Goal: Task Accomplishment & Management: Manage account settings

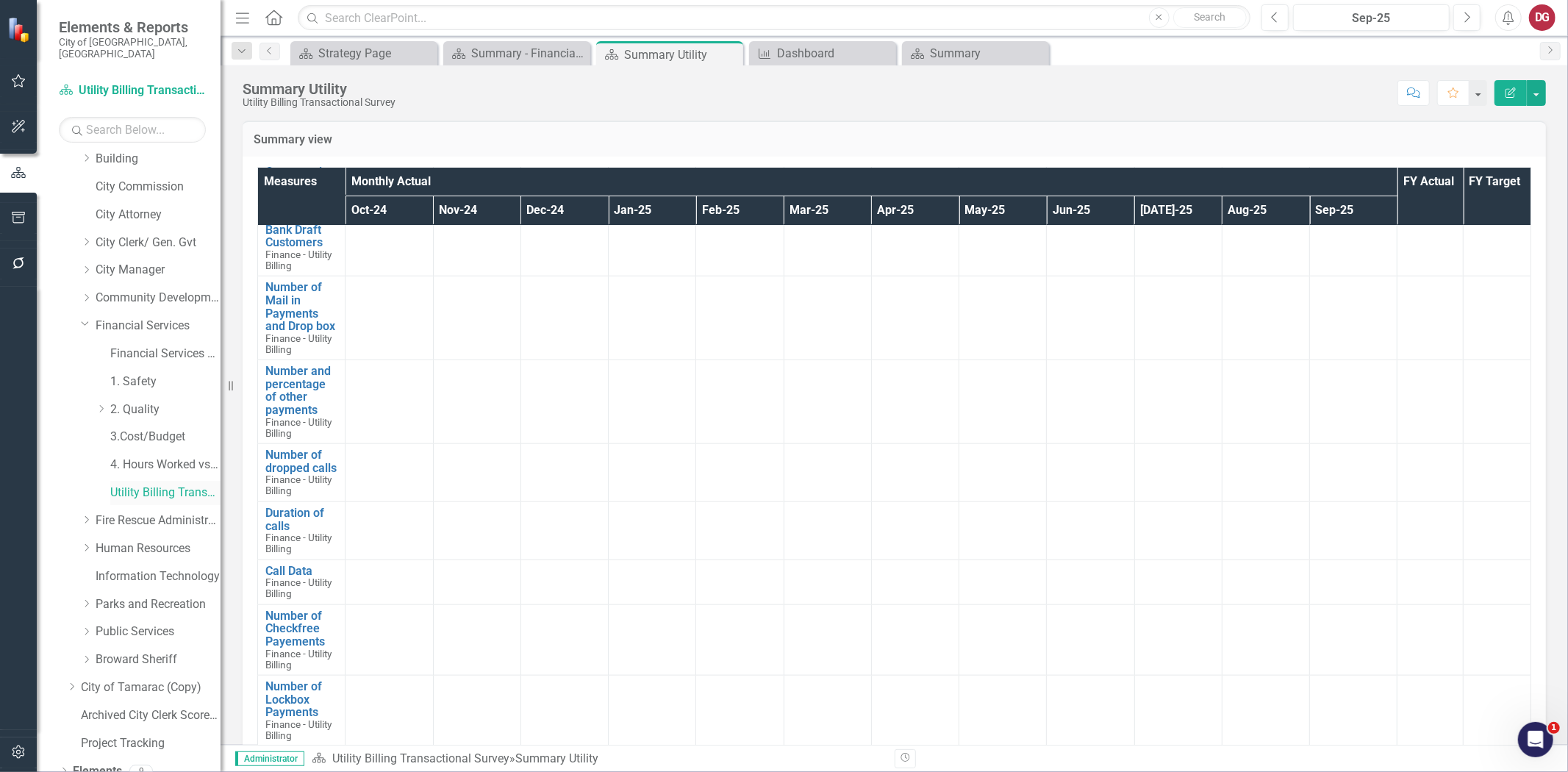
scroll to position [93, 0]
click at [76, 592] on div "Dropdown Public Services" at bounding box center [143, 603] width 154 height 28
click at [84, 596] on icon "Dropdown" at bounding box center [86, 601] width 11 height 9
click at [132, 760] on link "Stormwater" at bounding box center [166, 768] width 111 height 17
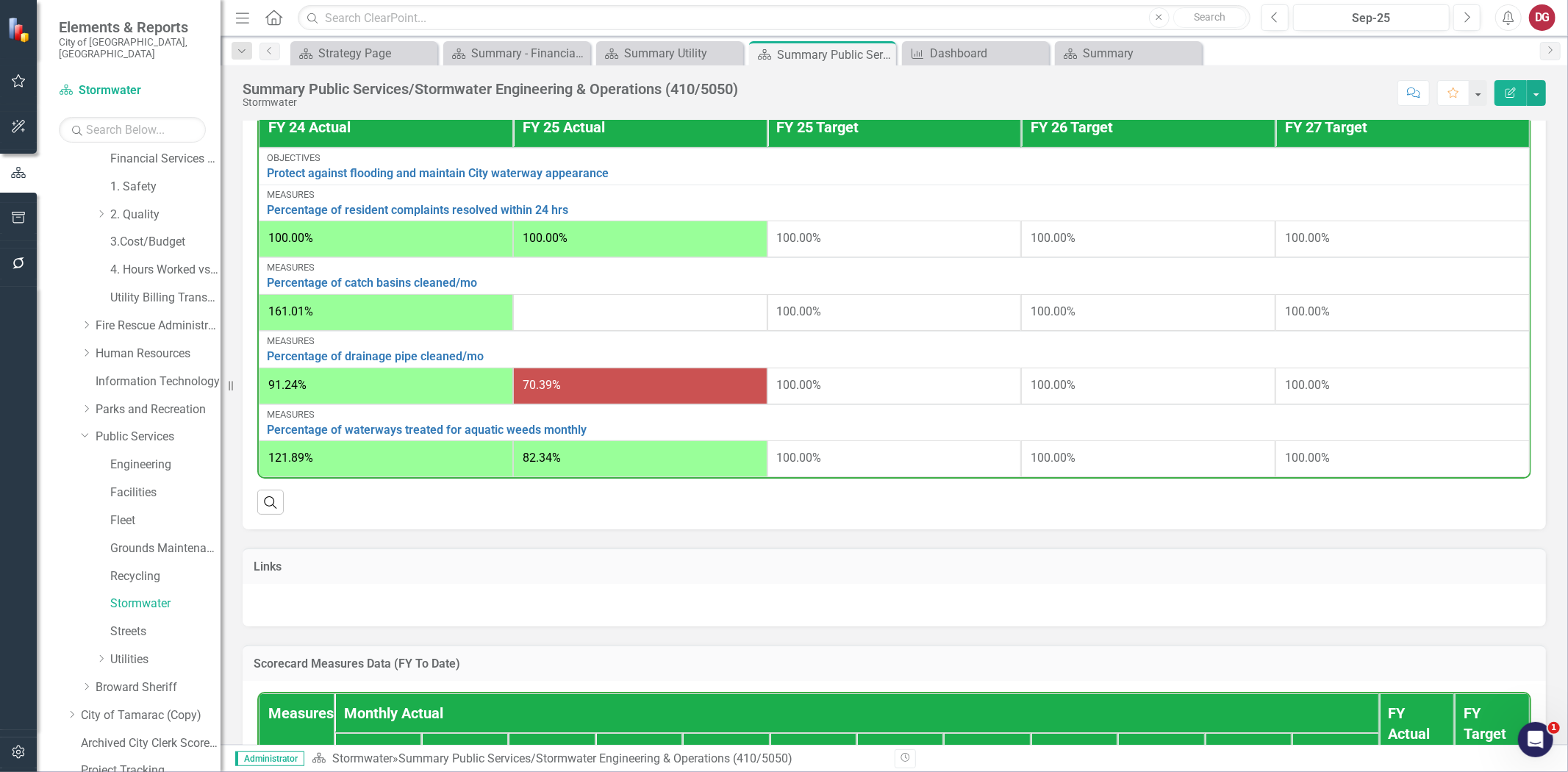
scroll to position [490, 0]
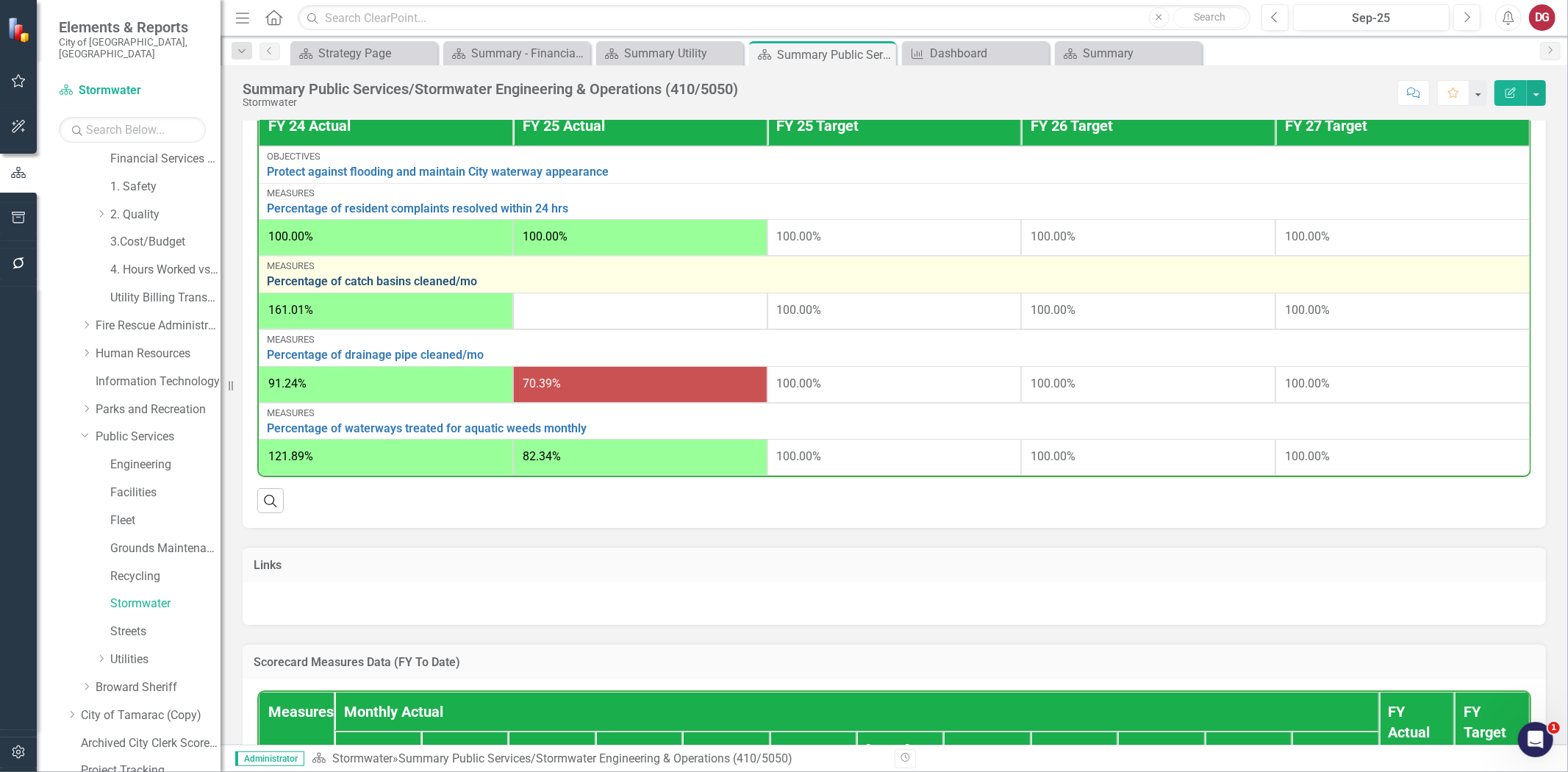
click at [422, 289] on link "Percentage of catch basins cleaned/mo" at bounding box center [893, 281] width 1255 height 13
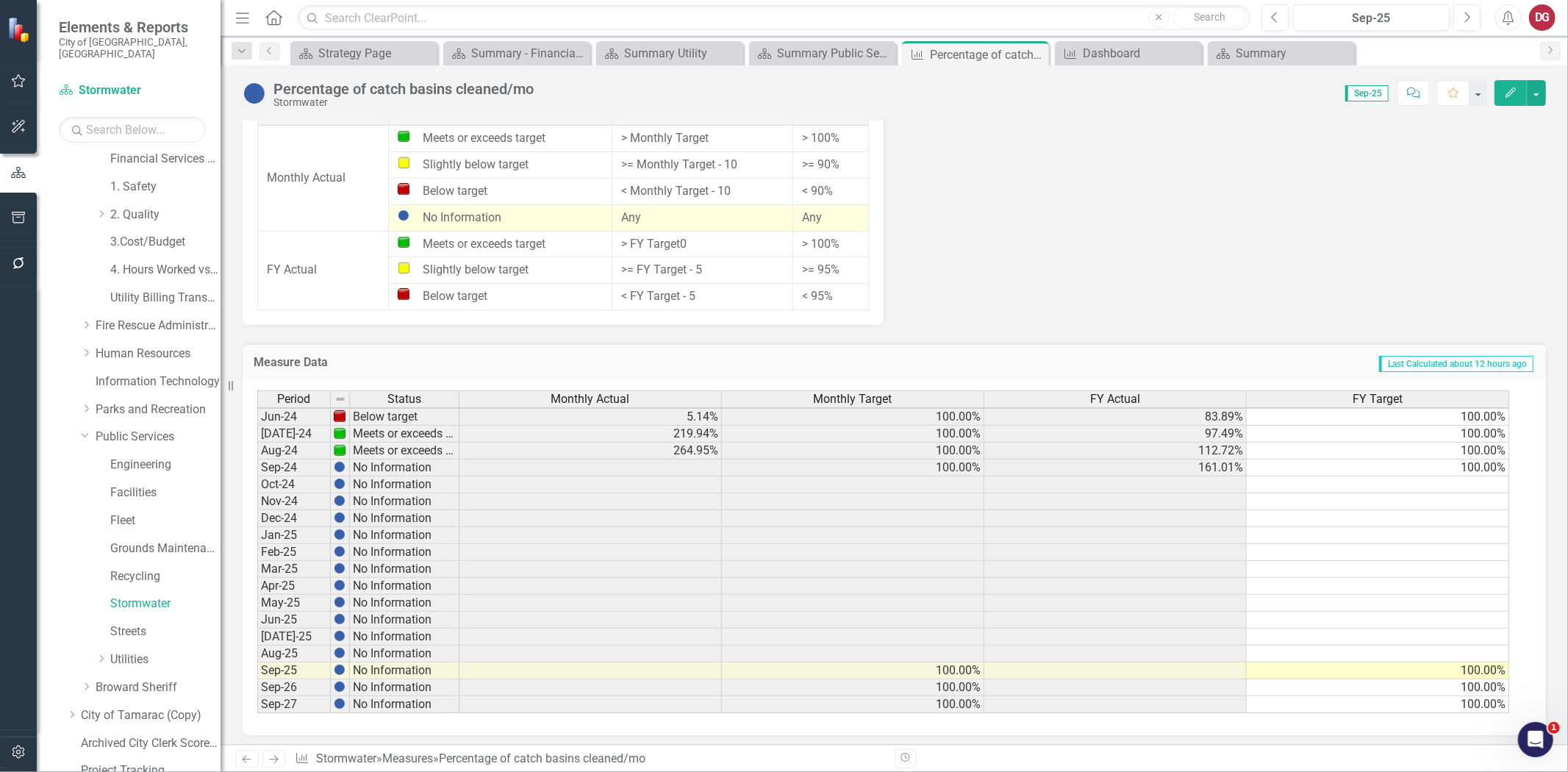
scroll to position [1093, 0]
click at [139, 595] on link "Stormwater" at bounding box center [166, 604] width 111 height 17
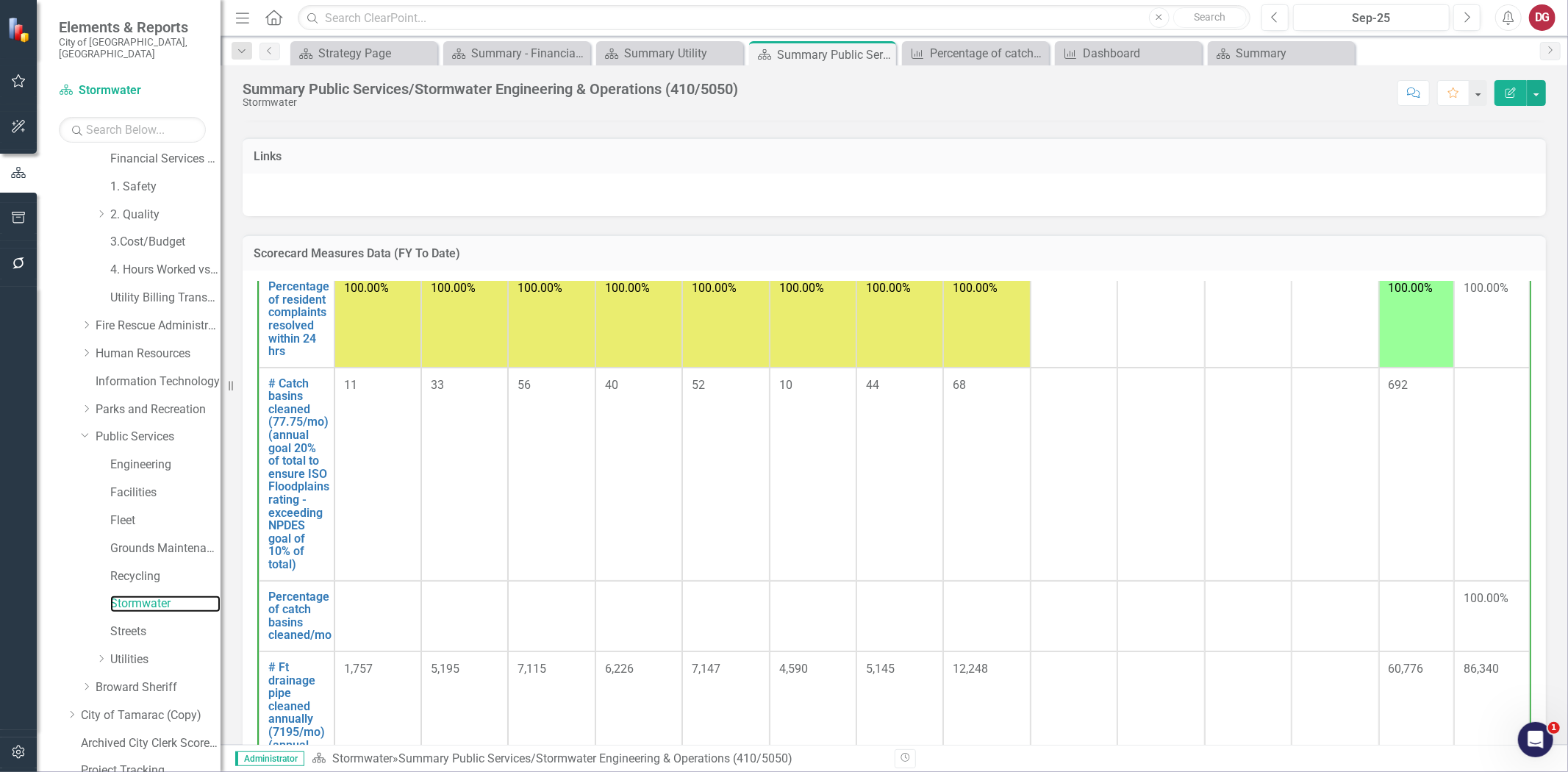
scroll to position [245, 0]
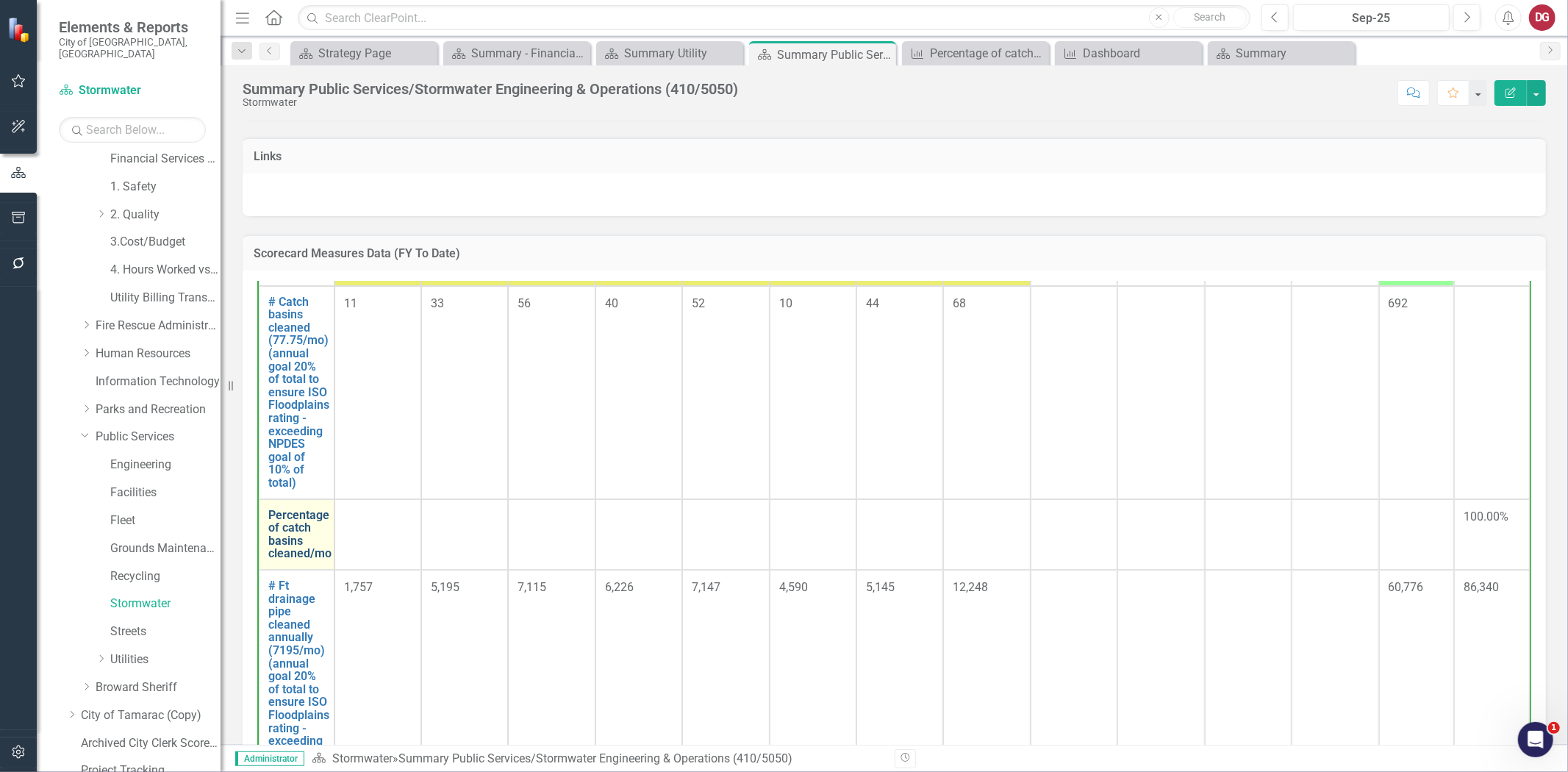
click at [284, 532] on link "Percentage of catch basins cleaned/mo" at bounding box center [299, 535] width 63 height 52
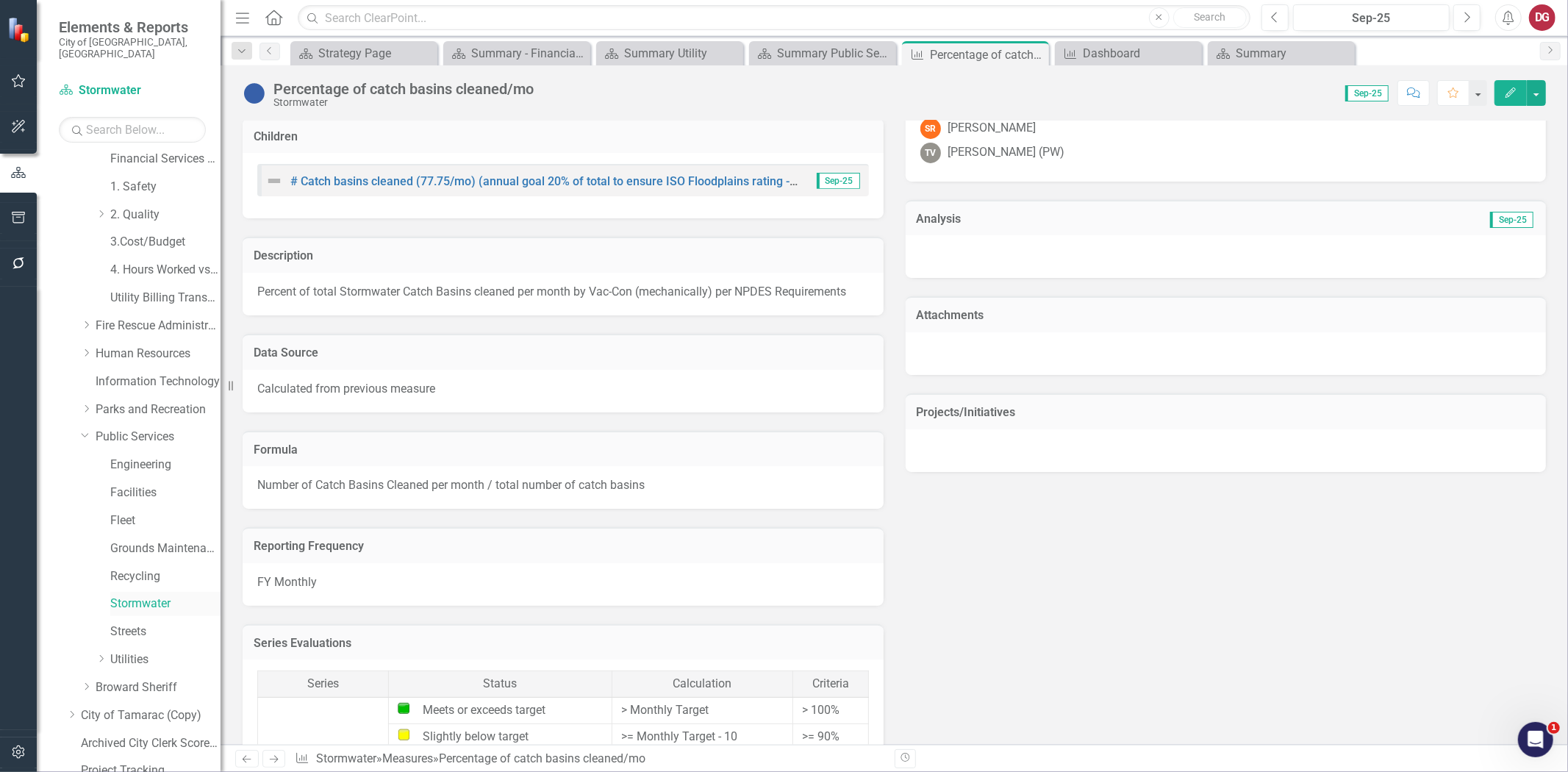
click at [131, 595] on link "Stormwater" at bounding box center [166, 604] width 111 height 17
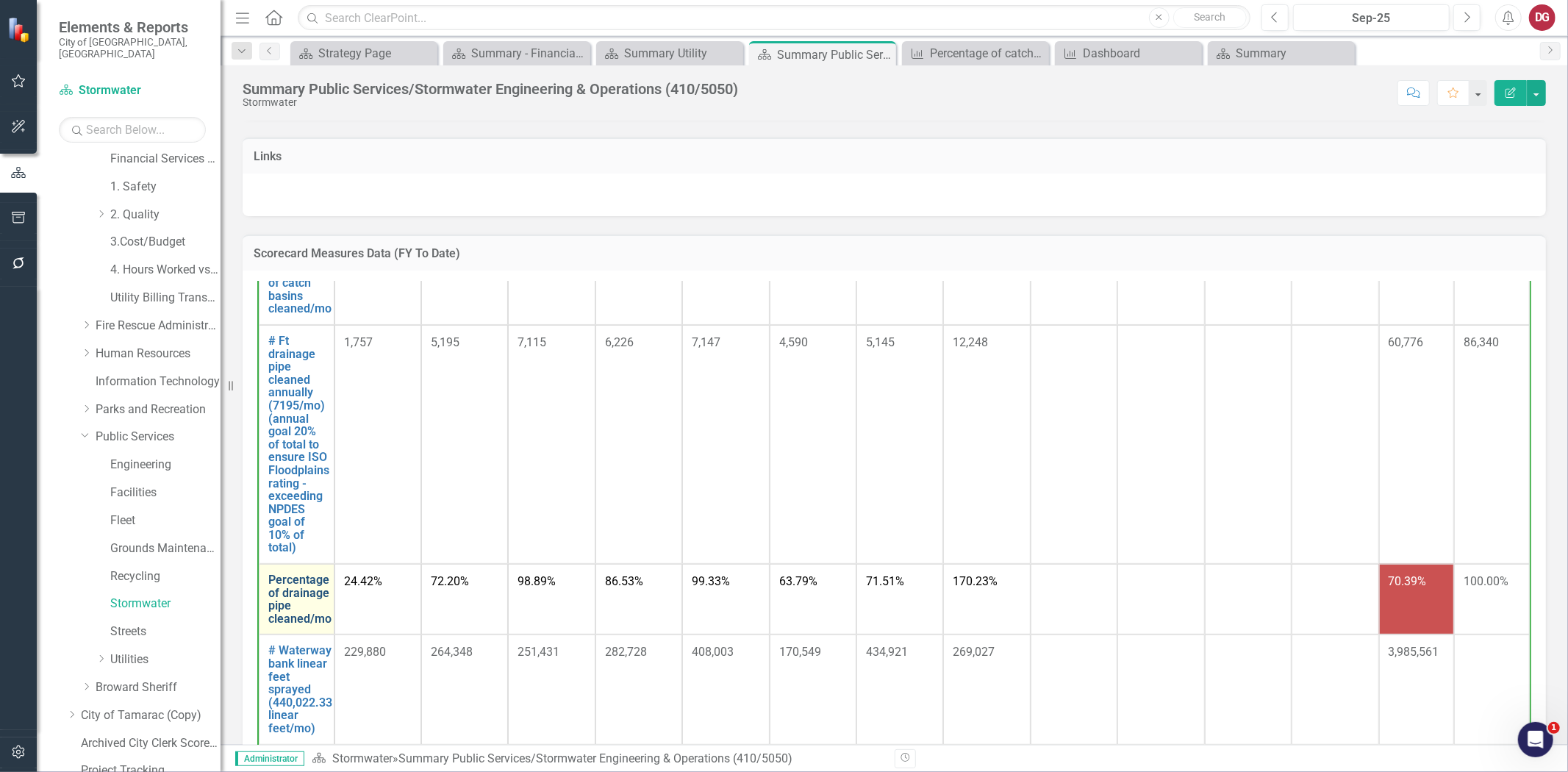
click at [292, 604] on link "Percentage of drainage pipe cleaned/mo" at bounding box center [299, 599] width 63 height 52
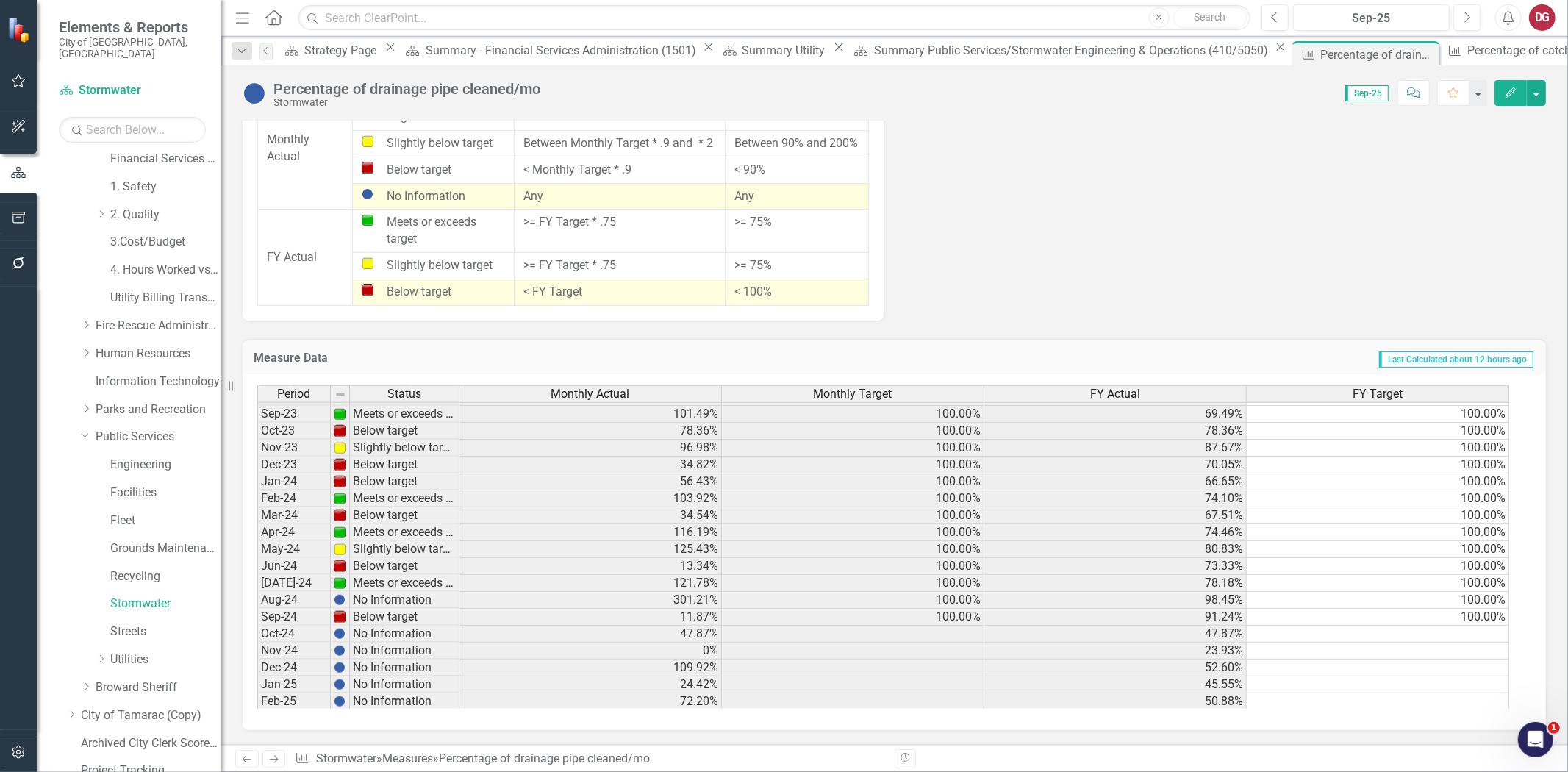
scroll to position [380, 0]
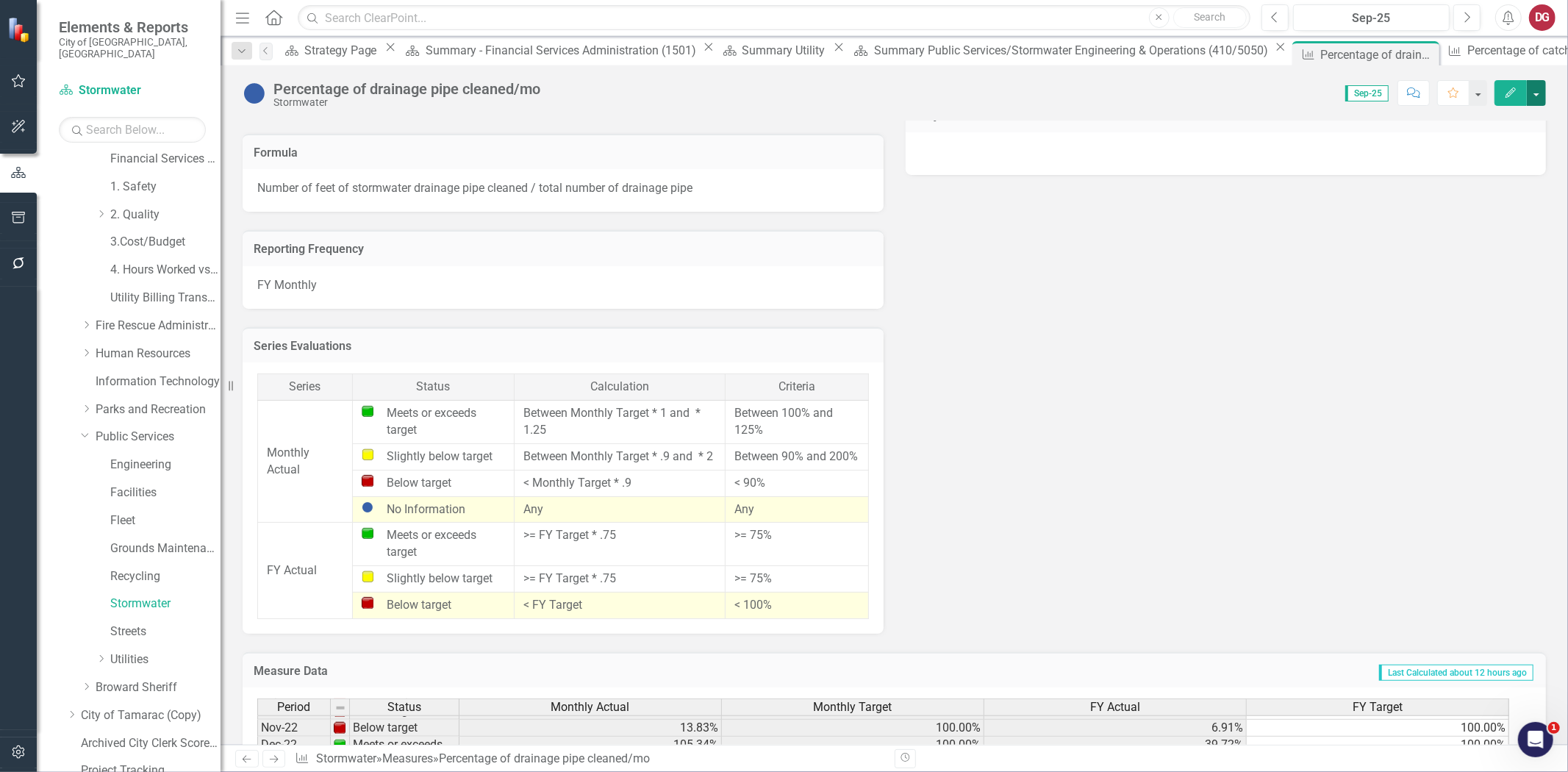
click at [1542, 92] on button "button" at bounding box center [1536, 93] width 19 height 26
click at [1436, 142] on link "Edit Report Edit Layout" at bounding box center [1473, 148] width 143 height 27
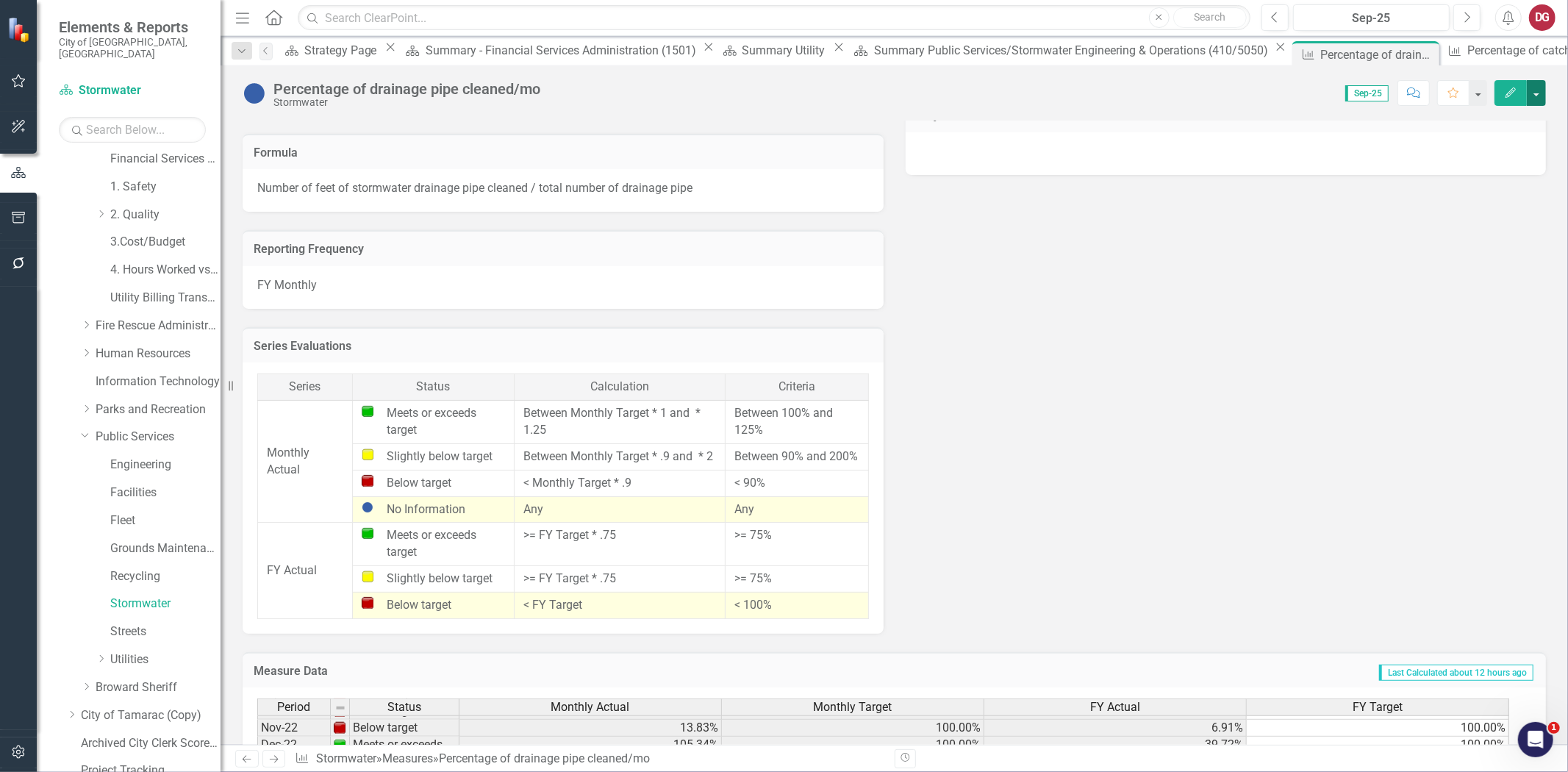
click at [1537, 84] on button "button" at bounding box center [1536, 93] width 19 height 26
click at [1485, 121] on link "Edit Edit Measure" at bounding box center [1473, 120] width 143 height 27
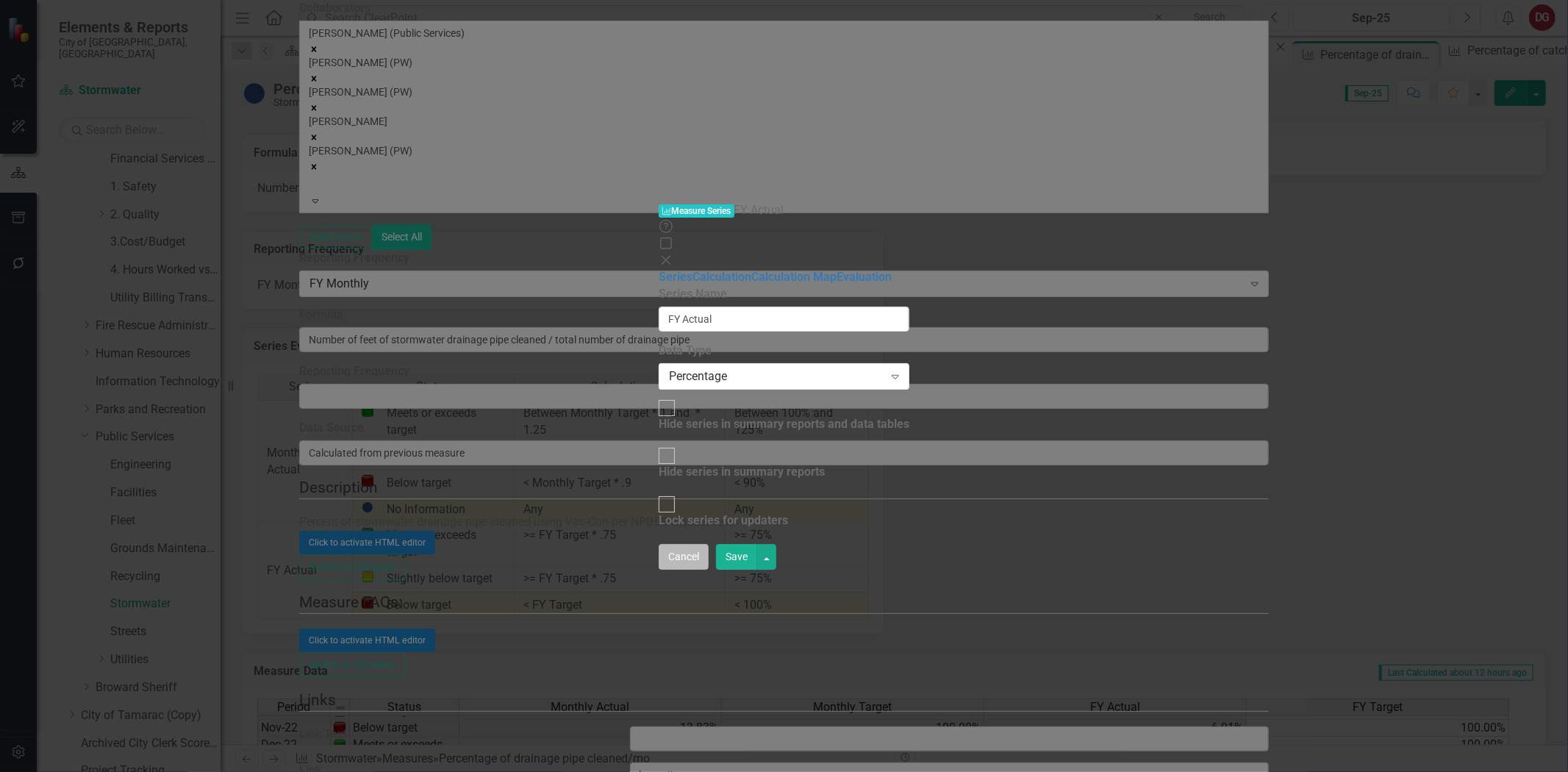
click at [709, 570] on button "Cancel" at bounding box center [684, 557] width 50 height 26
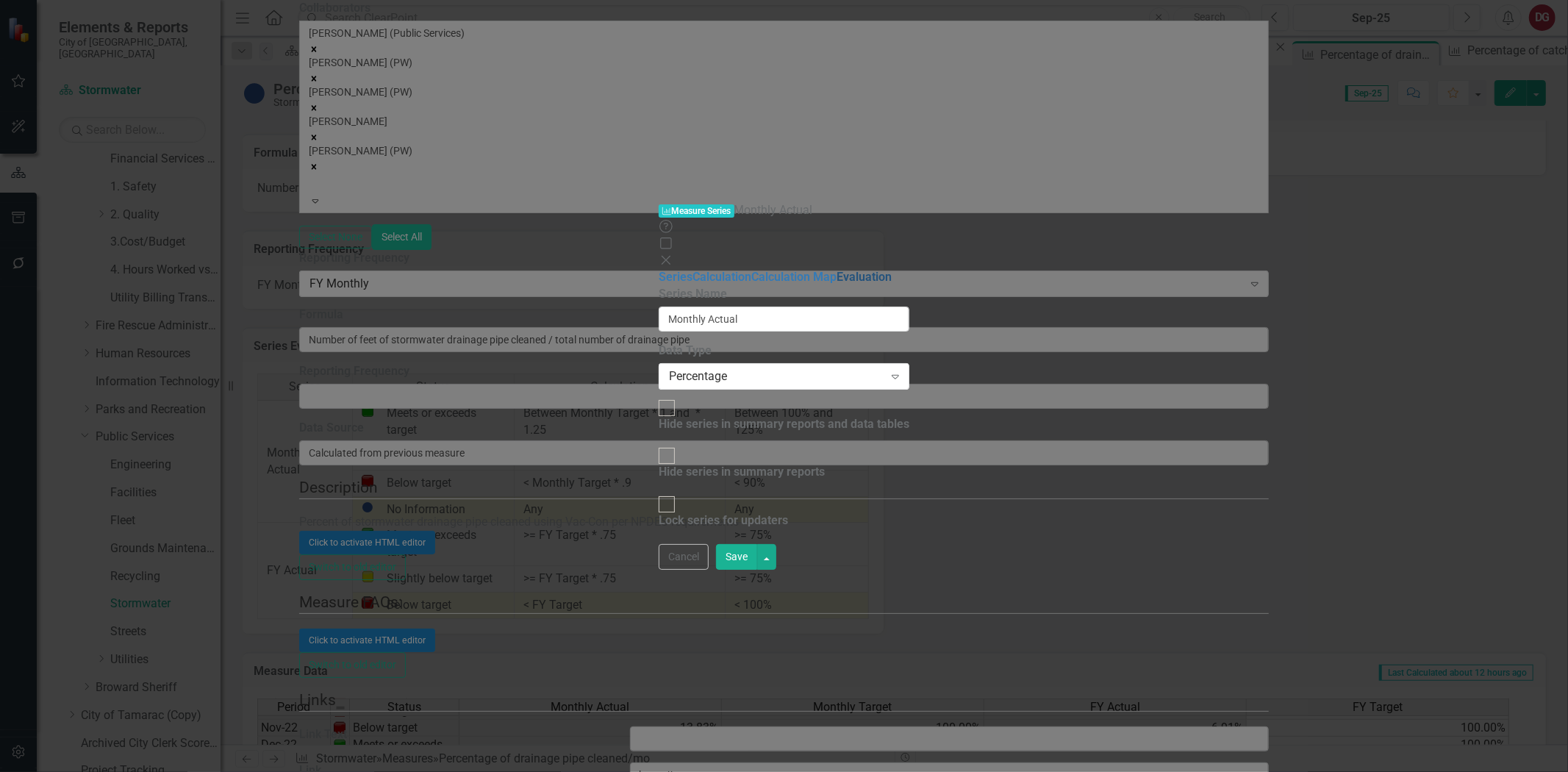
click at [837, 270] on link "Evaluation" at bounding box center [864, 277] width 55 height 14
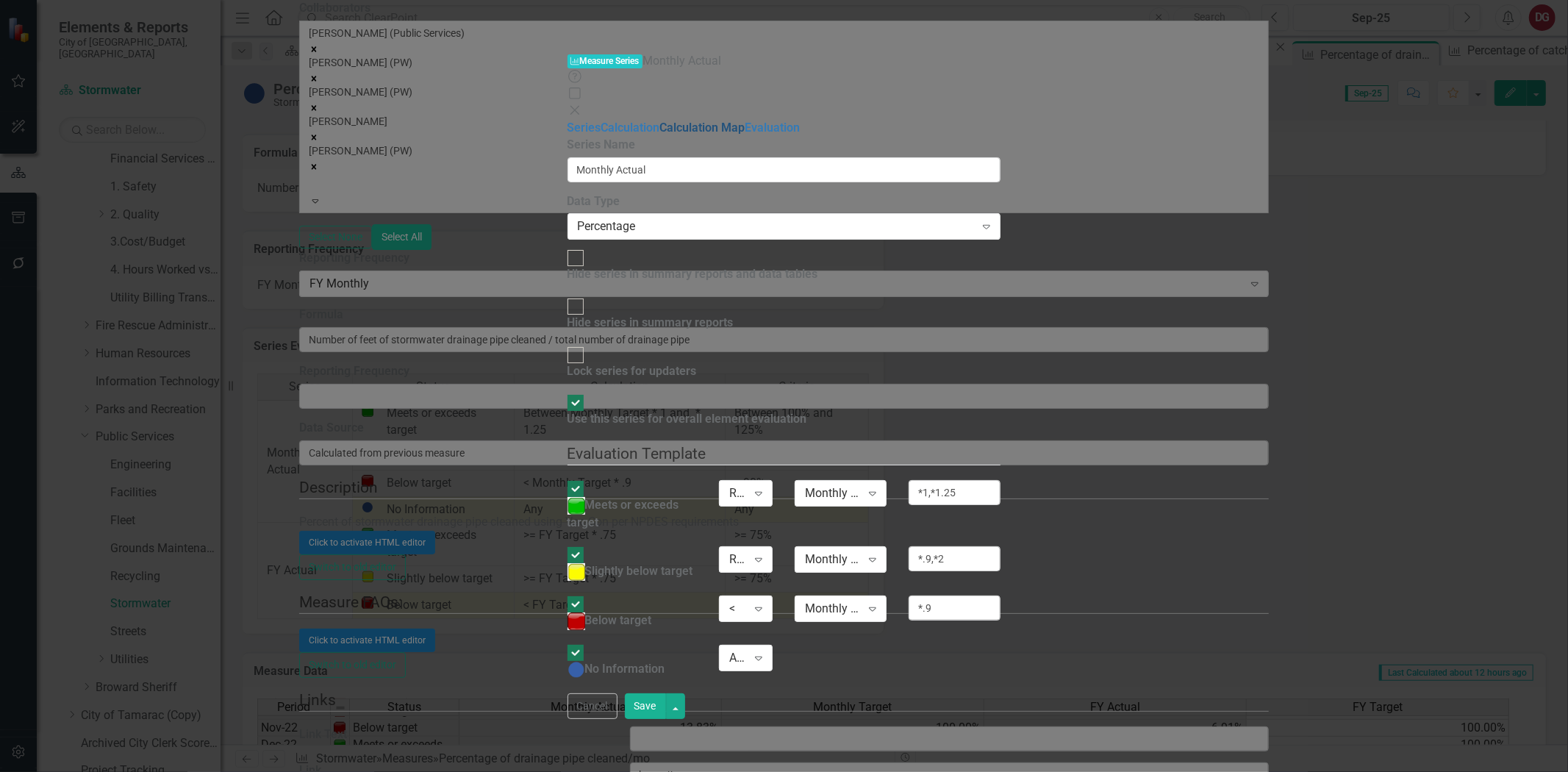
click at [660, 120] on link "Calculation Map" at bounding box center [703, 127] width 86 height 14
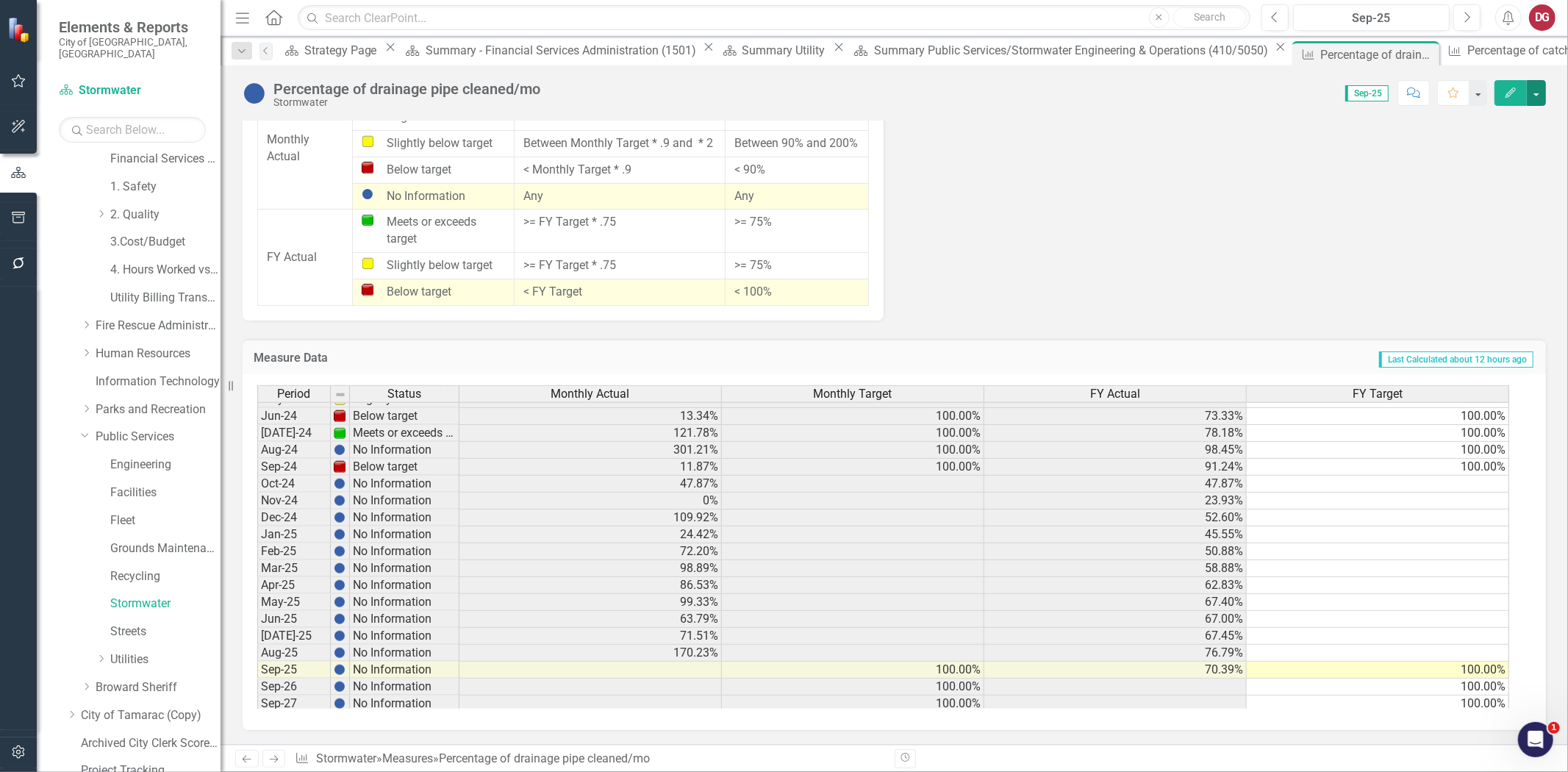
scroll to position [543, 0]
click at [657, 670] on tbody "Mar-23 Below target 76.15% 100.00% 69.26% 100.00% Apr-23 Below target 58.17% 10…" at bounding box center [883, 429] width 1252 height 559
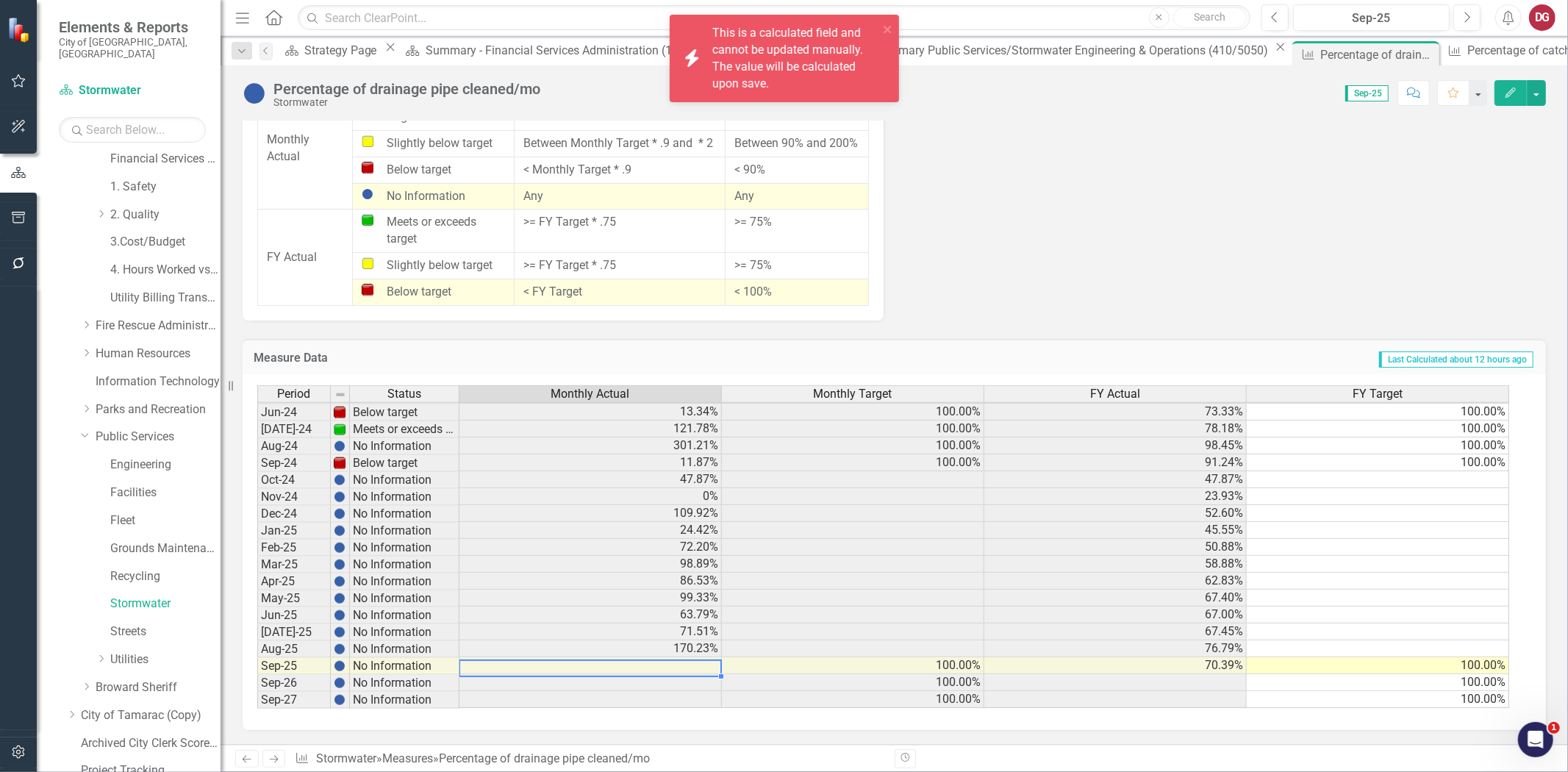
click at [657, 670] on td at bounding box center [591, 666] width 263 height 17
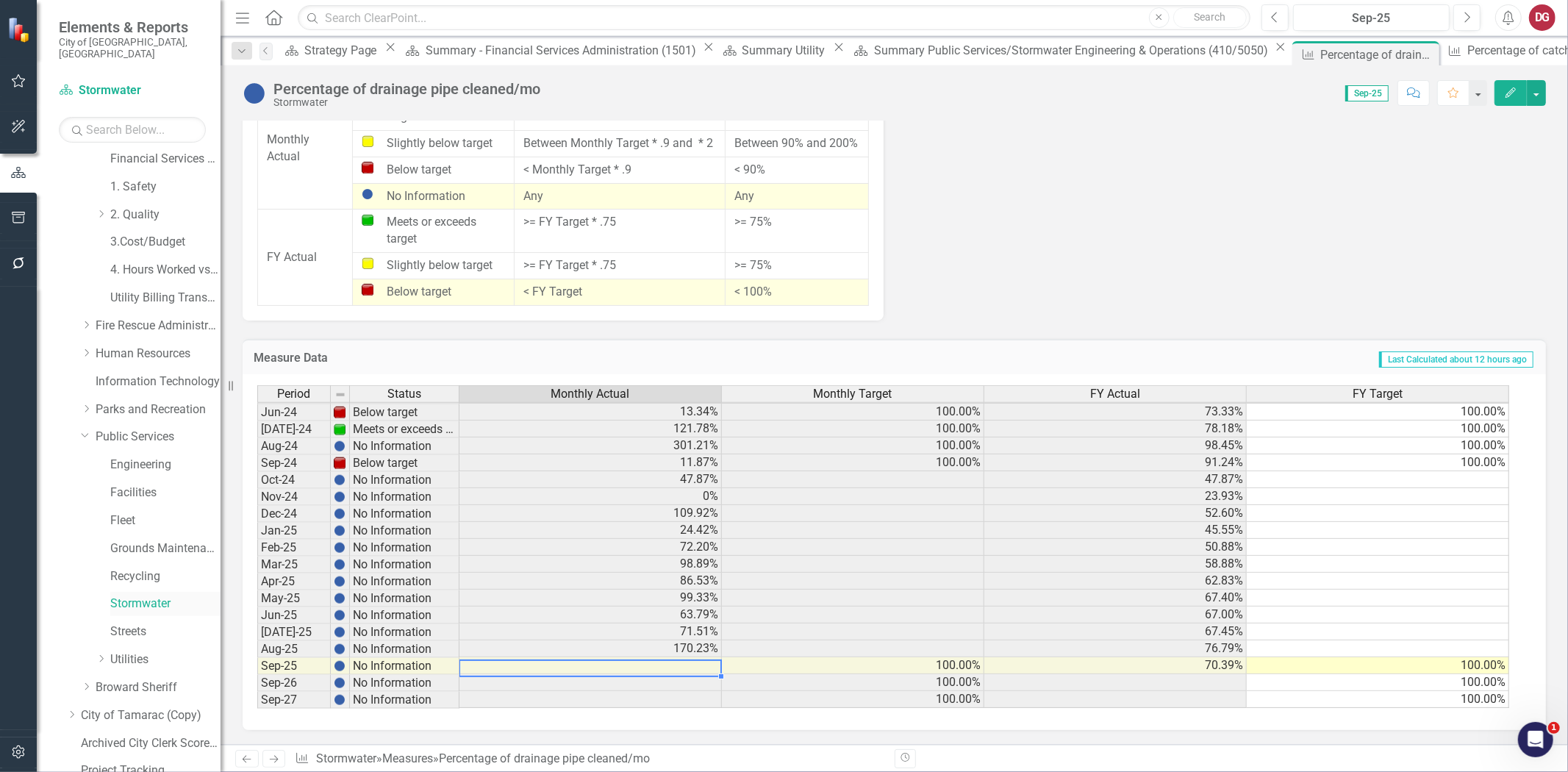
click at [128, 597] on link "Stormwater" at bounding box center [166, 604] width 111 height 17
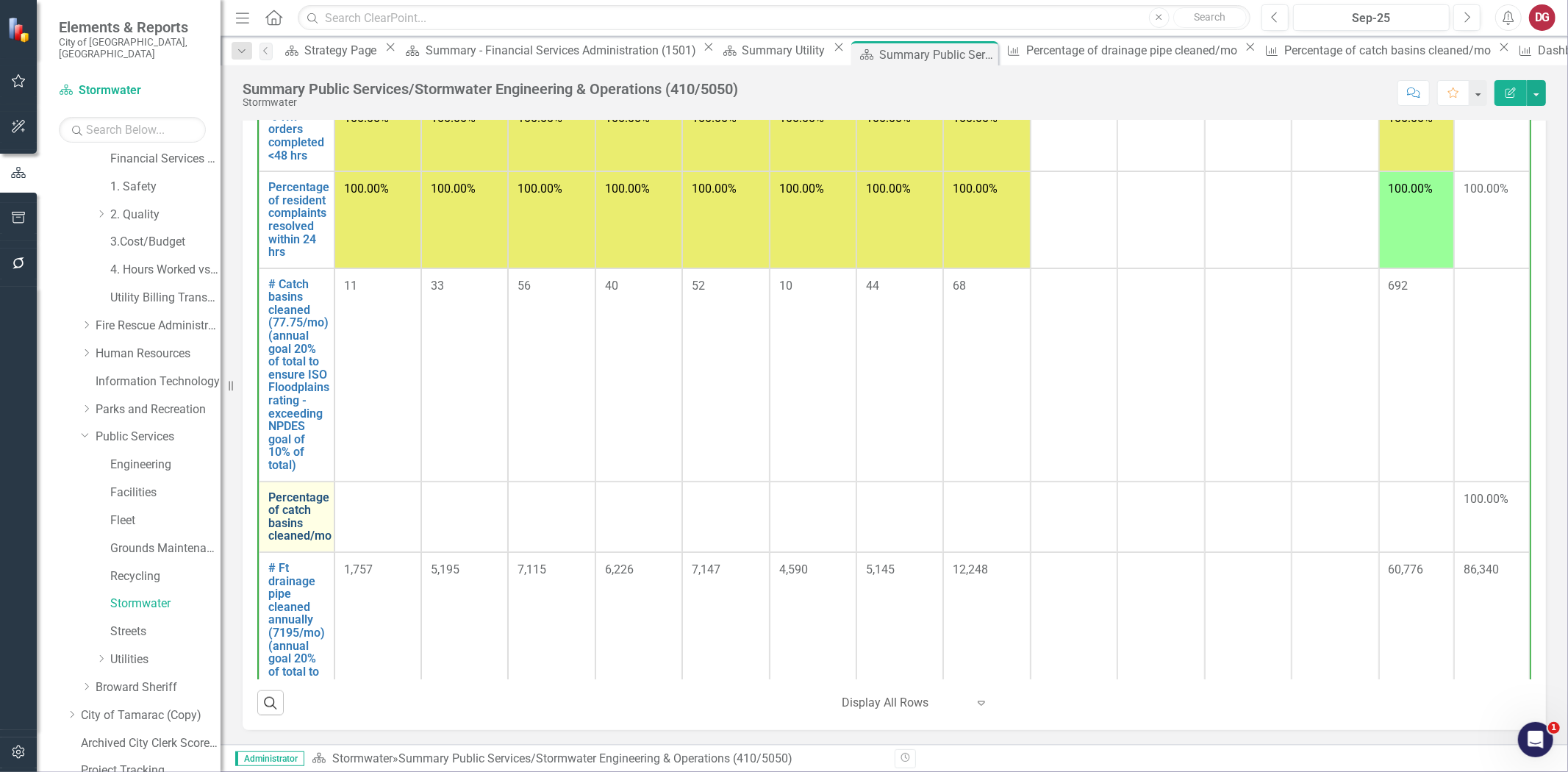
click at [309, 530] on link "Percentage of catch basins cleaned/mo" at bounding box center [299, 517] width 63 height 52
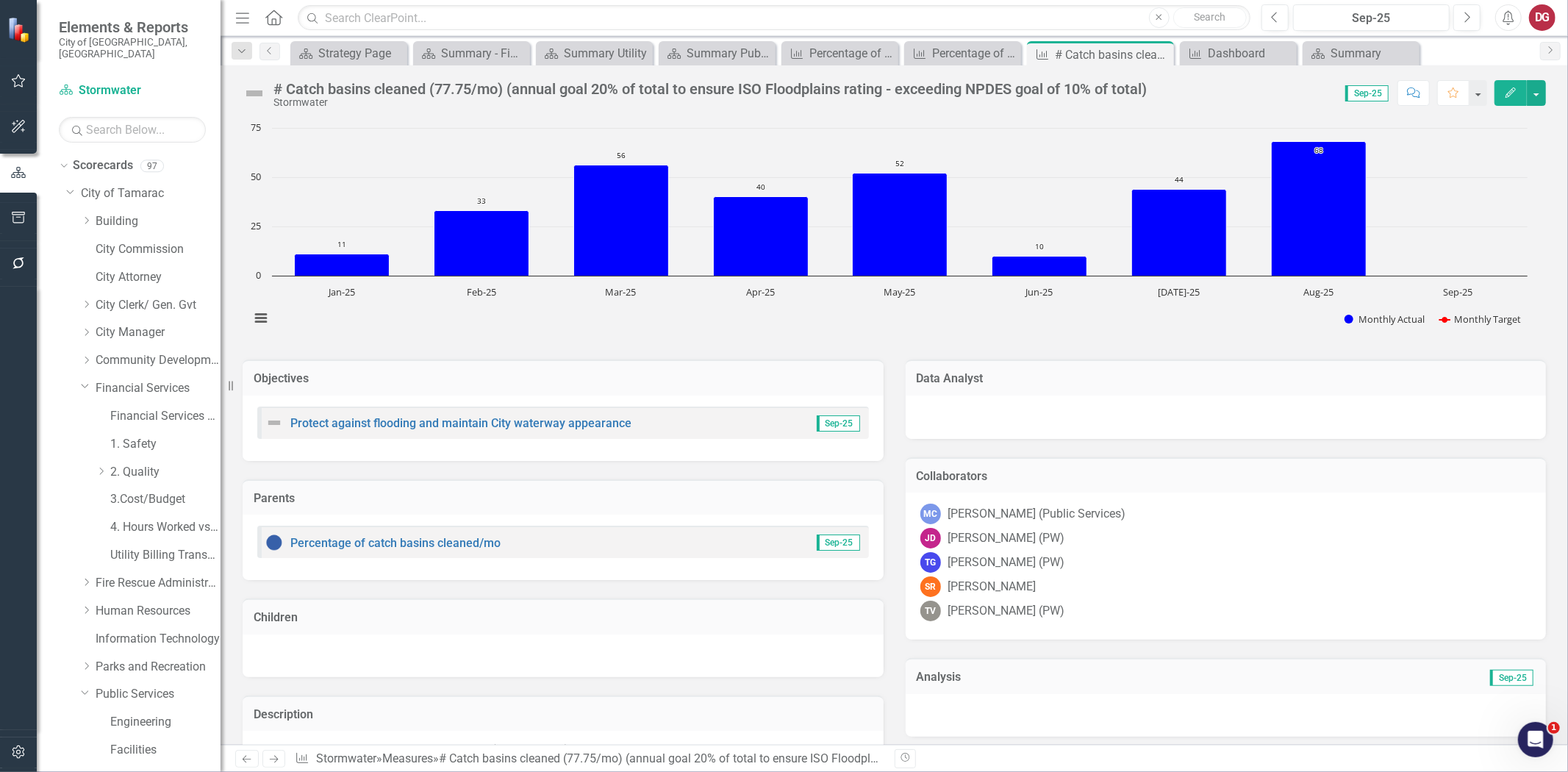
scroll to position [461, 0]
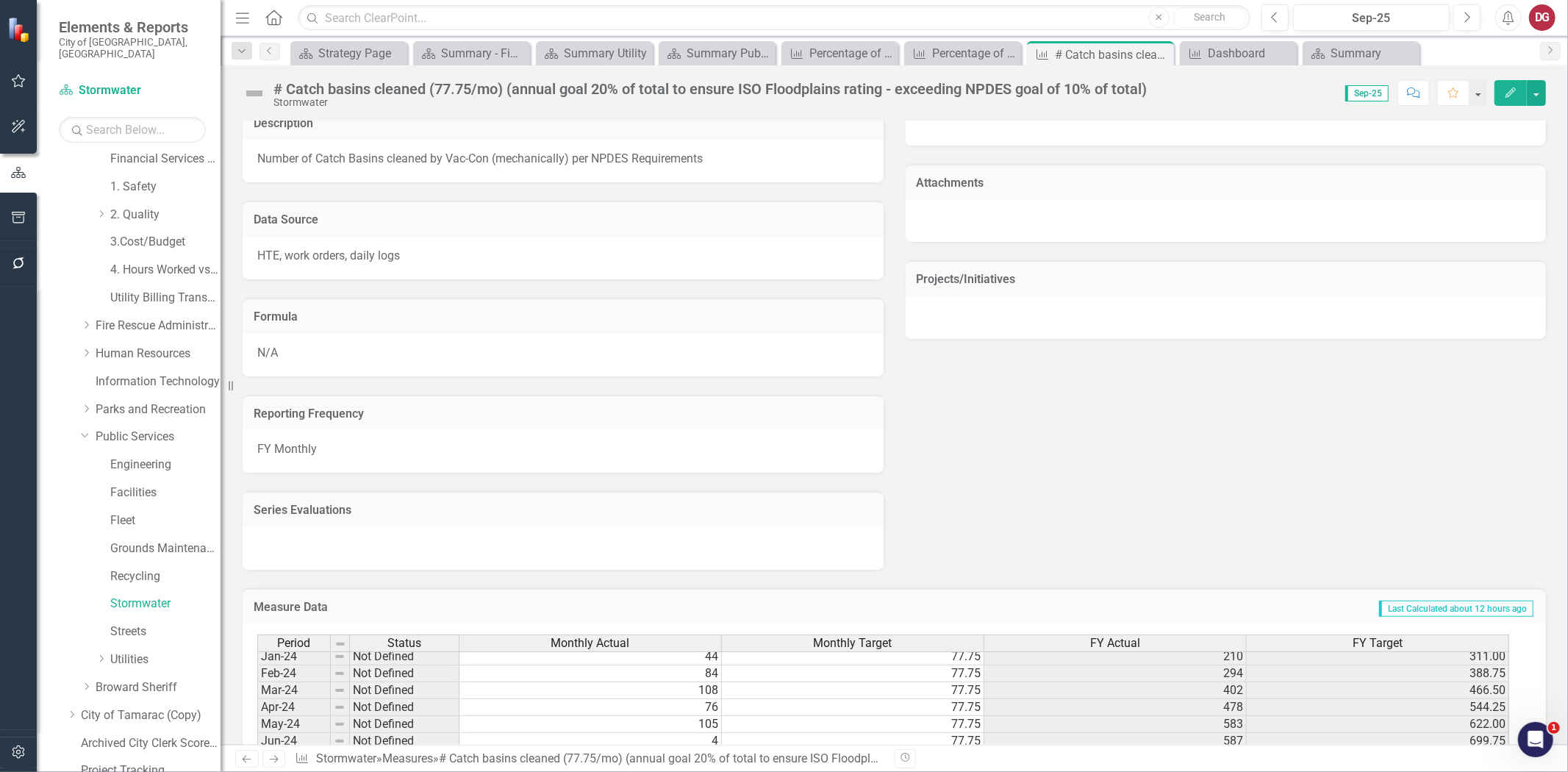
click at [283, 509] on h3 "Series Evaluations" at bounding box center [563, 510] width 619 height 13
click at [1535, 92] on button "button" at bounding box center [1536, 93] width 19 height 26
click at [1376, 460] on div "Objectives Protect against flooding and maintain City waterway appearance Sep-2…" at bounding box center [894, 160] width 1326 height 820
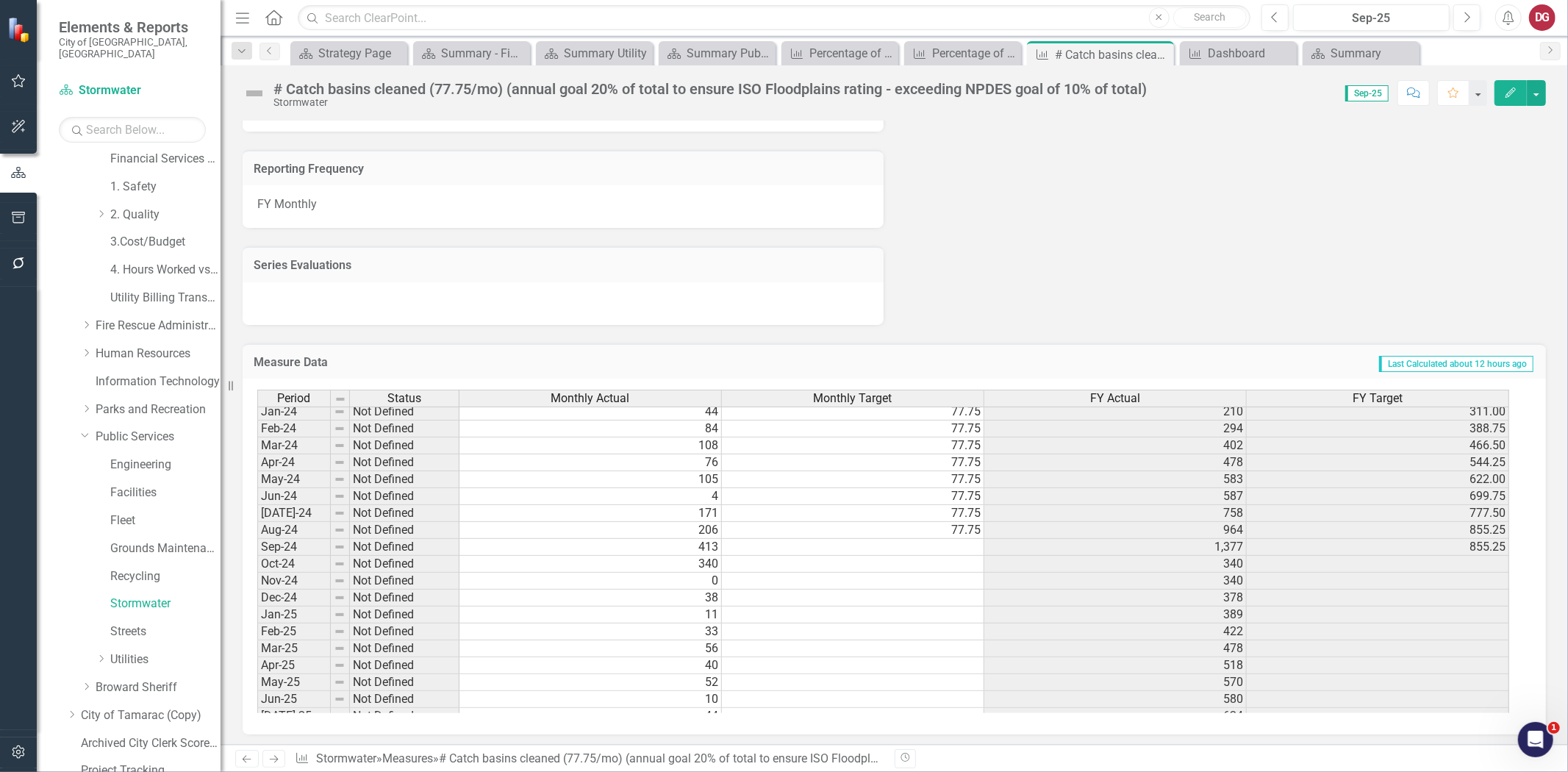
click at [946, 527] on tbody "Nov-22 Not Defined 14 77.75 14 155.50 Dec-22 Not Defined 78 77.75 92 233.25 Jan…" at bounding box center [883, 479] width 1252 height 627
drag, startPoint x: 983, startPoint y: 535, endPoint x: 952, endPoint y: 699, distance: 166.9
click at [257, 699] on div "Period Status Monthly Actual Monthly Target FY Actual FY Target Feb-23 Not Defi…" at bounding box center [257, 496] width 0 height 594
type textarea "77.75"
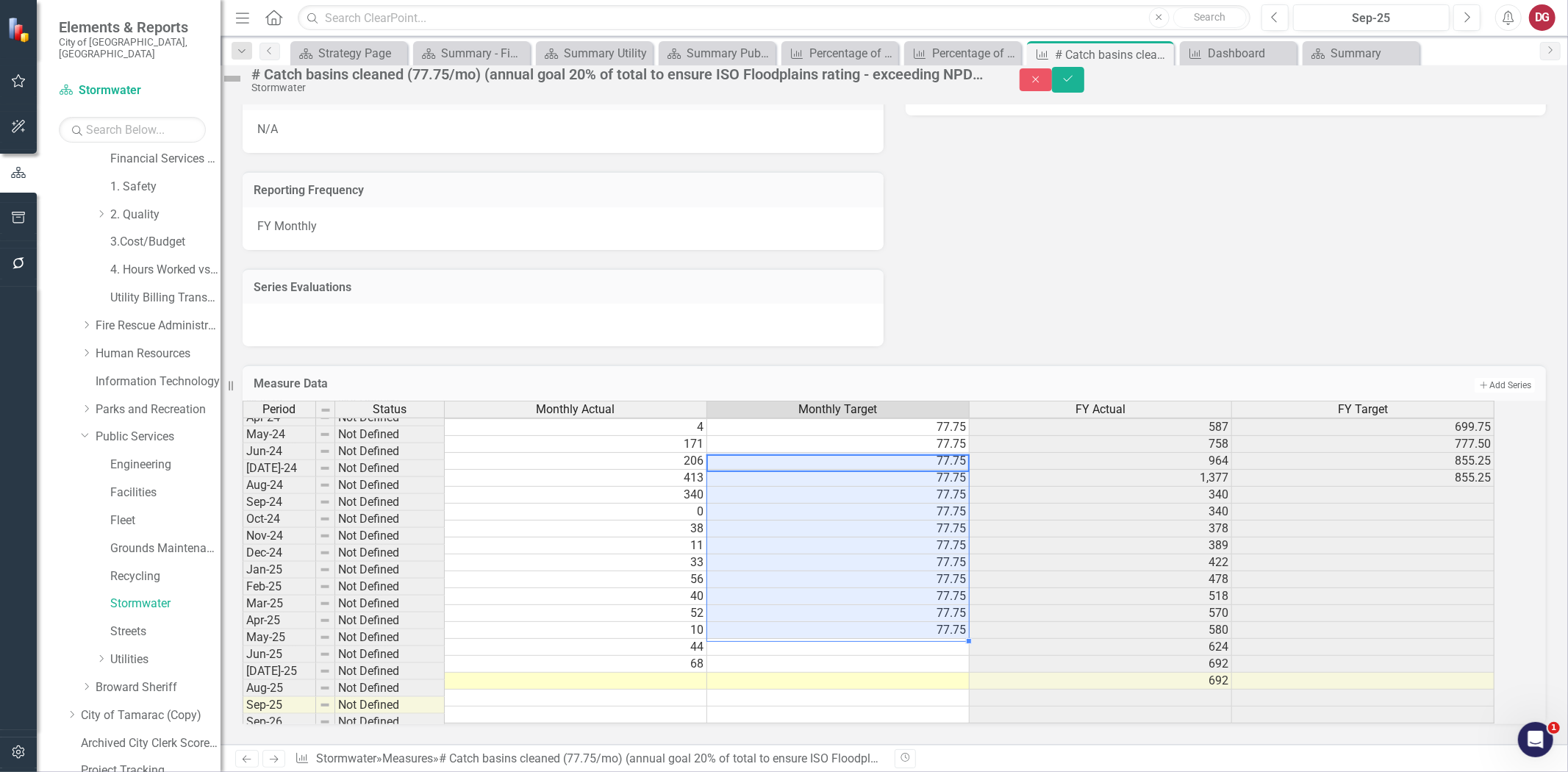
scroll to position [543, 0]
drag, startPoint x: 976, startPoint y: 637, endPoint x: 969, endPoint y: 663, distance: 26.9
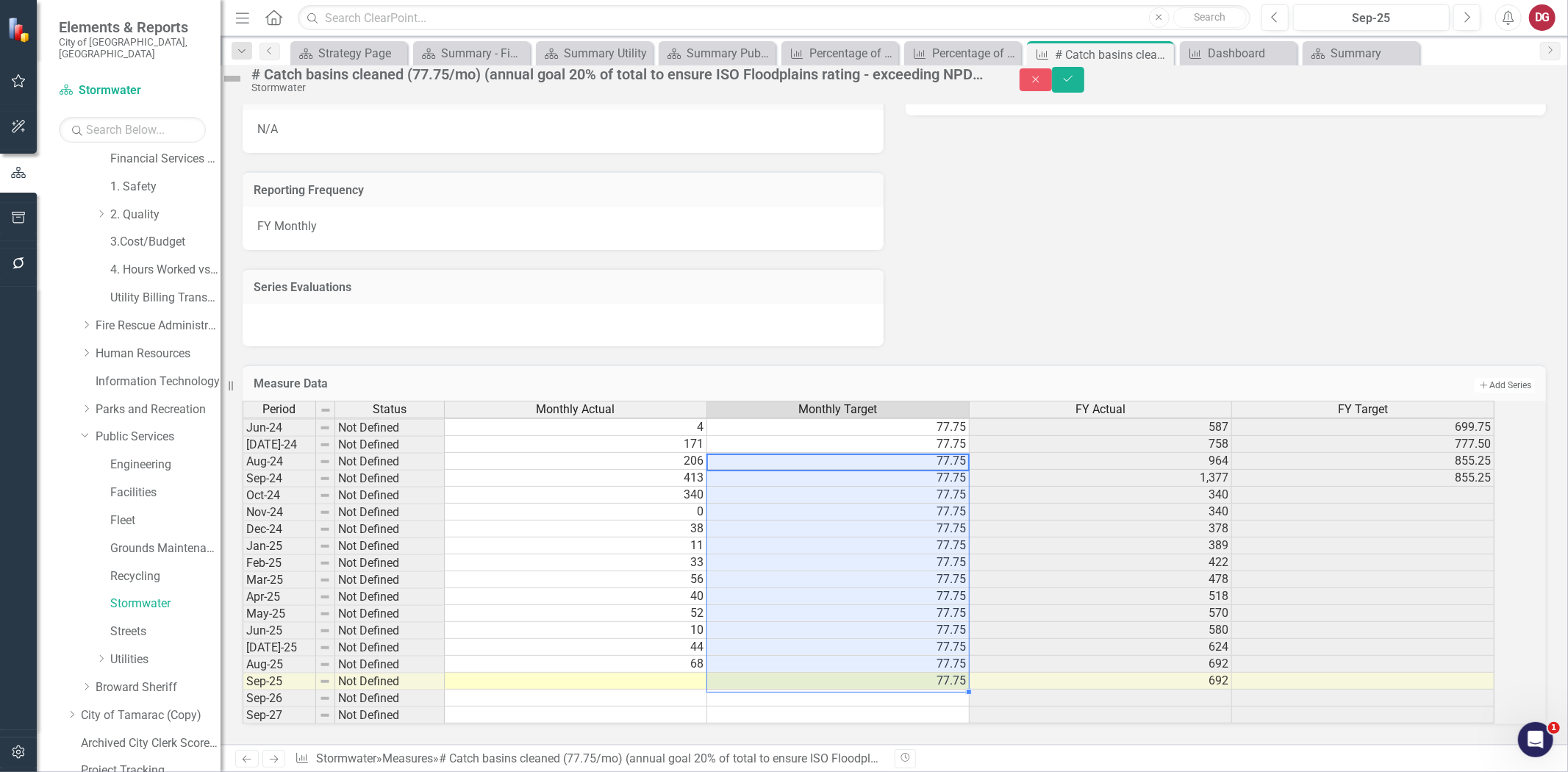
scroll to position [0, 0]
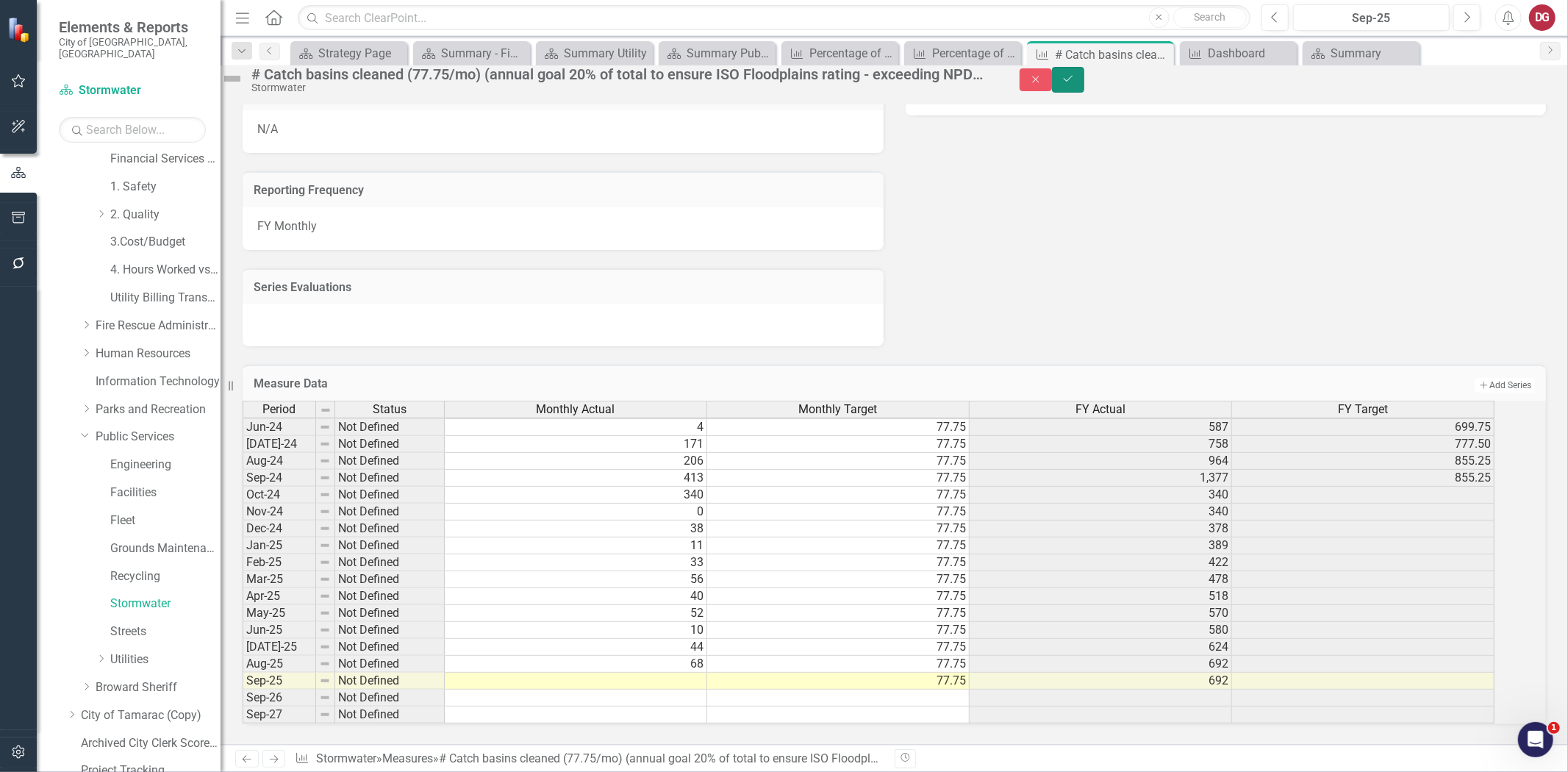
click at [1084, 82] on button "Save" at bounding box center [1068, 80] width 33 height 26
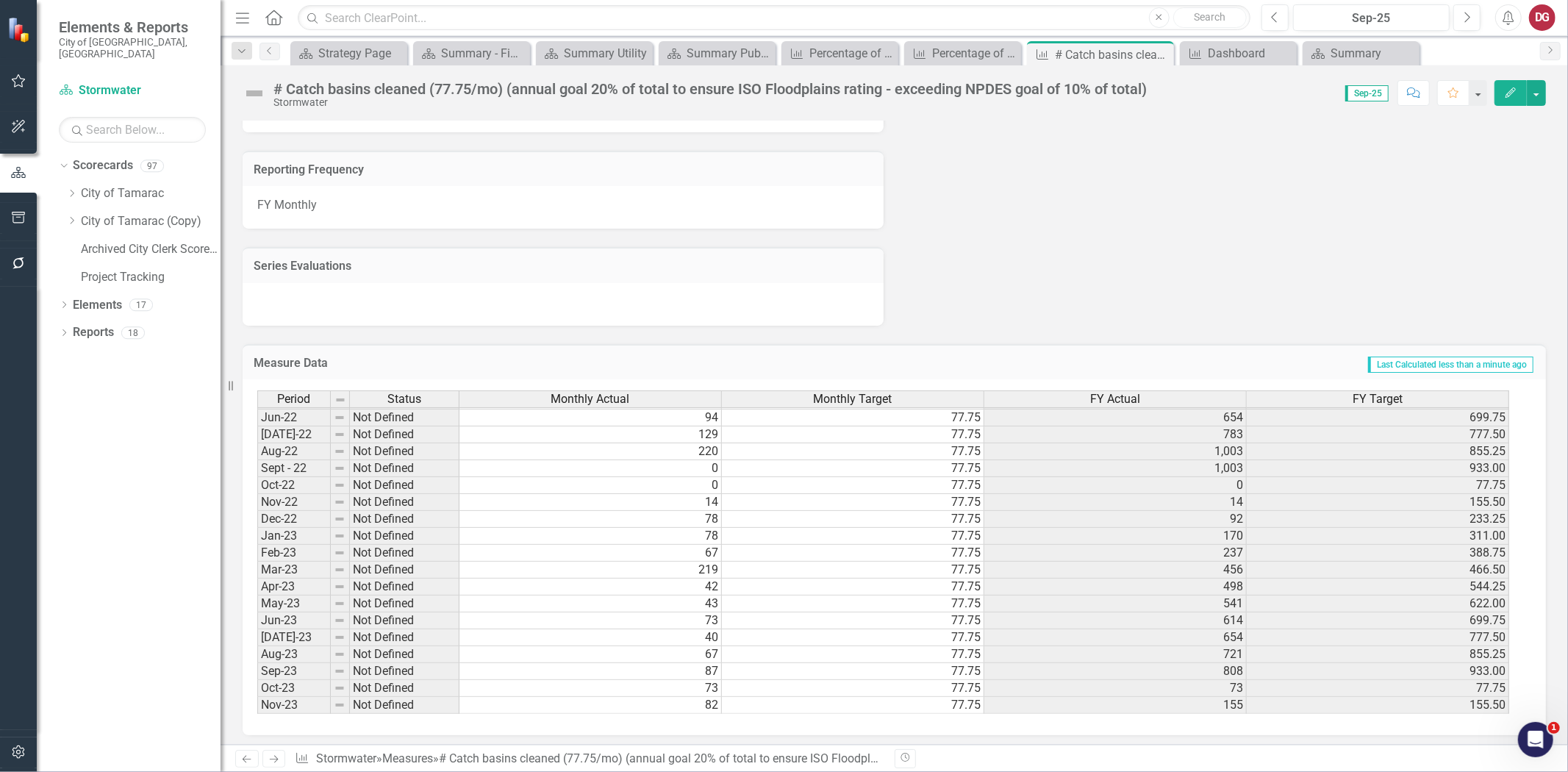
drag, startPoint x: 69, startPoint y: 180, endPoint x: 93, endPoint y: 210, distance: 38.4
click at [69, 189] on icon "Dropdown" at bounding box center [71, 194] width 11 height 9
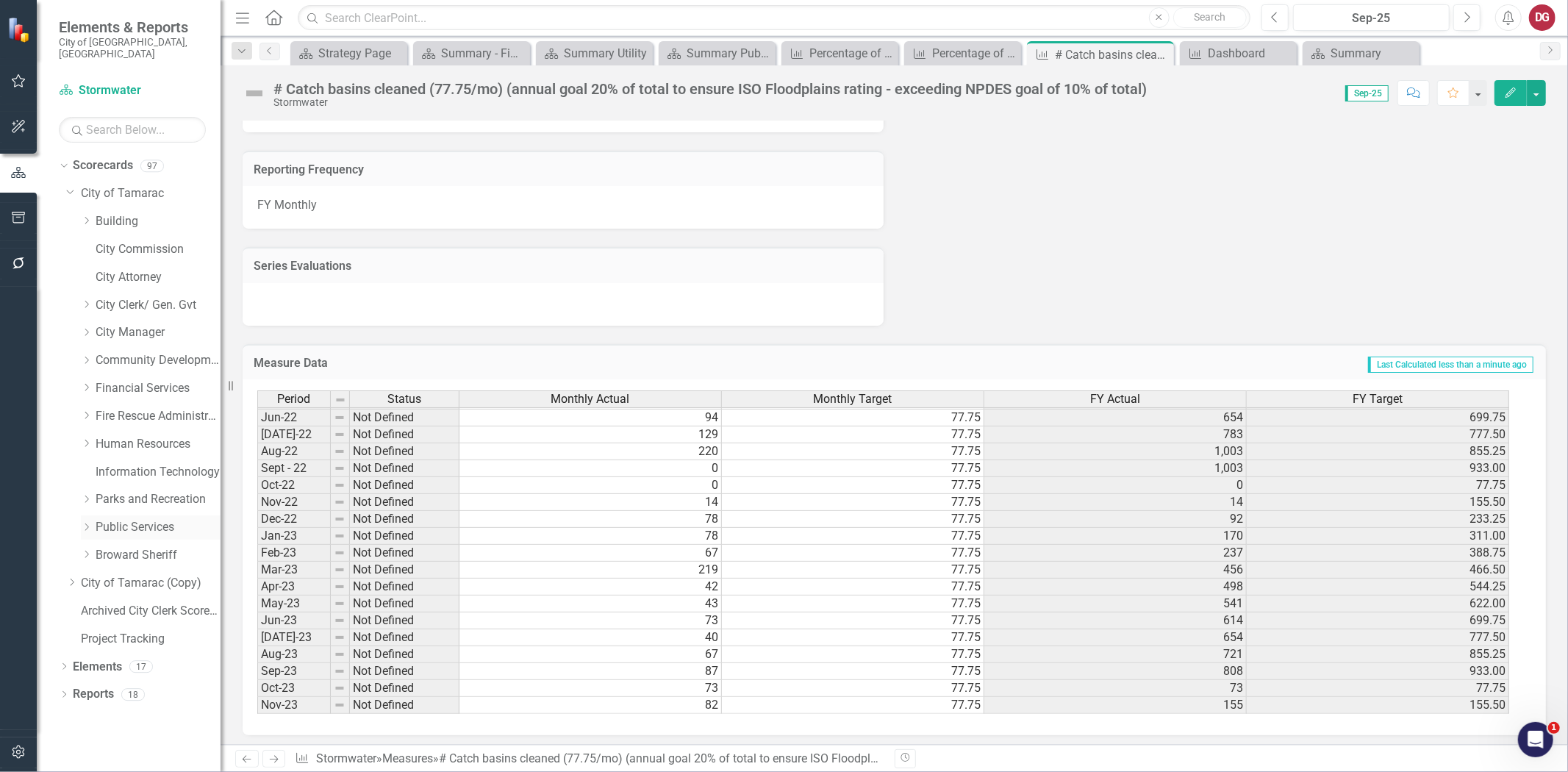
click at [89, 523] on icon "Dropdown" at bounding box center [86, 527] width 11 height 9
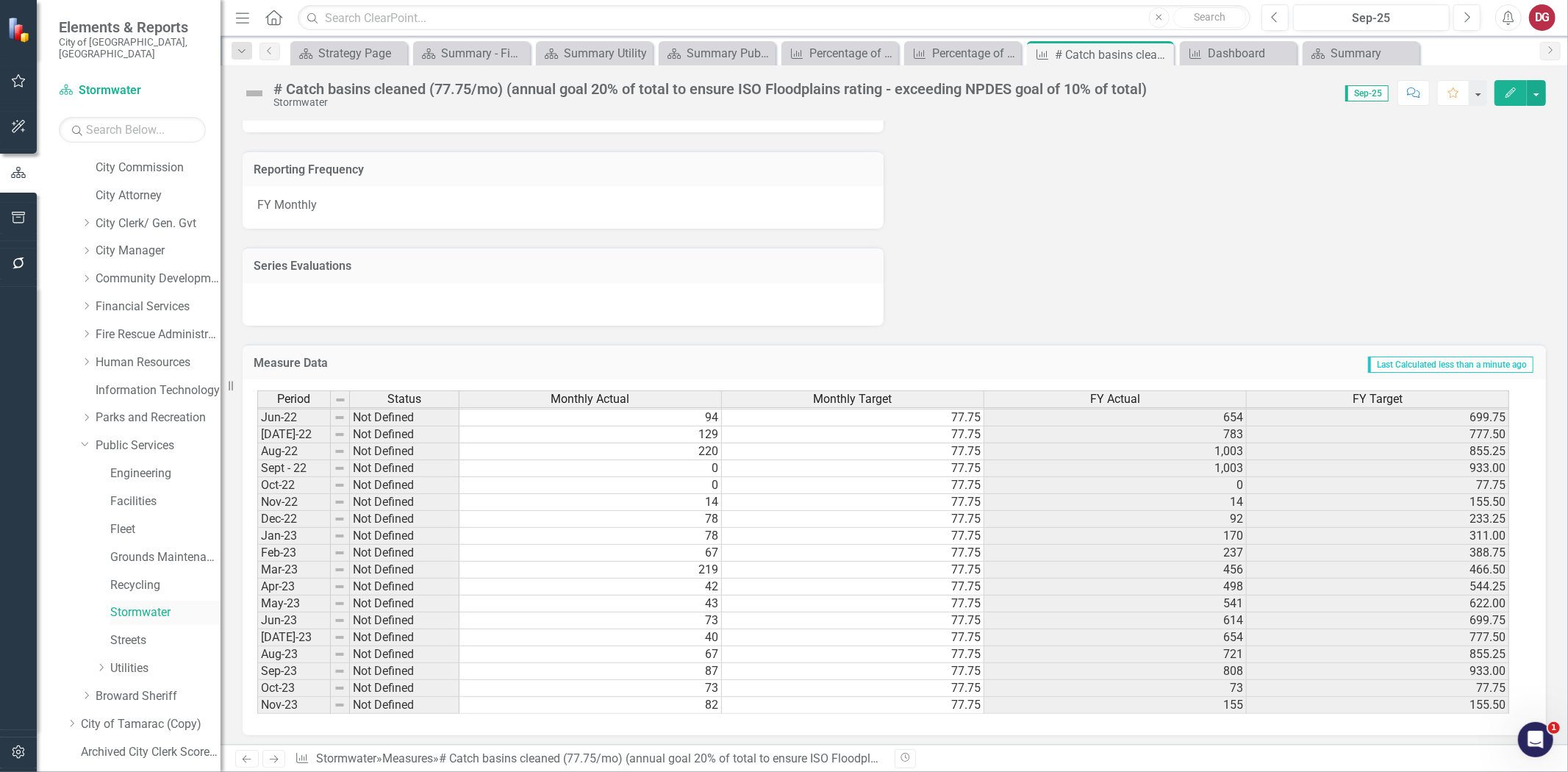
click at [131, 605] on link "Stormwater" at bounding box center [166, 613] width 111 height 17
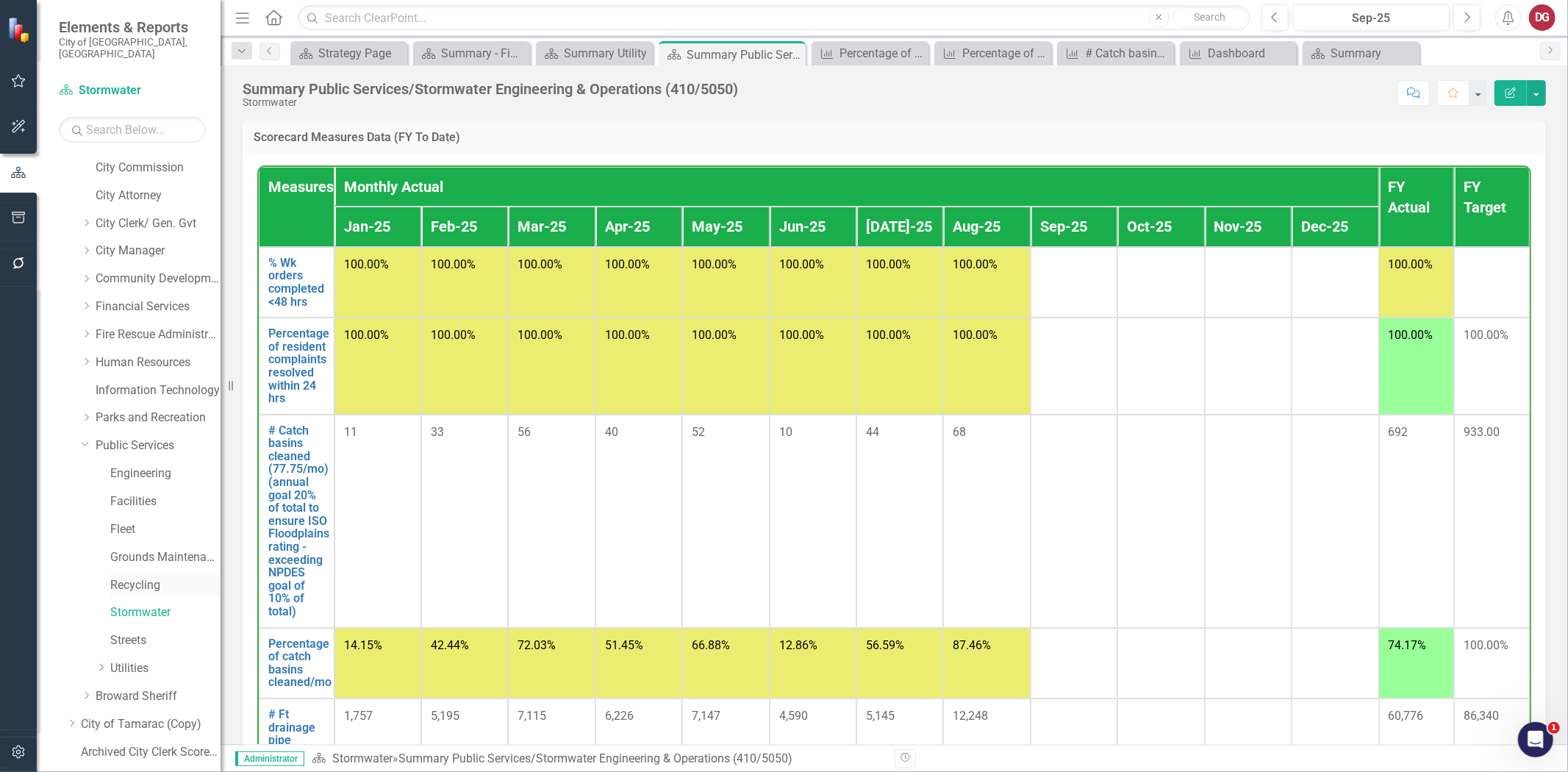
click at [129, 579] on link "Recycling" at bounding box center [166, 586] width 111 height 17
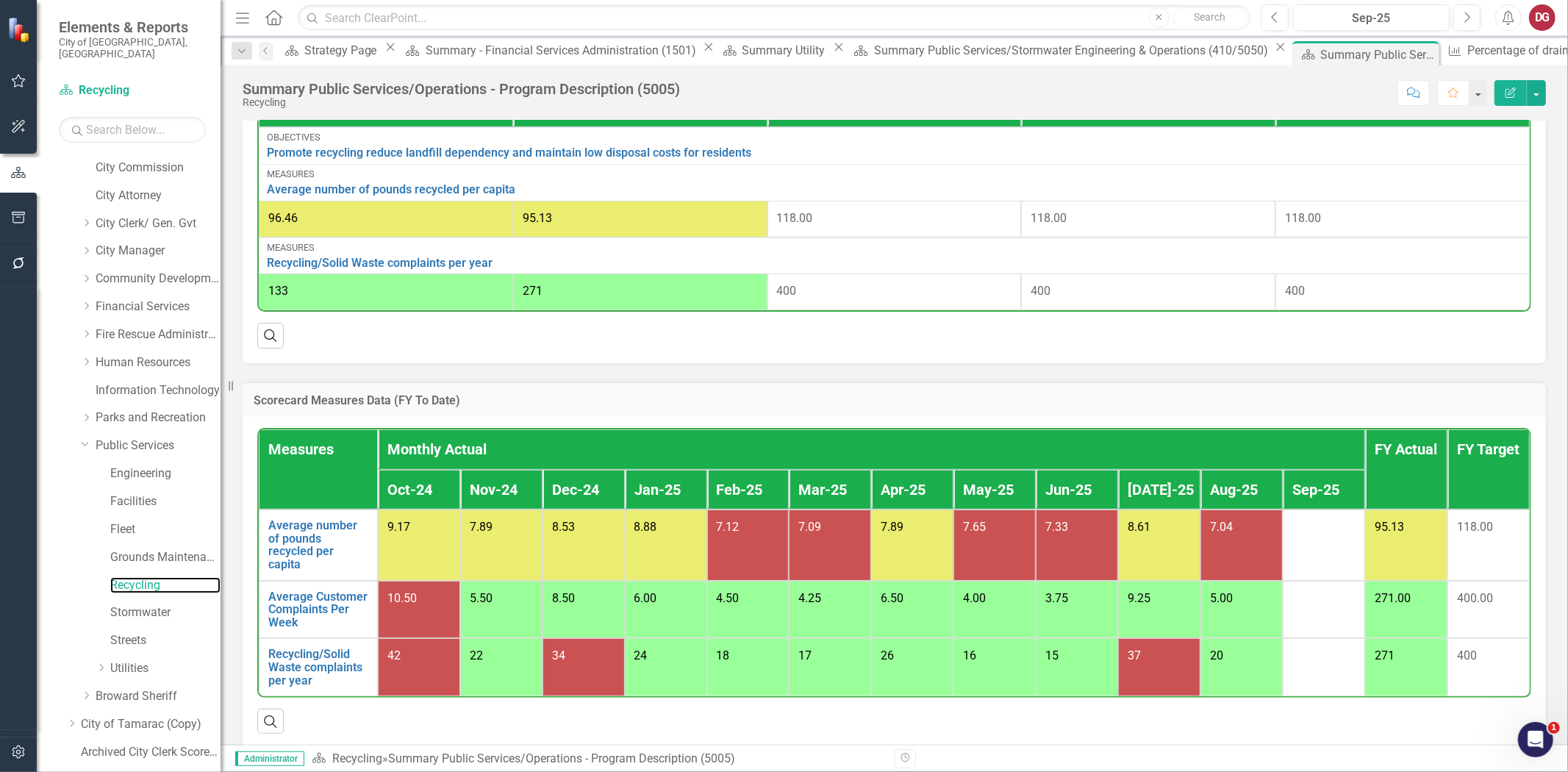
scroll to position [602, 0]
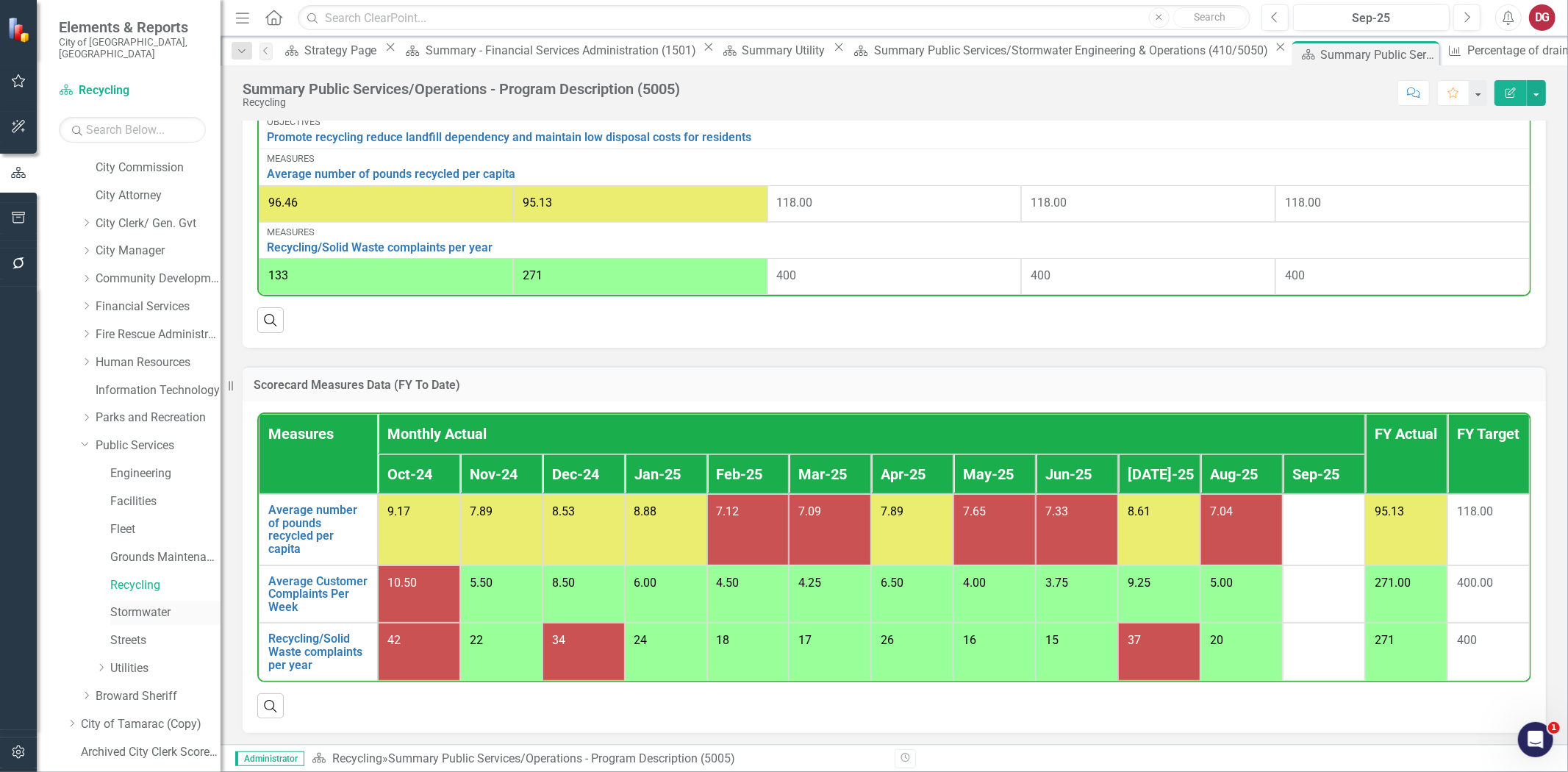
click at [134, 605] on link "Stormwater" at bounding box center [166, 613] width 111 height 17
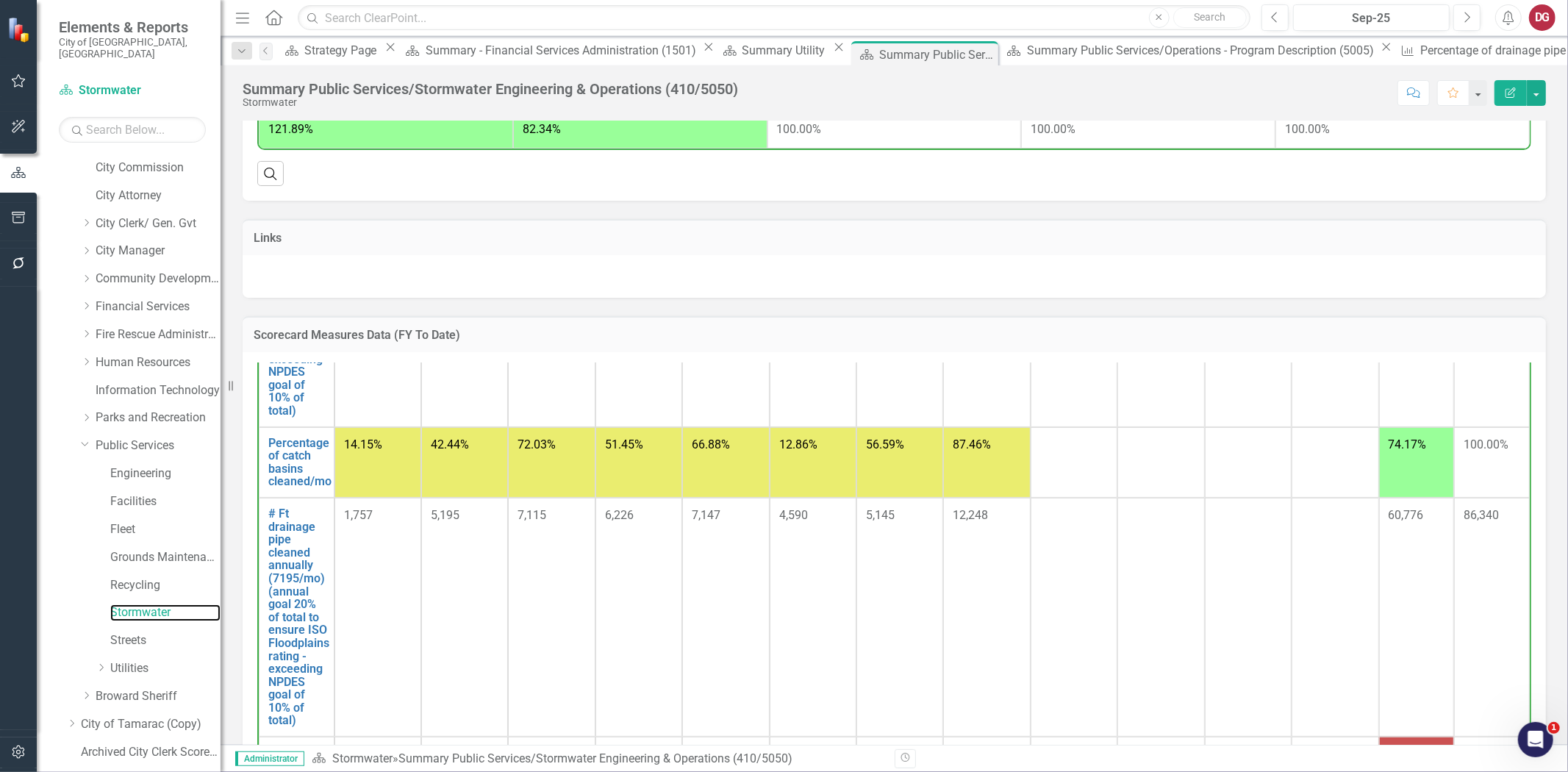
scroll to position [408, 0]
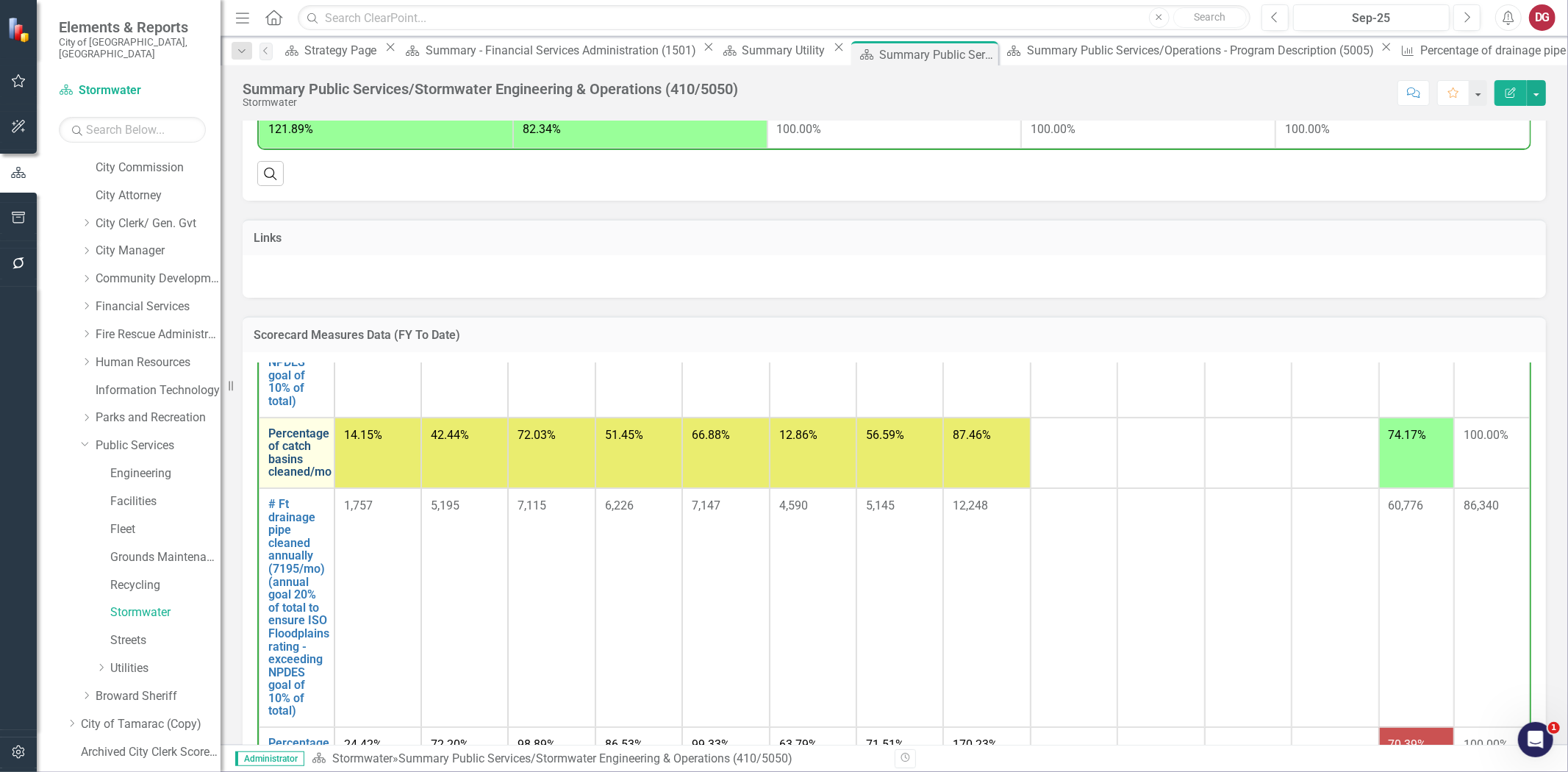
click at [297, 479] on link "Percentage of catch basins cleaned/mo" at bounding box center [299, 453] width 63 height 52
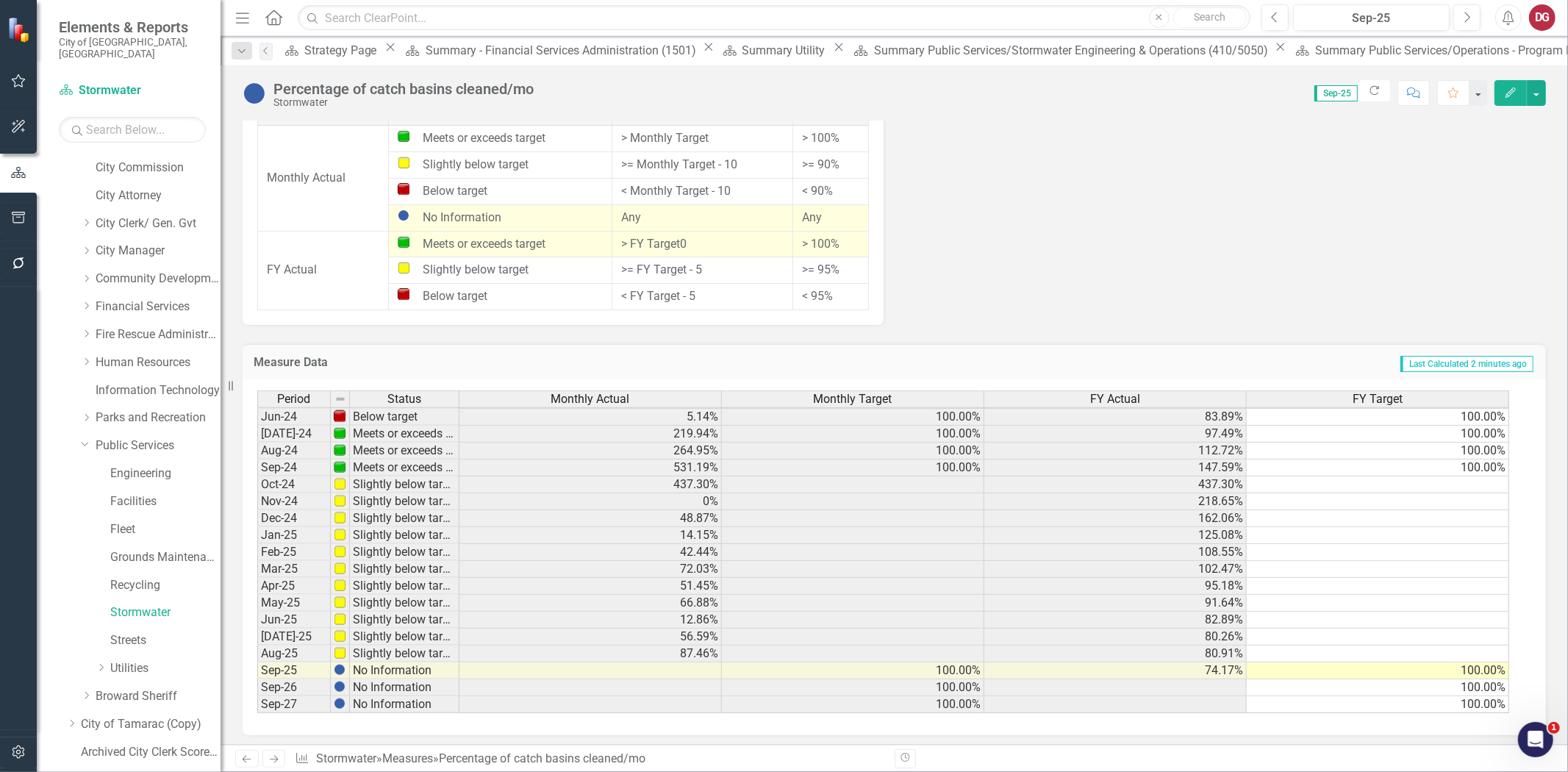
scroll to position [489, 0]
click at [862, 482] on tbody "Oct-22 Below target 0% 100.00% 0% 100.00% Nov-22 Below target 18.01% 100.00% 9.…" at bounding box center [883, 392] width 1252 height 644
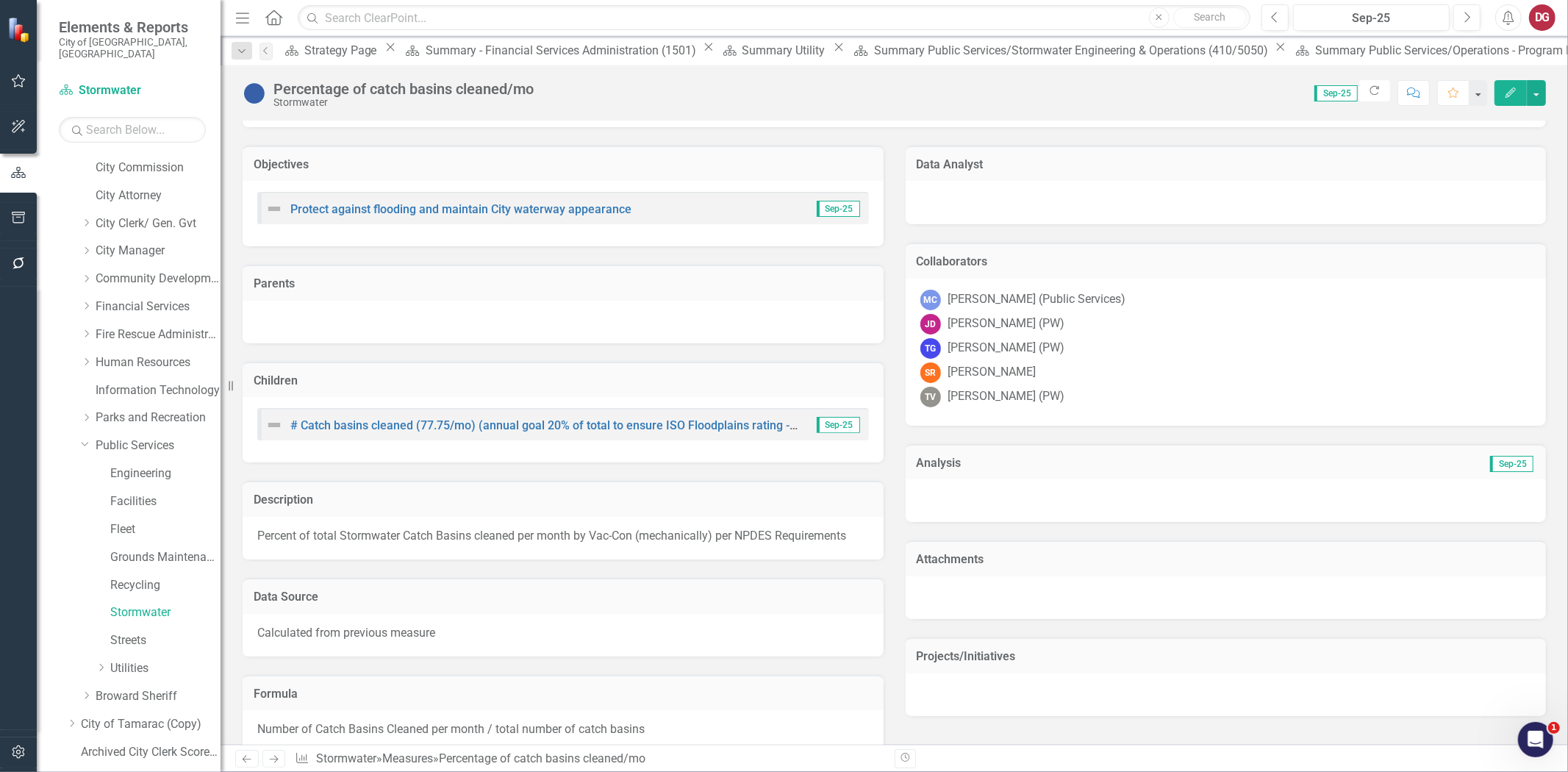
click at [380, 430] on div "# Catch basins cleaned (77.75/mo) (annual goal 20% of total to ensure ISO Flood…" at bounding box center [531, 425] width 533 height 17
click at [383, 424] on link "# Catch basins cleaned (77.75/mo) (annual goal 20% of total to ensure ISO Flood…" at bounding box center [644, 425] width 706 height 14
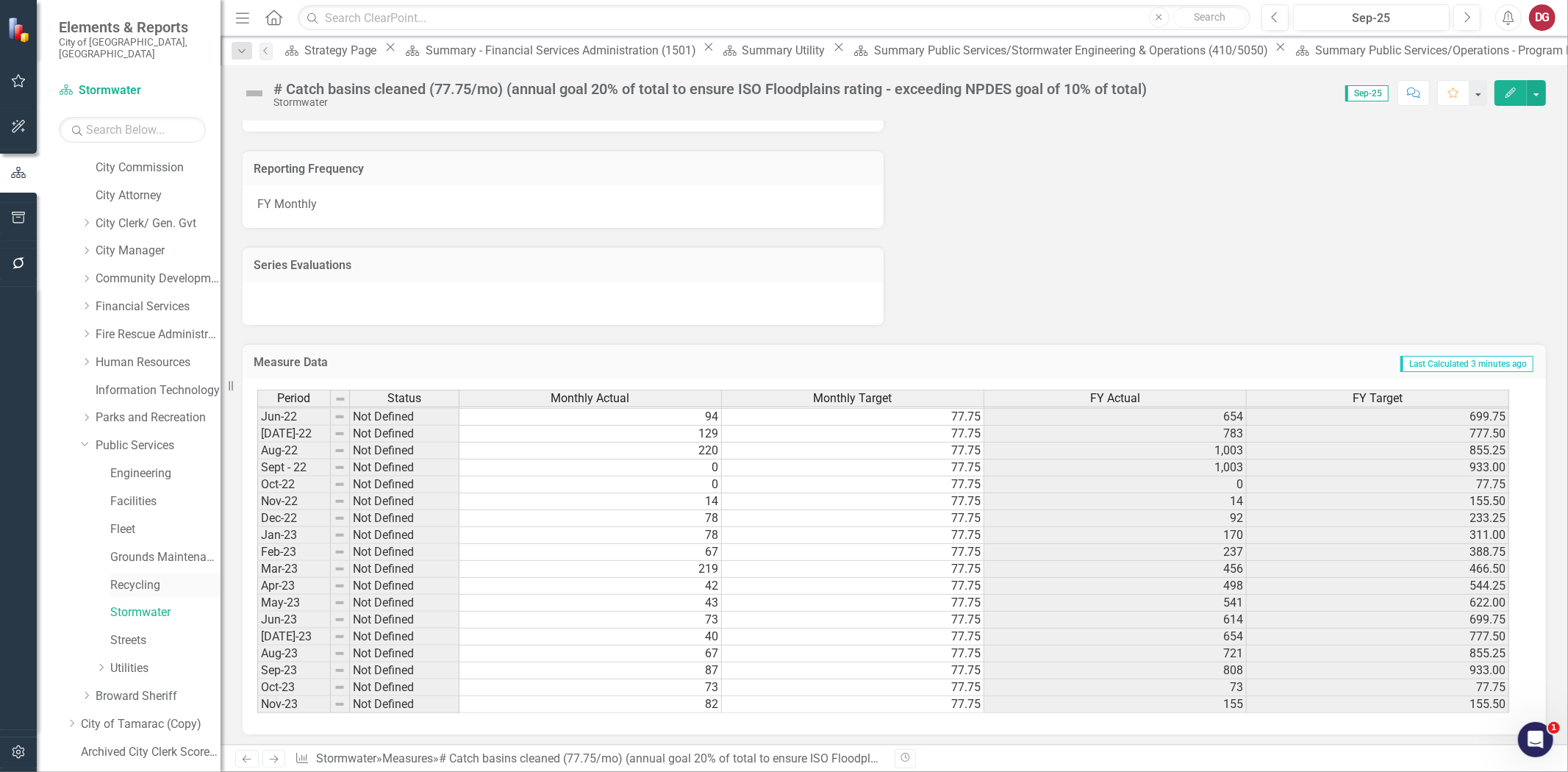
click at [120, 577] on link "Recycling" at bounding box center [166, 586] width 111 height 17
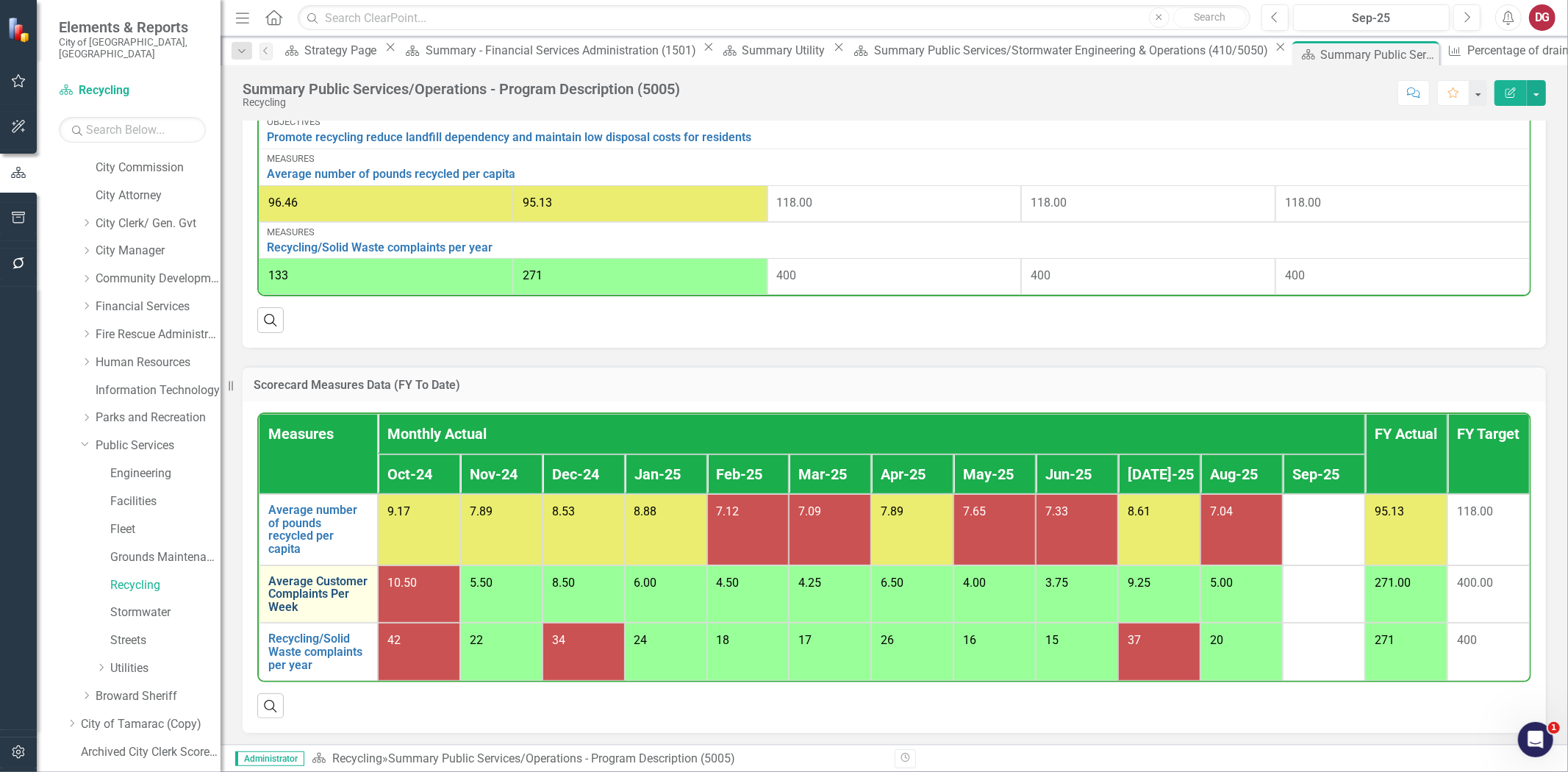
click at [320, 586] on link "Average Customer Complaints Per Week" at bounding box center [318, 594] width 100 height 39
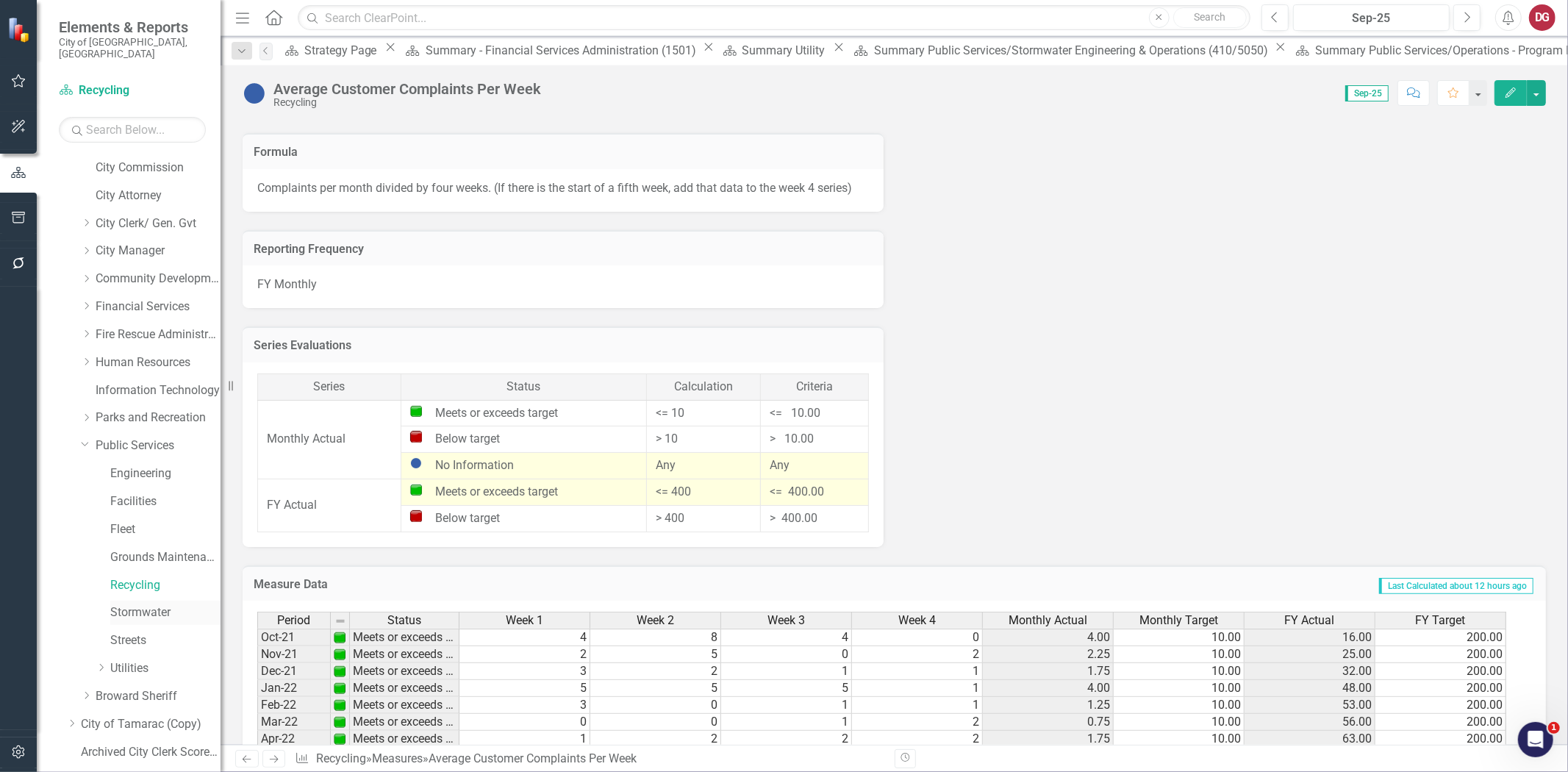
click at [177, 605] on link "Stormwater" at bounding box center [166, 613] width 111 height 17
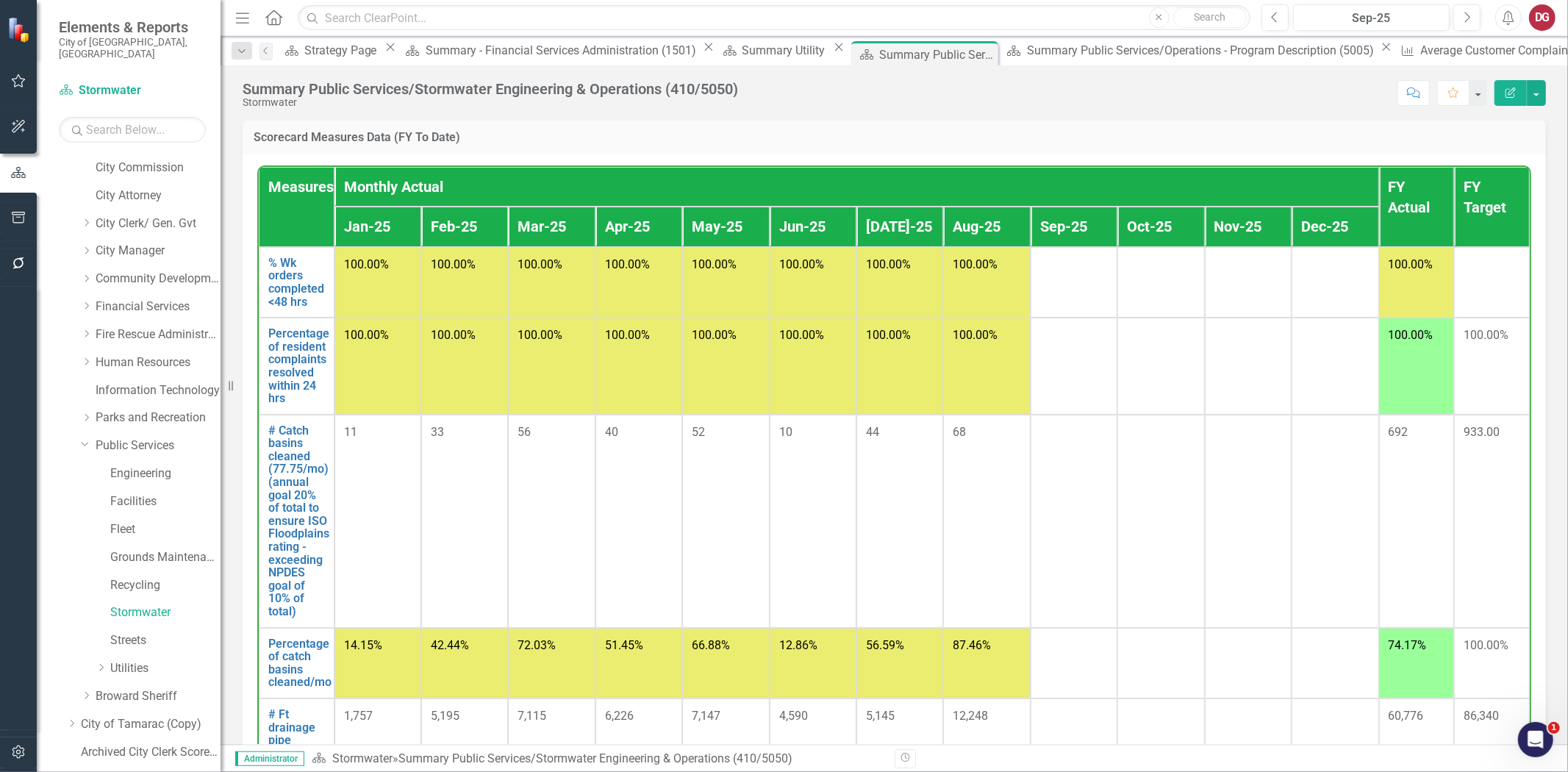
click at [715, 144] on h3 "Scorecard Measures Data (FY To Date)" at bounding box center [894, 137] width 1281 height 13
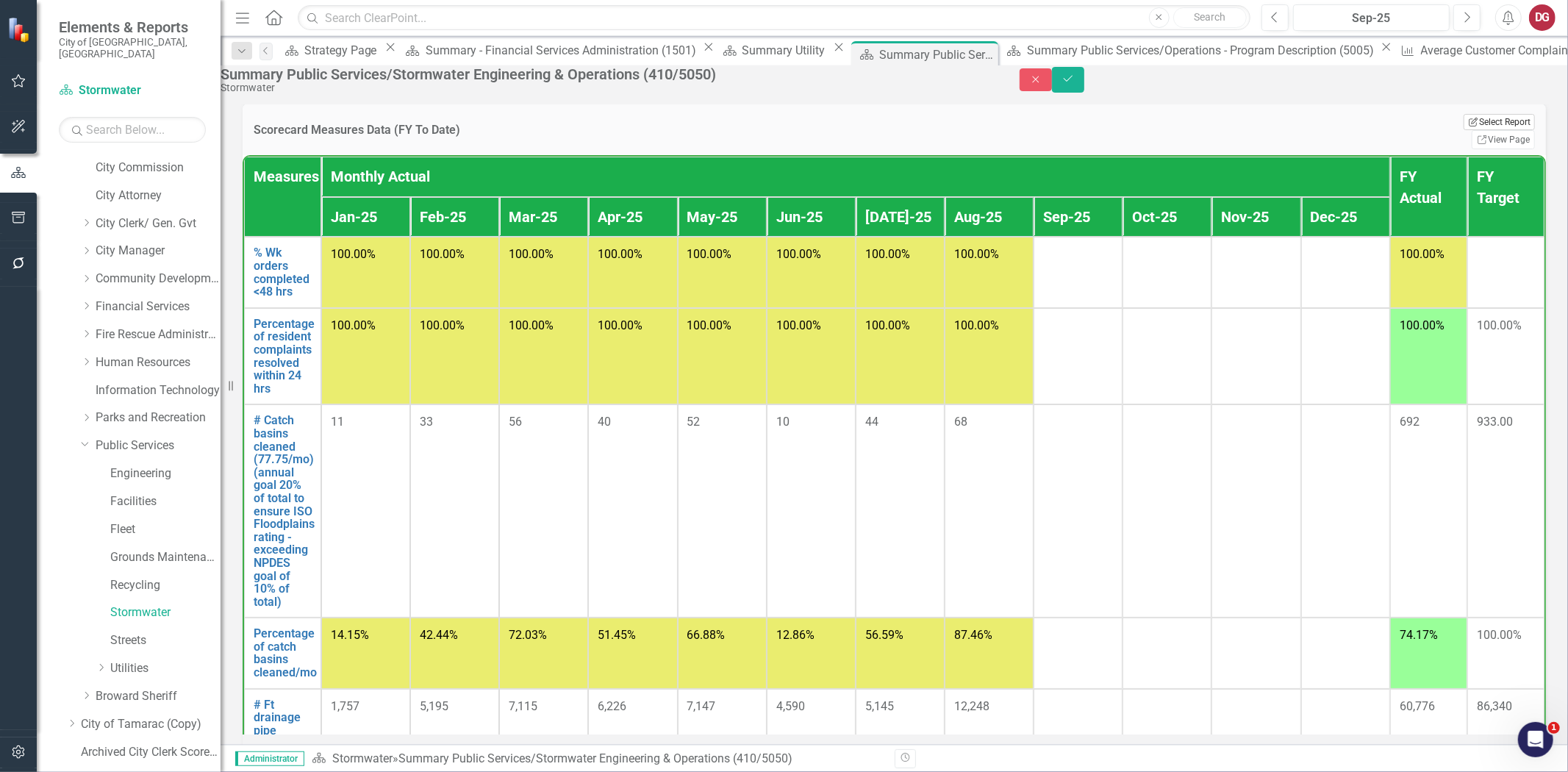
click at [1464, 130] on button "Edit Report Select Report" at bounding box center [1499, 121] width 71 height 16
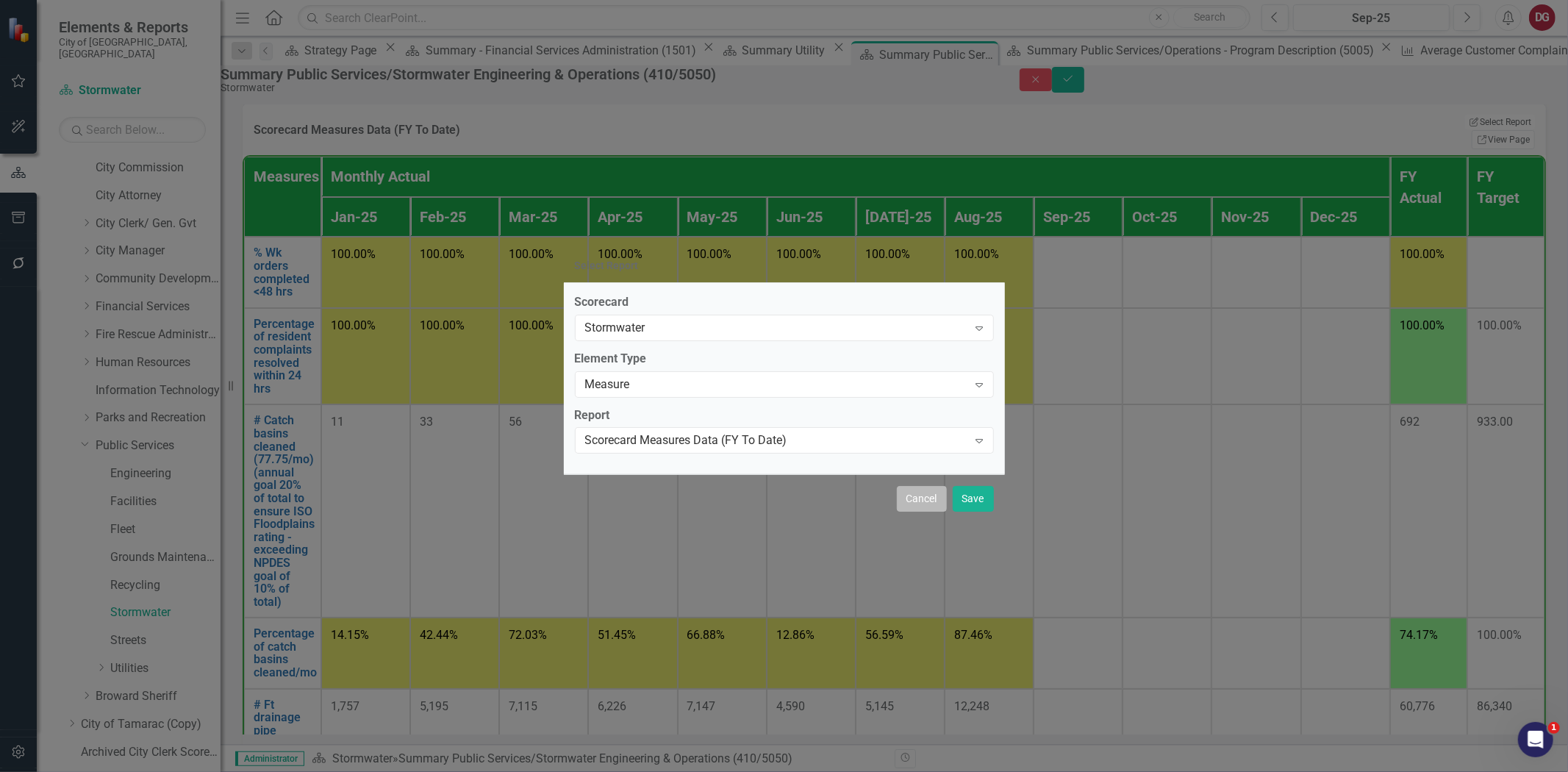
click at [909, 509] on button "Cancel" at bounding box center [921, 499] width 50 height 26
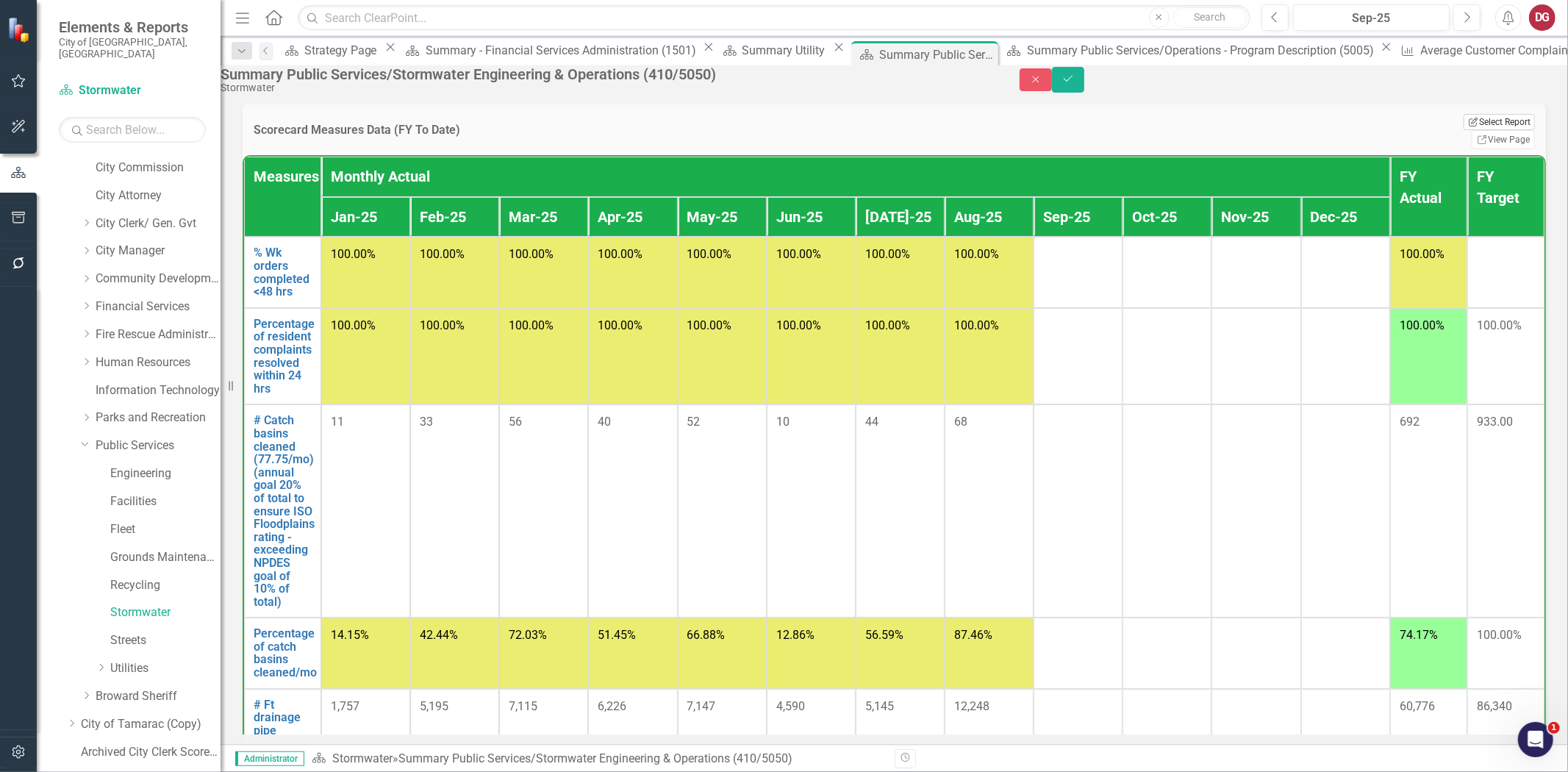
click at [1464, 130] on button "Edit Report Select Report" at bounding box center [1499, 121] width 71 height 16
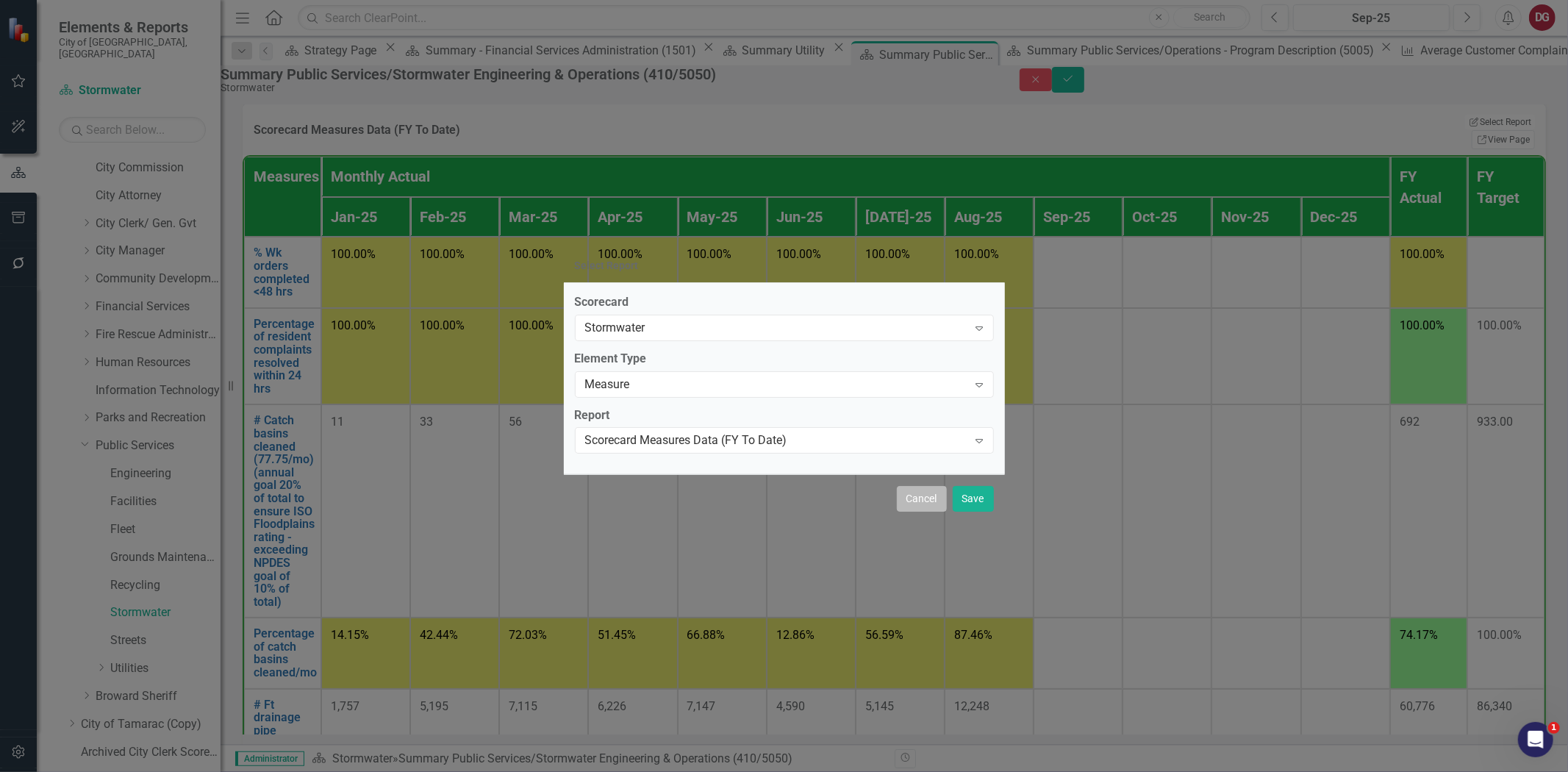
click at [906, 500] on button "Cancel" at bounding box center [921, 499] width 50 height 26
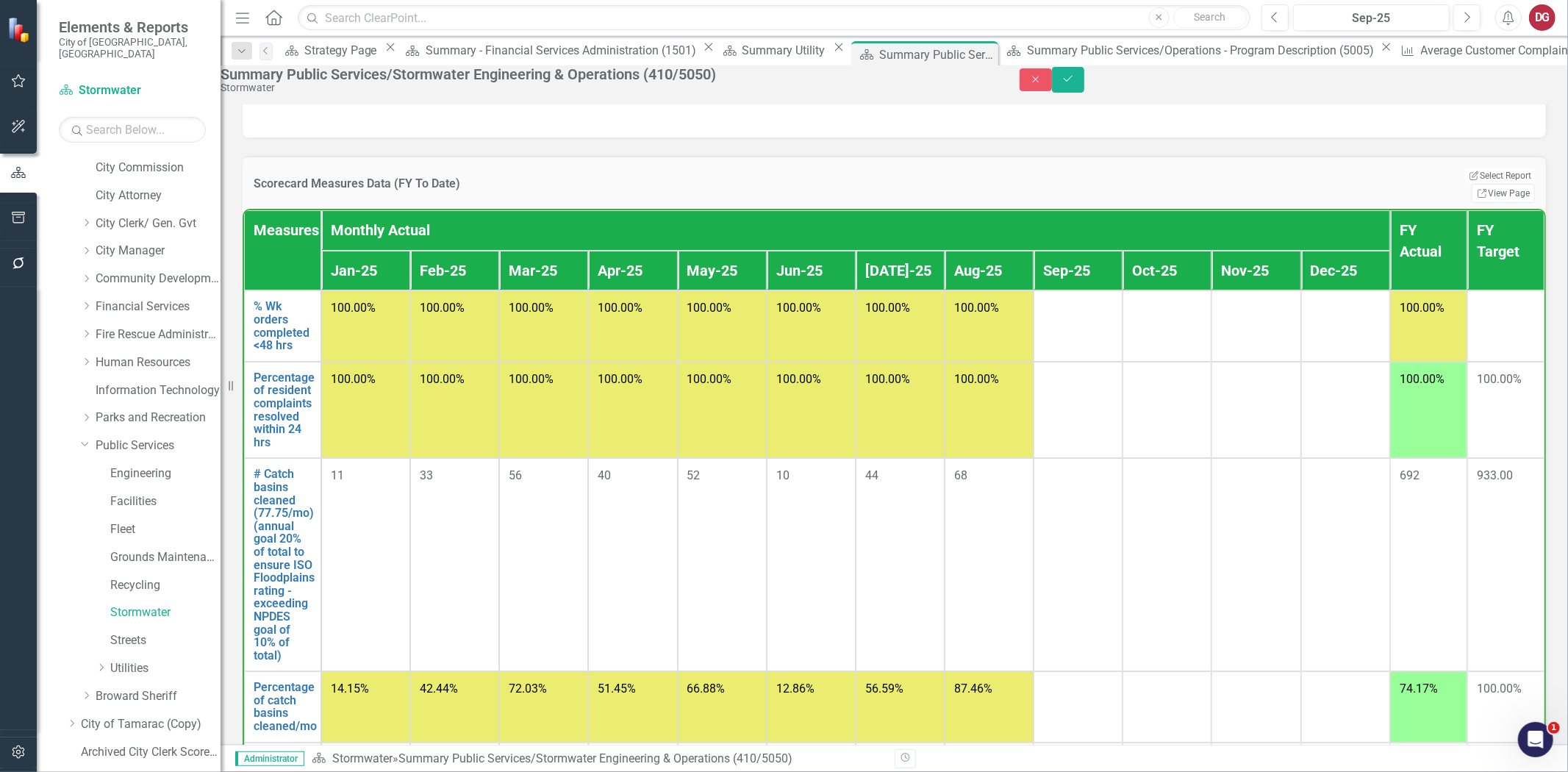
scroll to position [933, 0]
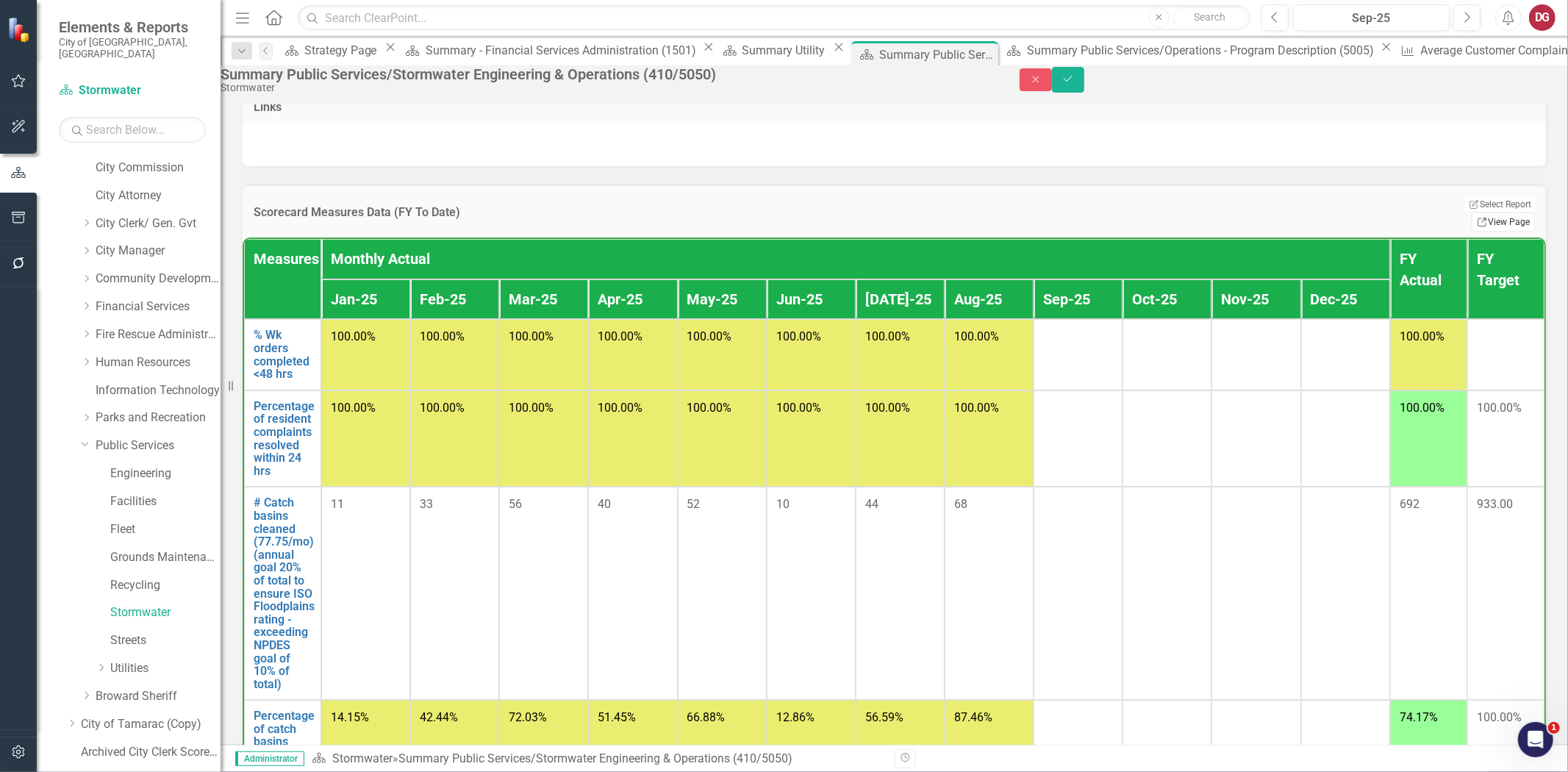
click at [1500, 232] on link "Link View Page" at bounding box center [1503, 222] width 63 height 19
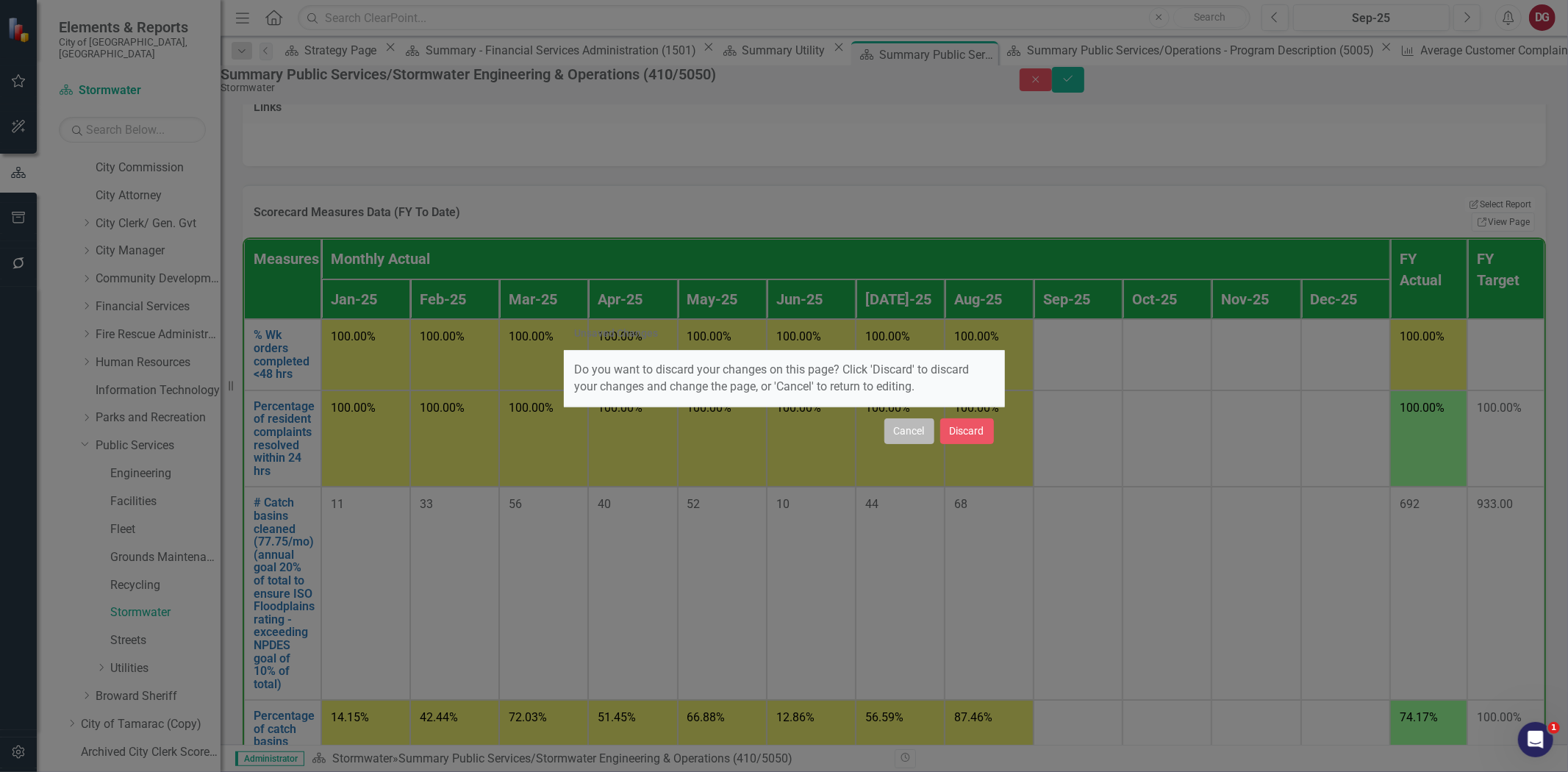
click at [913, 427] on button "Cancel" at bounding box center [909, 431] width 50 height 26
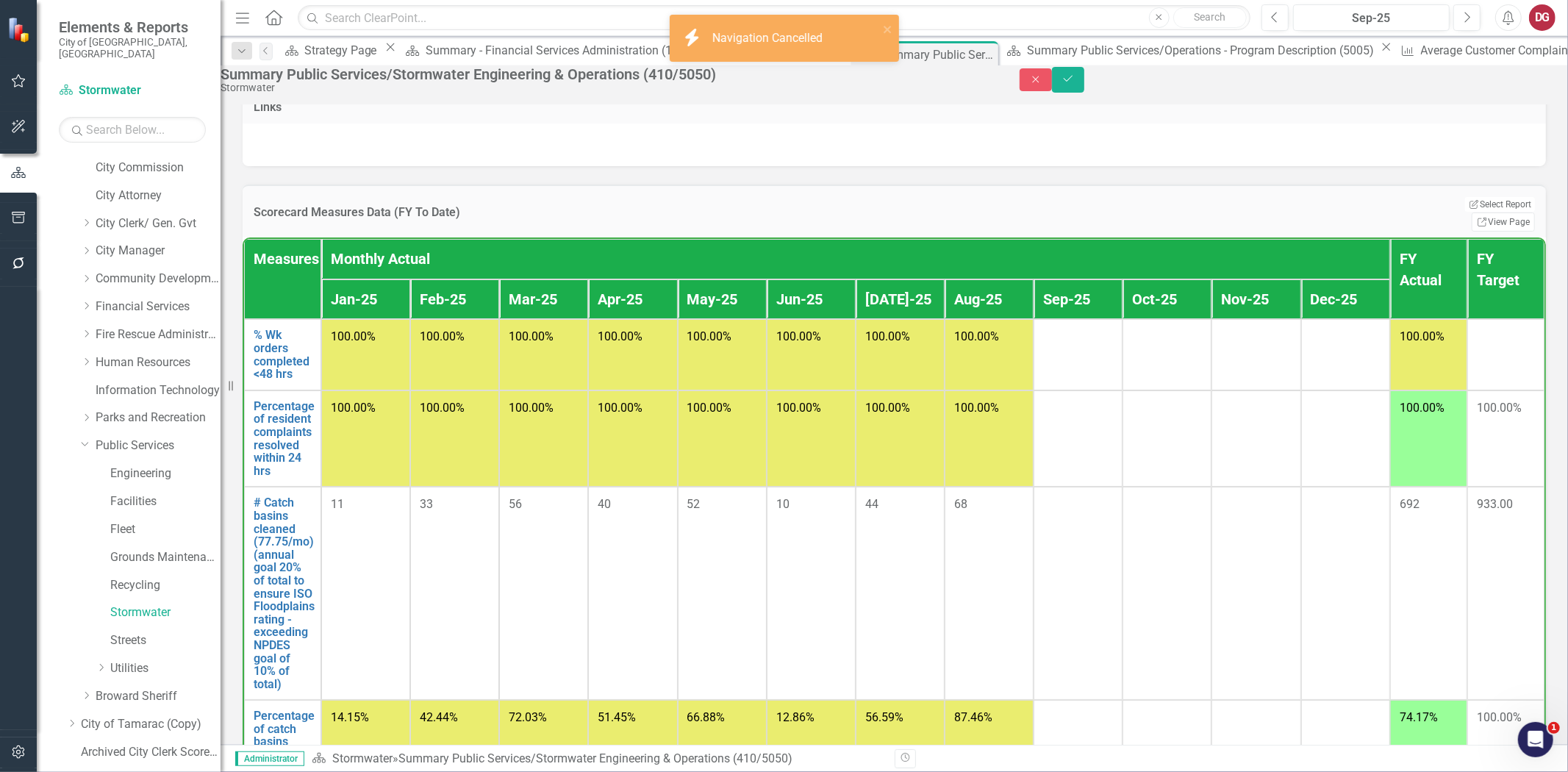
click at [1060, 220] on div "Scorecard Measures Data (FY To Date) Edit Report Select Report Link View Page" at bounding box center [893, 211] width 1303 height 53
drag, startPoint x: 1505, startPoint y: 84, endPoint x: 1492, endPoint y: 94, distance: 16.4
click at [1492, 92] on div "Close Save" at bounding box center [1294, 80] width 548 height 26
click at [1052, 91] on button "Close" at bounding box center [1036, 80] width 33 height 23
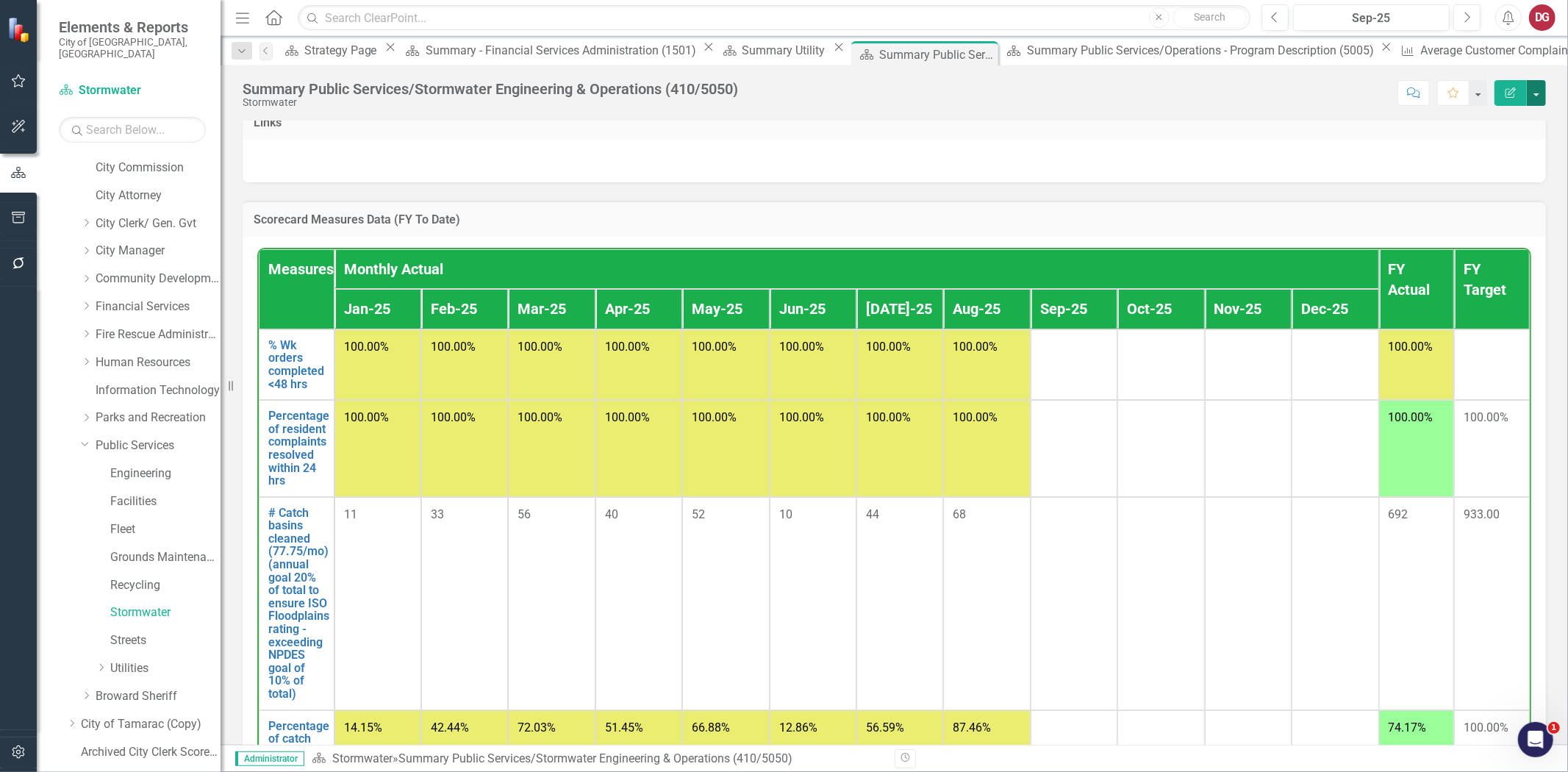
click at [1532, 98] on button "button" at bounding box center [1536, 93] width 19 height 26
click at [1494, 123] on link "Edit Edit Scorecard" at bounding box center [1485, 120] width 119 height 27
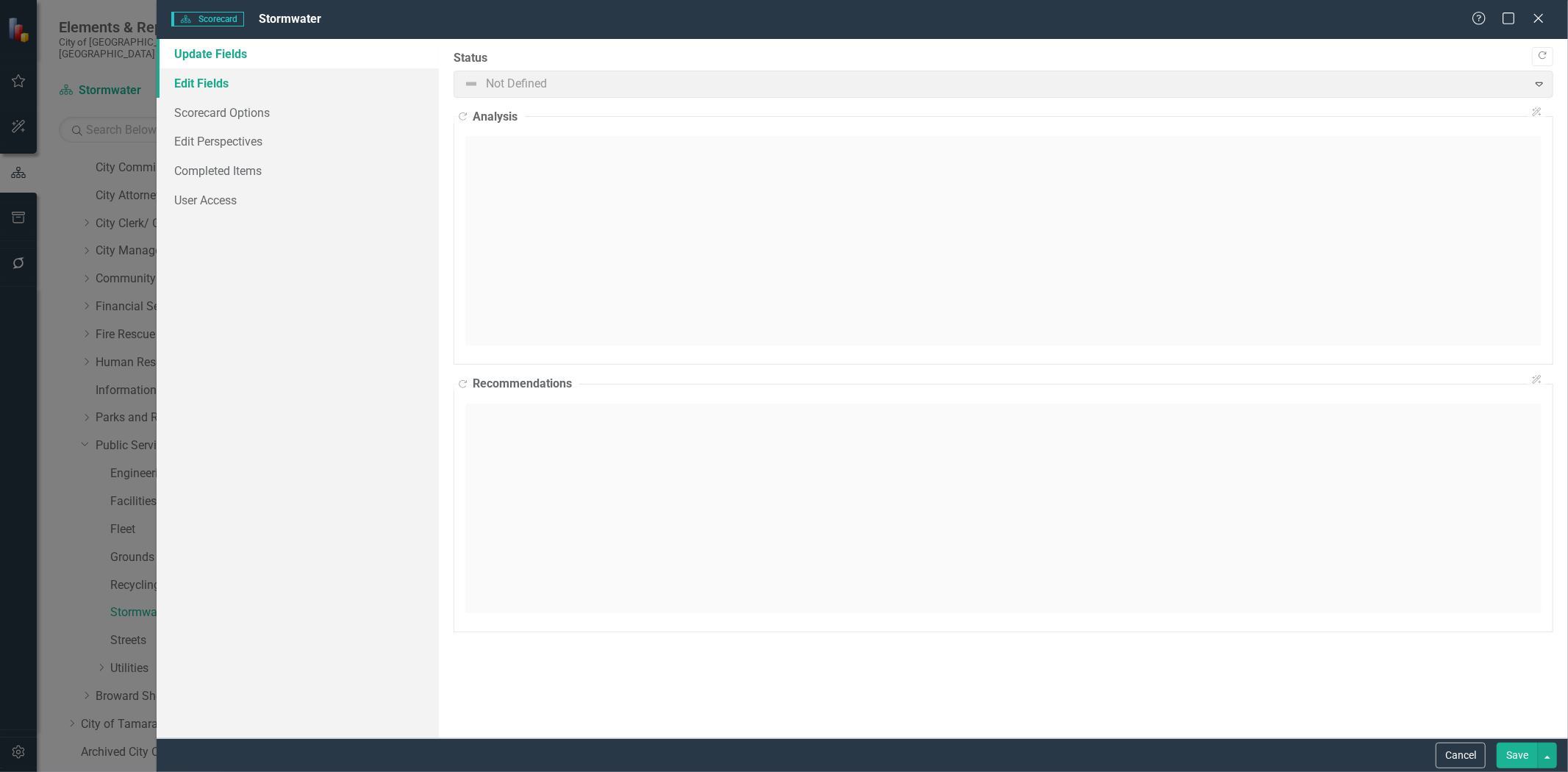
click at [195, 85] on link "Edit Fields" at bounding box center [298, 83] width 282 height 30
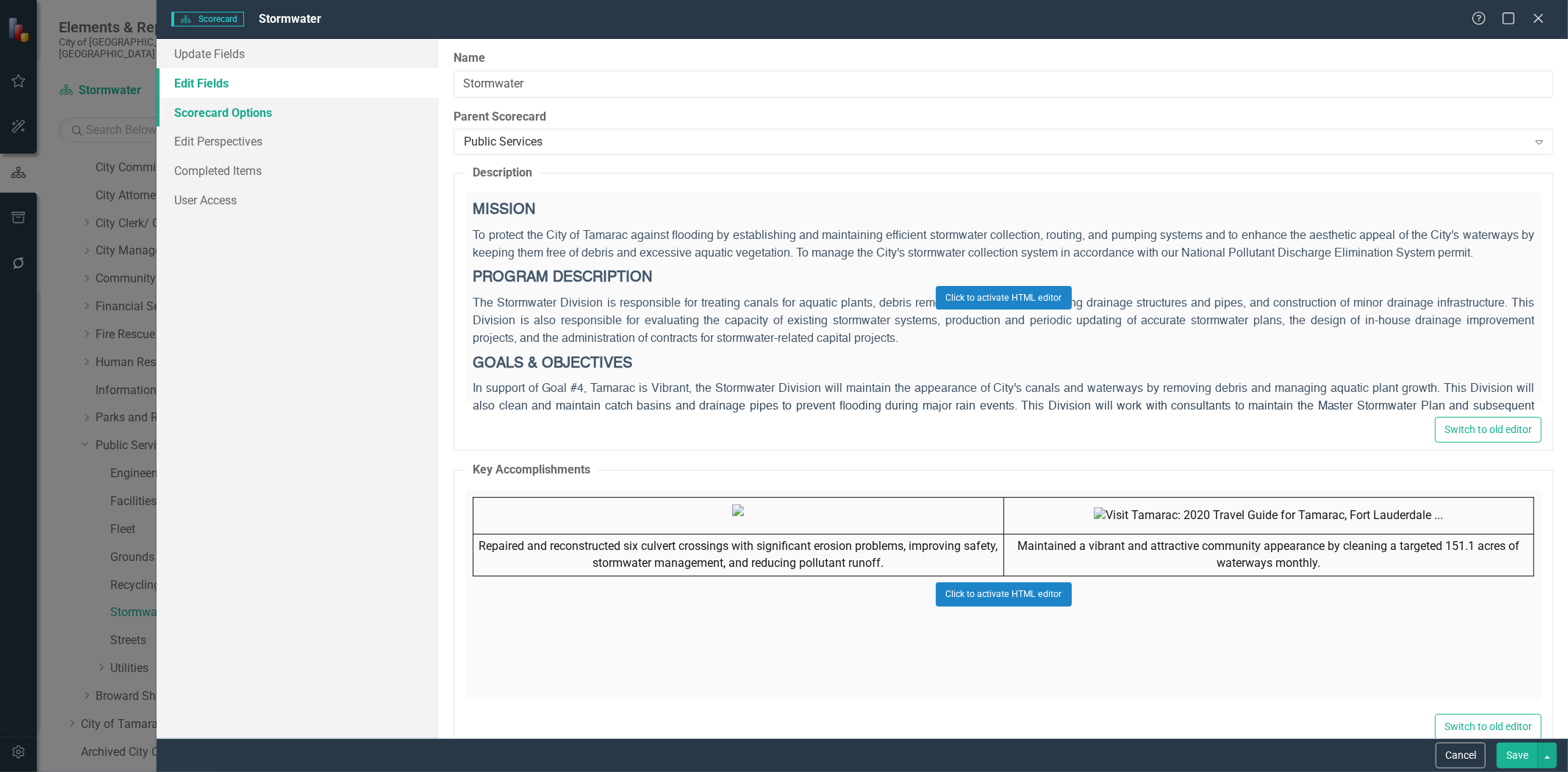
click at [199, 105] on link "Scorecard Options" at bounding box center [298, 112] width 282 height 30
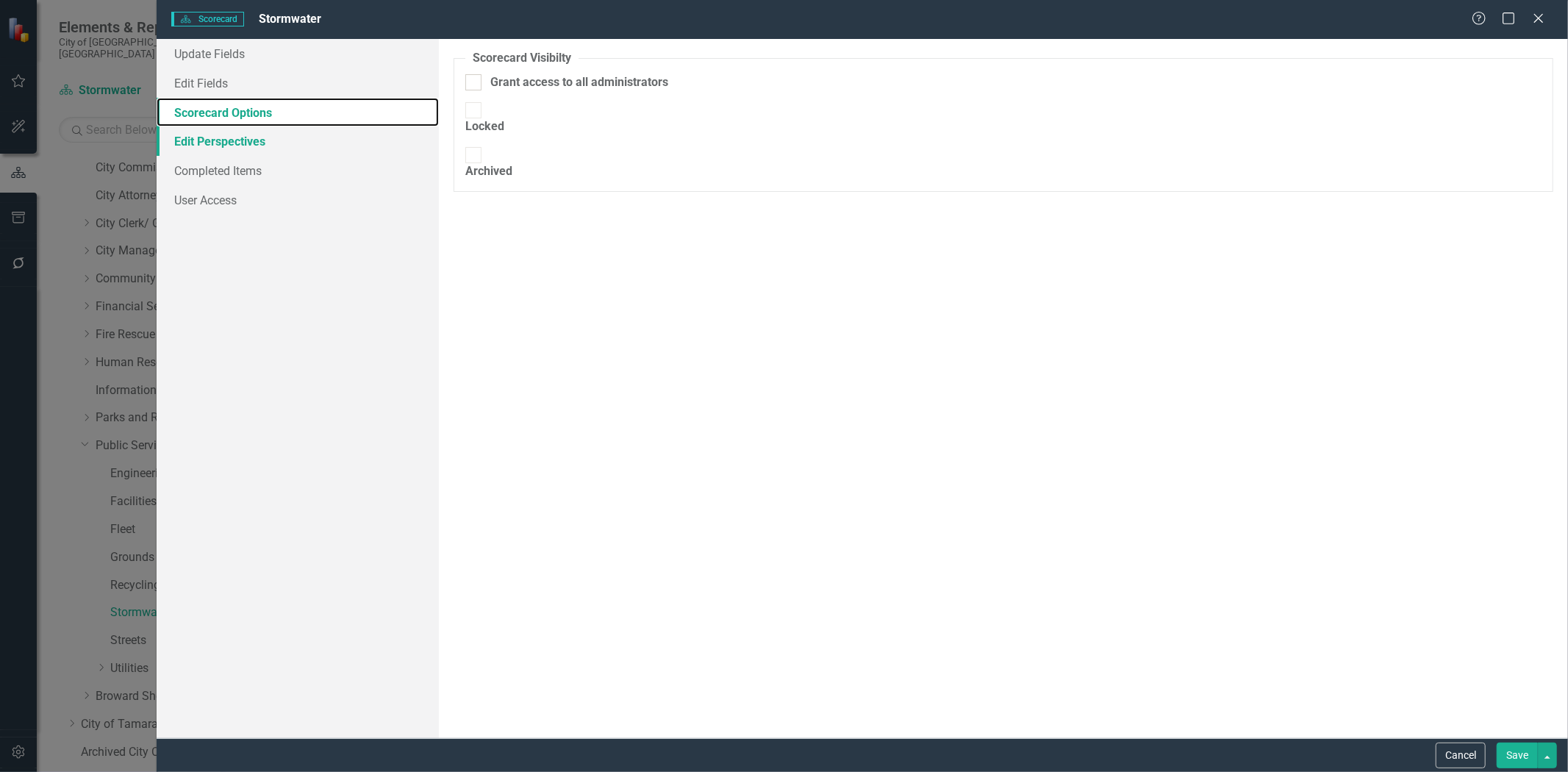
click at [189, 152] on link "Edit Perspectives" at bounding box center [298, 141] width 282 height 30
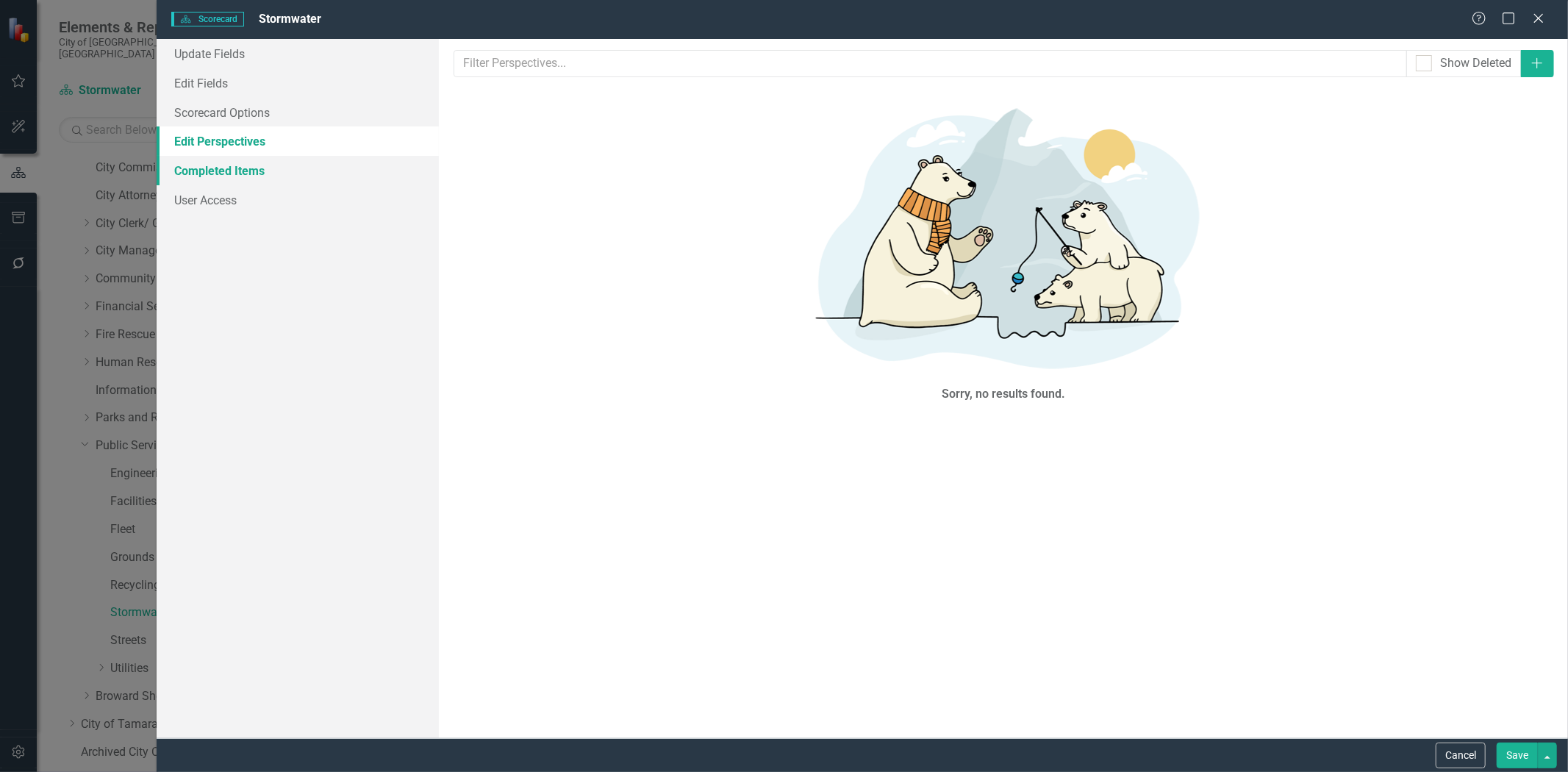
click at [238, 172] on link "Completed Items" at bounding box center [298, 170] width 282 height 30
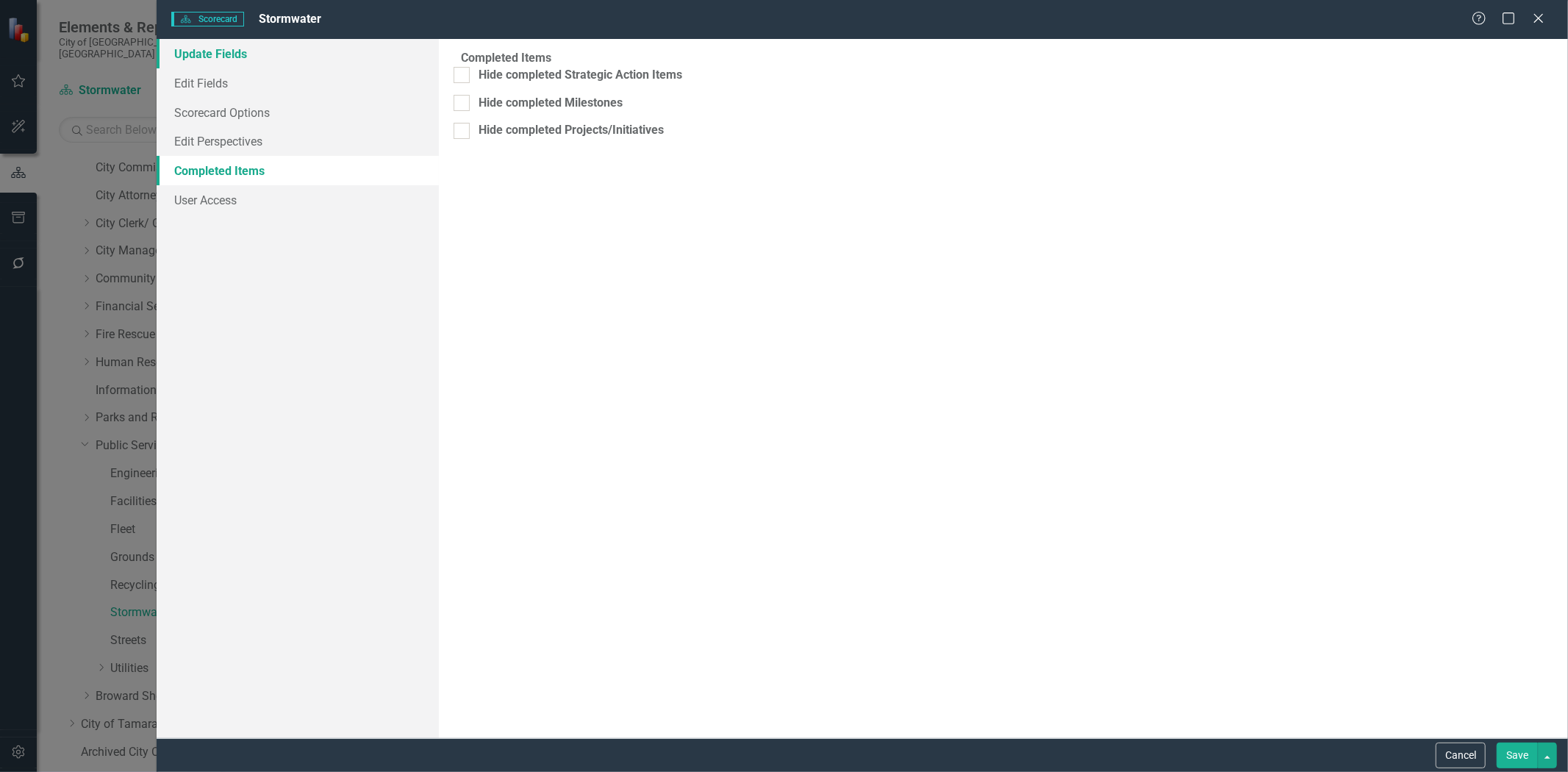
click at [210, 49] on link "Update Fields" at bounding box center [298, 53] width 282 height 30
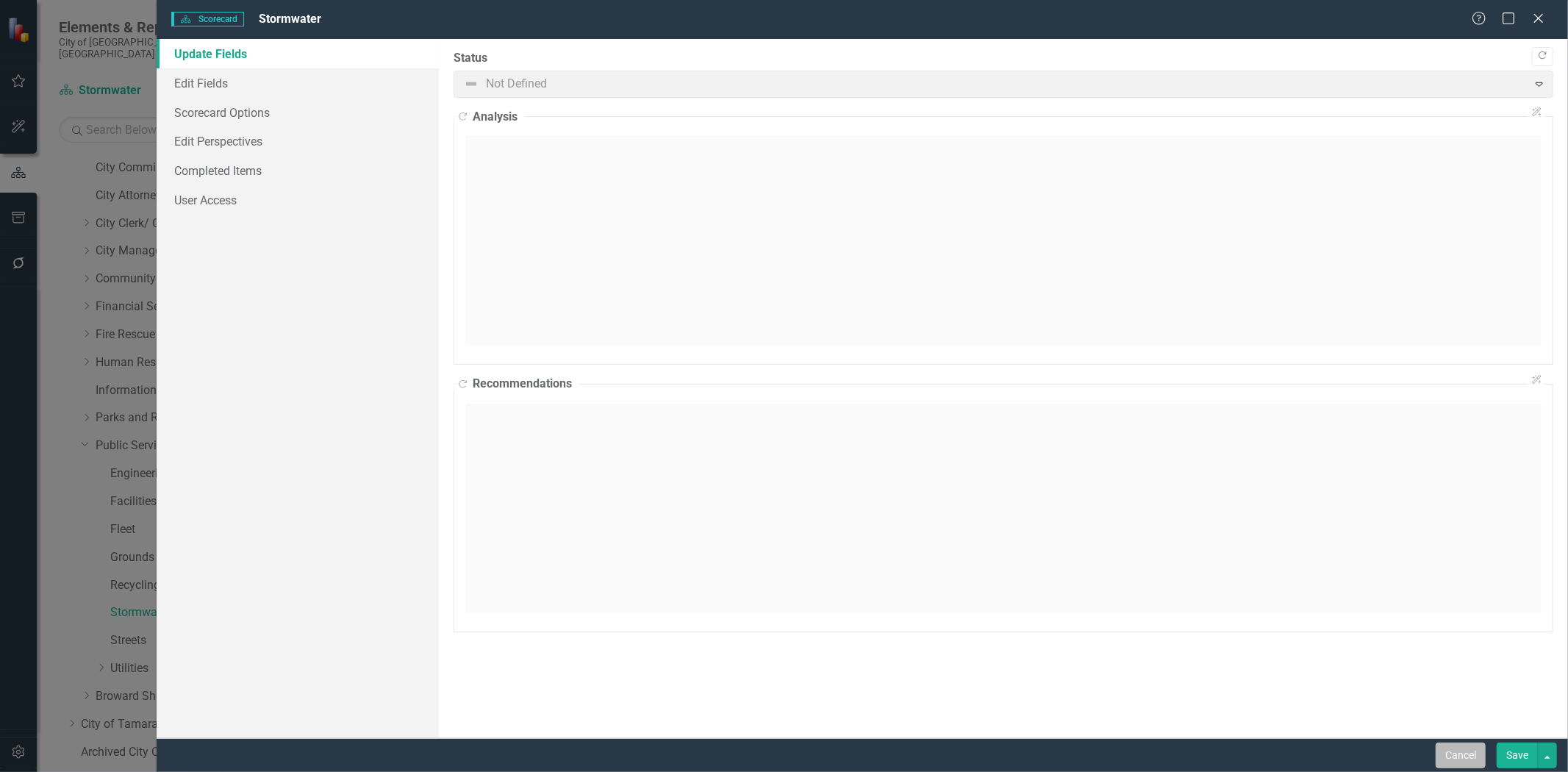
click at [1436, 748] on button "Cancel" at bounding box center [1460, 756] width 50 height 26
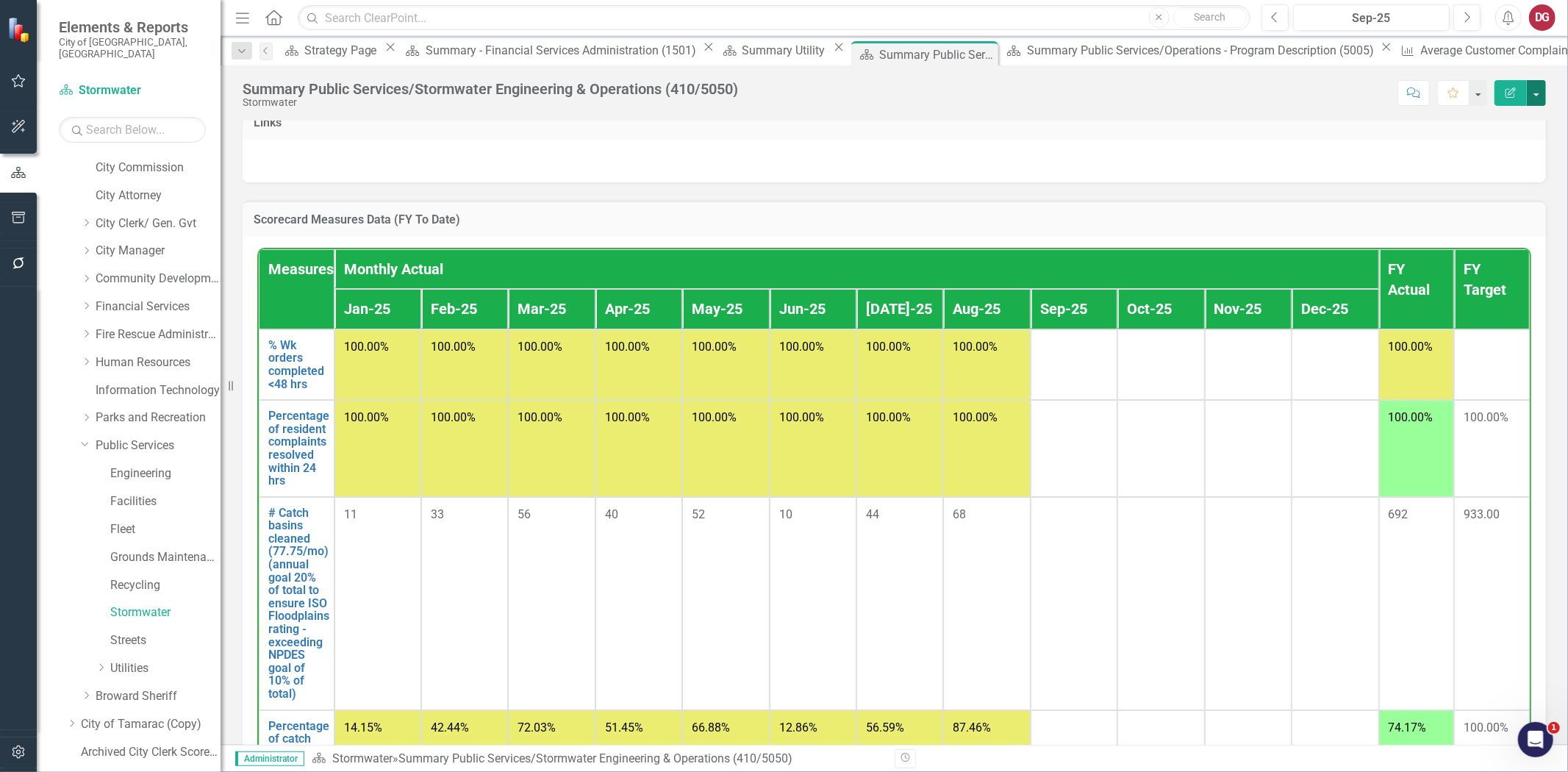
click at [1541, 99] on button "button" at bounding box center [1536, 93] width 19 height 26
click at [1467, 149] on link "Edit Report Edit Layout" at bounding box center [1485, 148] width 119 height 27
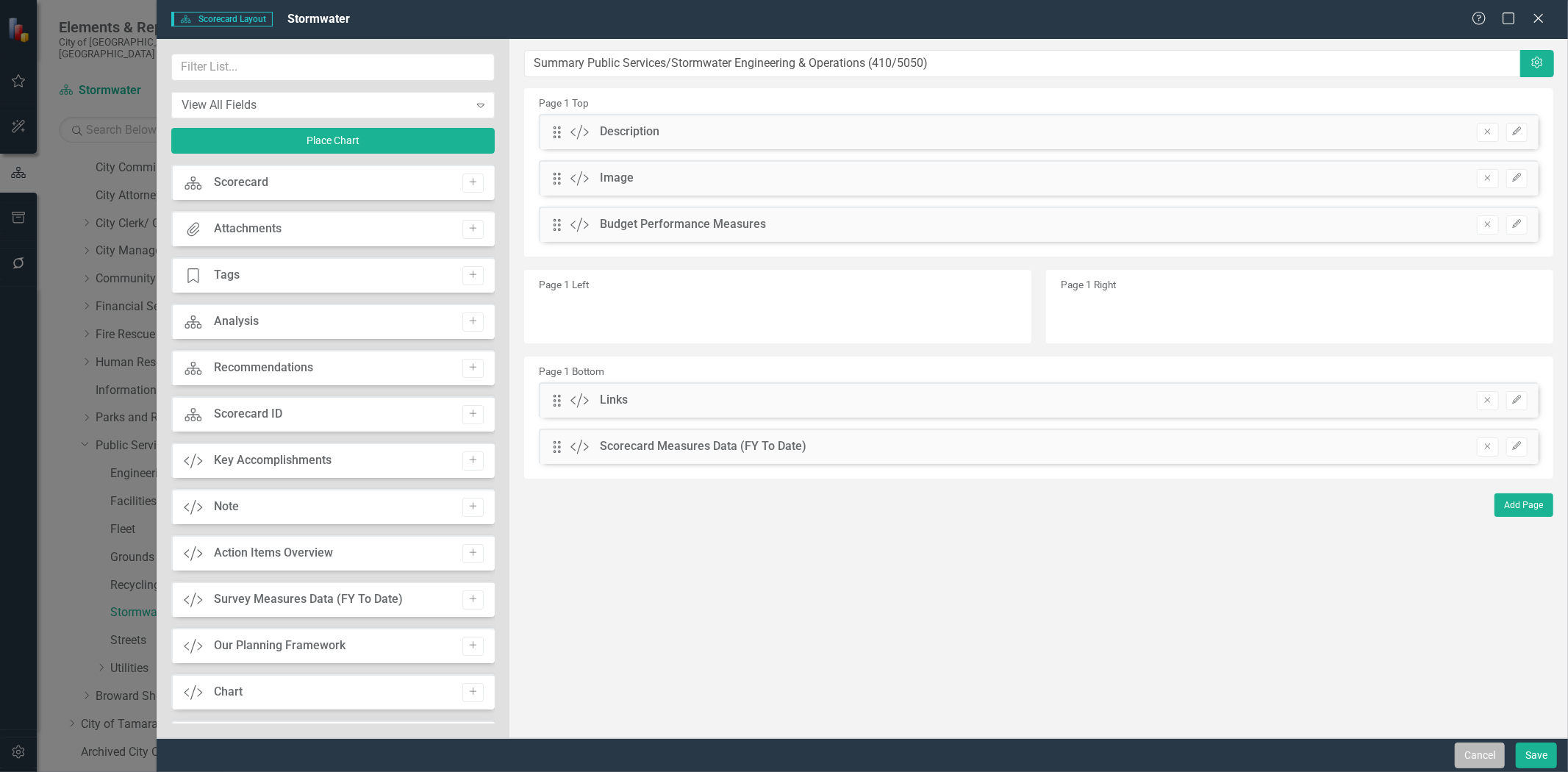
click at [1471, 751] on button "Cancel" at bounding box center [1479, 756] width 50 height 26
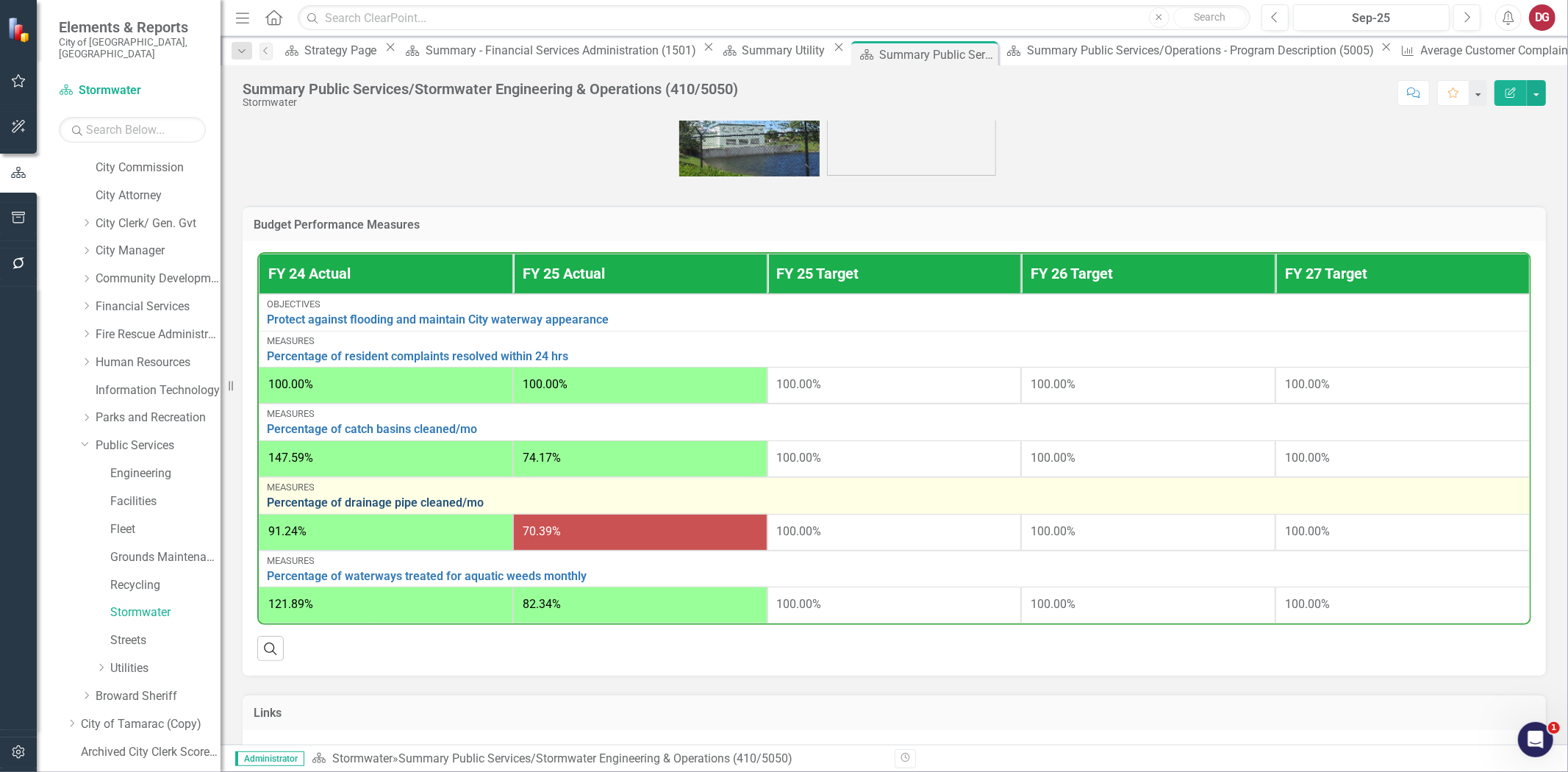
scroll to position [361, 0]
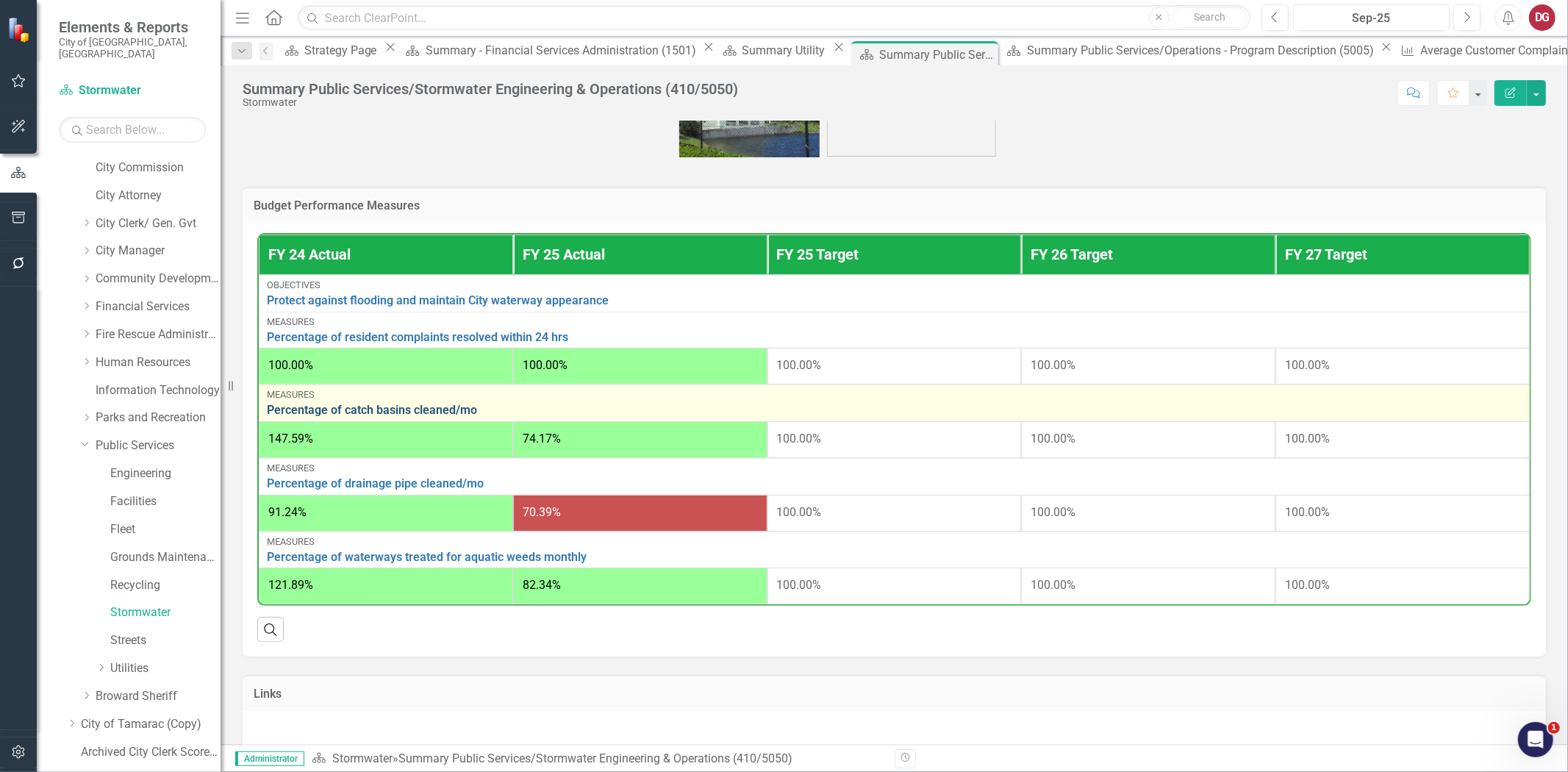
click at [434, 417] on link "Percentage of catch basins cleaned/mo" at bounding box center [893, 410] width 1255 height 13
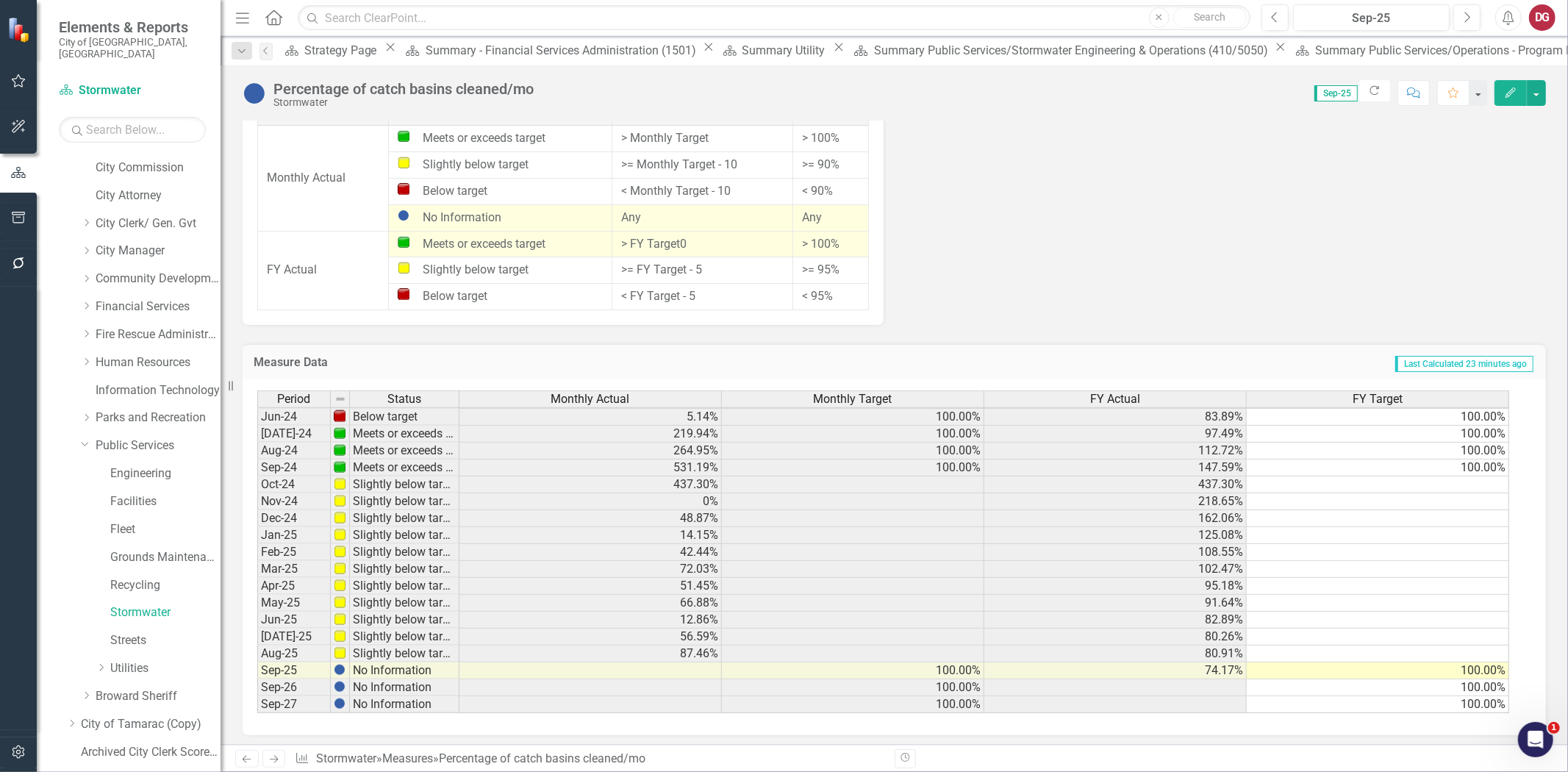
scroll to position [544, 0]
click at [880, 477] on tbody "Sept - 22 Below target 0% 100.00% 107.50% 100.00% Oct-22 Below target 0% 100.00…" at bounding box center [883, 383] width 1252 height 661
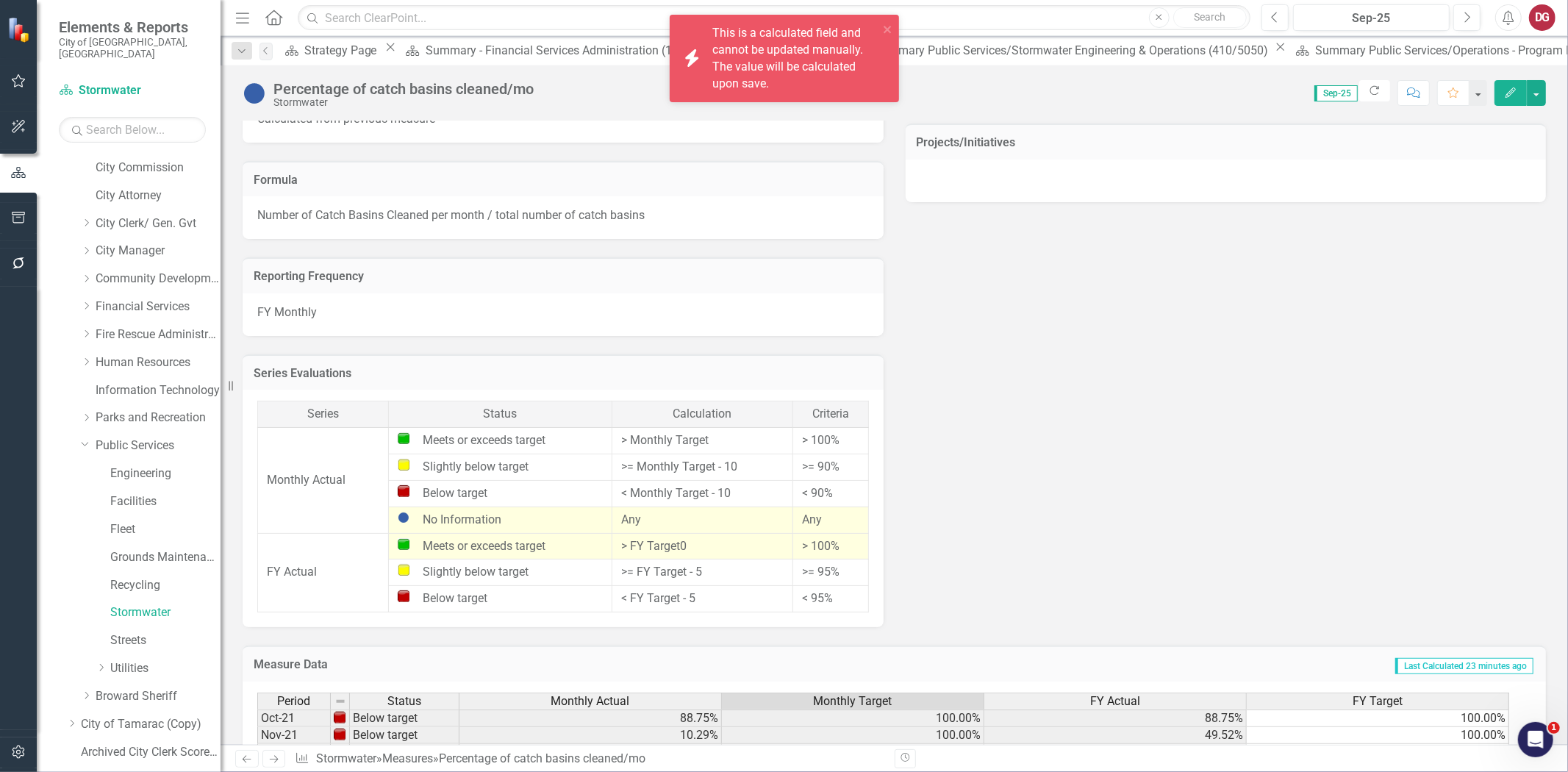
scroll to position [520, 0]
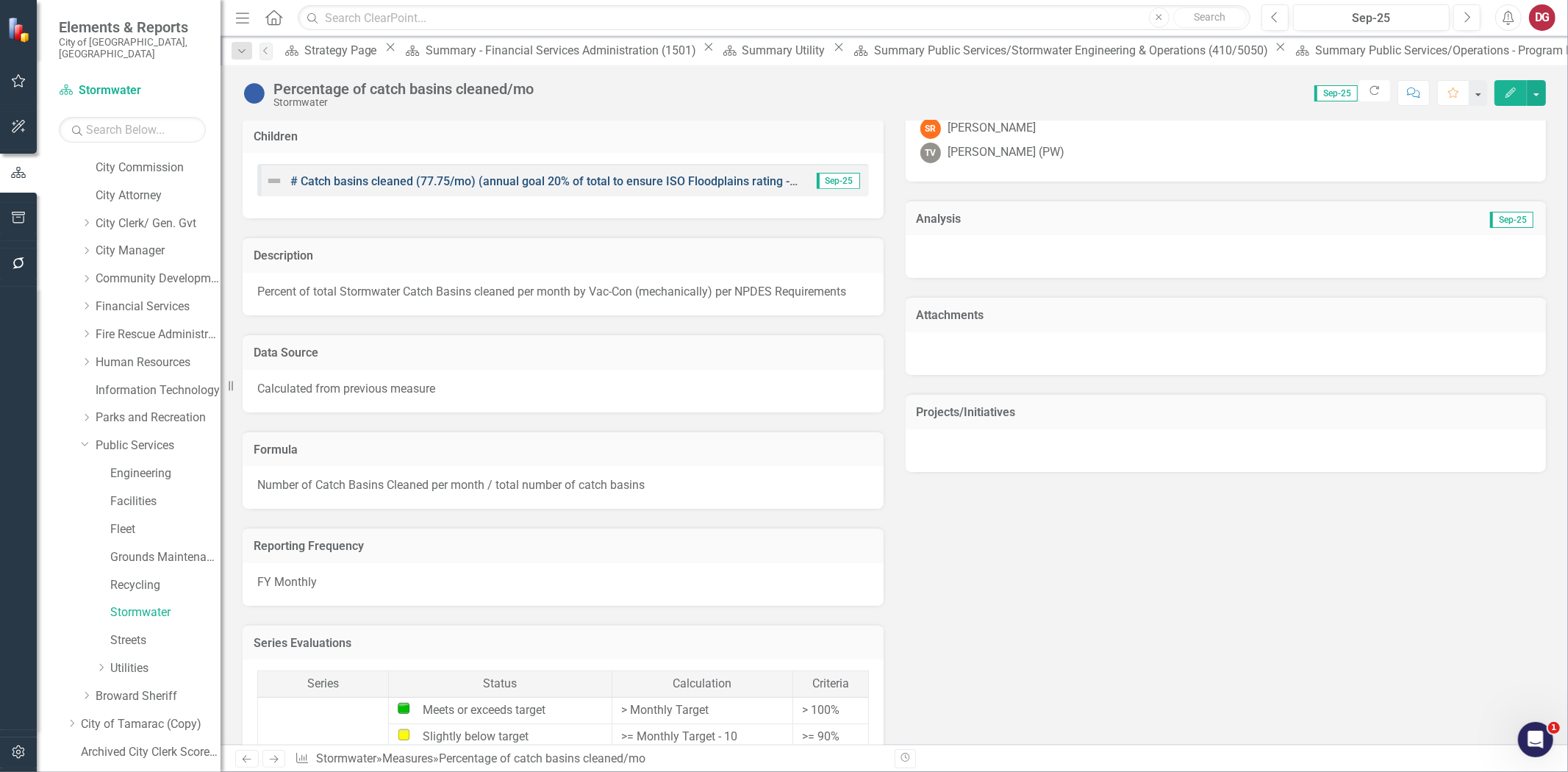
click at [457, 174] on link "# Catch basins cleaned (77.75/mo) (annual goal 20% of total to ensure ISO Flood…" at bounding box center [644, 181] width 706 height 14
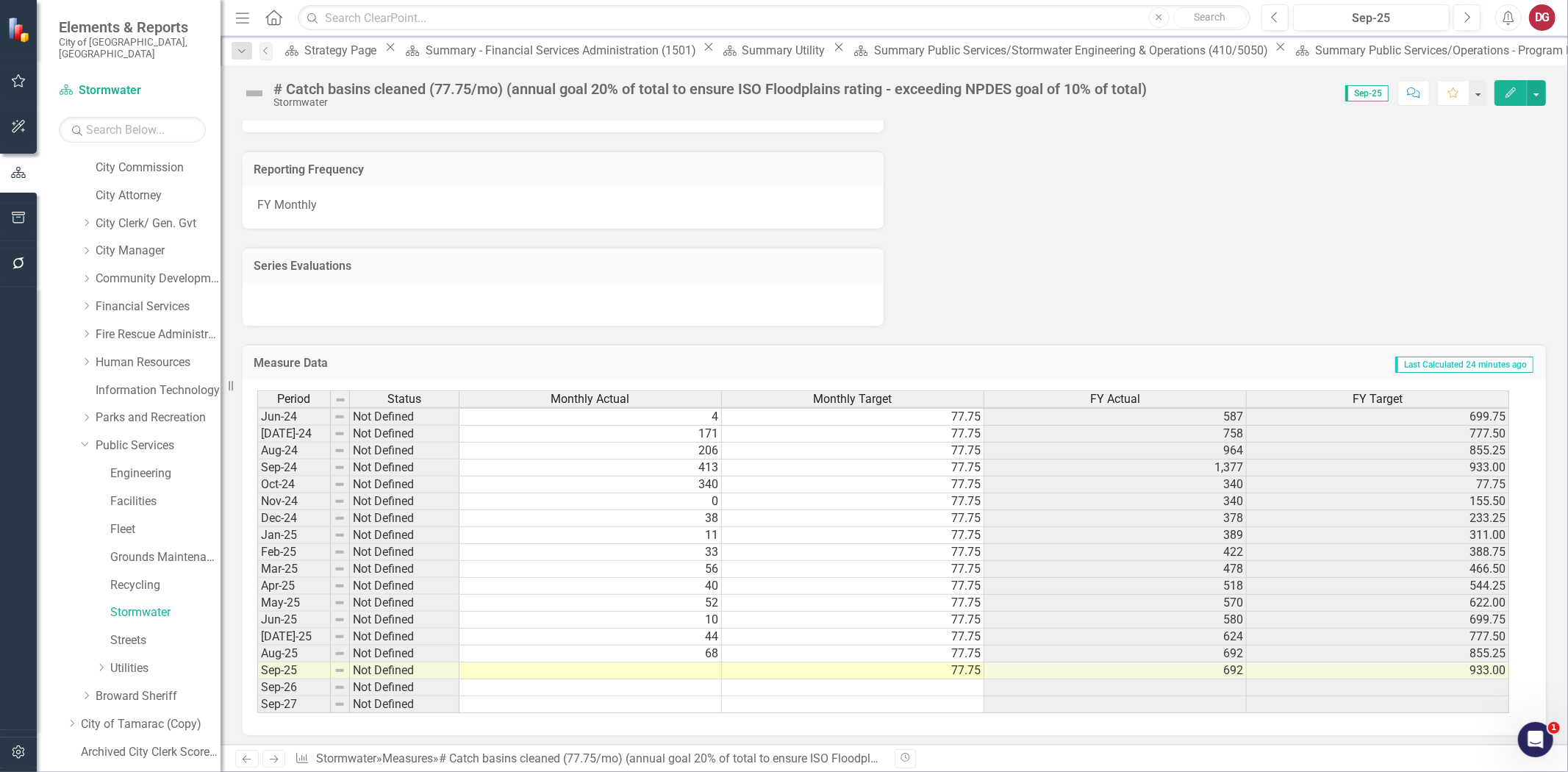
scroll to position [836, 0]
click at [129, 466] on link "Engineering" at bounding box center [166, 474] width 111 height 17
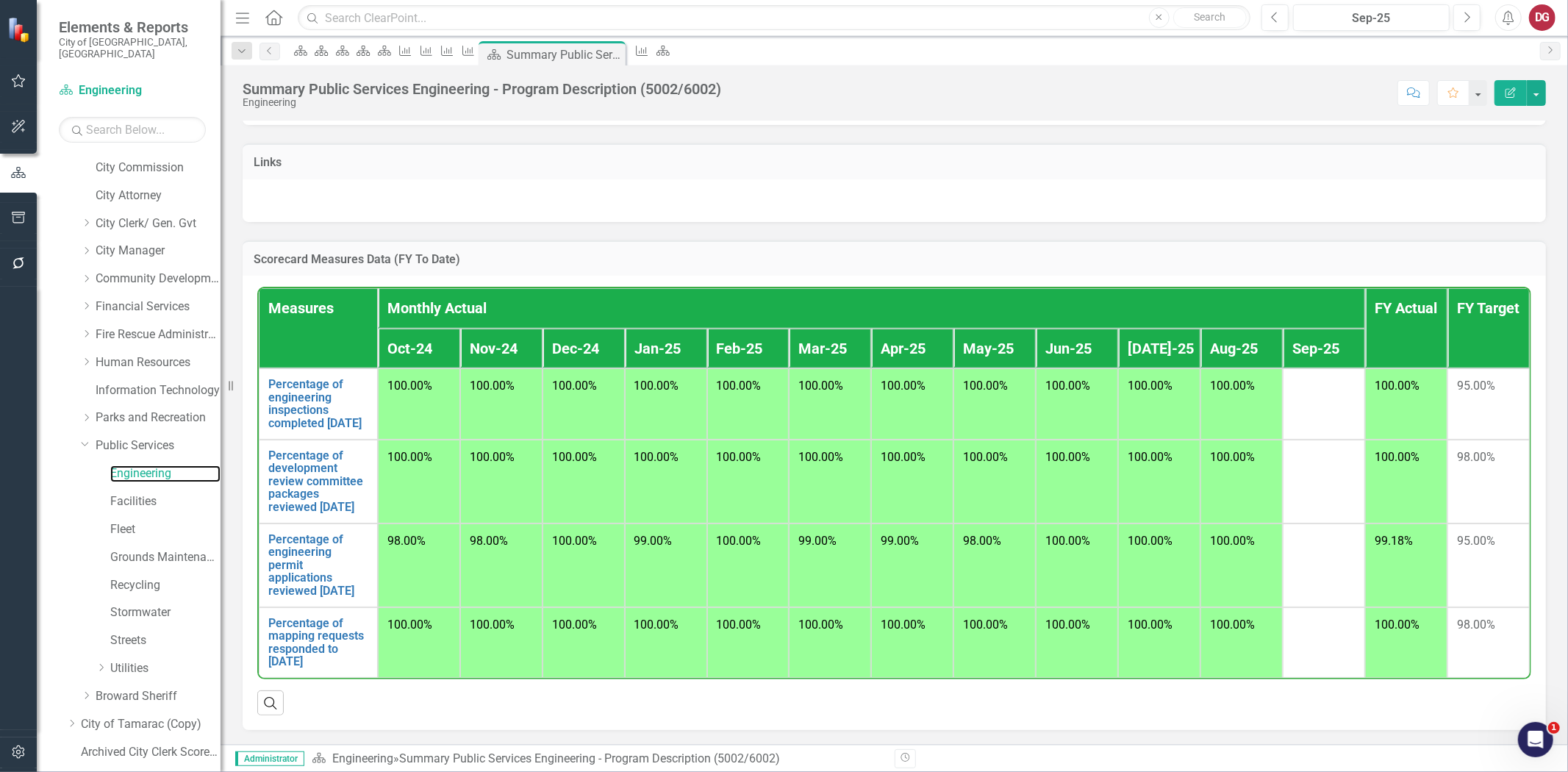
scroll to position [995, 0]
click at [463, 253] on h3 "Scorecard Measures Data (FY To Date)" at bounding box center [894, 259] width 1281 height 13
click at [472, 253] on h3 "Scorecard Measures Data (FY To Date)" at bounding box center [894, 259] width 1281 height 13
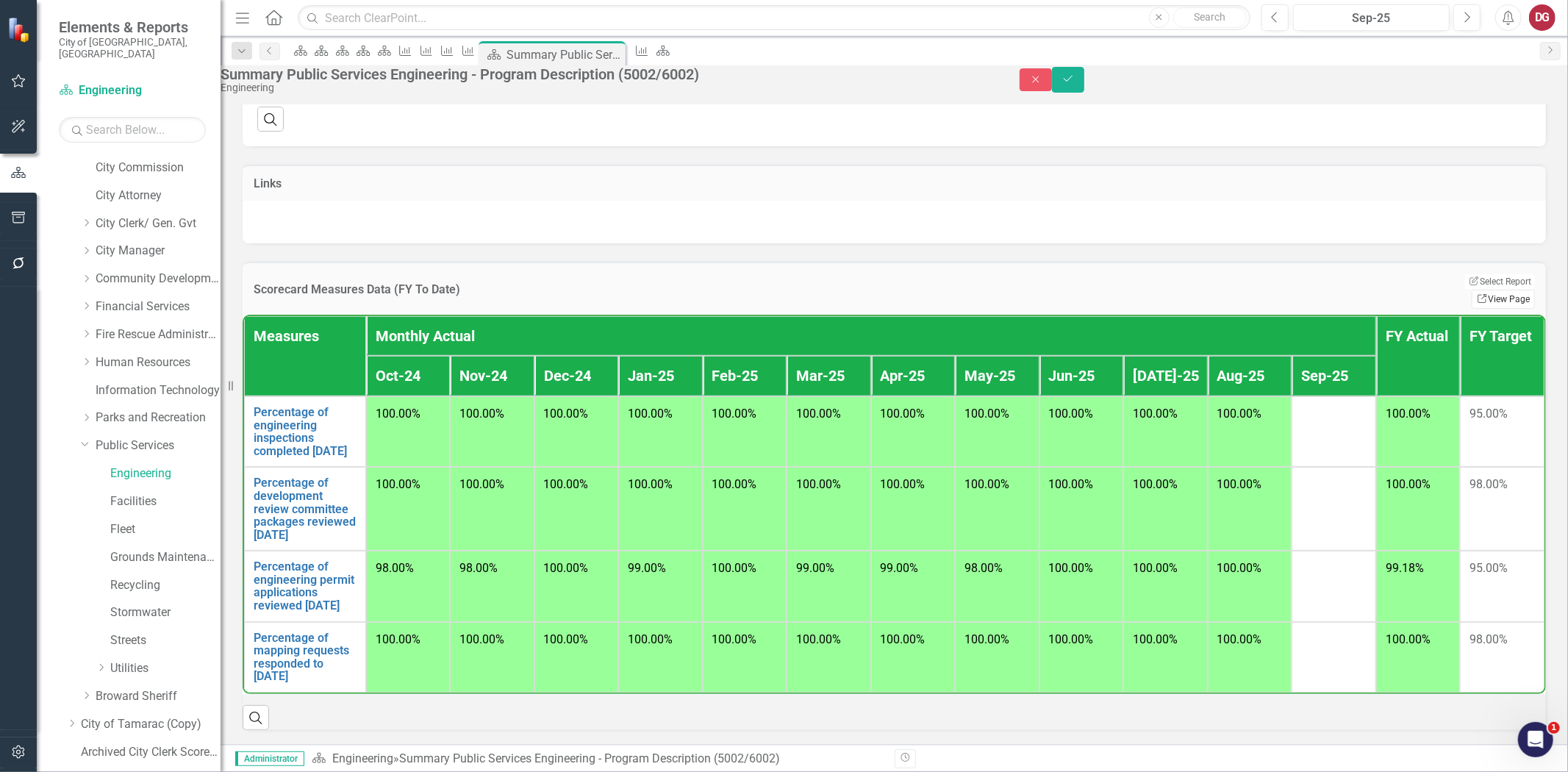
click at [1487, 290] on link "Link View Page" at bounding box center [1503, 299] width 63 height 19
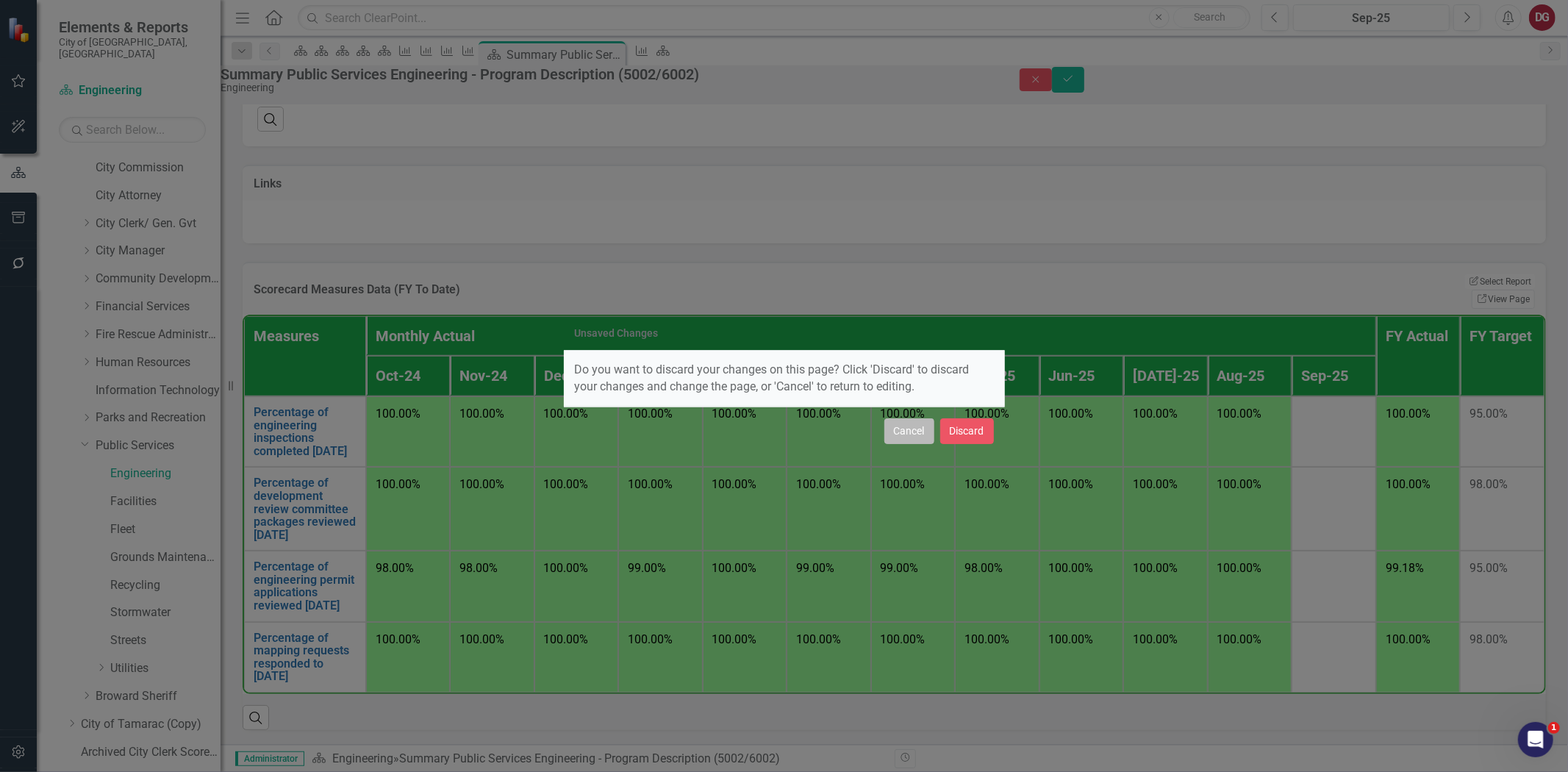
click at [909, 428] on button "Cancel" at bounding box center [909, 431] width 50 height 26
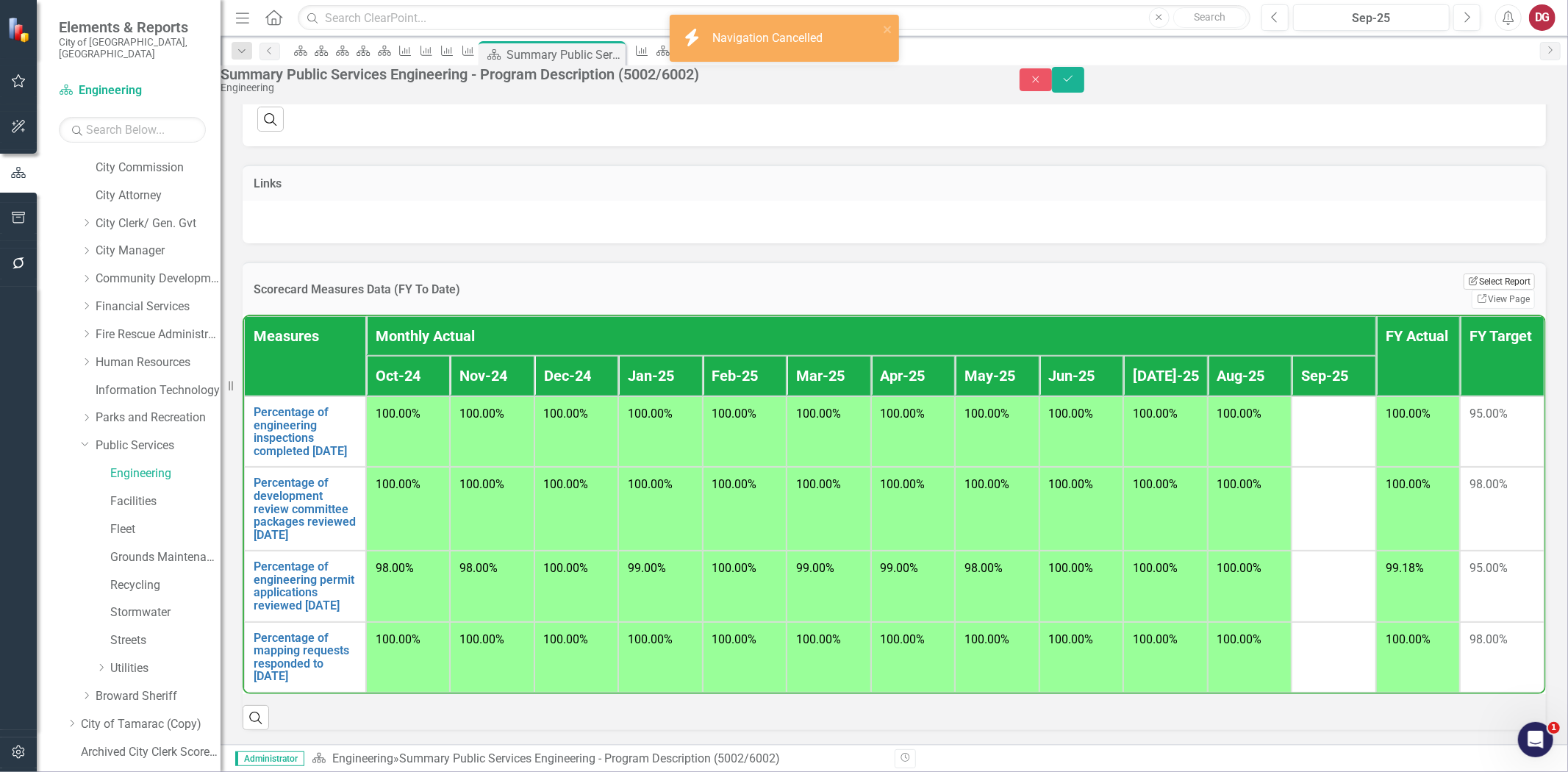
click at [1464, 273] on button "Edit Report Select Report" at bounding box center [1499, 281] width 71 height 16
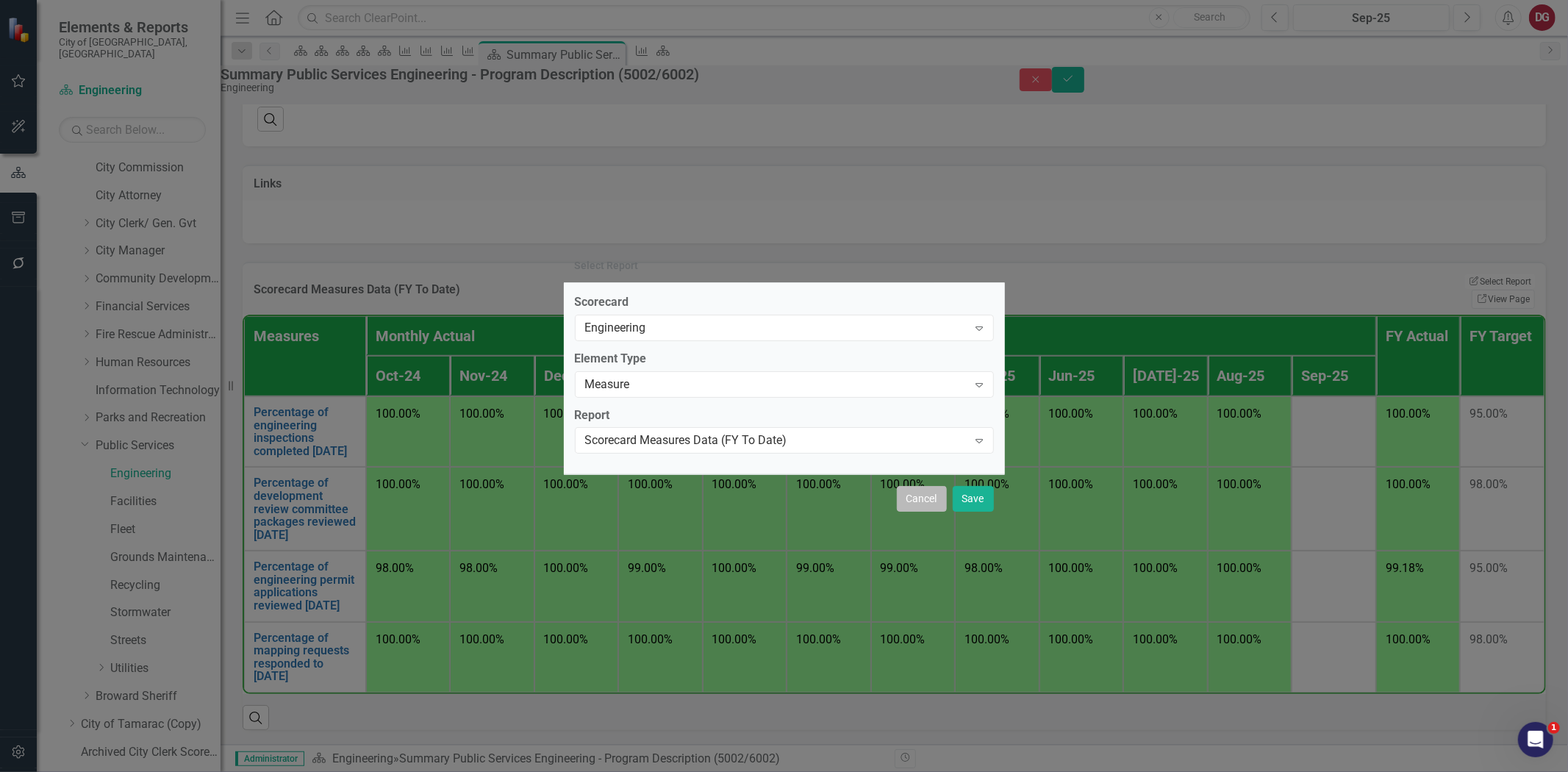
click at [920, 509] on button "Cancel" at bounding box center [921, 499] width 50 height 26
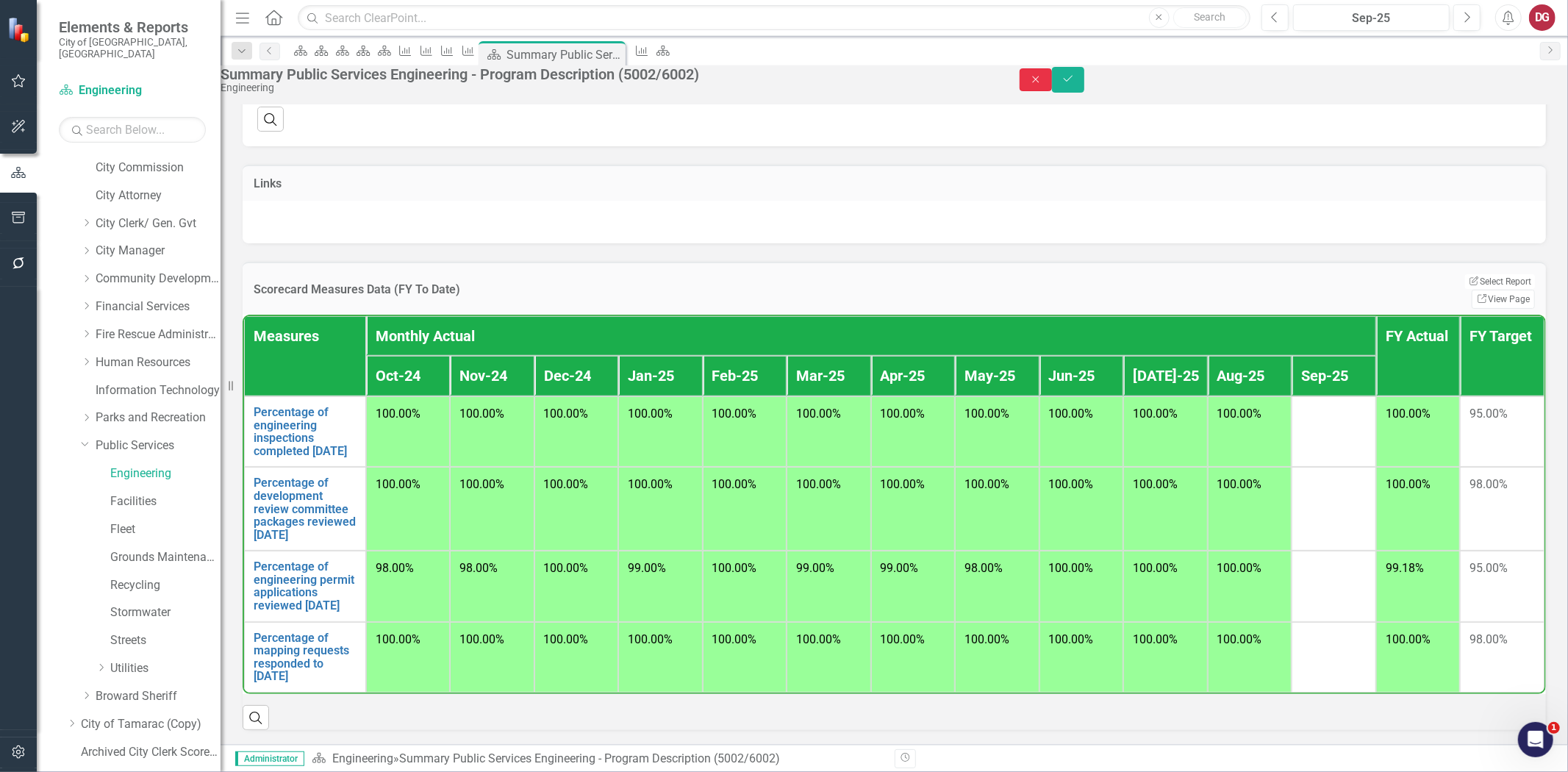
click at [1052, 91] on button "Close" at bounding box center [1036, 80] width 33 height 23
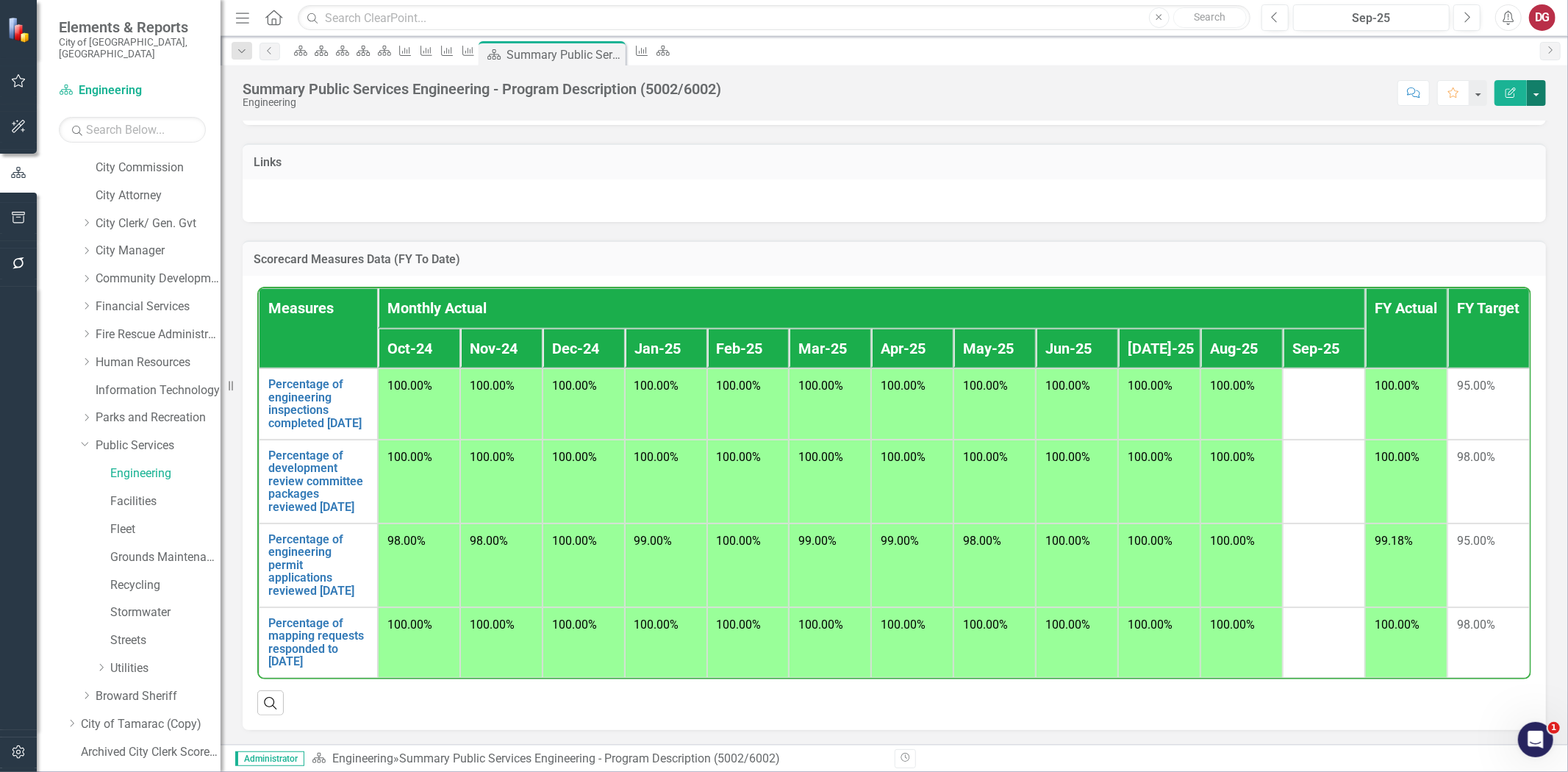
click at [1536, 91] on button "button" at bounding box center [1536, 93] width 19 height 26
click at [1485, 120] on link "Edit Edit Scorecard" at bounding box center [1485, 120] width 119 height 27
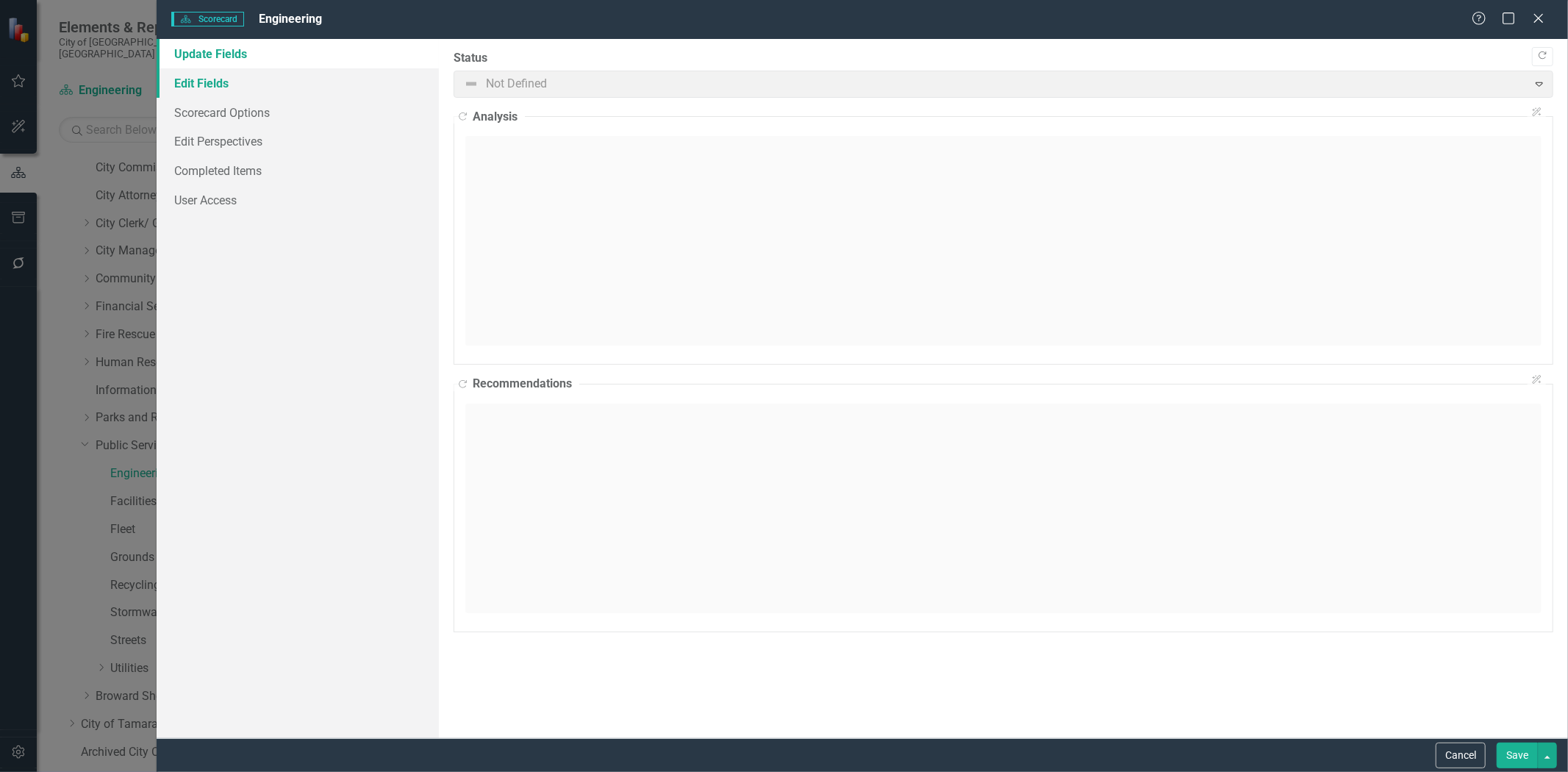
click at [223, 83] on link "Edit Fields" at bounding box center [298, 83] width 282 height 30
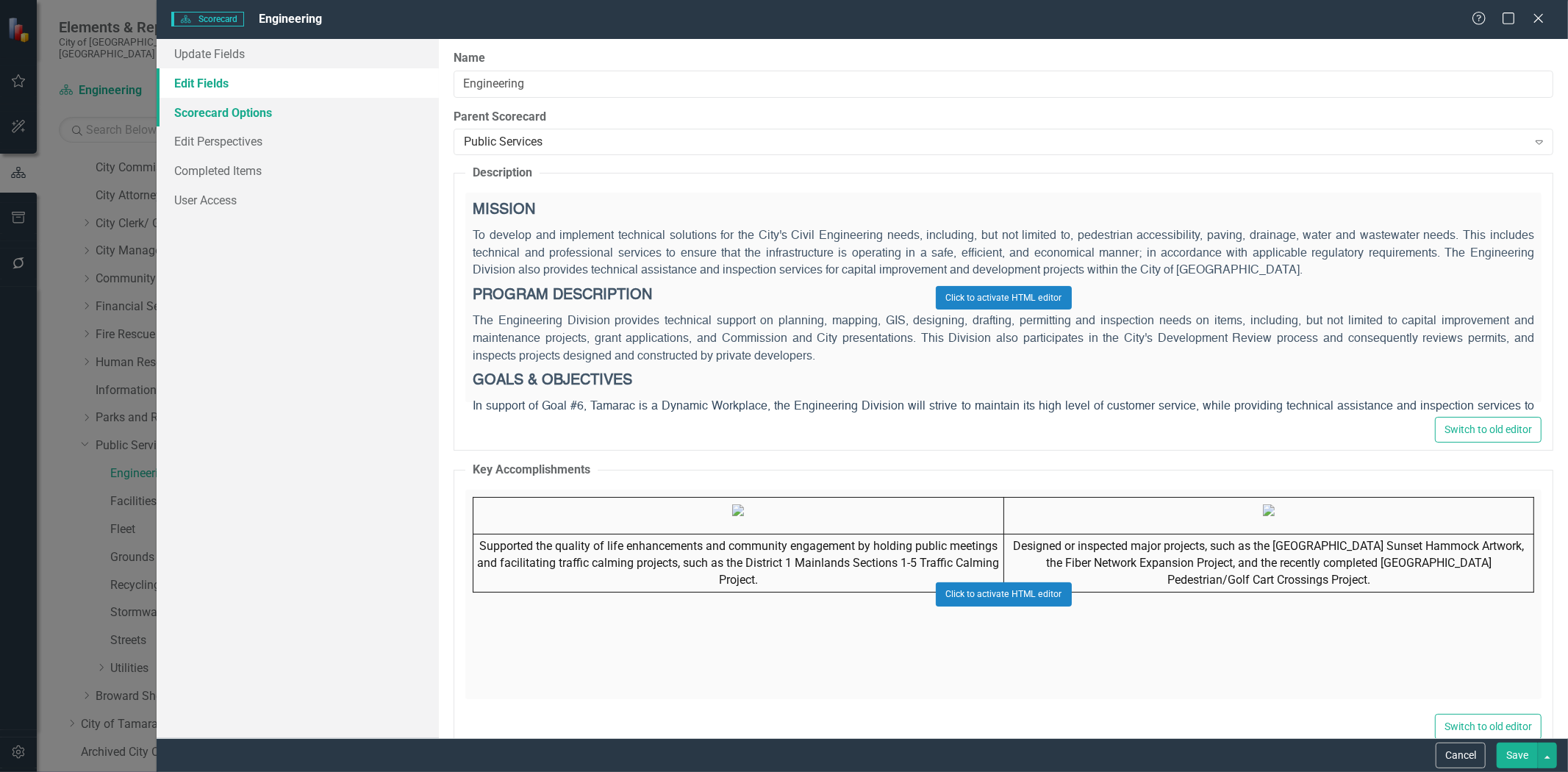
click at [215, 111] on link "Scorecard Options" at bounding box center [298, 112] width 282 height 30
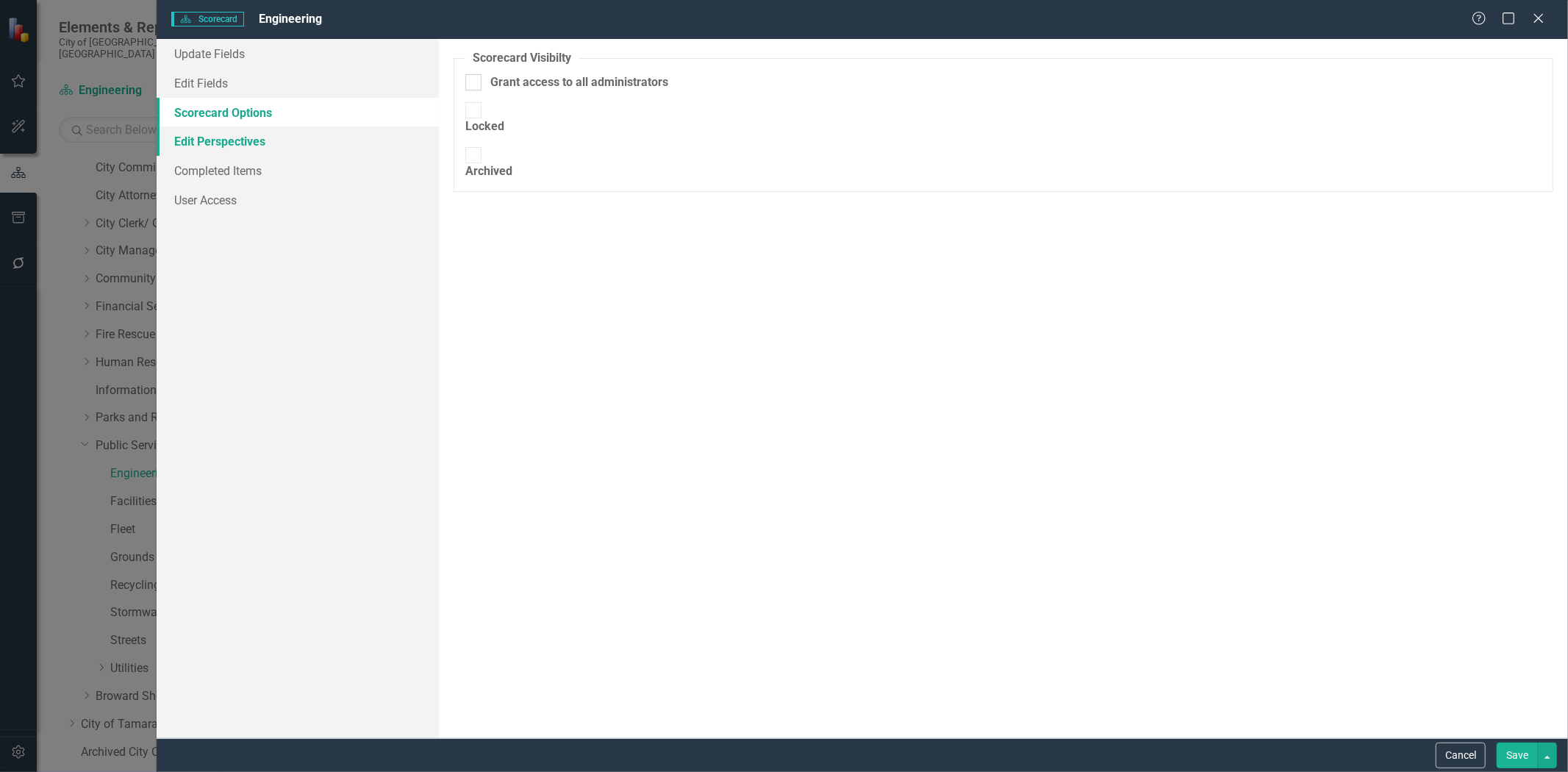
click at [208, 137] on link "Edit Perspectives" at bounding box center [298, 141] width 282 height 30
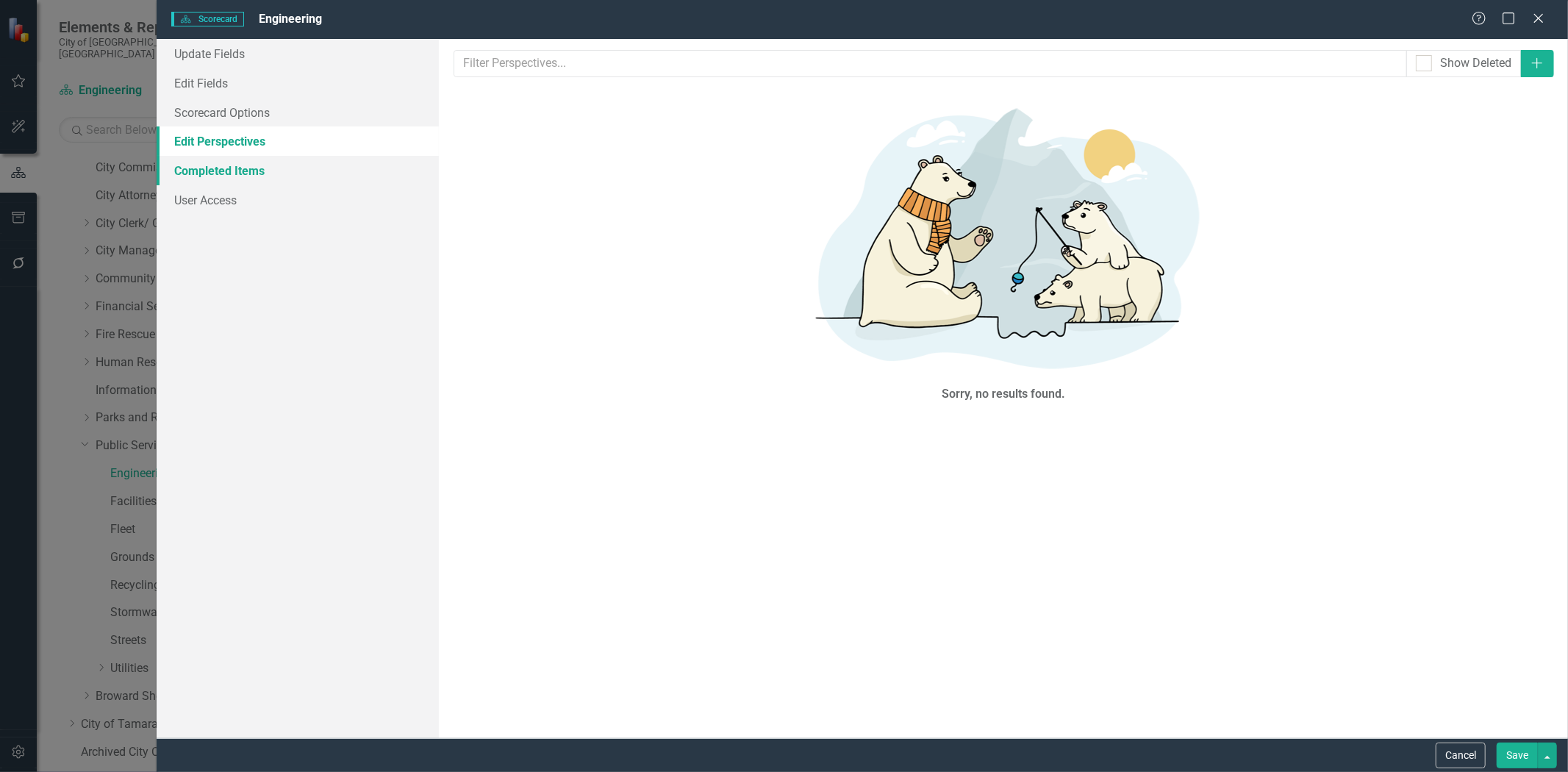
click at [197, 167] on link "Completed Items" at bounding box center [298, 170] width 282 height 30
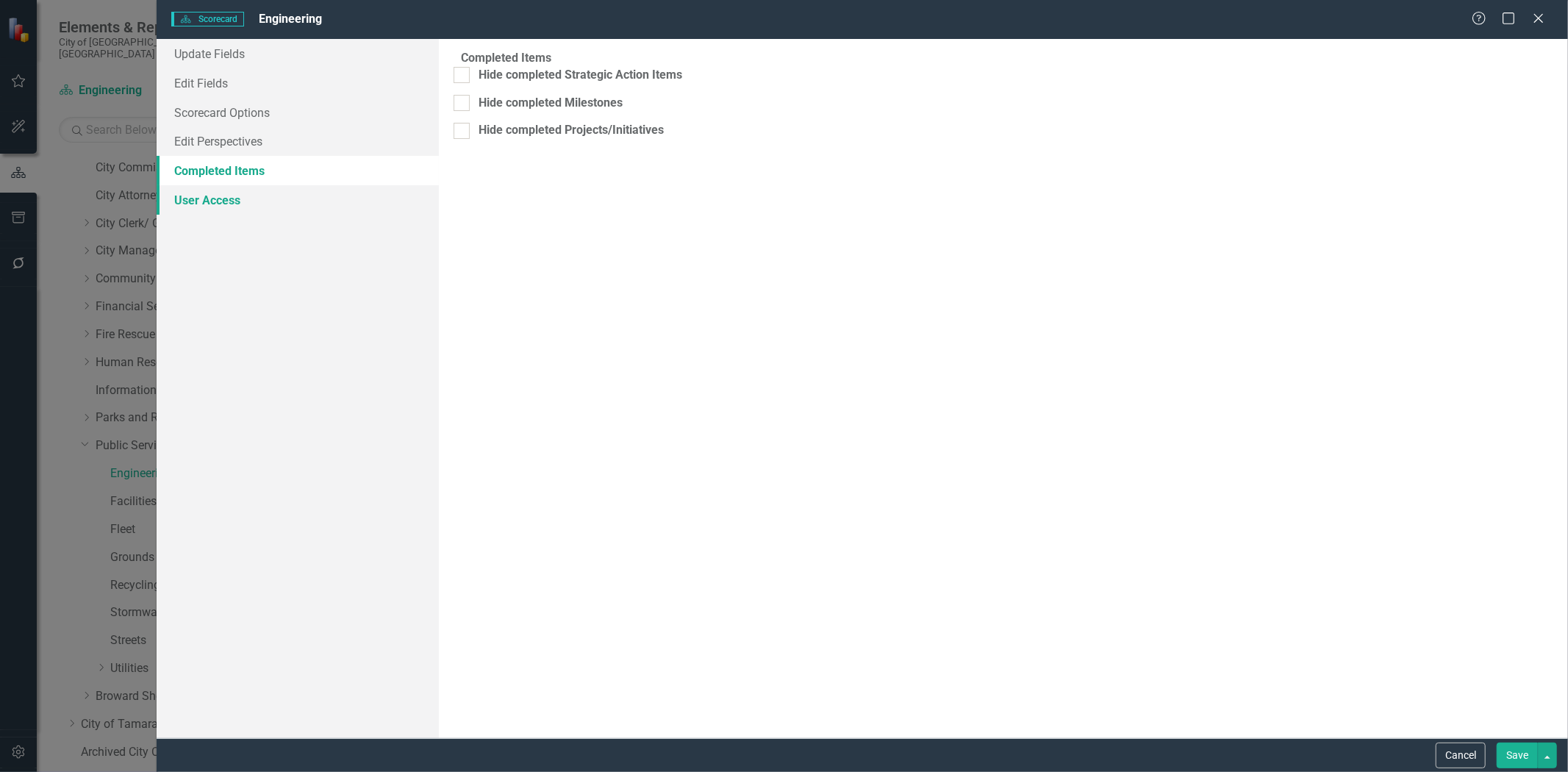
click at [194, 201] on link "User Access" at bounding box center [298, 200] width 282 height 30
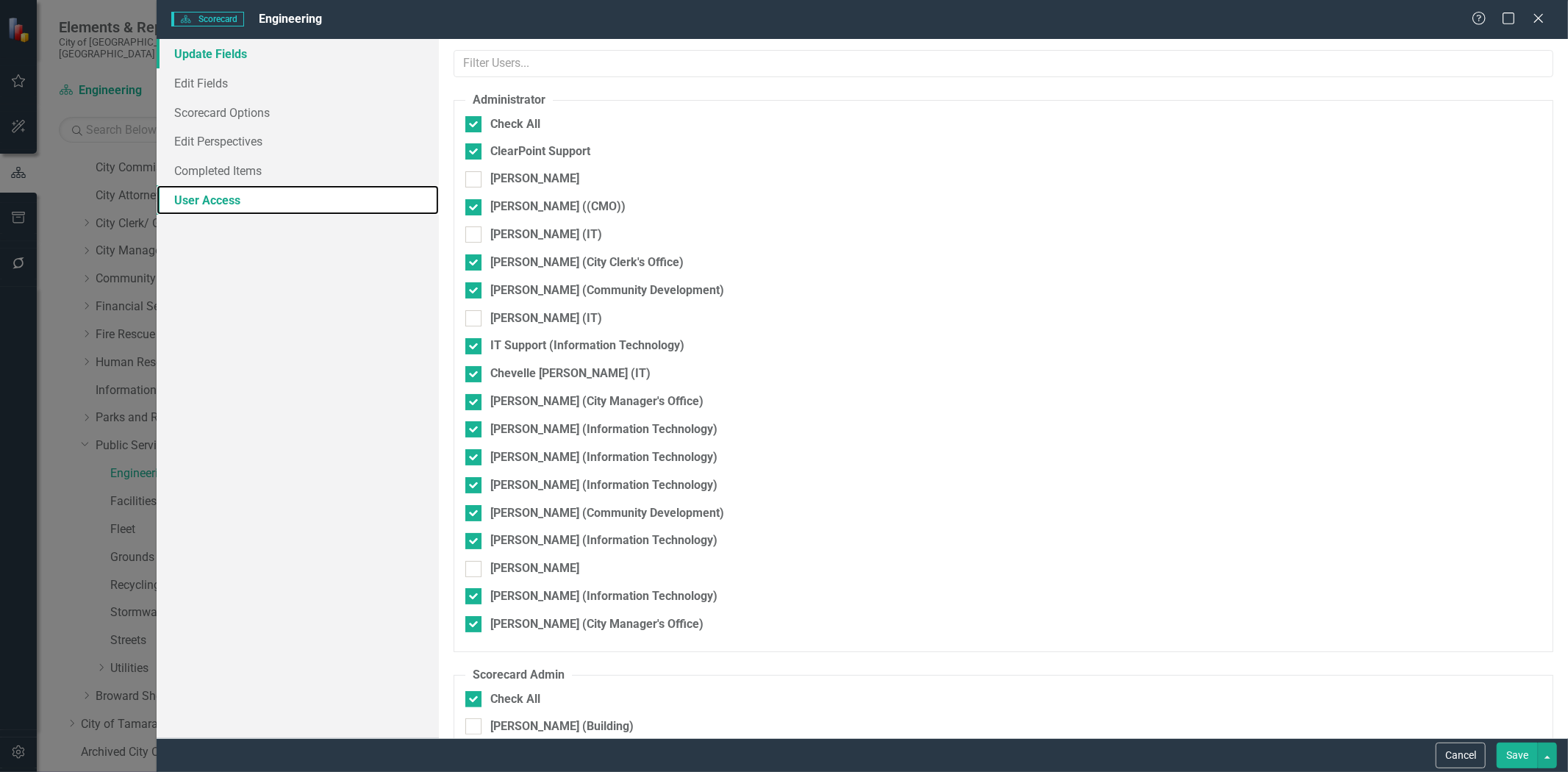
checkbox input "false"
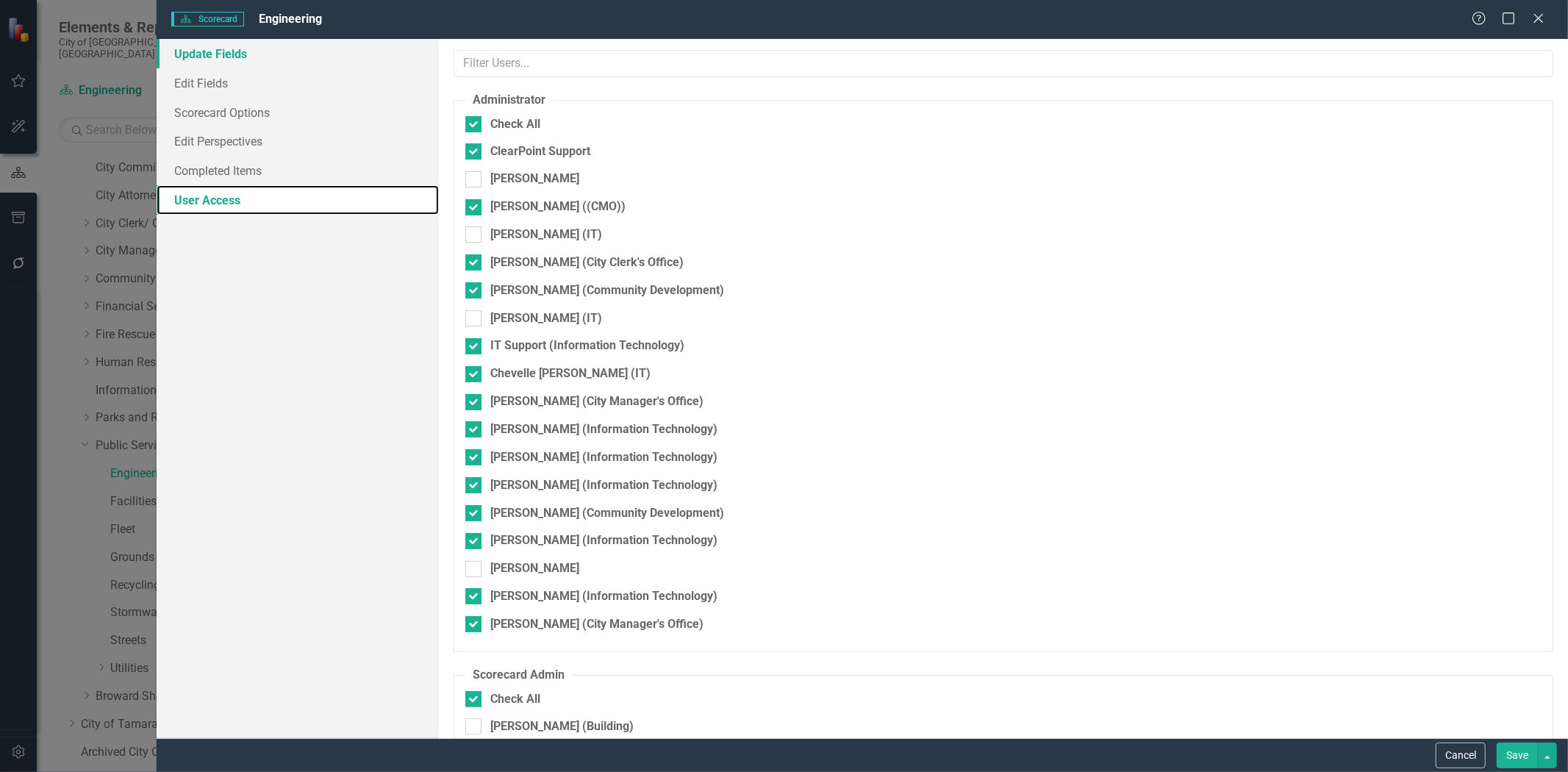
checkbox input "false"
click at [214, 54] on link "Update Fields" at bounding box center [298, 53] width 282 height 30
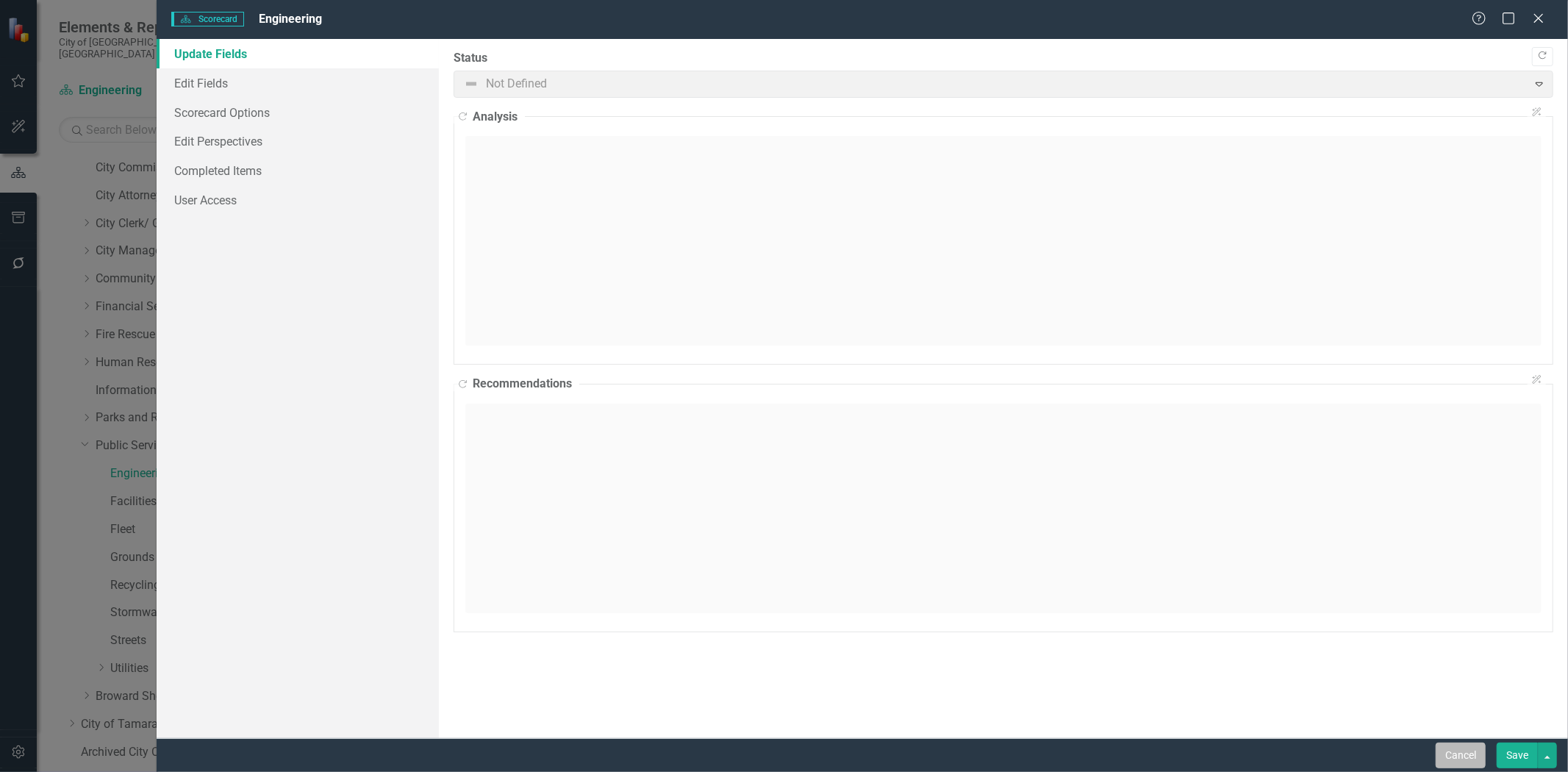
click at [1446, 748] on button "Cancel" at bounding box center [1460, 756] width 50 height 26
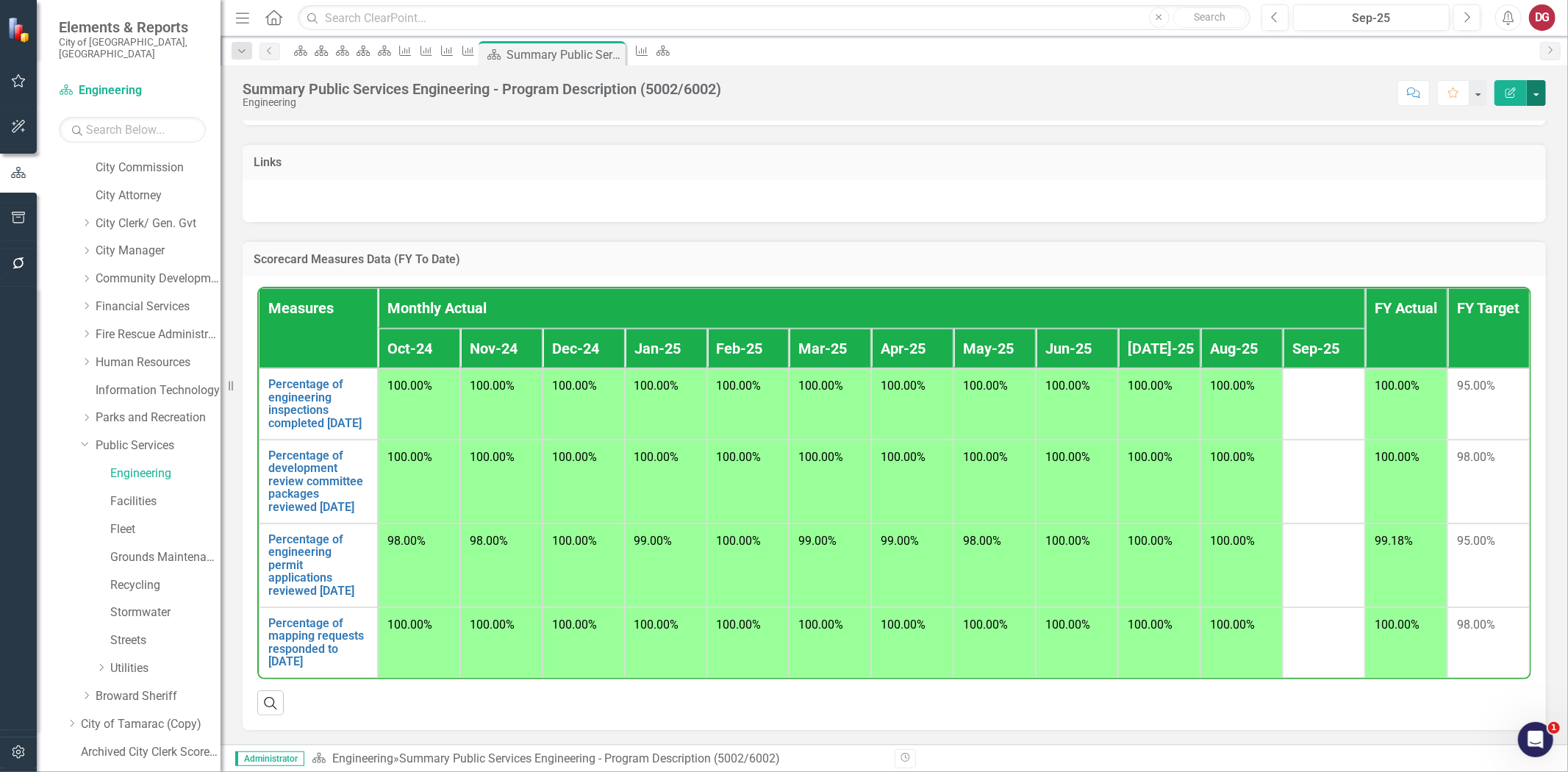
click at [1540, 98] on button "button" at bounding box center [1536, 93] width 19 height 26
click at [1486, 142] on link "Edit Report Edit Layout" at bounding box center [1485, 148] width 119 height 27
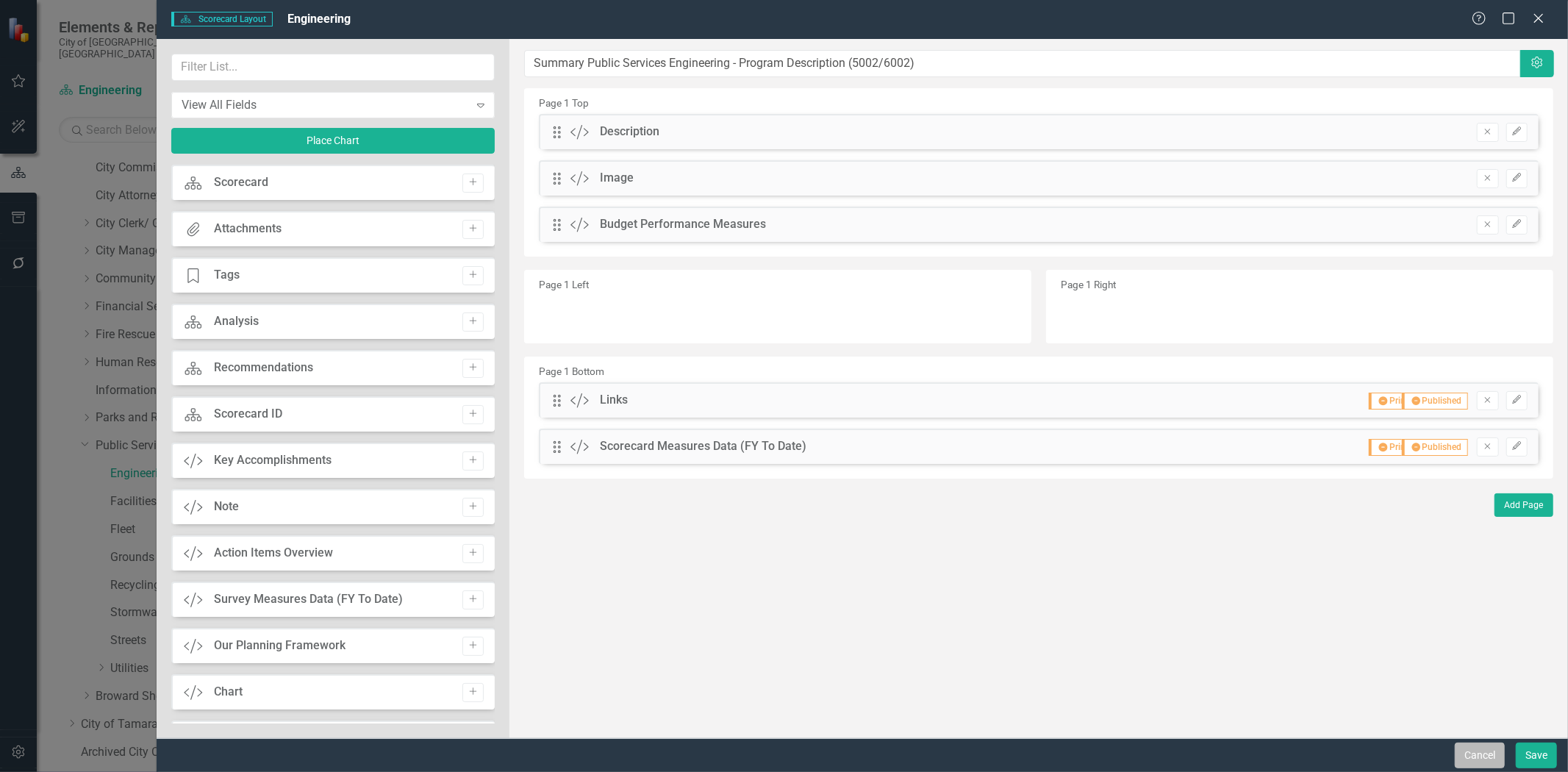
click at [1476, 755] on button "Cancel" at bounding box center [1479, 756] width 50 height 26
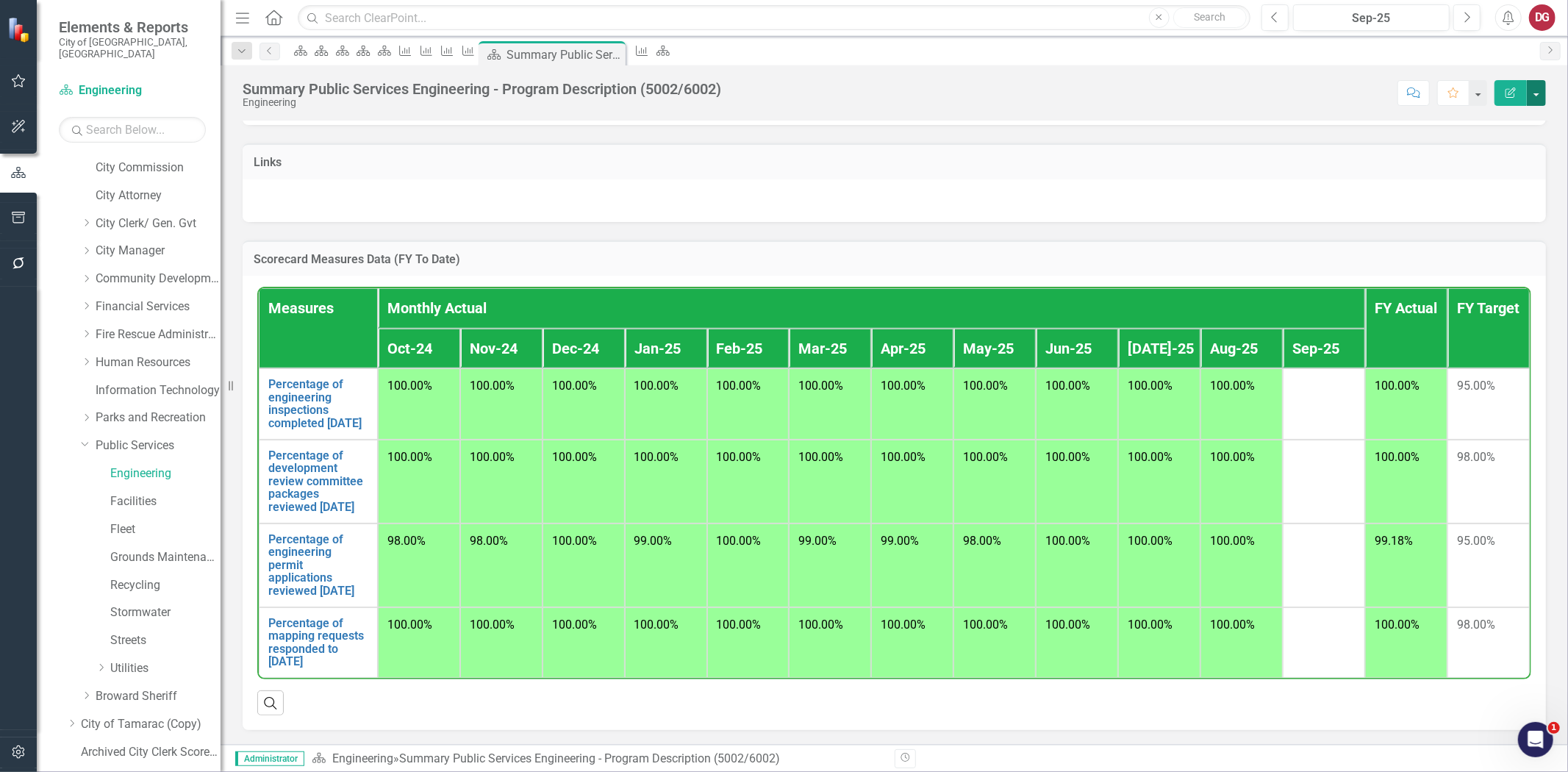
click at [1538, 98] on button "button" at bounding box center [1536, 93] width 19 height 26
click at [1304, 253] on h3 "Scorecard Measures Data (FY To Date)" at bounding box center [894, 259] width 1281 height 13
click at [405, 253] on h3 "Scorecard Measures Data (FY To Date)" at bounding box center [894, 259] width 1281 height 13
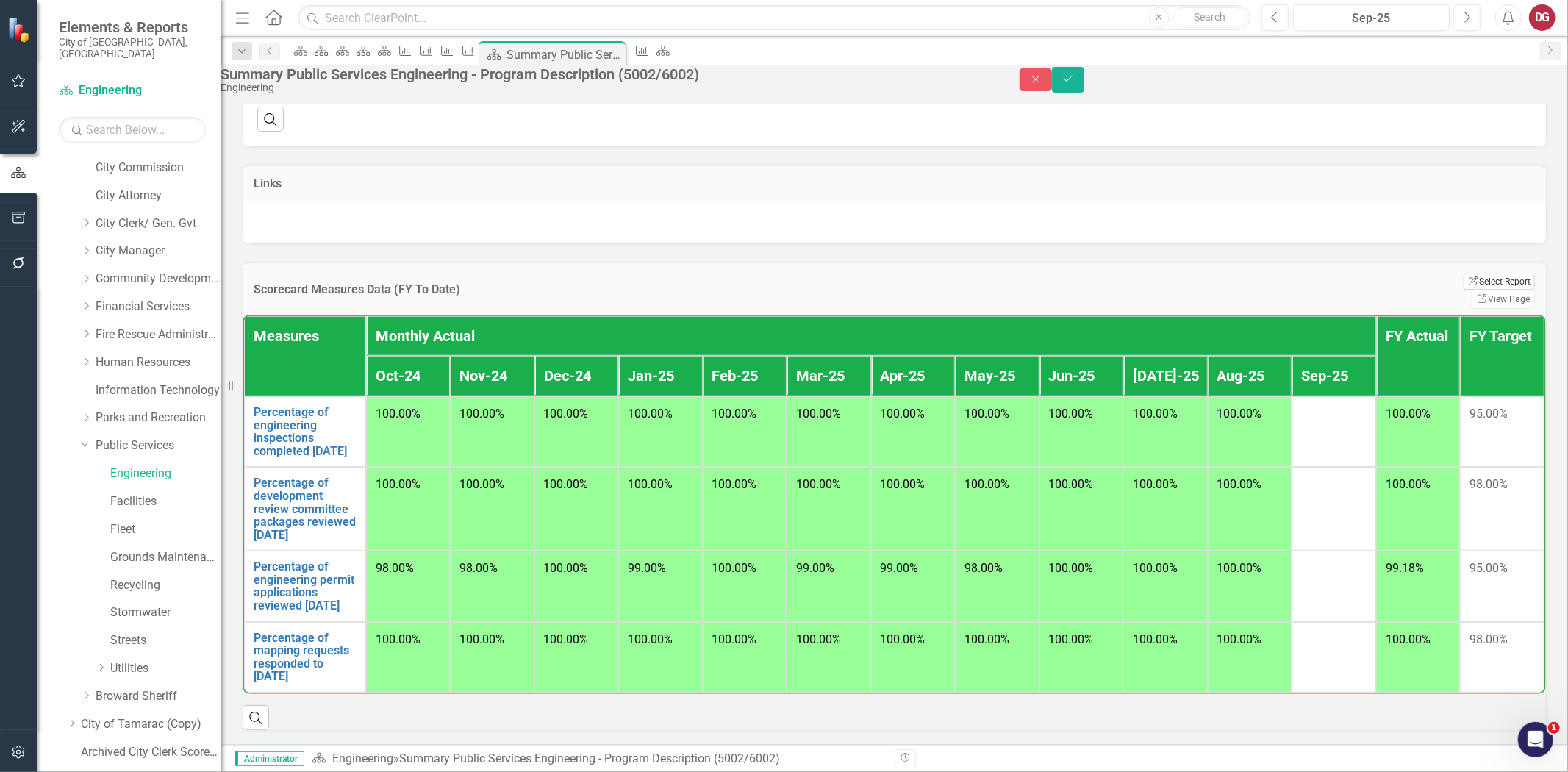
click at [1464, 273] on button "Edit Report Select Report" at bounding box center [1499, 281] width 71 height 16
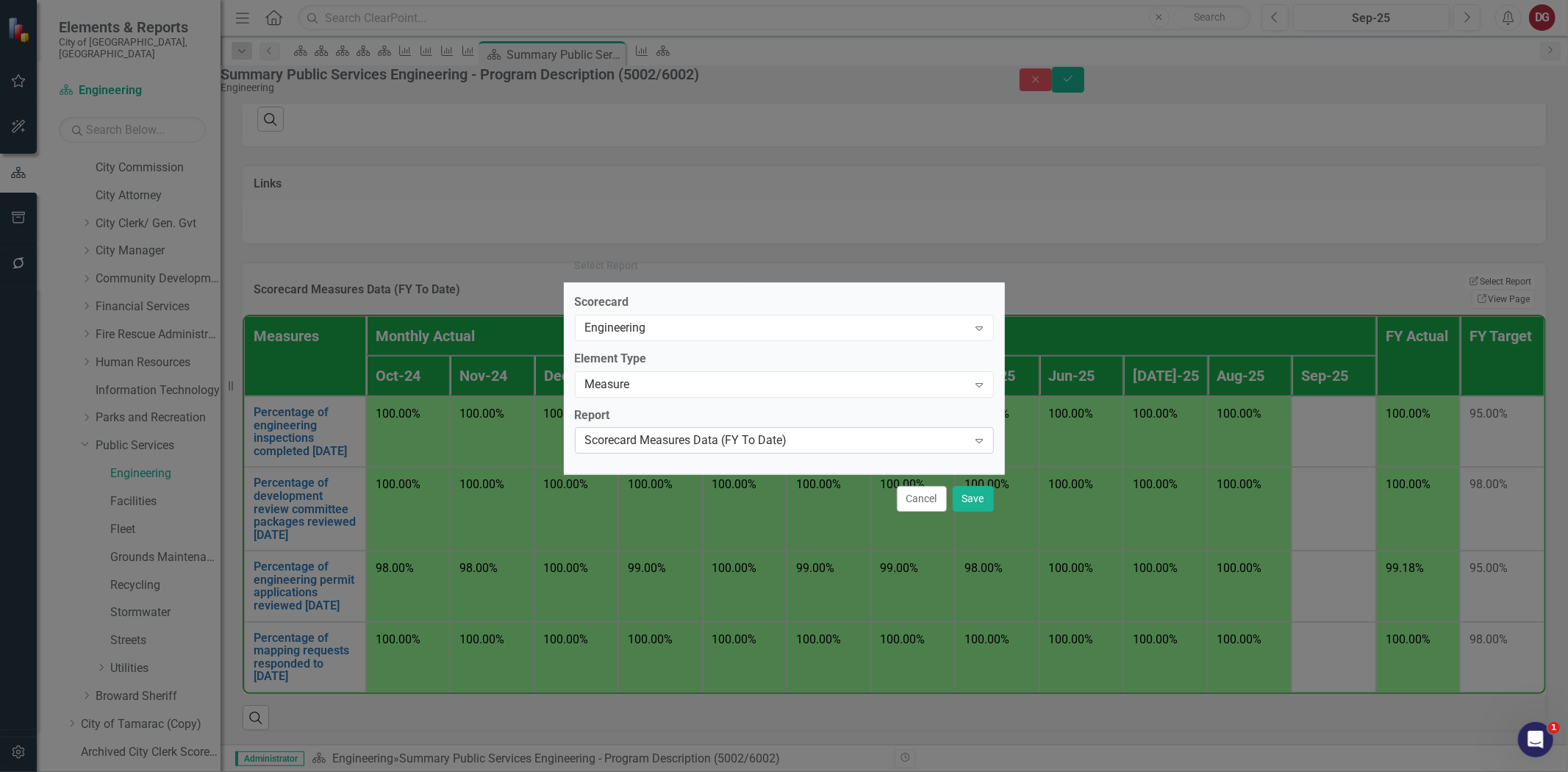
click at [634, 439] on div "Scorecard Measures Data (FY To Date)" at bounding box center [777, 441] width 383 height 17
click at [930, 502] on button "Cancel" at bounding box center [921, 499] width 50 height 26
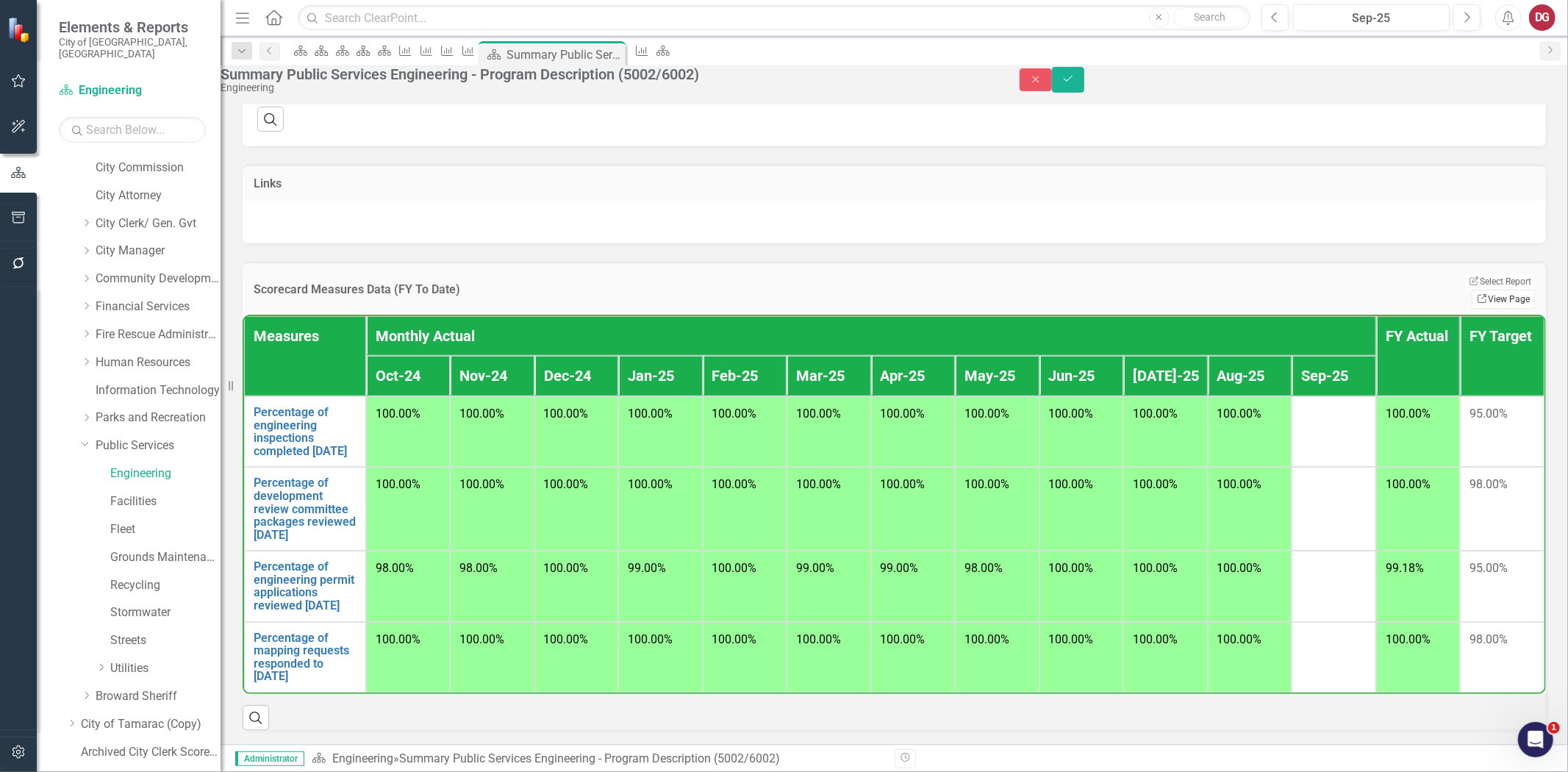
click at [1479, 290] on link "Link View Page" at bounding box center [1503, 299] width 63 height 19
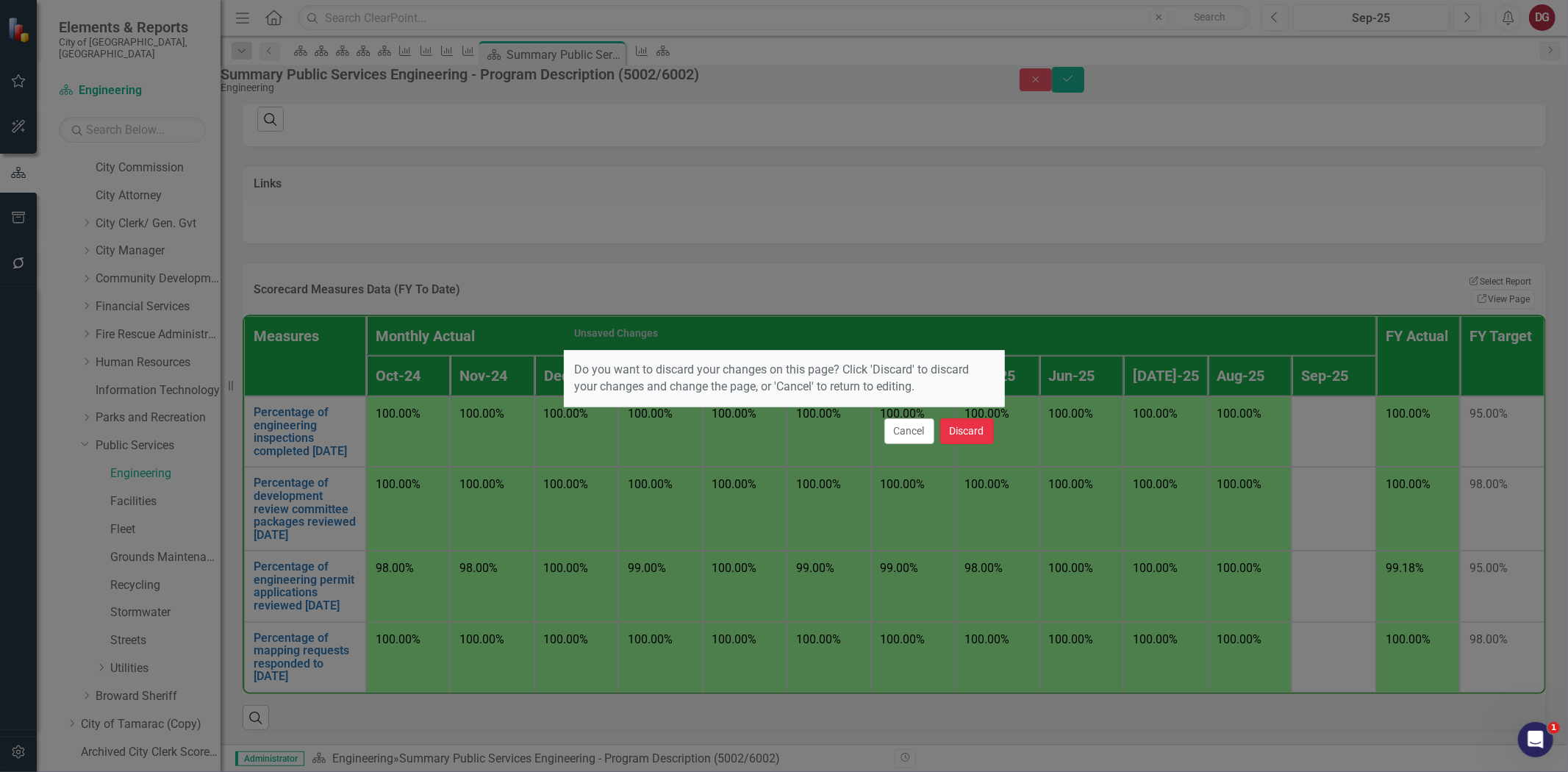
click at [971, 436] on button "Discard" at bounding box center [967, 431] width 54 height 26
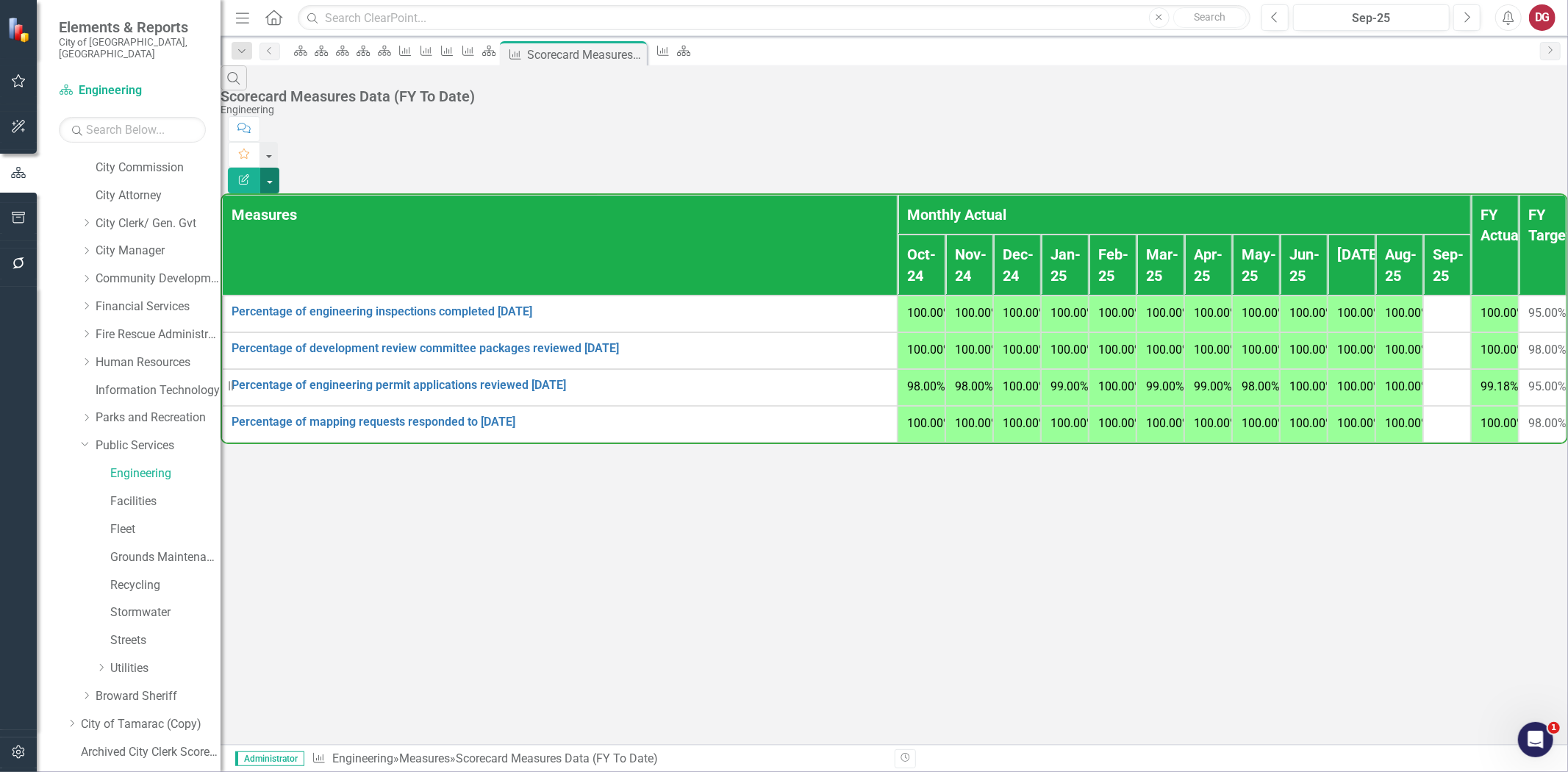
click at [279, 167] on button "button" at bounding box center [270, 180] width 19 height 26
click at [1504, 116] on link "Edit Report Edit Report" at bounding box center [1486, 120] width 116 height 27
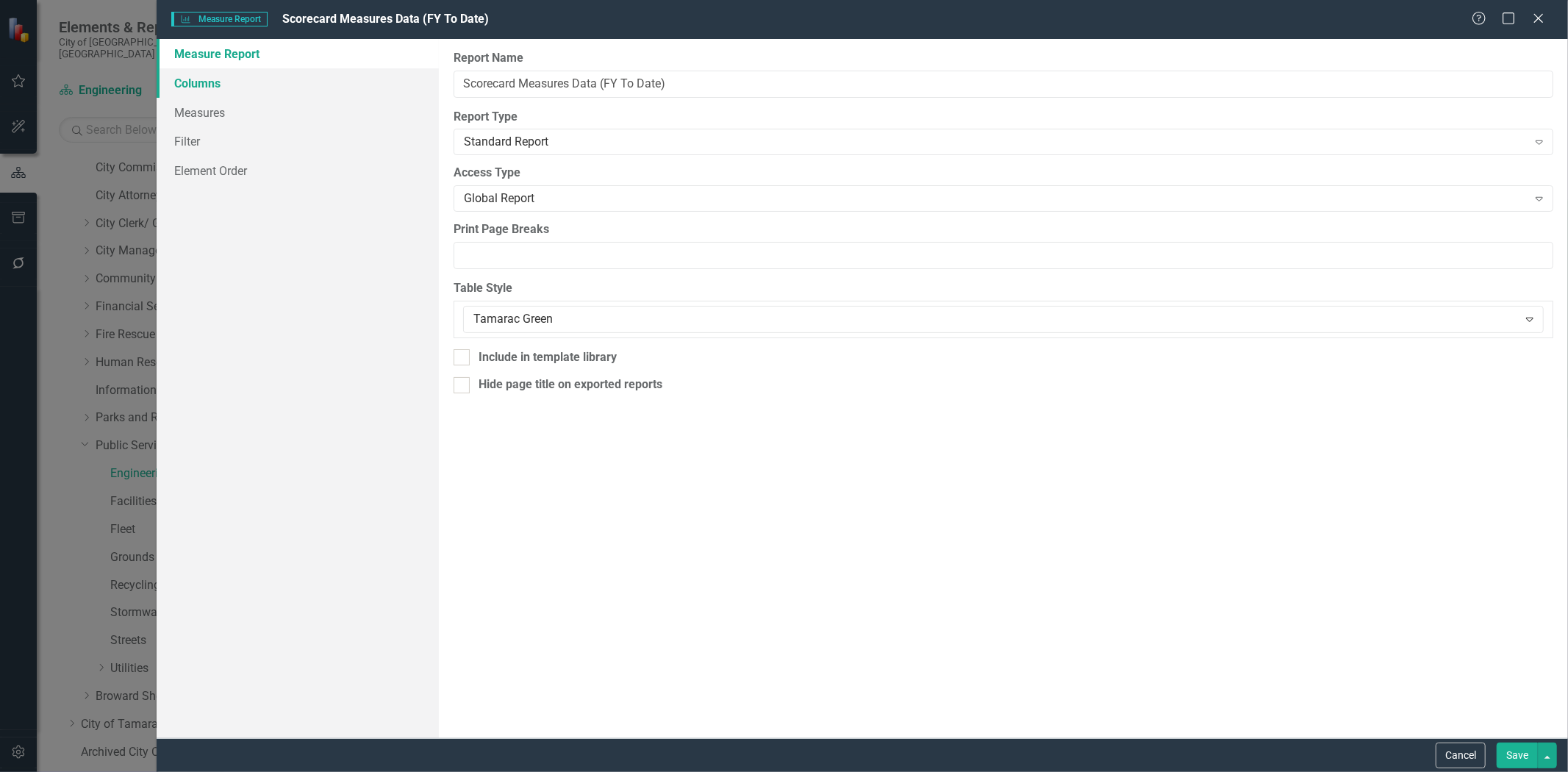
click at [177, 86] on link "Columns" at bounding box center [298, 83] width 282 height 30
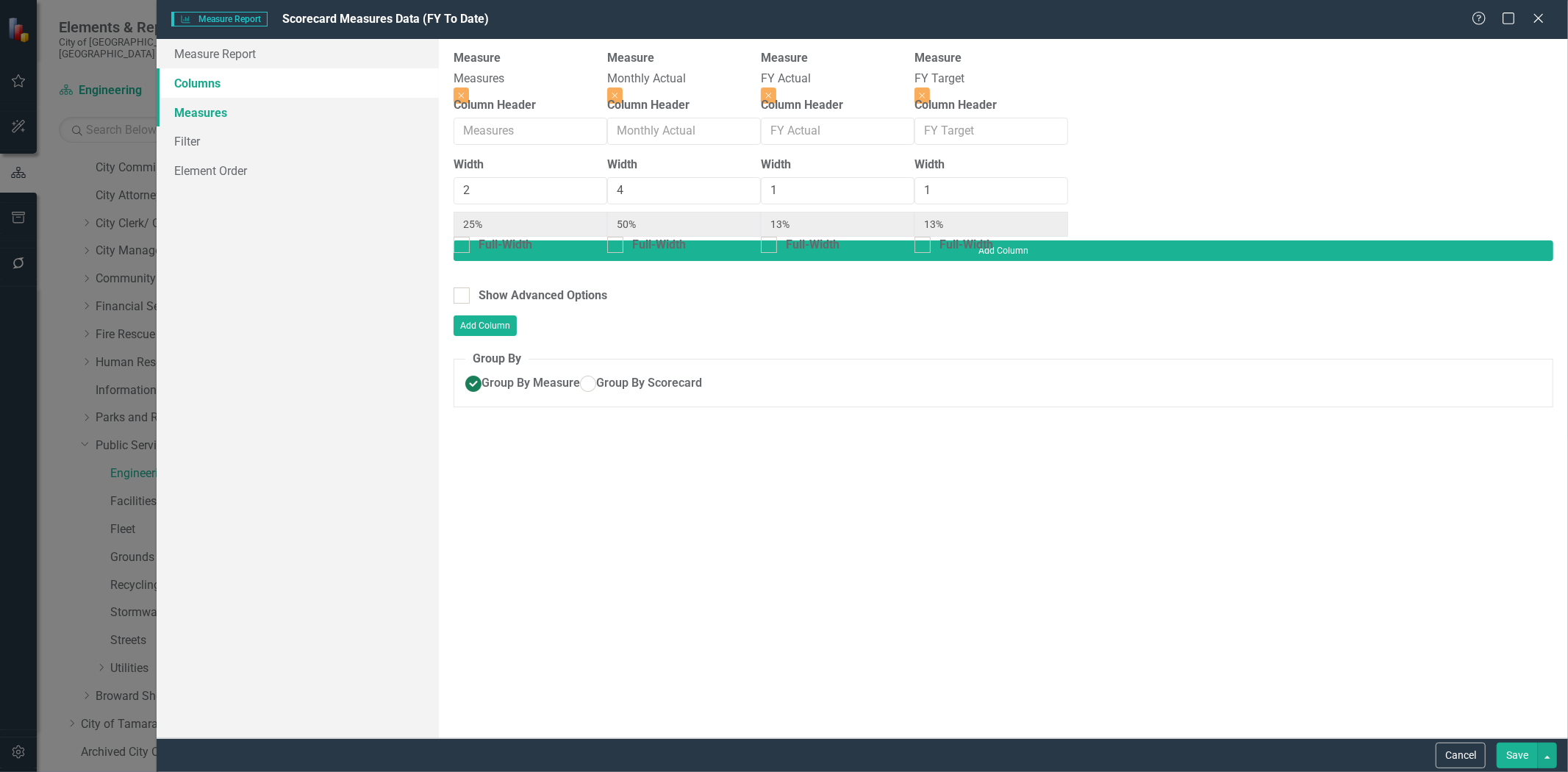
click at [194, 108] on link "Measures" at bounding box center [298, 112] width 282 height 30
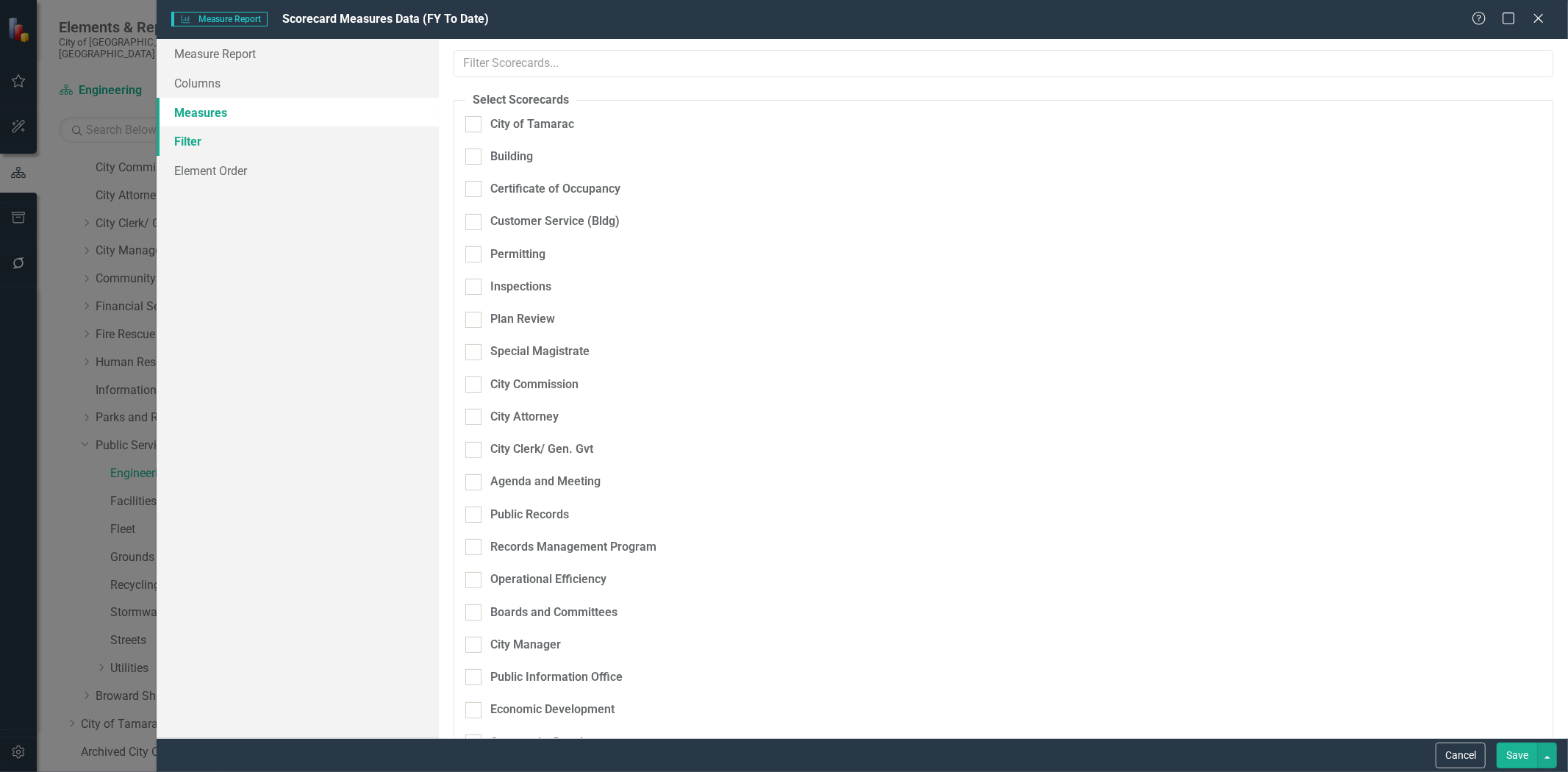
click at [196, 135] on link "Filter" at bounding box center [298, 141] width 282 height 30
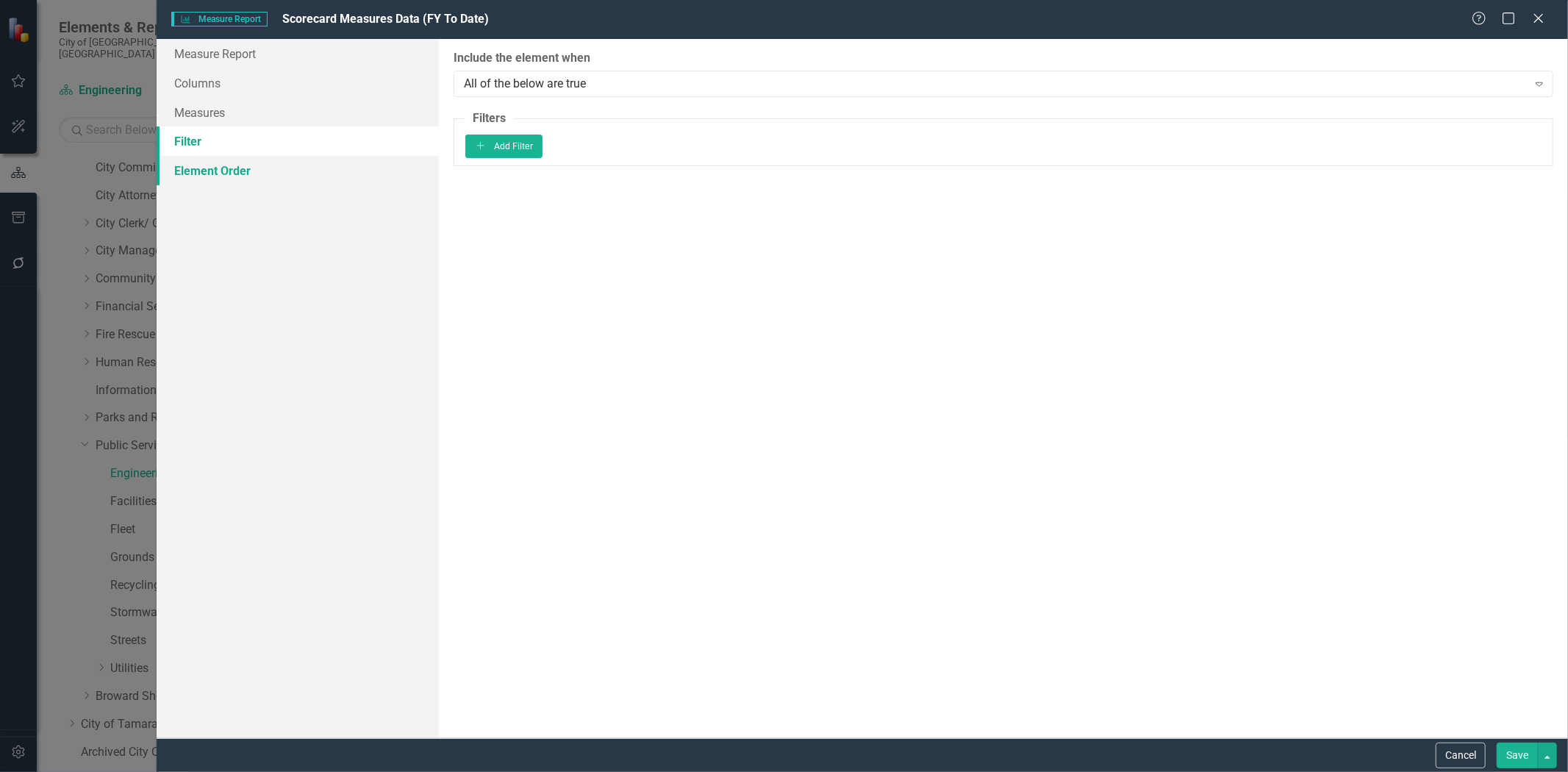
click at [202, 173] on link "Element Order" at bounding box center [298, 170] width 282 height 30
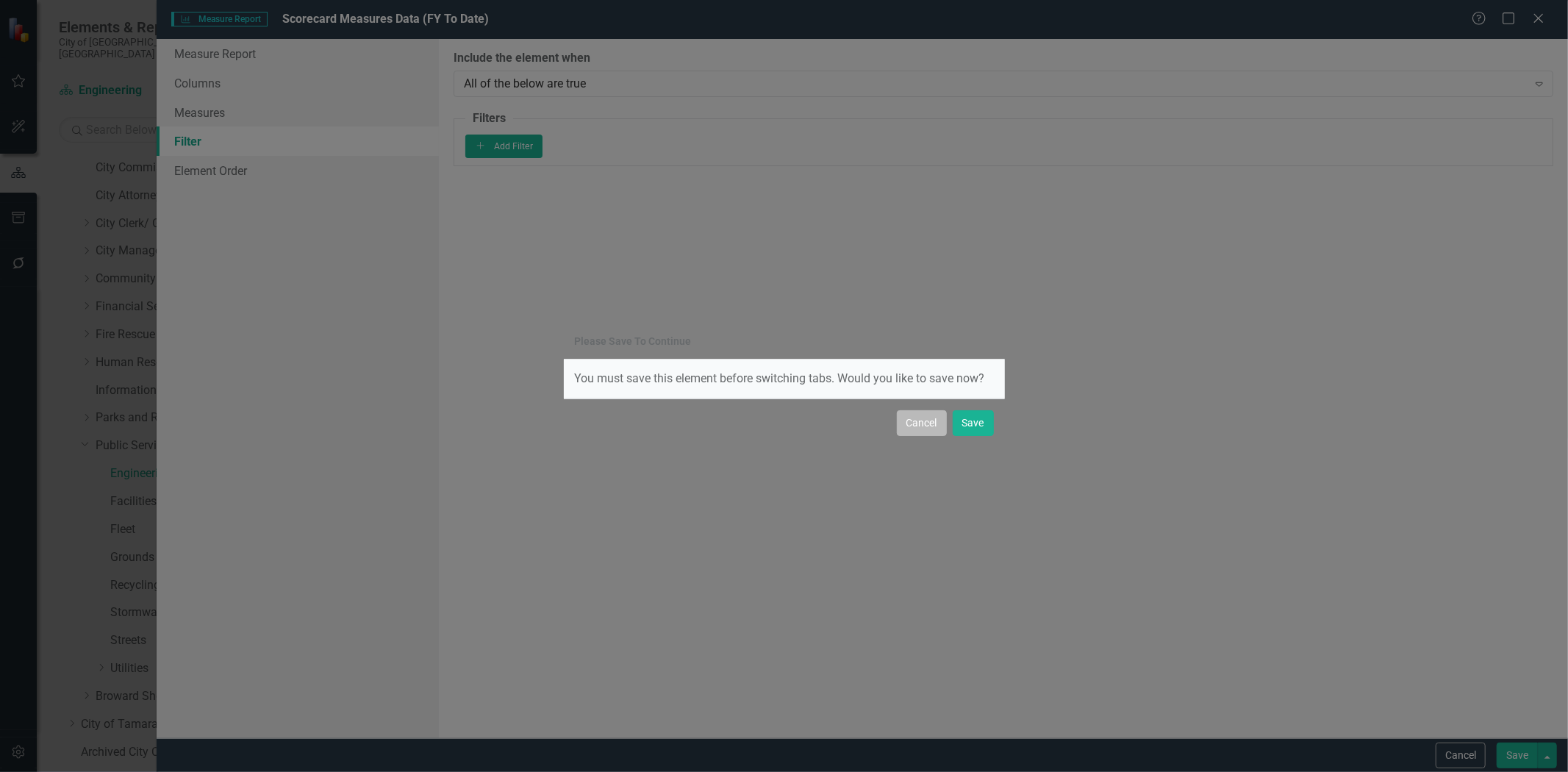
click at [900, 422] on button "Cancel" at bounding box center [921, 424] width 50 height 26
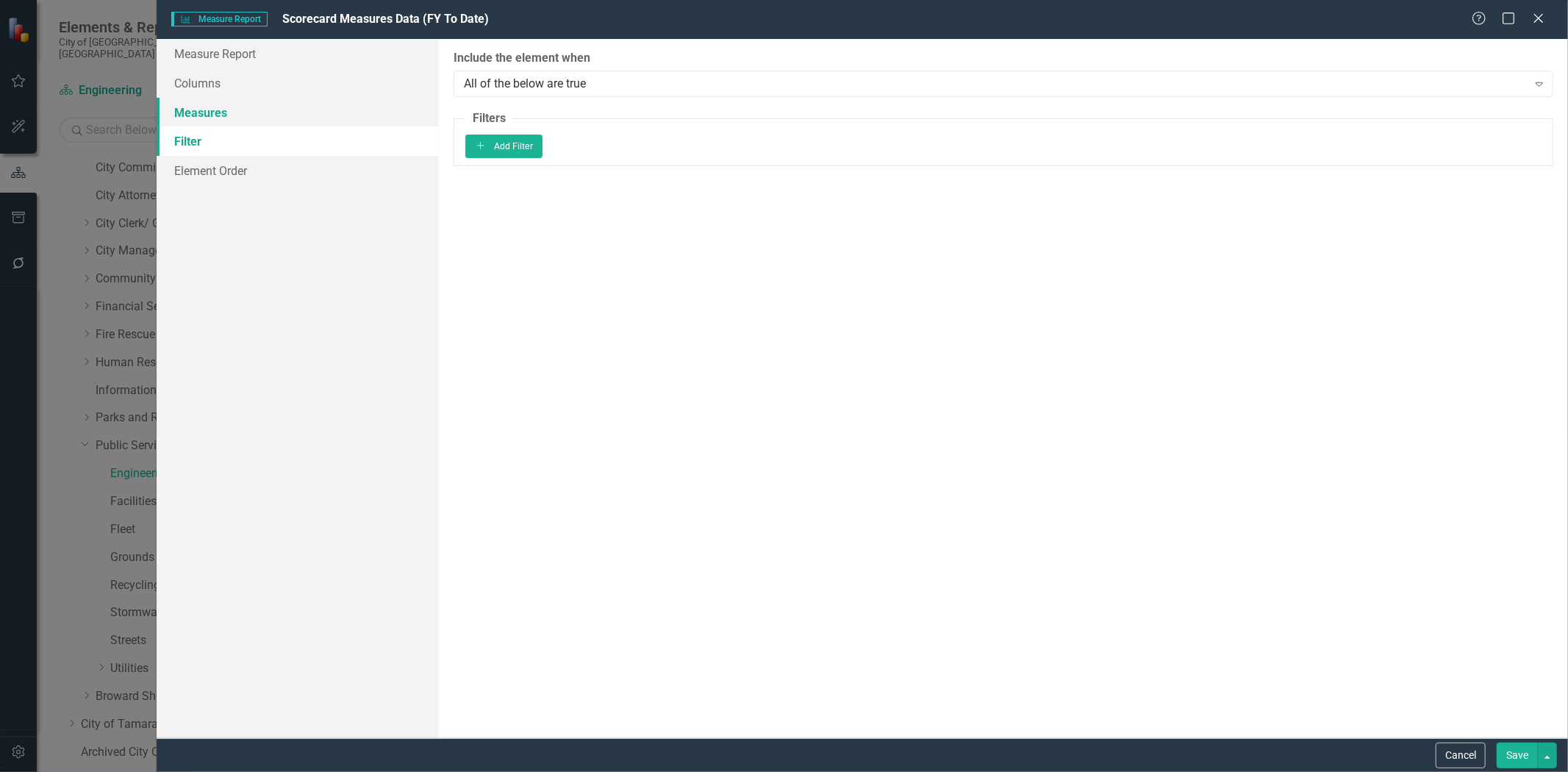
click at [209, 114] on link "Measures" at bounding box center [298, 112] width 282 height 30
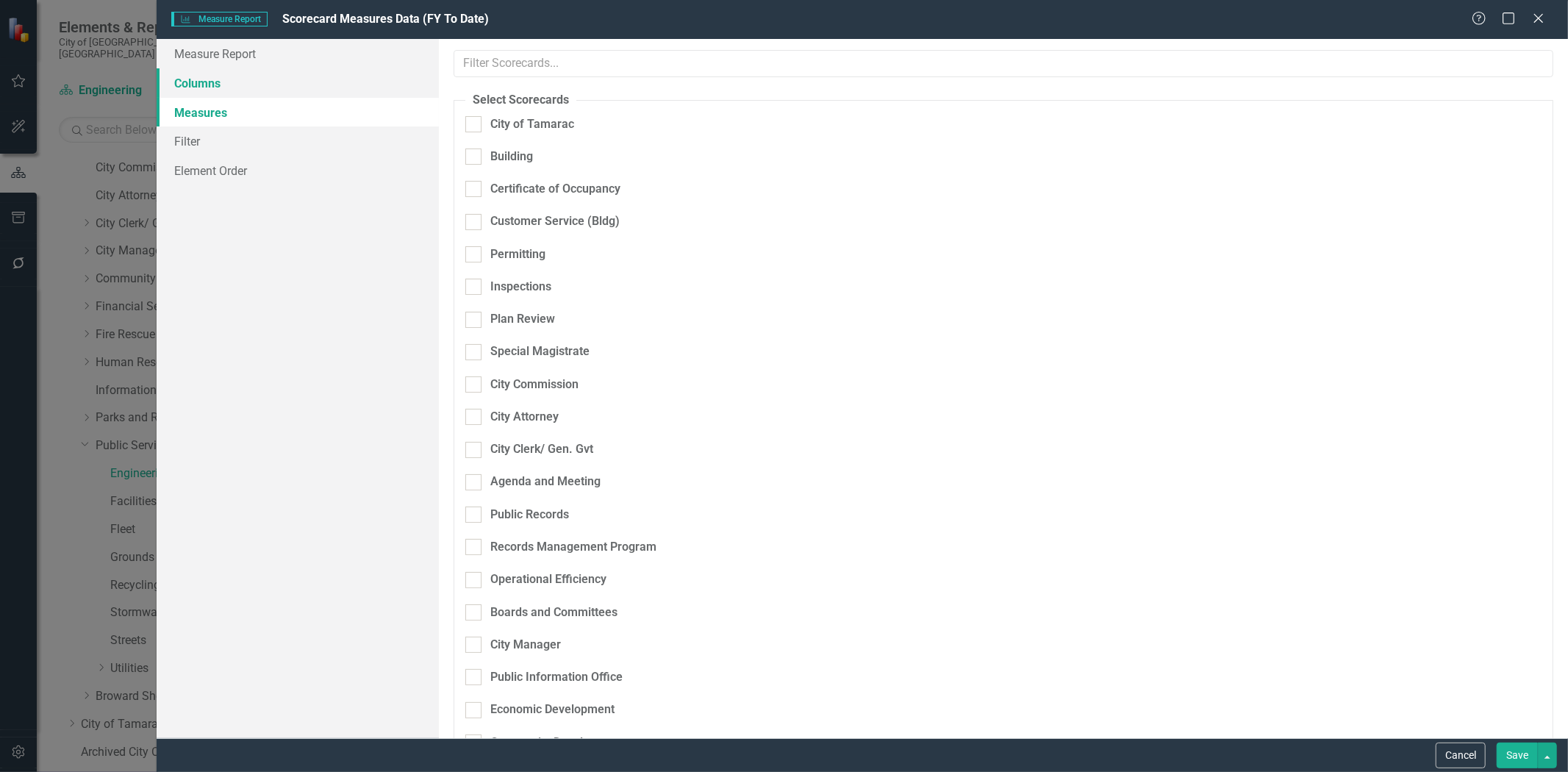
click at [215, 89] on link "Columns" at bounding box center [298, 83] width 282 height 30
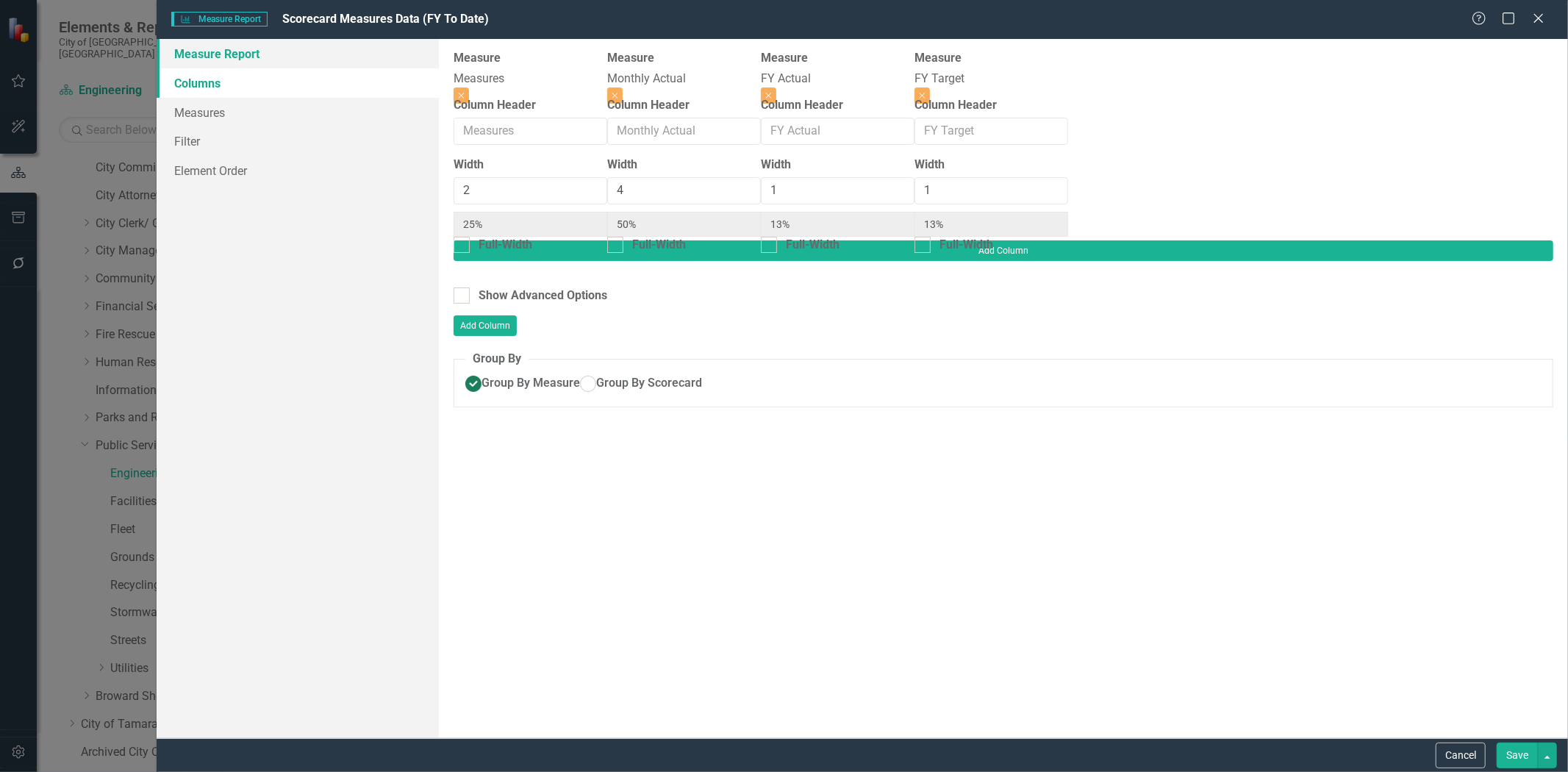
click at [233, 57] on link "Measure Report" at bounding box center [298, 53] width 282 height 30
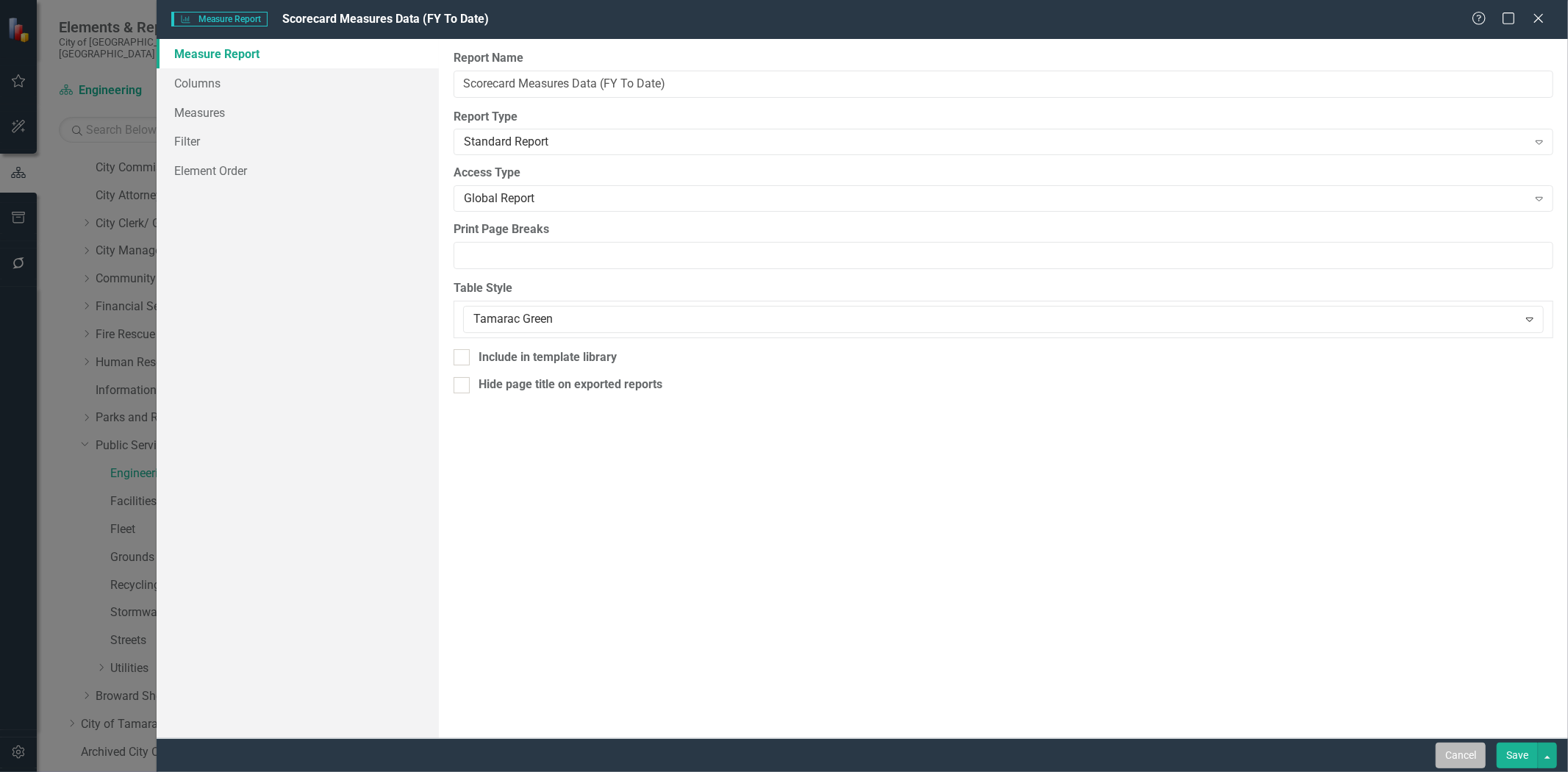
click at [1447, 752] on button "Cancel" at bounding box center [1460, 756] width 50 height 26
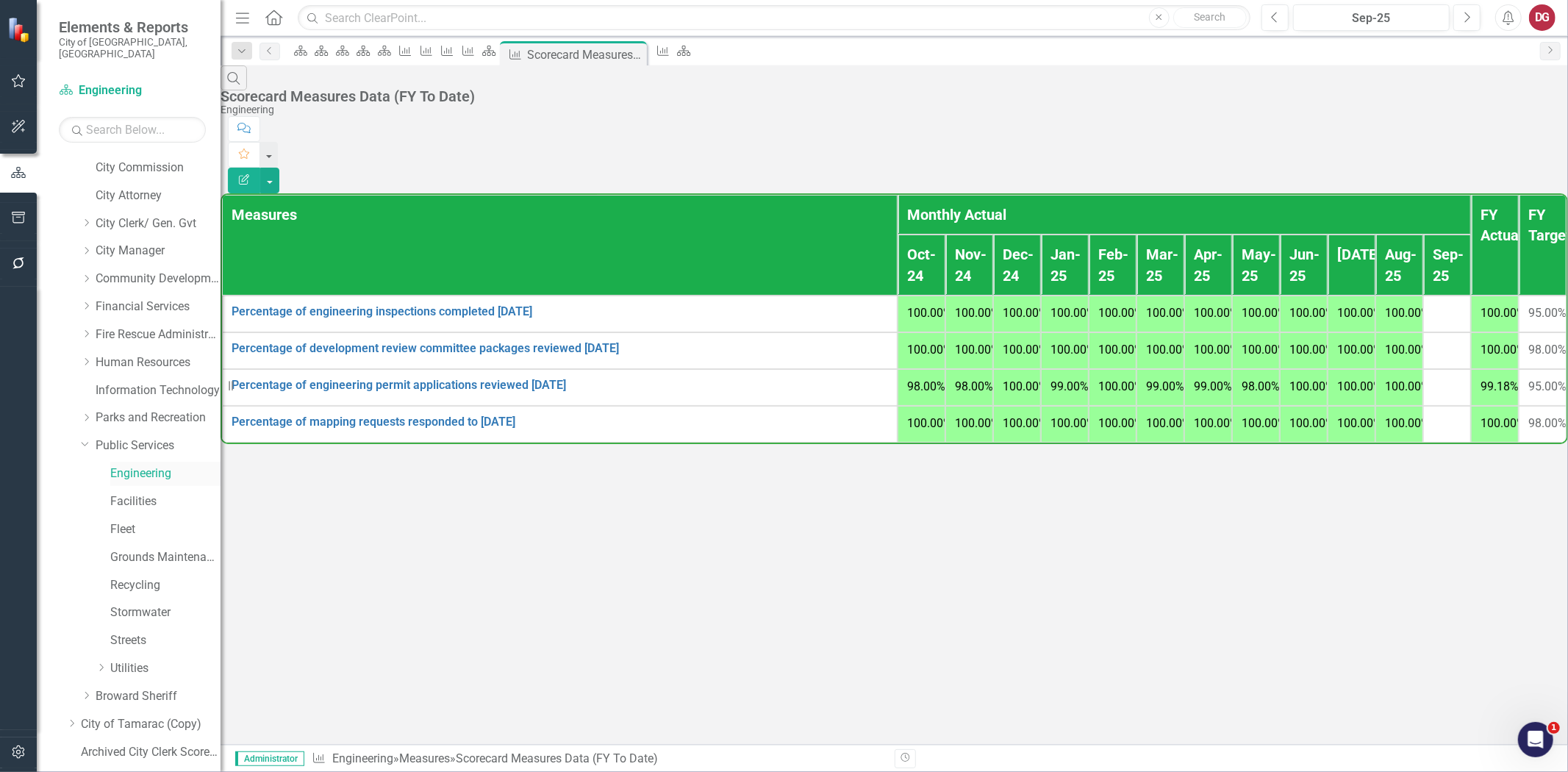
click at [160, 466] on link "Engineering" at bounding box center [166, 474] width 111 height 17
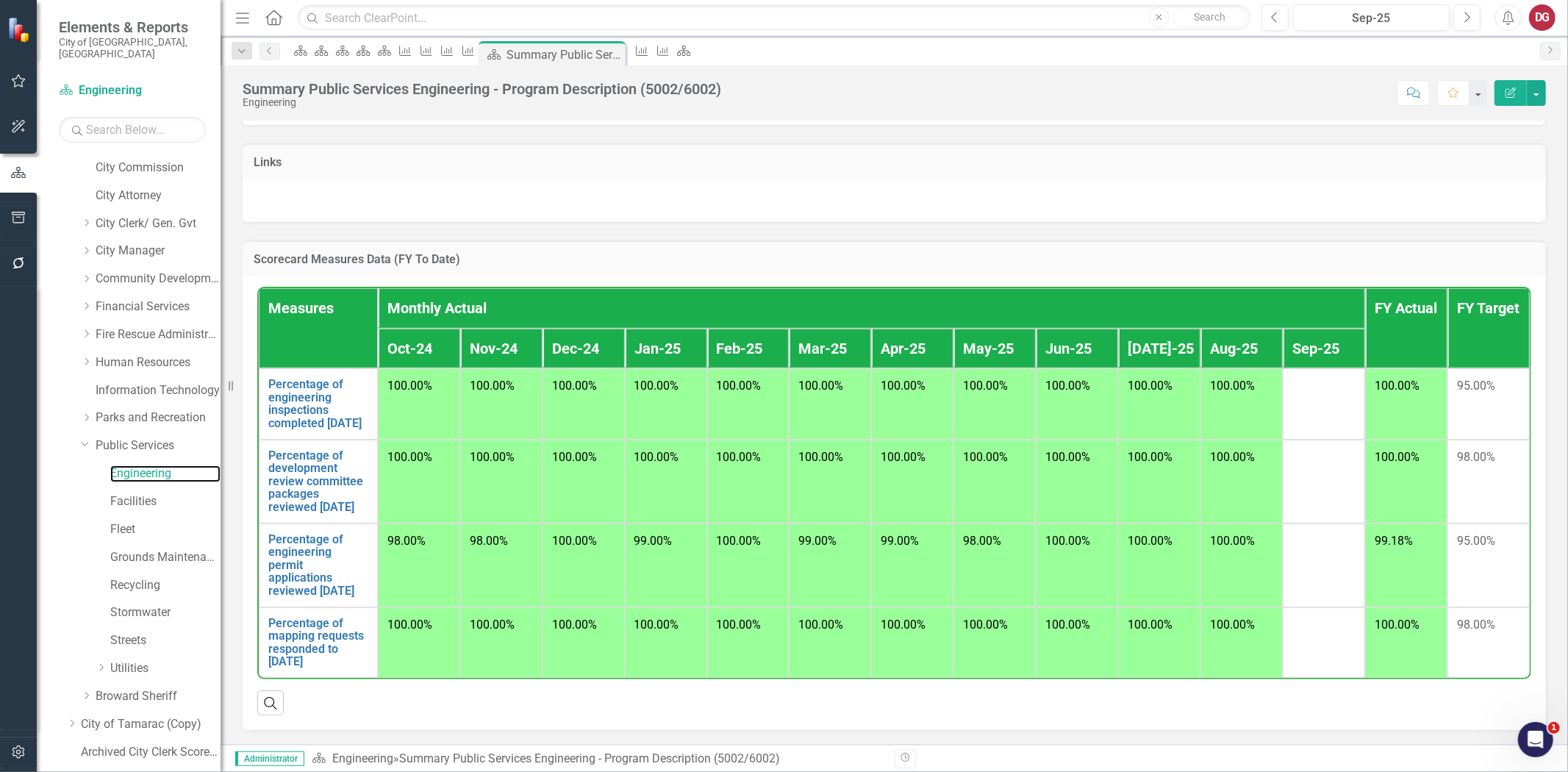
scroll to position [995, 0]
click at [1534, 734] on icon "Open Intercom Messenger" at bounding box center [1533, 738] width 11 height 12
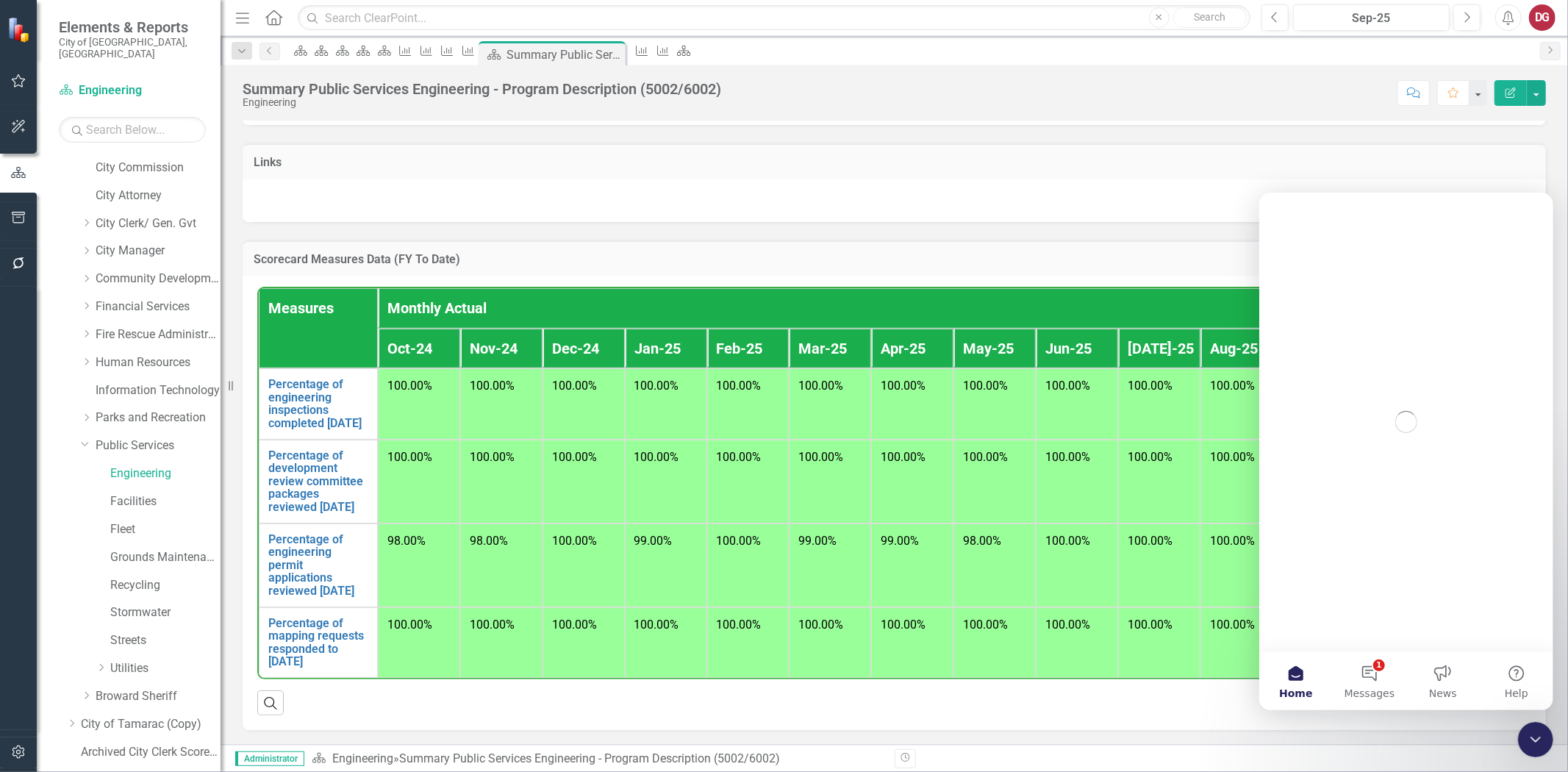
scroll to position [0, 0]
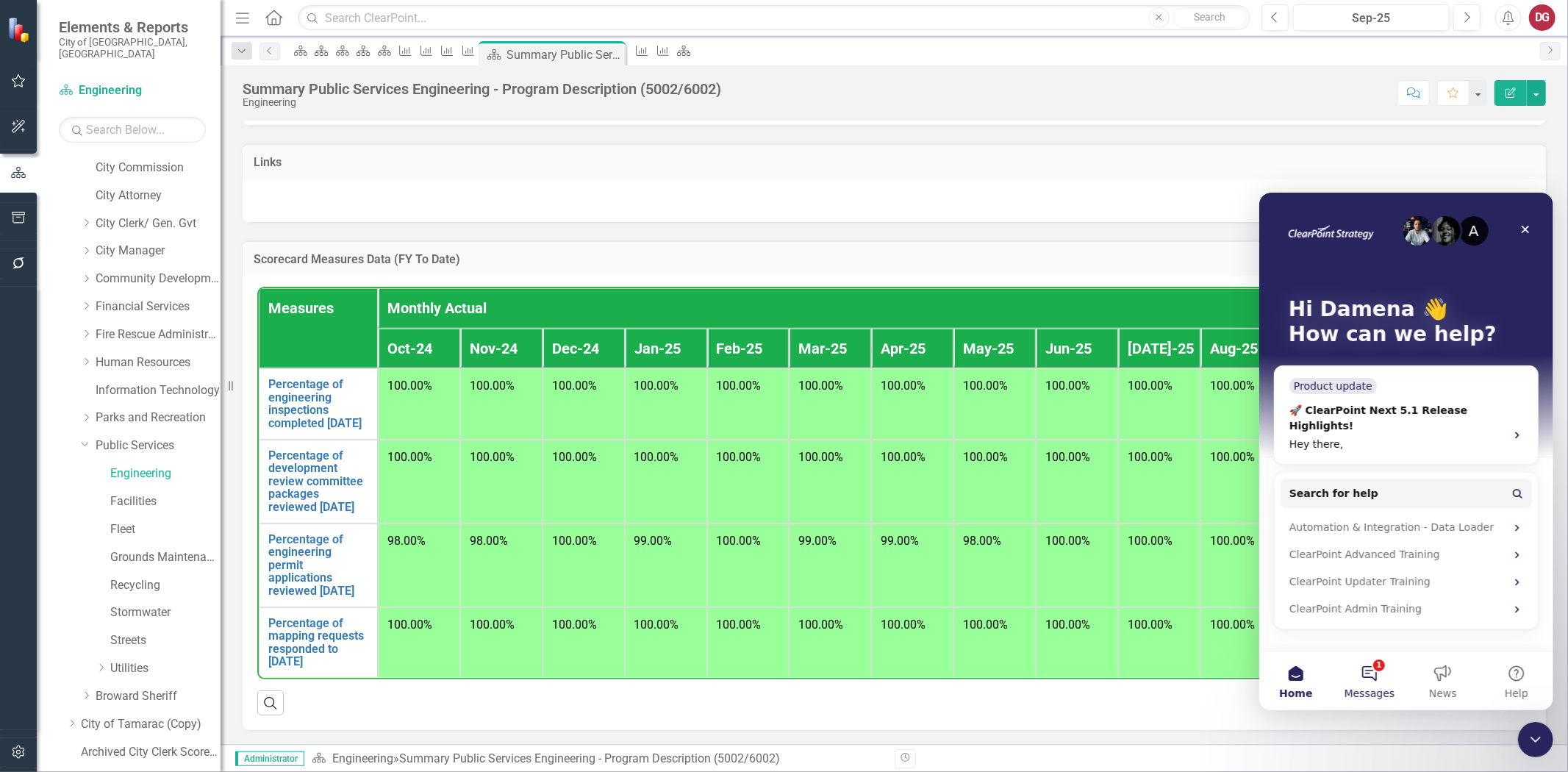
click at [1361, 684] on button "1 Messages" at bounding box center [1368, 680] width 73 height 59
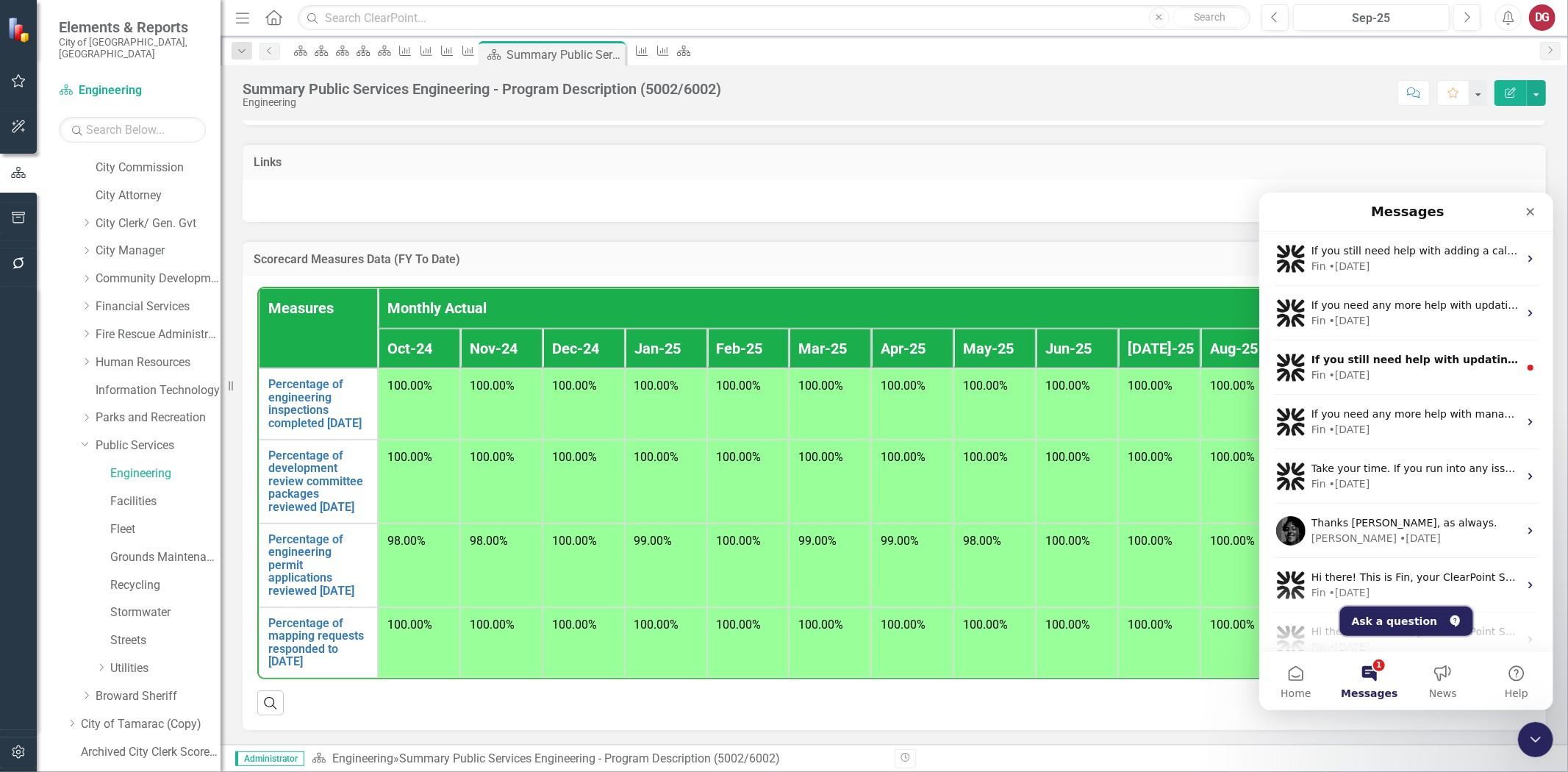
click at [1401, 616] on button "Ask a question" at bounding box center [1406, 620] width 133 height 30
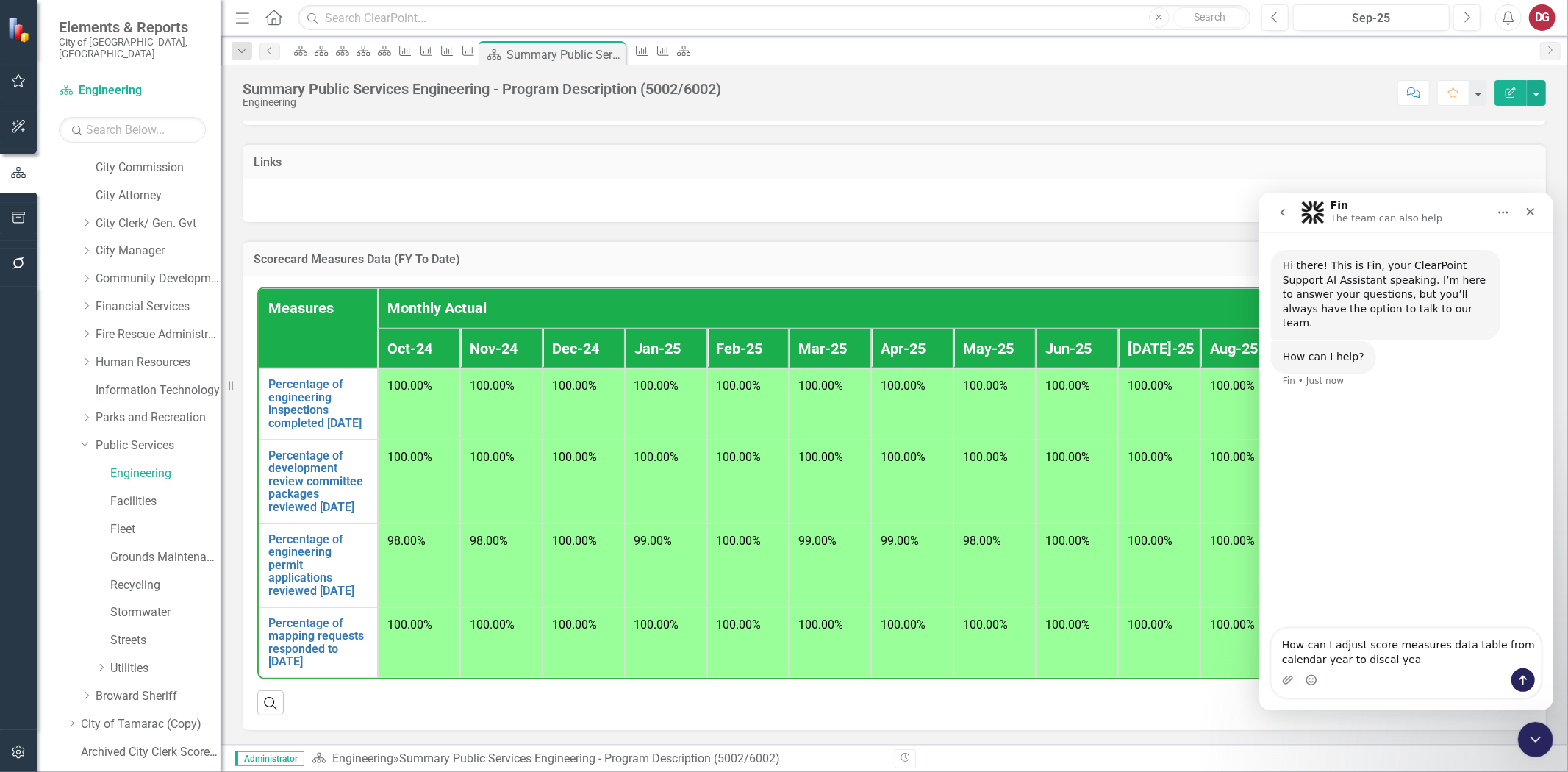
type textarea "How can I adjust score measures data table from calendar year to discal year"
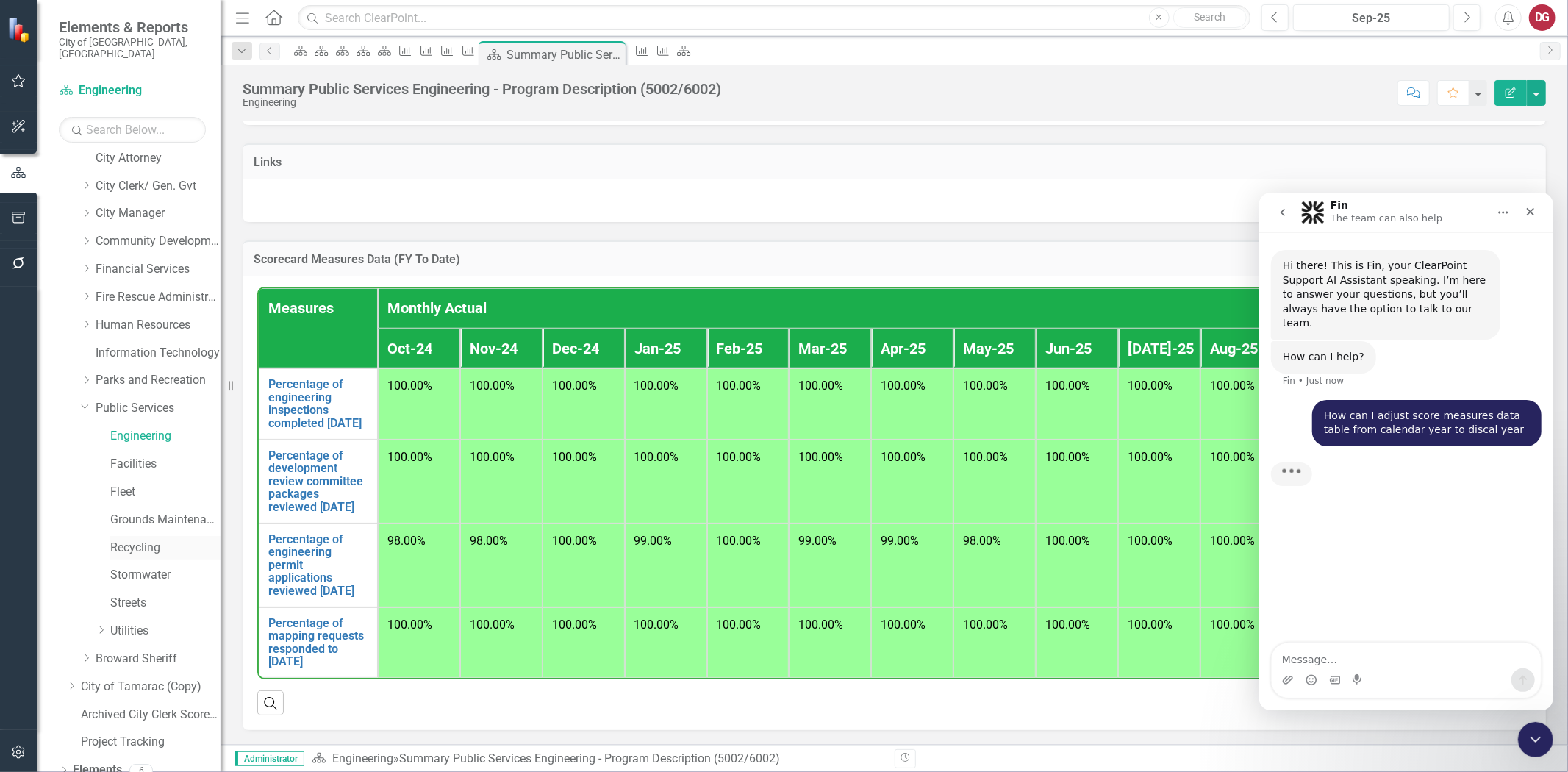
scroll to position [149, 0]
click at [18, 750] on icon "button" at bounding box center [18, 752] width 13 height 13
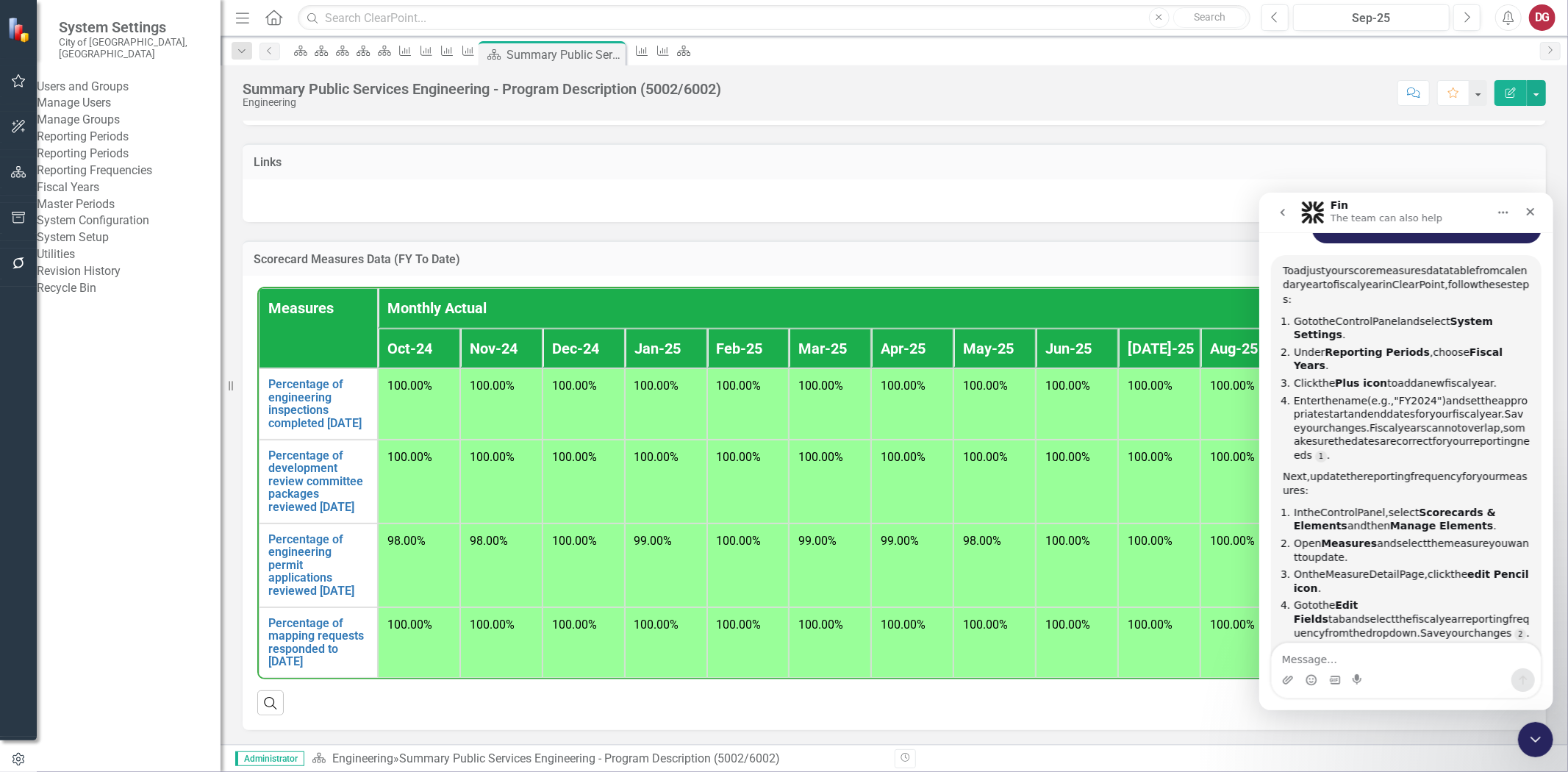
scroll to position [2, 0]
click at [129, 163] on link "Reporting Periods" at bounding box center [129, 154] width 184 height 17
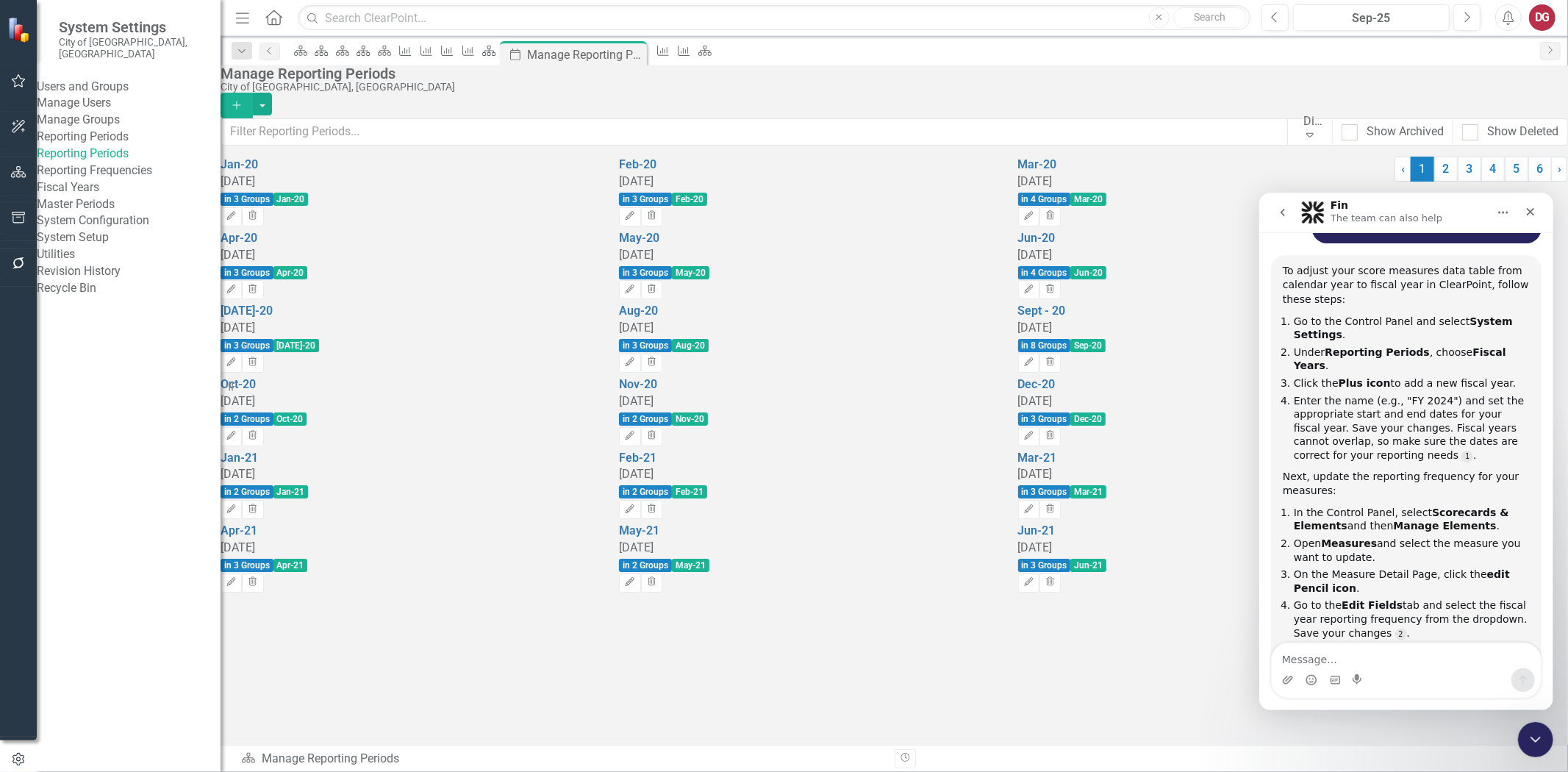
click at [107, 196] on link "Fiscal Years" at bounding box center [129, 188] width 184 height 17
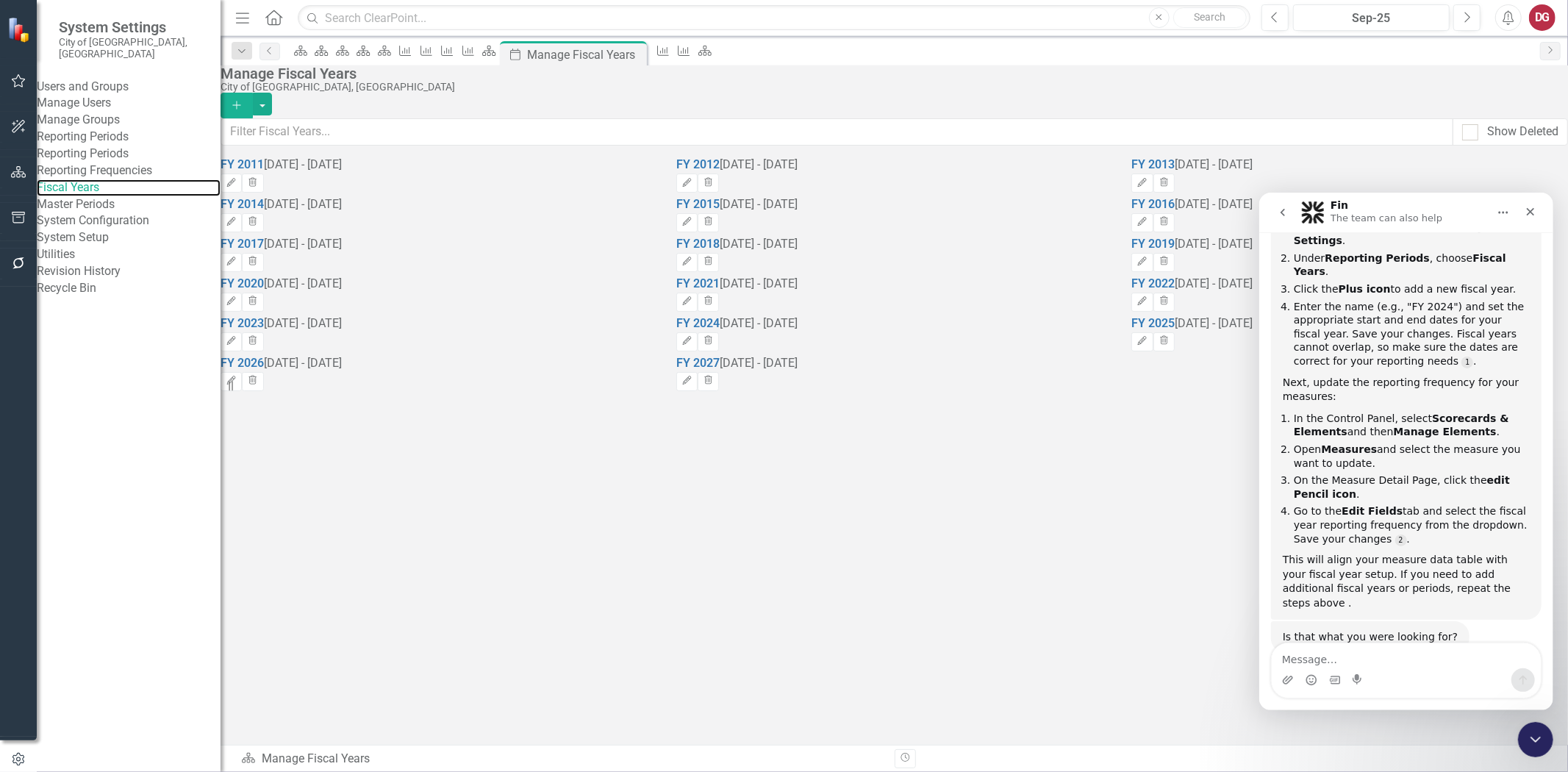
scroll to position [116, 0]
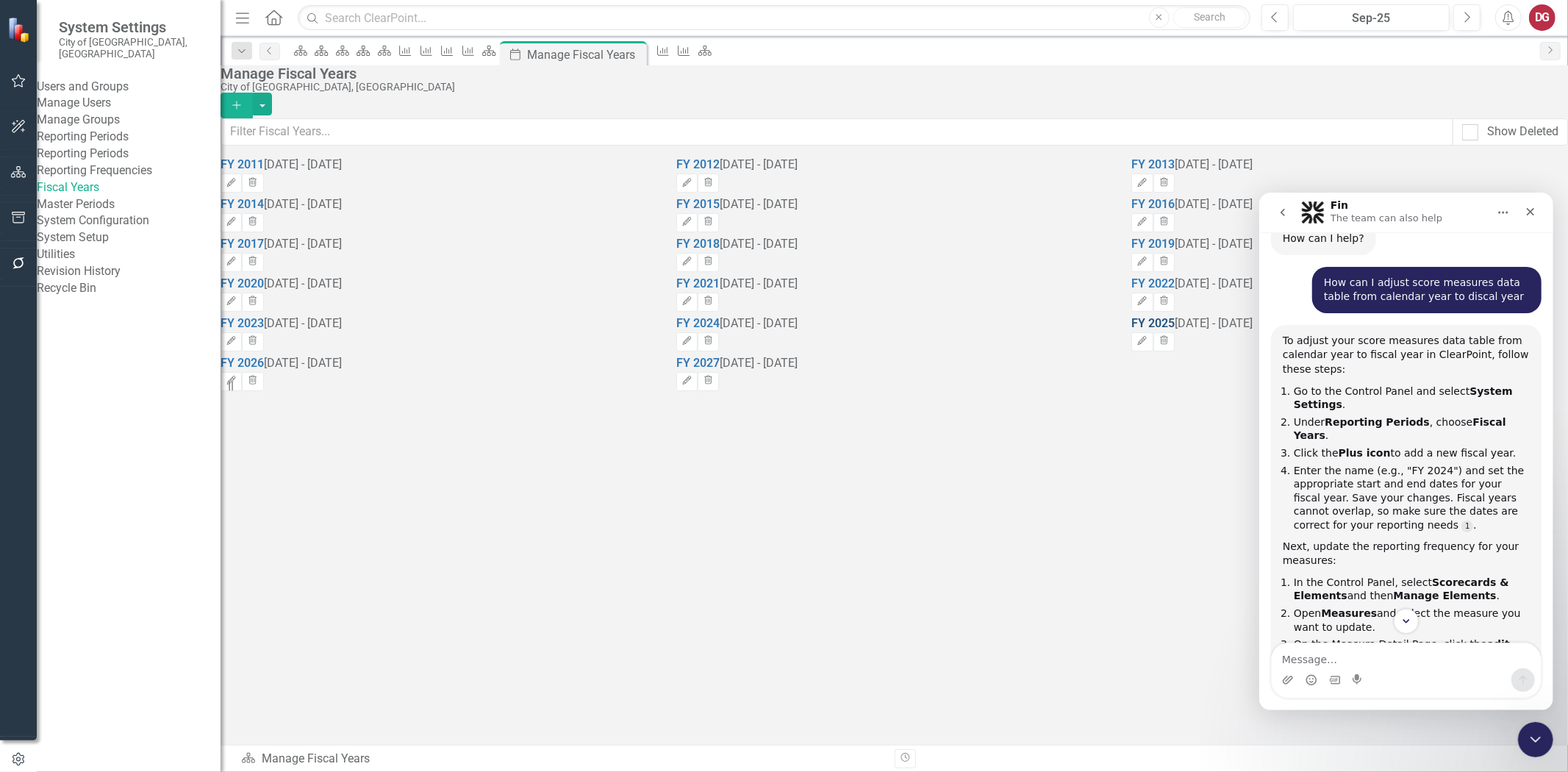
click at [1171, 330] on link "FY 2025" at bounding box center [1152, 323] width 43 height 14
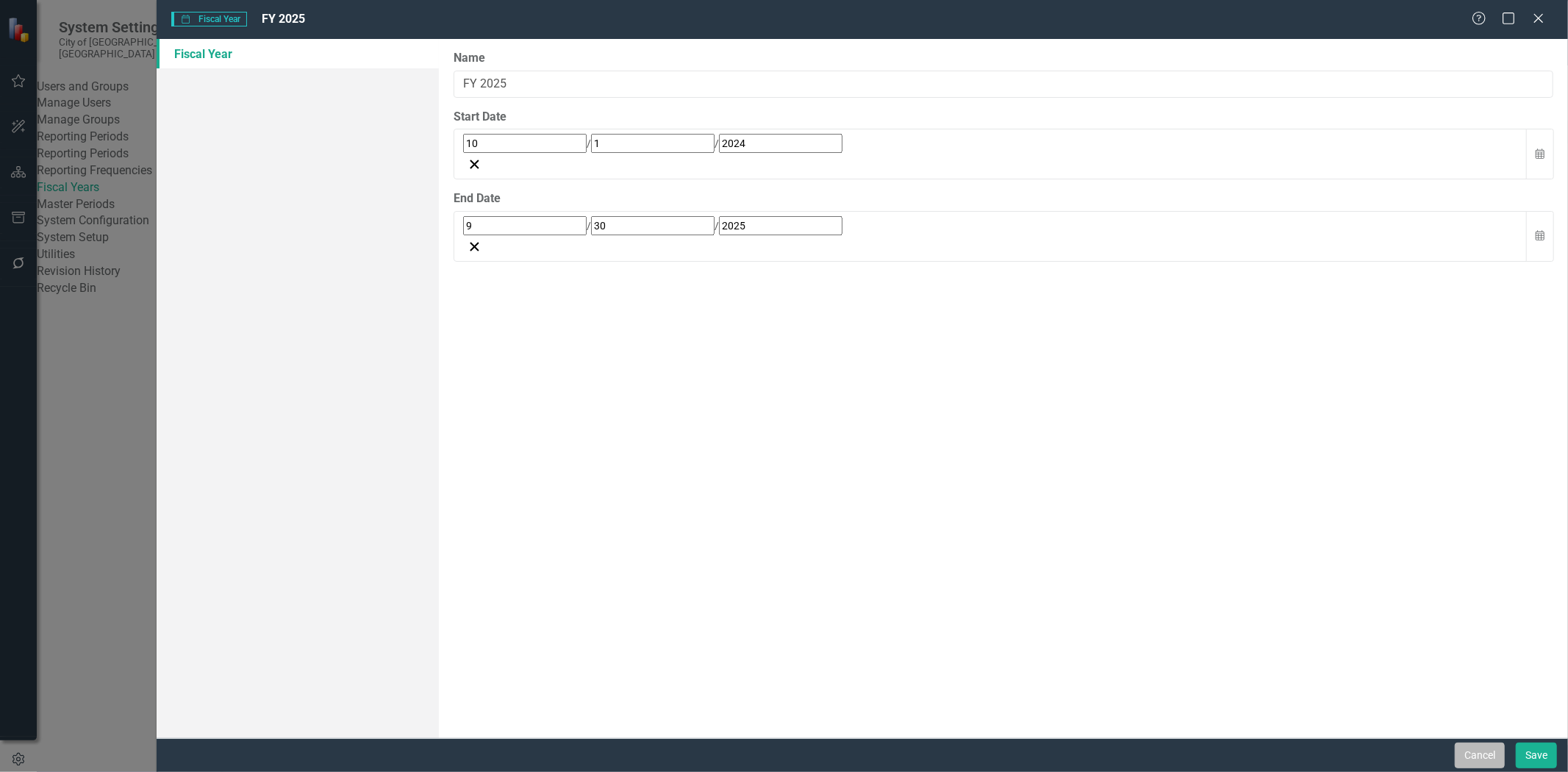
click at [1468, 753] on button "Cancel" at bounding box center [1479, 756] width 50 height 26
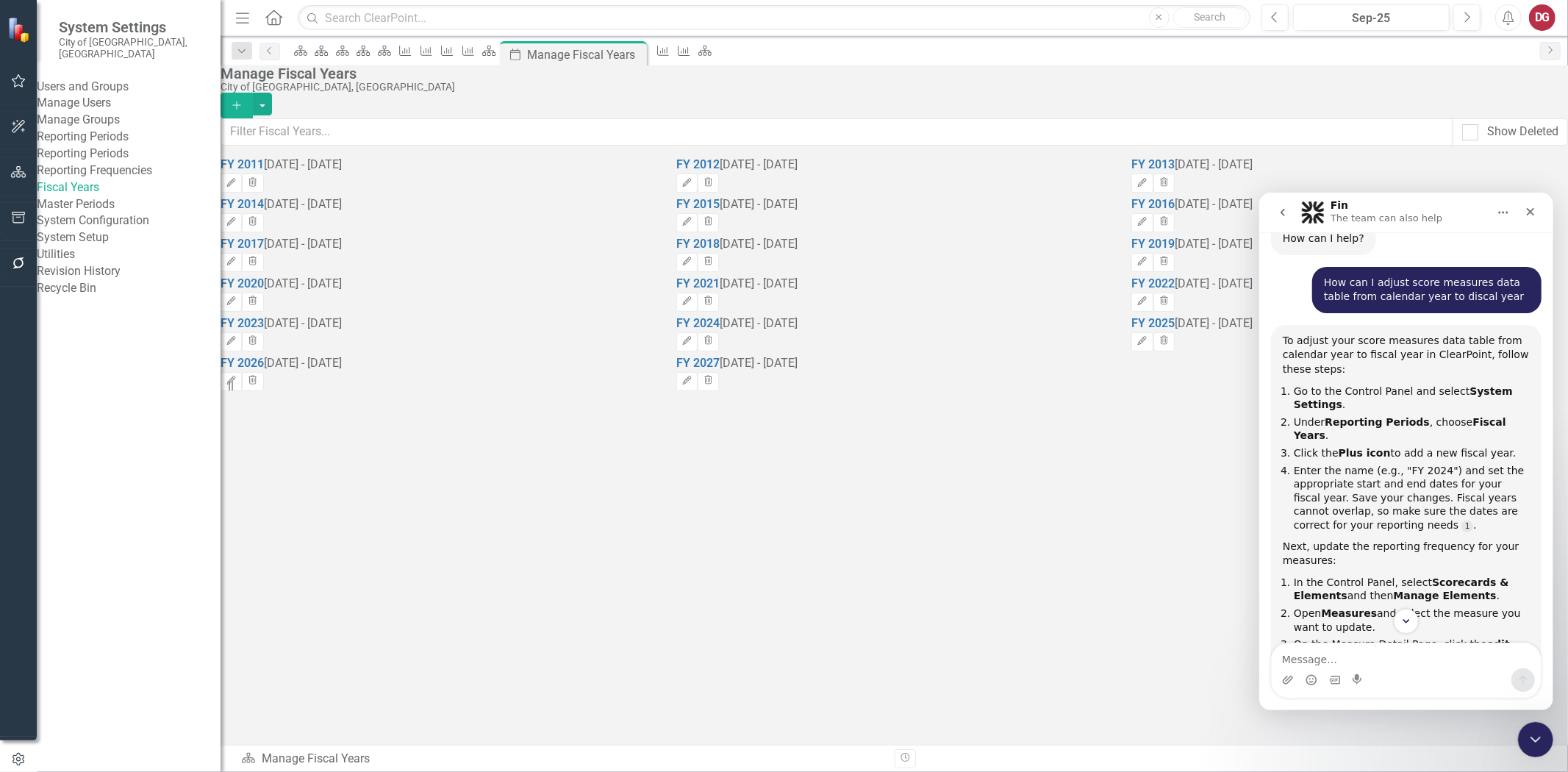
click at [125, 180] on link "Reporting Frequencies" at bounding box center [129, 171] width 184 height 17
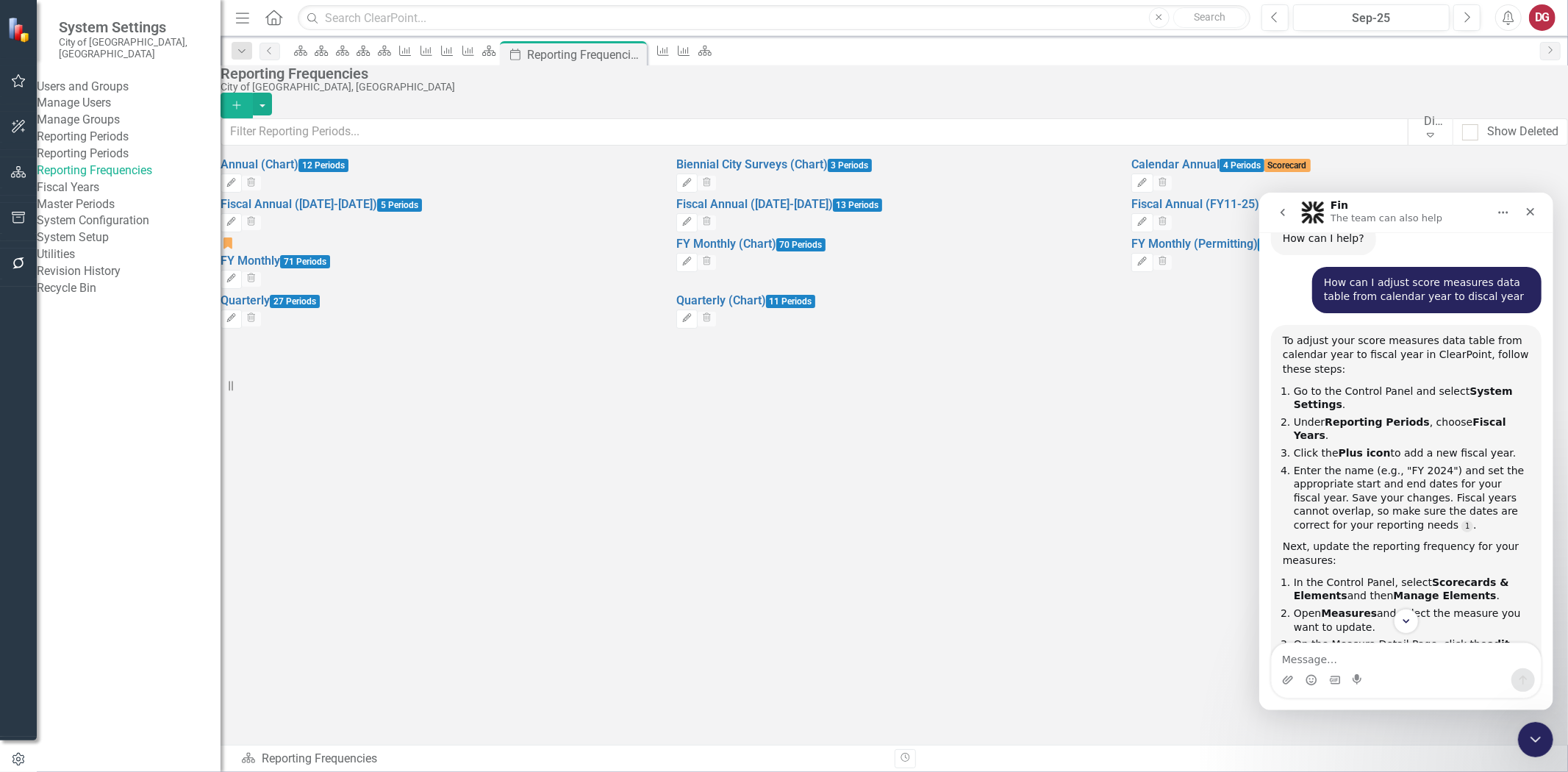
click at [106, 163] on link "Reporting Periods" at bounding box center [129, 154] width 184 height 17
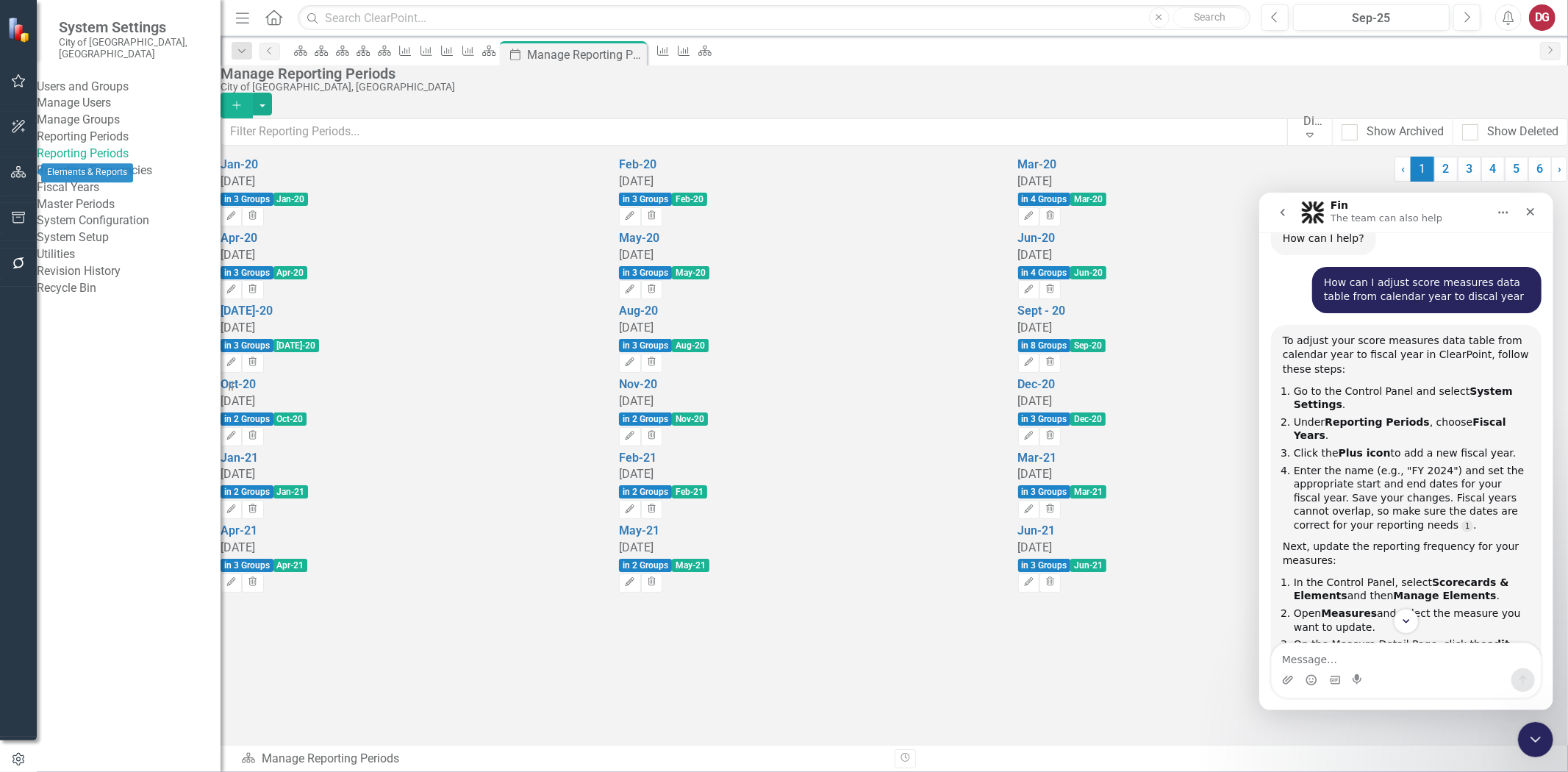
click at [14, 169] on icon "button" at bounding box center [19, 172] width 15 height 12
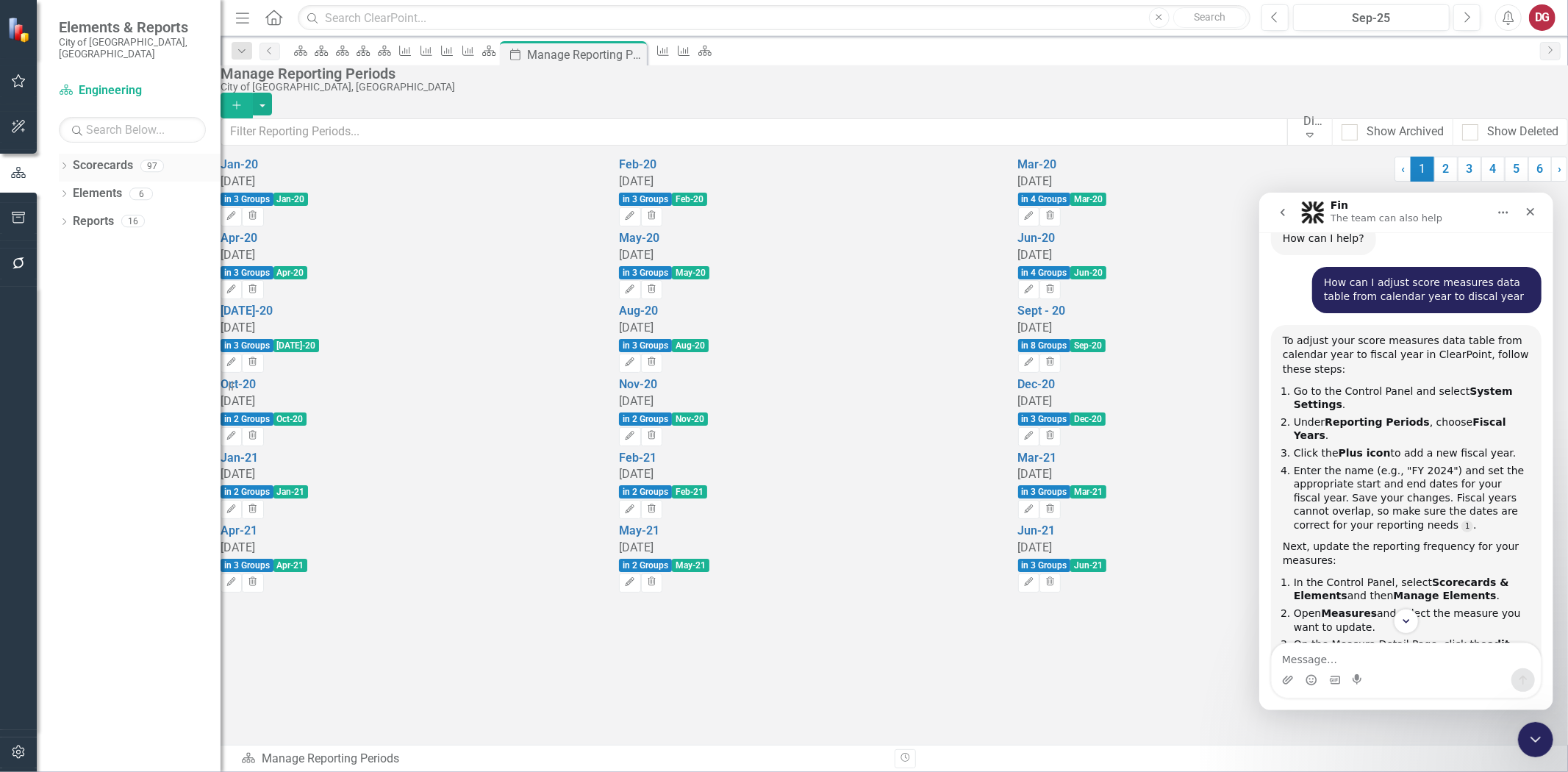
click at [62, 162] on div "Dropdown" at bounding box center [64, 168] width 11 height 13
click at [75, 189] on icon "Dropdown" at bounding box center [71, 194] width 11 height 9
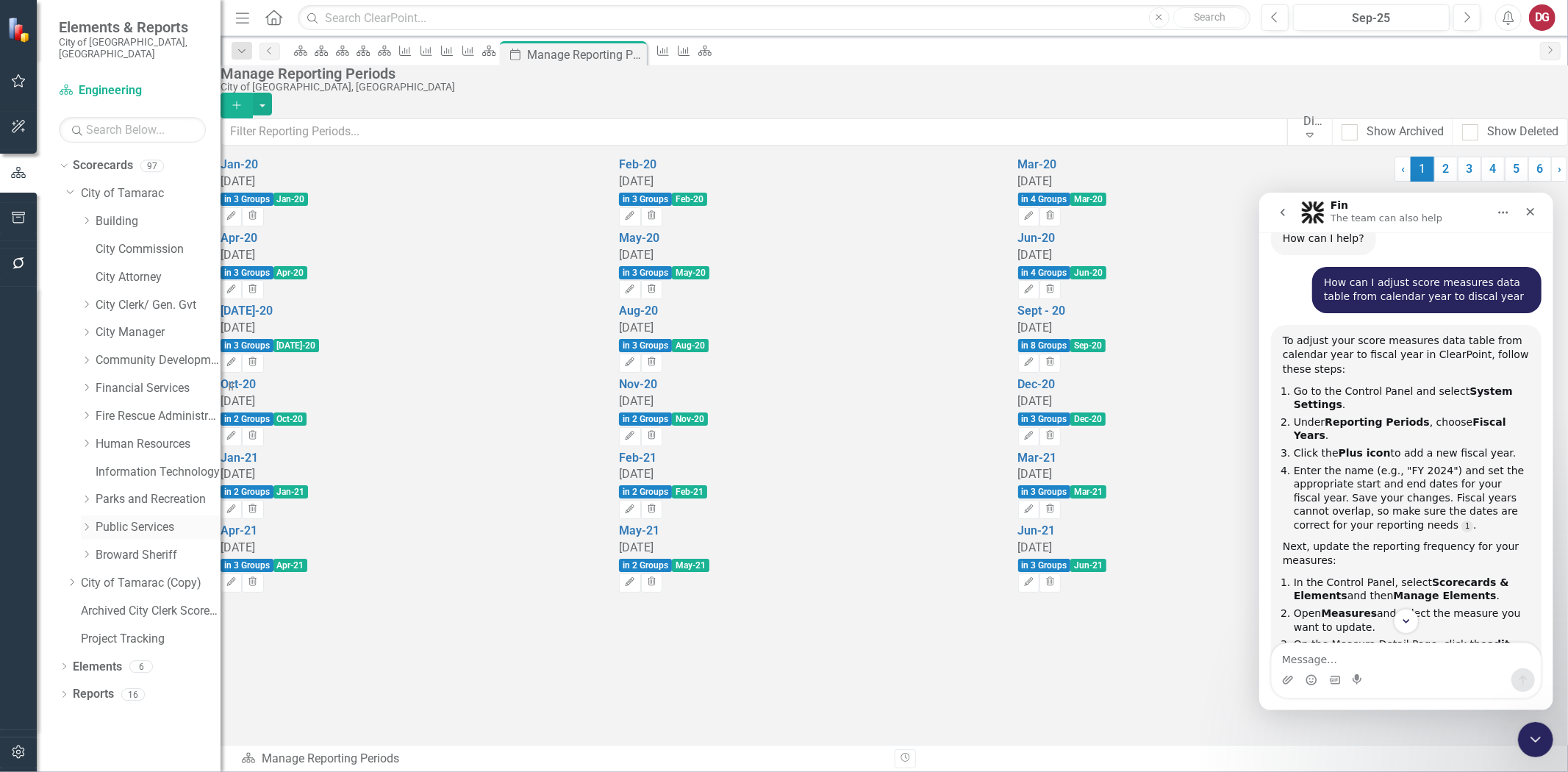
click at [92, 521] on div "Dropdown" at bounding box center [88, 527] width 14 height 13
click at [143, 686] on link "Stormwater" at bounding box center [166, 695] width 111 height 17
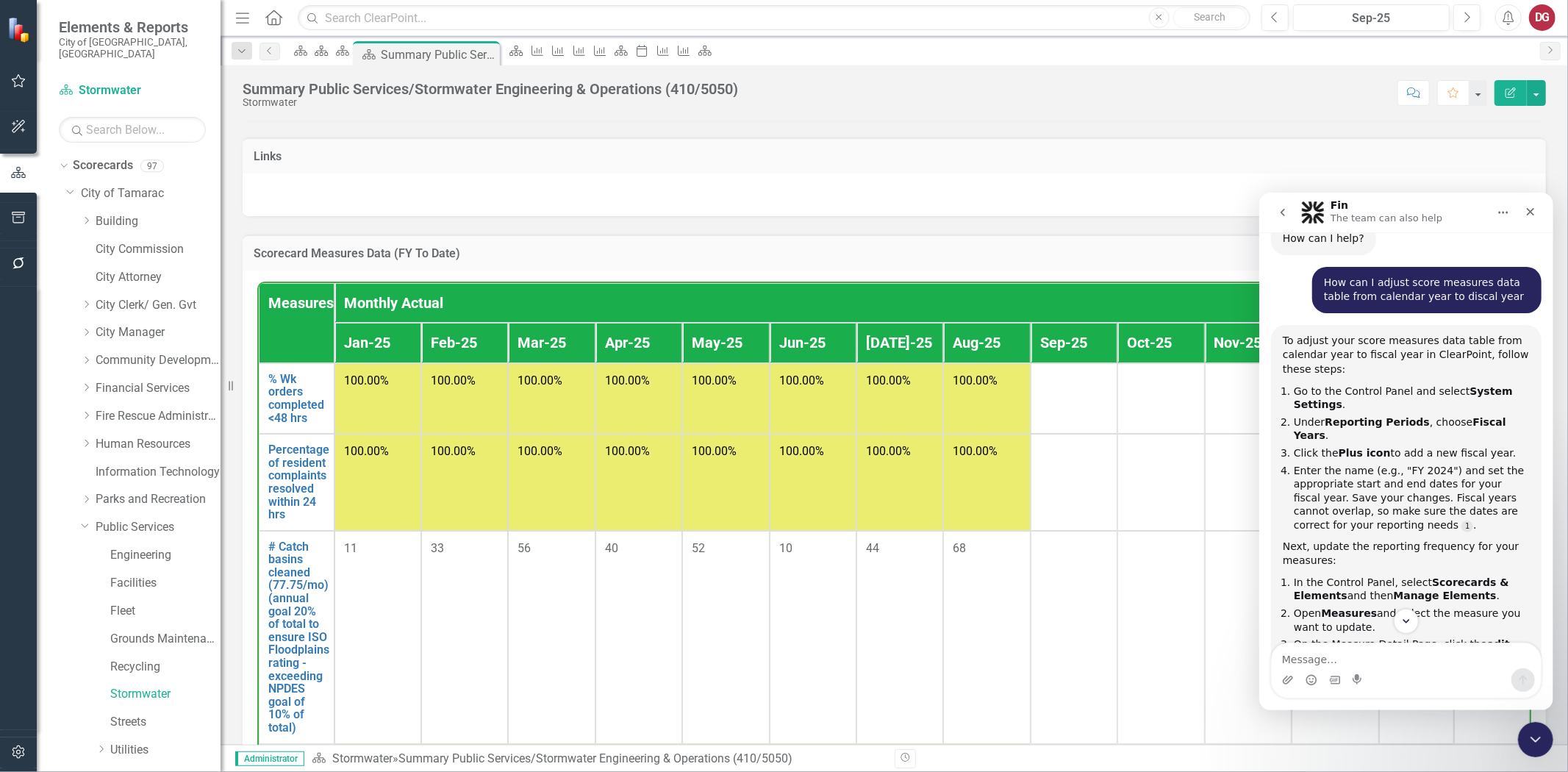
click at [1075, 248] on div "Scorecard Measures Data (FY To Date) Measures Monthly Actual FY Actual FY Targe…" at bounding box center [894, 563] width 1326 height 695
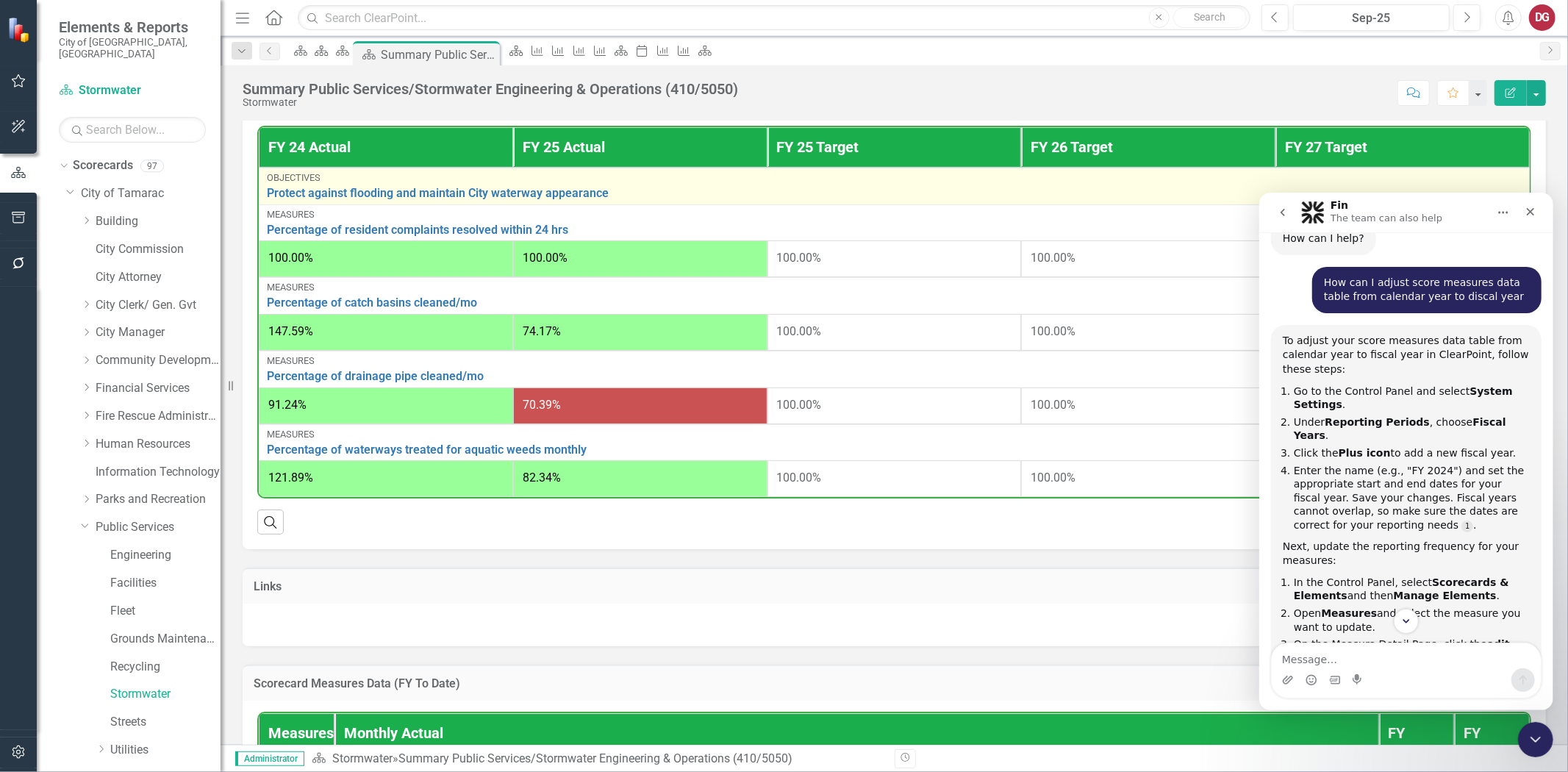
scroll to position [408, 0]
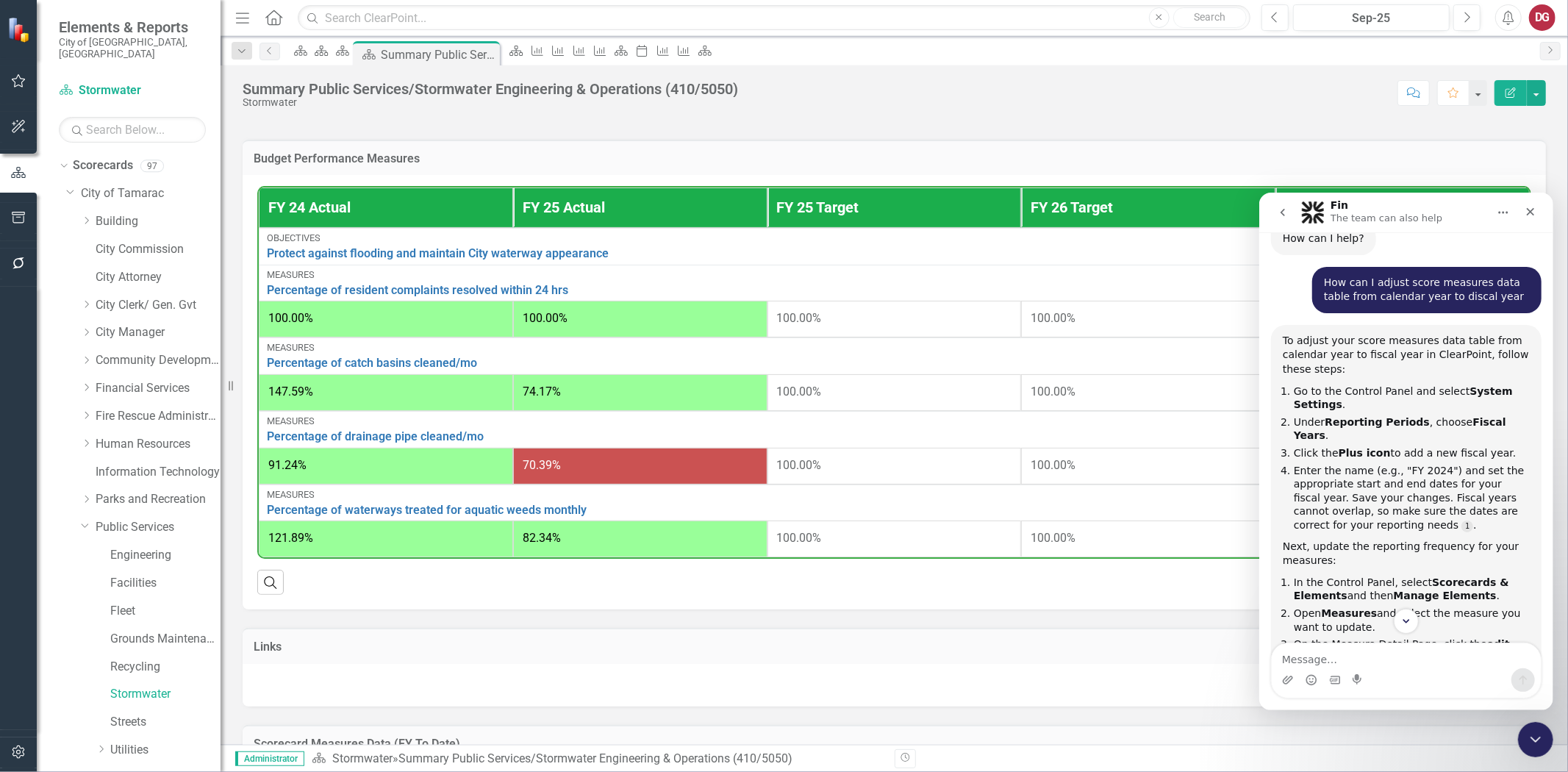
click at [761, 165] on h3 "Budget Performance Measures" at bounding box center [894, 158] width 1281 height 13
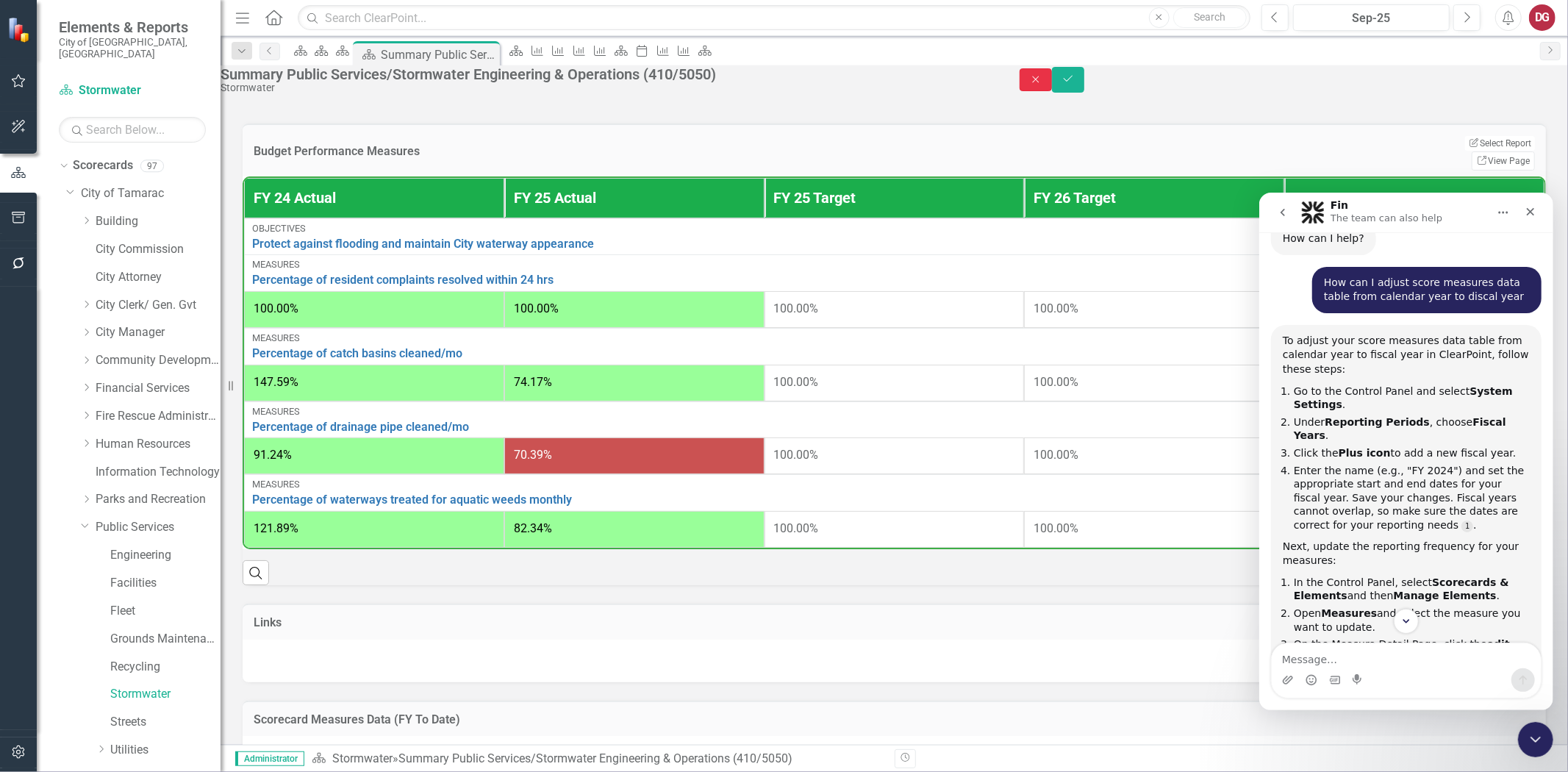
click at [1052, 78] on button "Close" at bounding box center [1036, 80] width 33 height 23
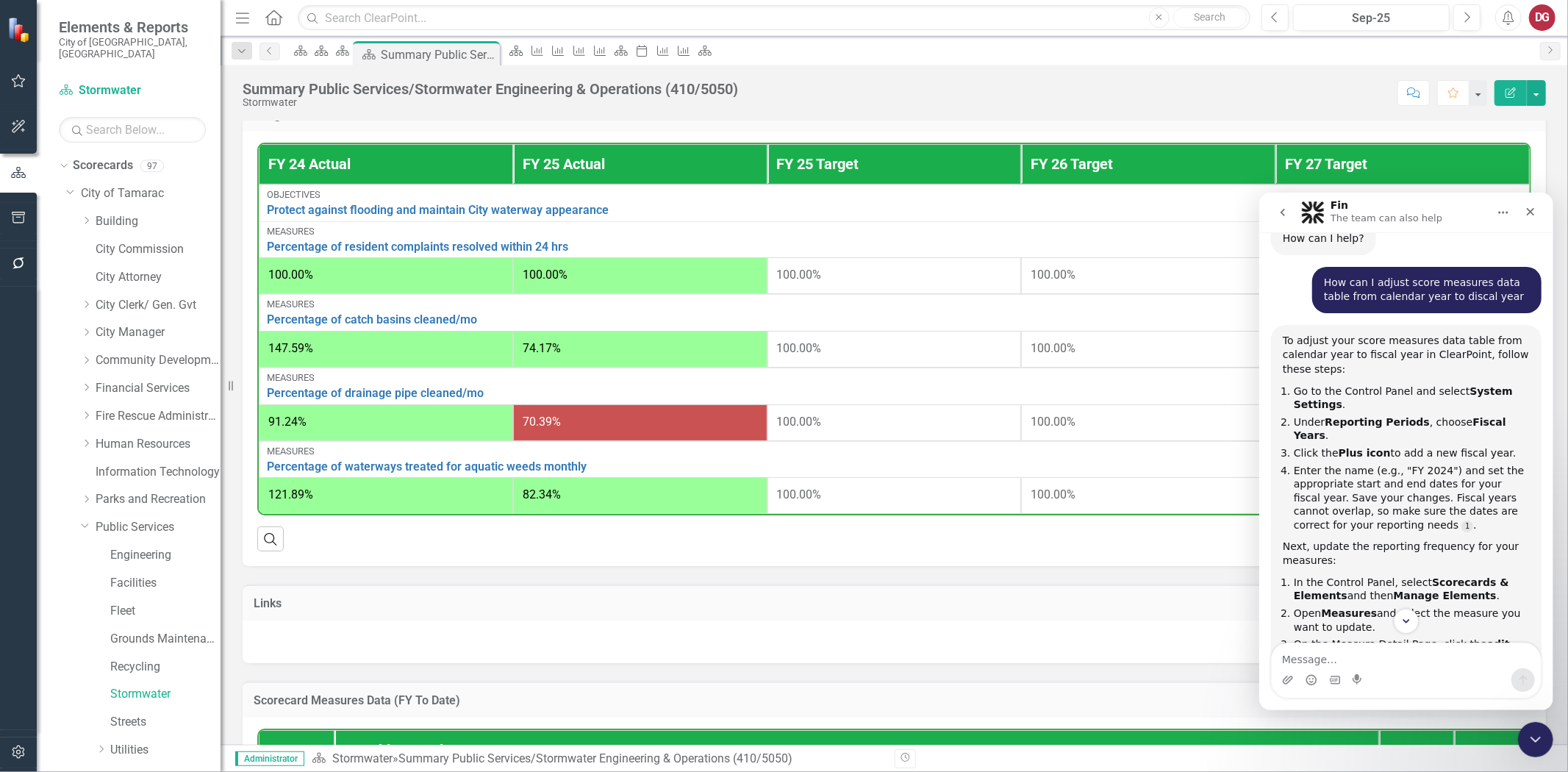
scroll to position [490, 0]
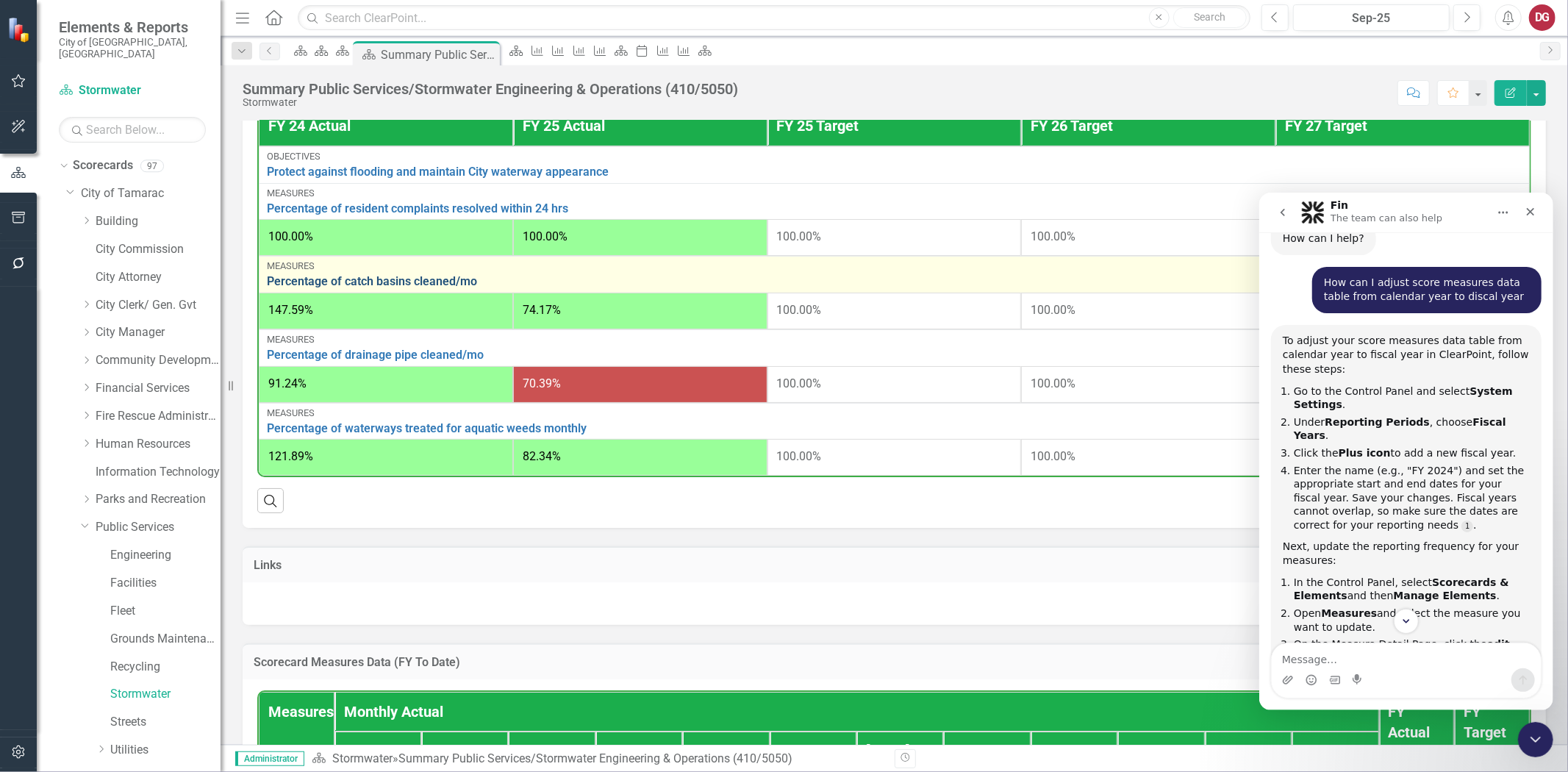
click at [417, 289] on link "Percentage of catch basins cleaned/mo" at bounding box center [893, 281] width 1255 height 13
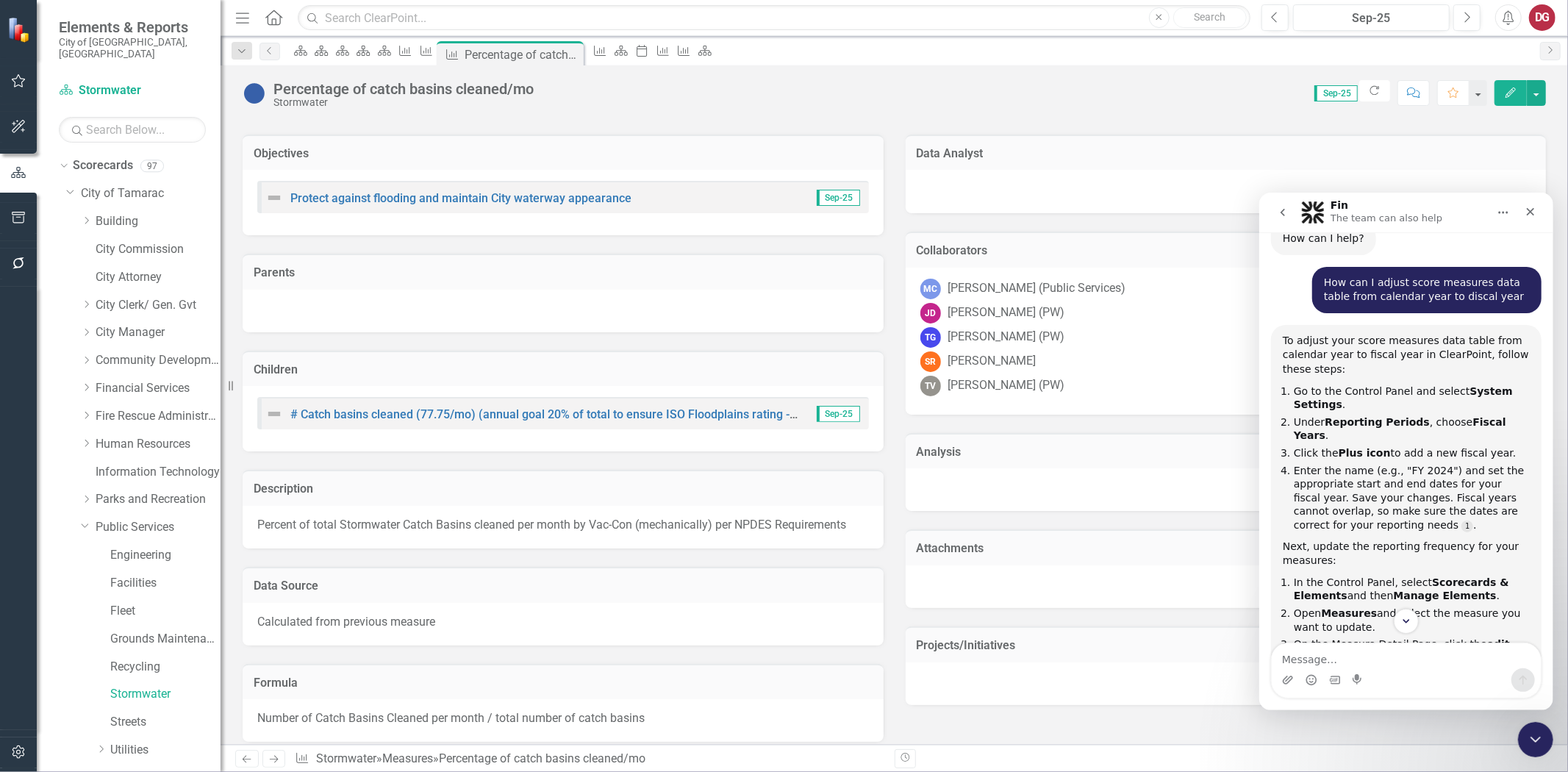
scroll to position [327, 0]
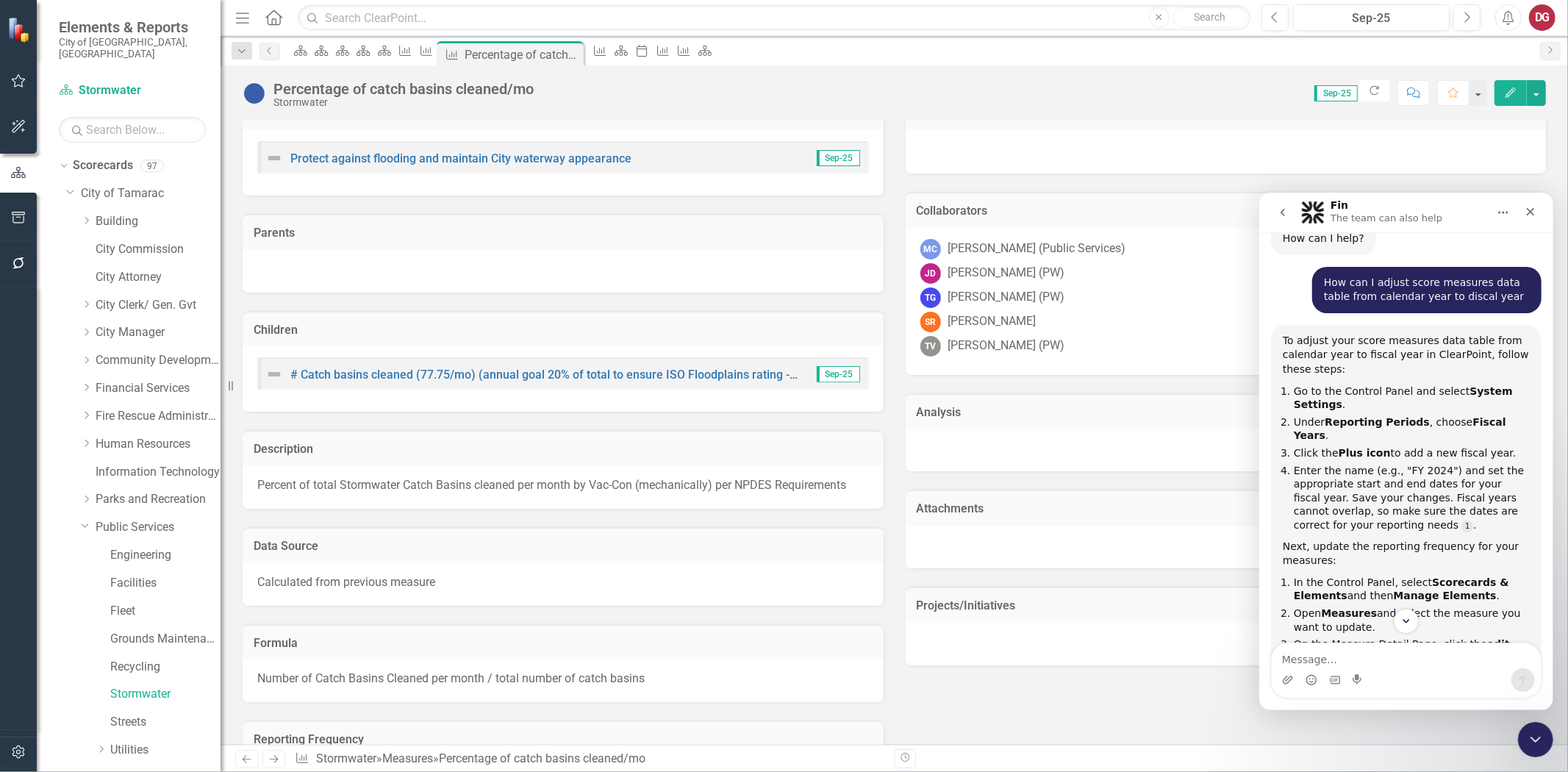
click at [1282, 211] on icon "go back" at bounding box center [1282, 212] width 5 height 8
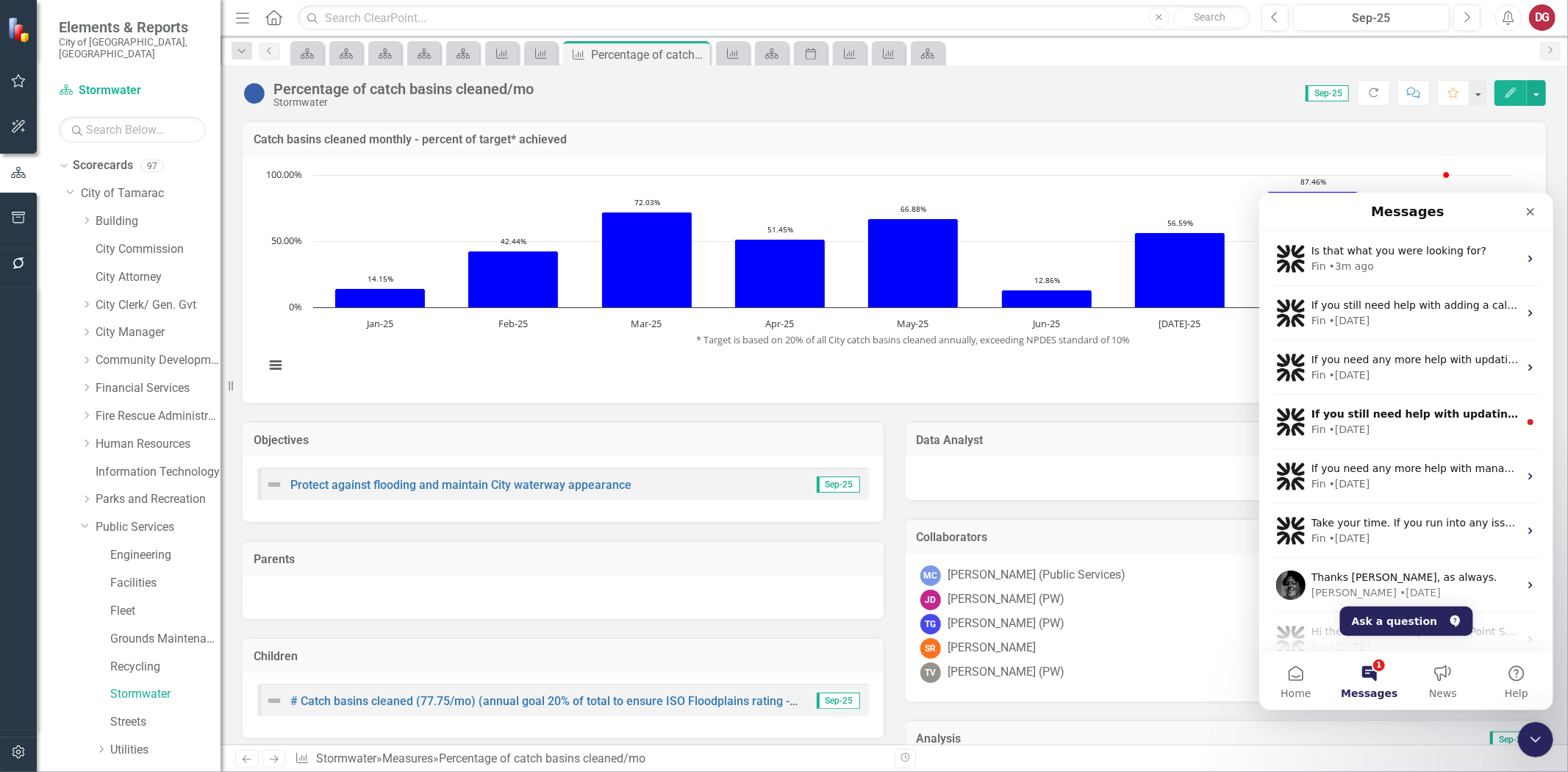
scroll to position [327, 0]
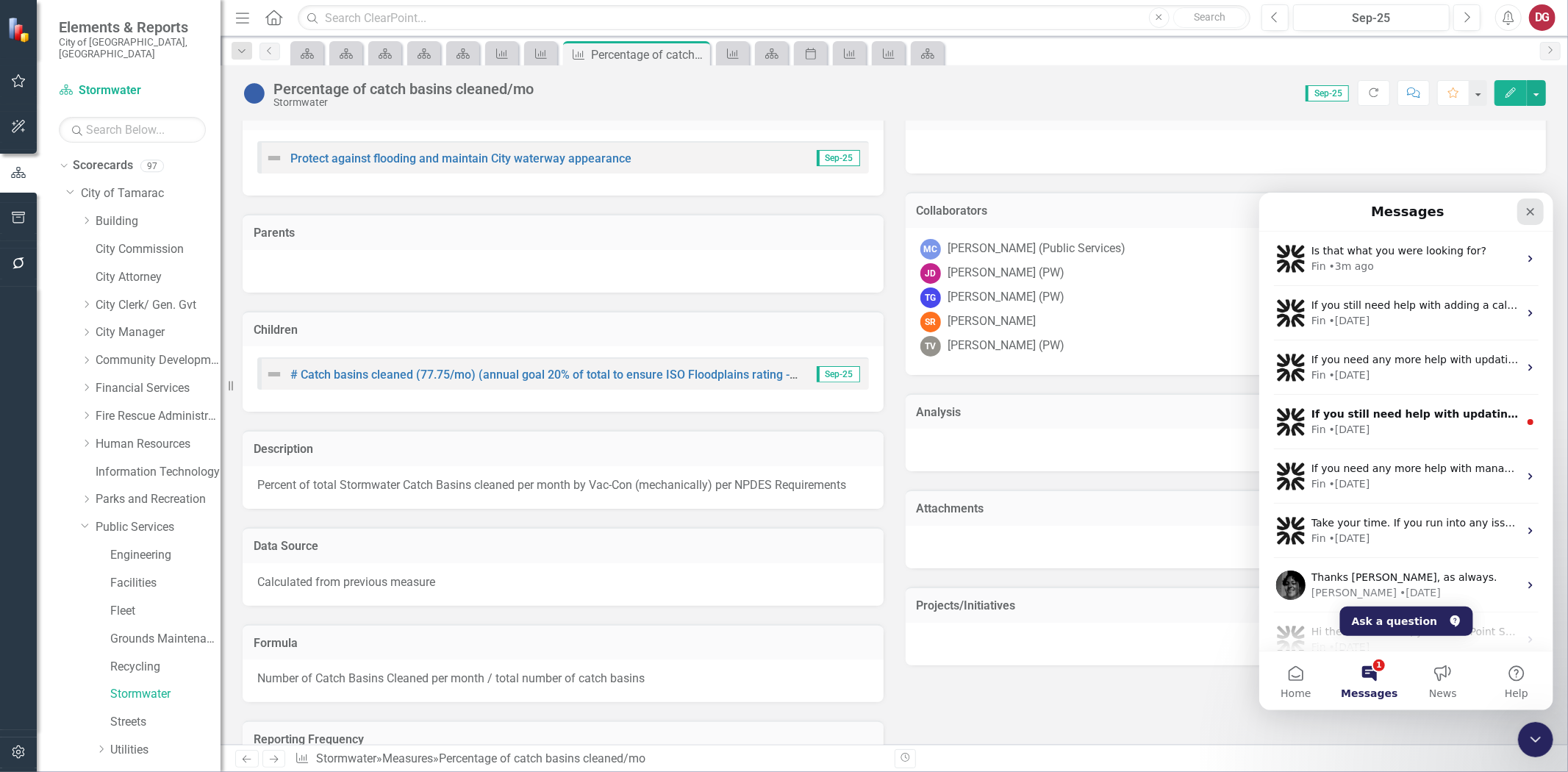
click at [1527, 211] on icon "Close" at bounding box center [1530, 211] width 12 height 12
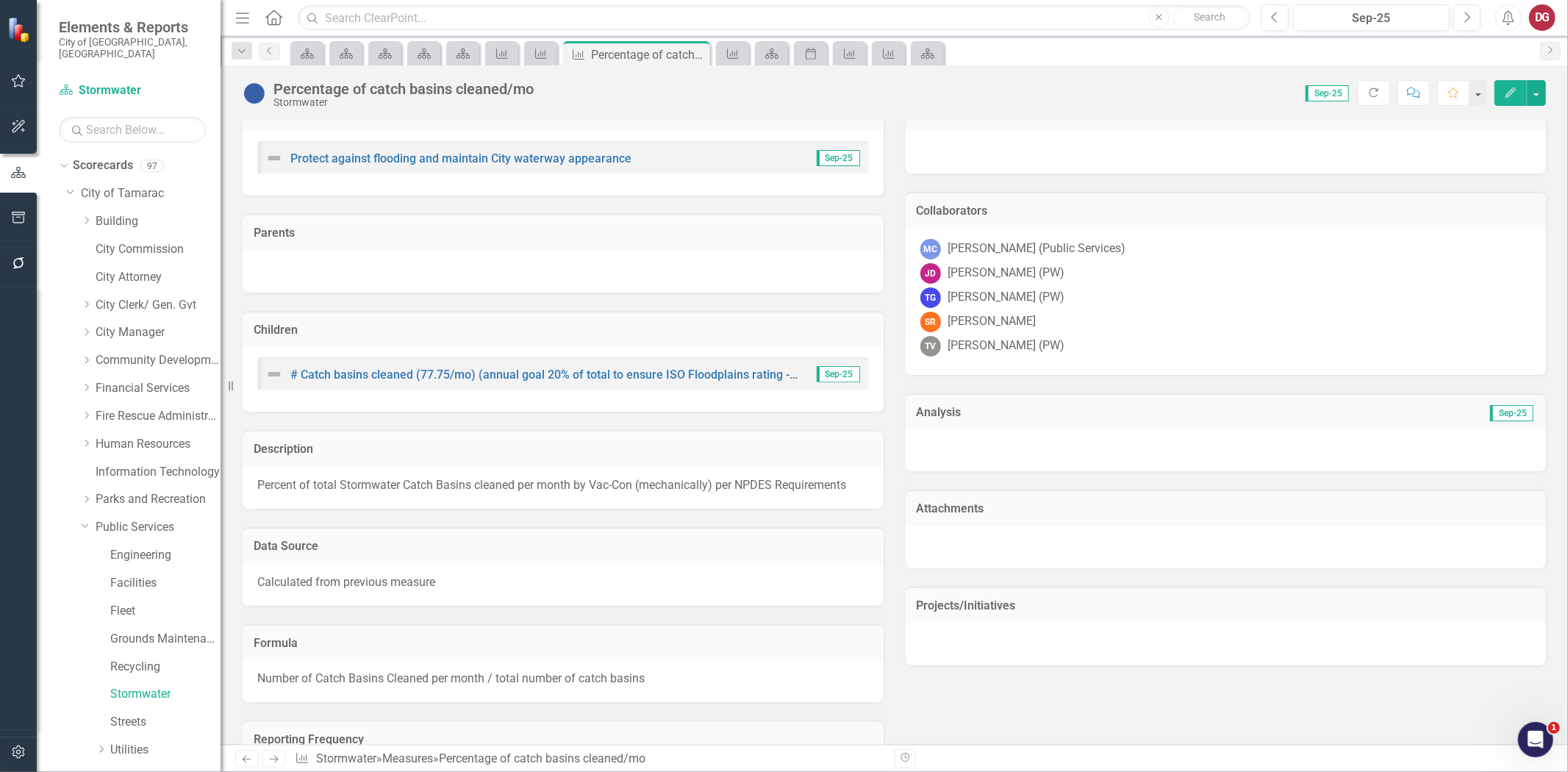
scroll to position [0, 0]
click at [949, 208] on h3 "Collaborators" at bounding box center [1226, 211] width 619 height 13
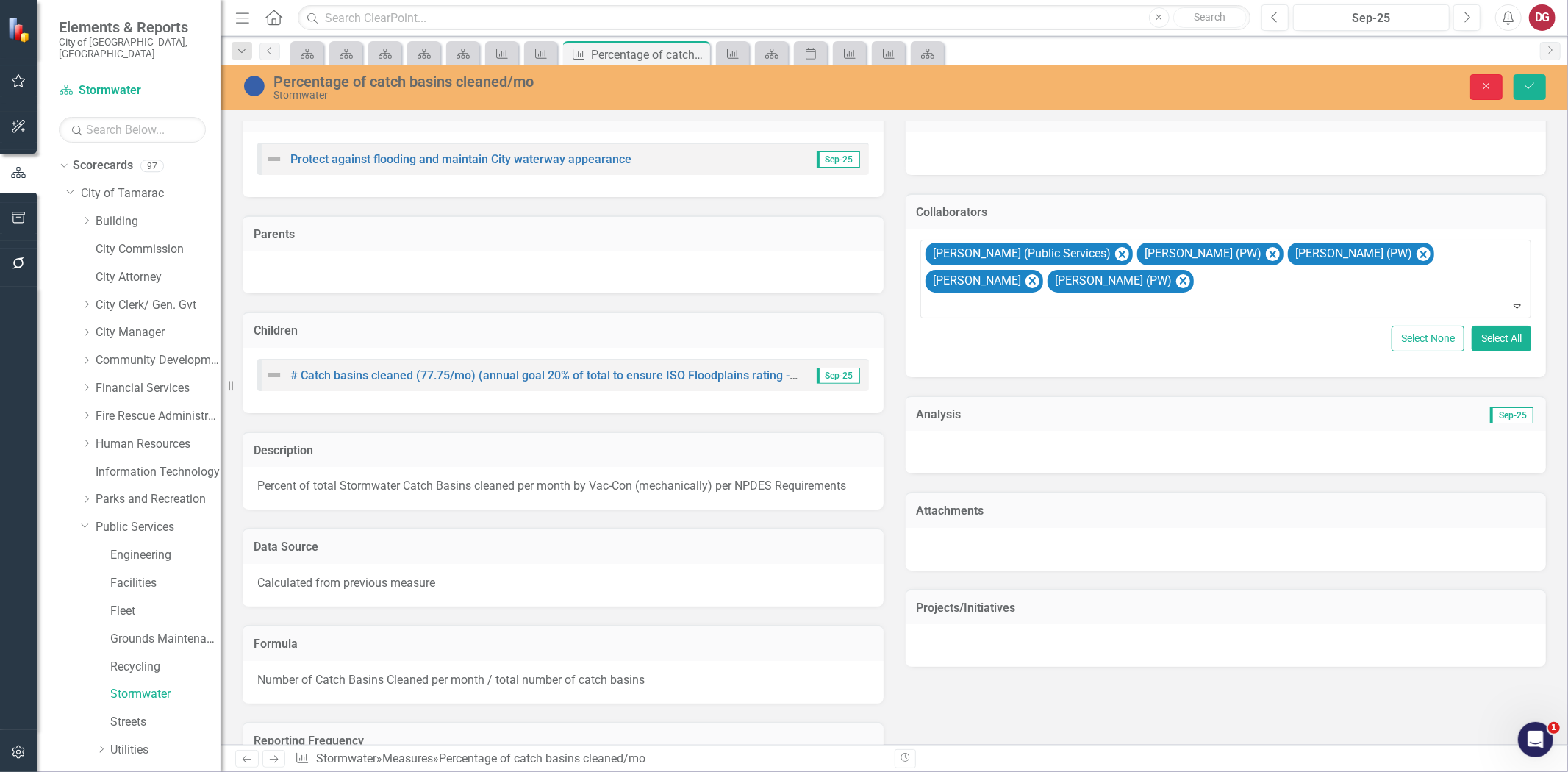
click at [1480, 91] on button "Close" at bounding box center [1486, 87] width 33 height 26
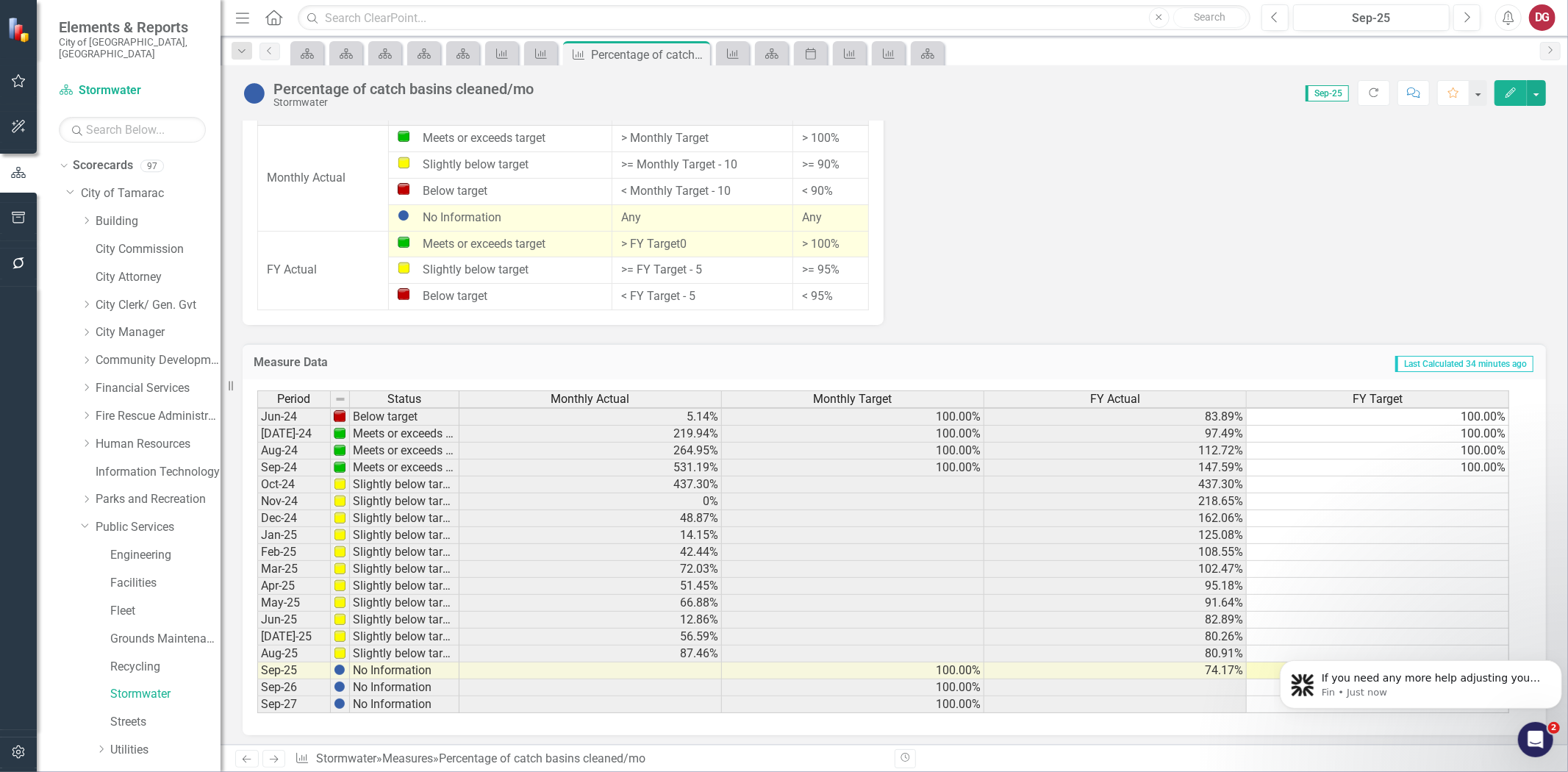
click at [1341, 483] on tbody "Nov-22 Below target 18.01% 100.00% 9.00% 100.00% Dec-22 Meets or exceeds target…" at bounding box center [883, 400] width 1252 height 627
drag, startPoint x: 1501, startPoint y: 459, endPoint x: 1500, endPoint y: 472, distance: 13.0
click at [1501, 460] on td "100.00%" at bounding box center [1378, 468] width 263 height 17
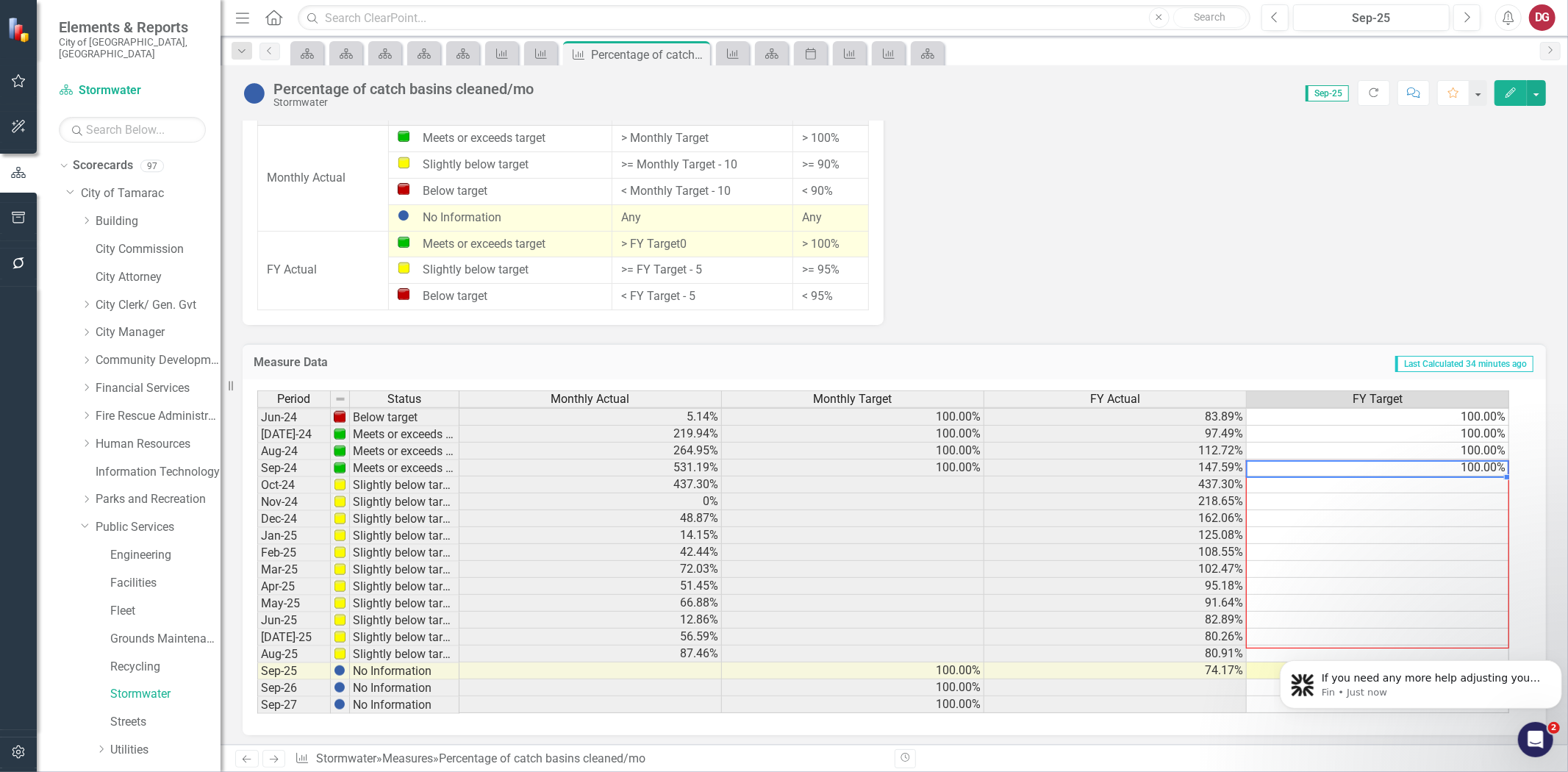
drag, startPoint x: 2778, startPoint y: 1099, endPoint x: 1466, endPoint y: 649, distance: 1387.0
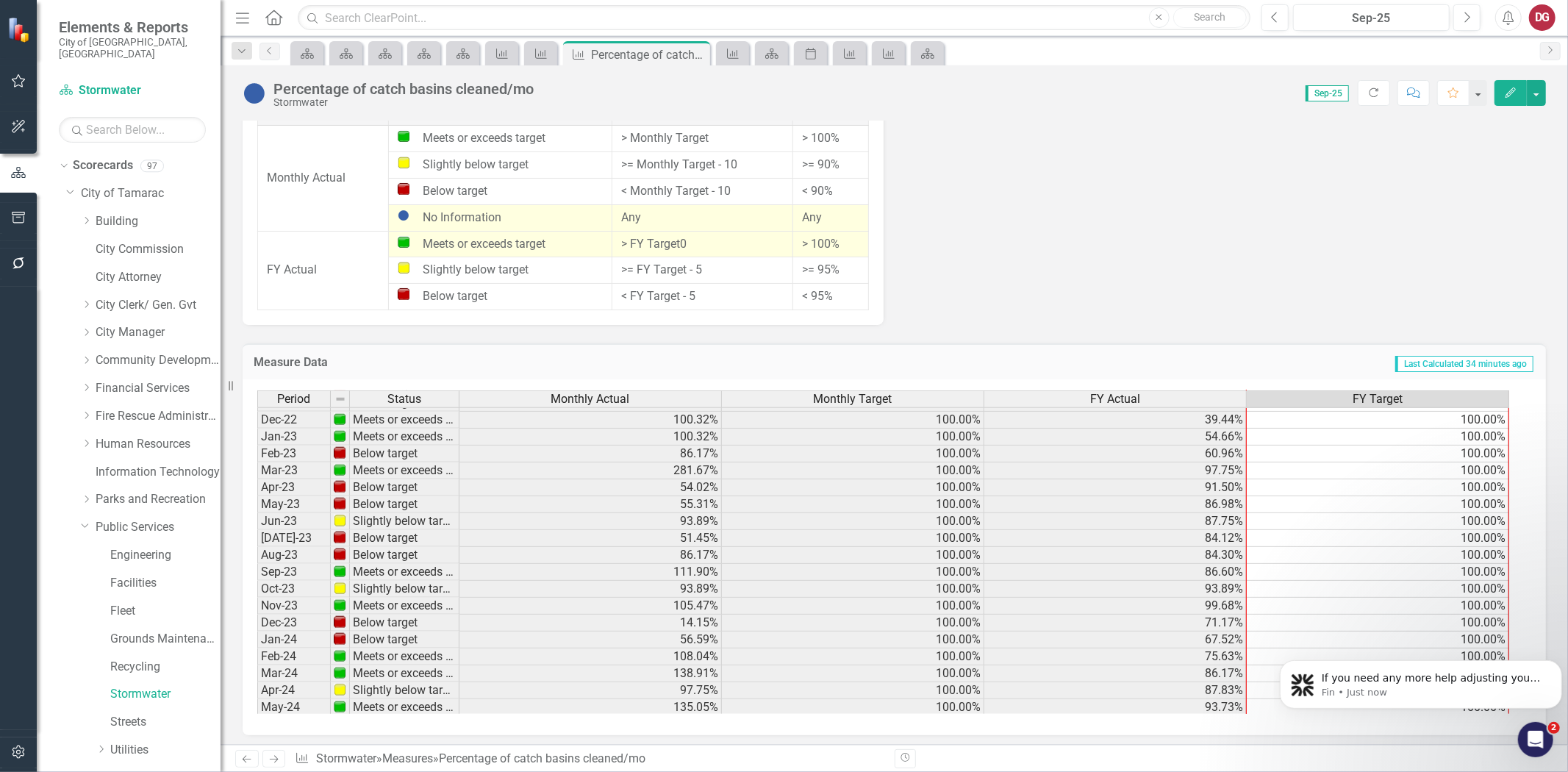
scroll to position [175, 0]
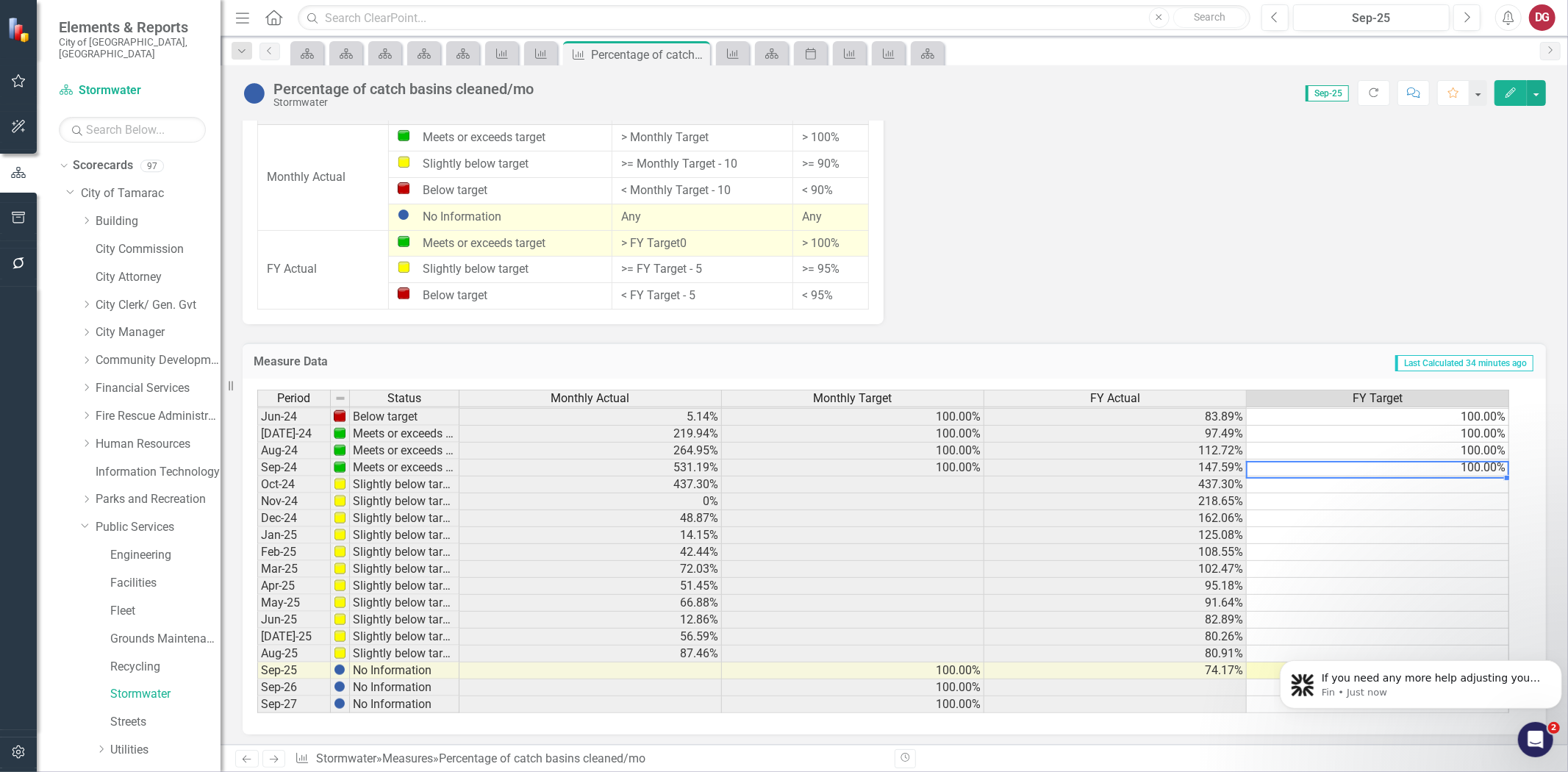
click at [1485, 461] on td "100.00%" at bounding box center [1378, 468] width 263 height 17
drag, startPoint x: 2778, startPoint y: 1102, endPoint x: 1454, endPoint y: 650, distance: 1399.0
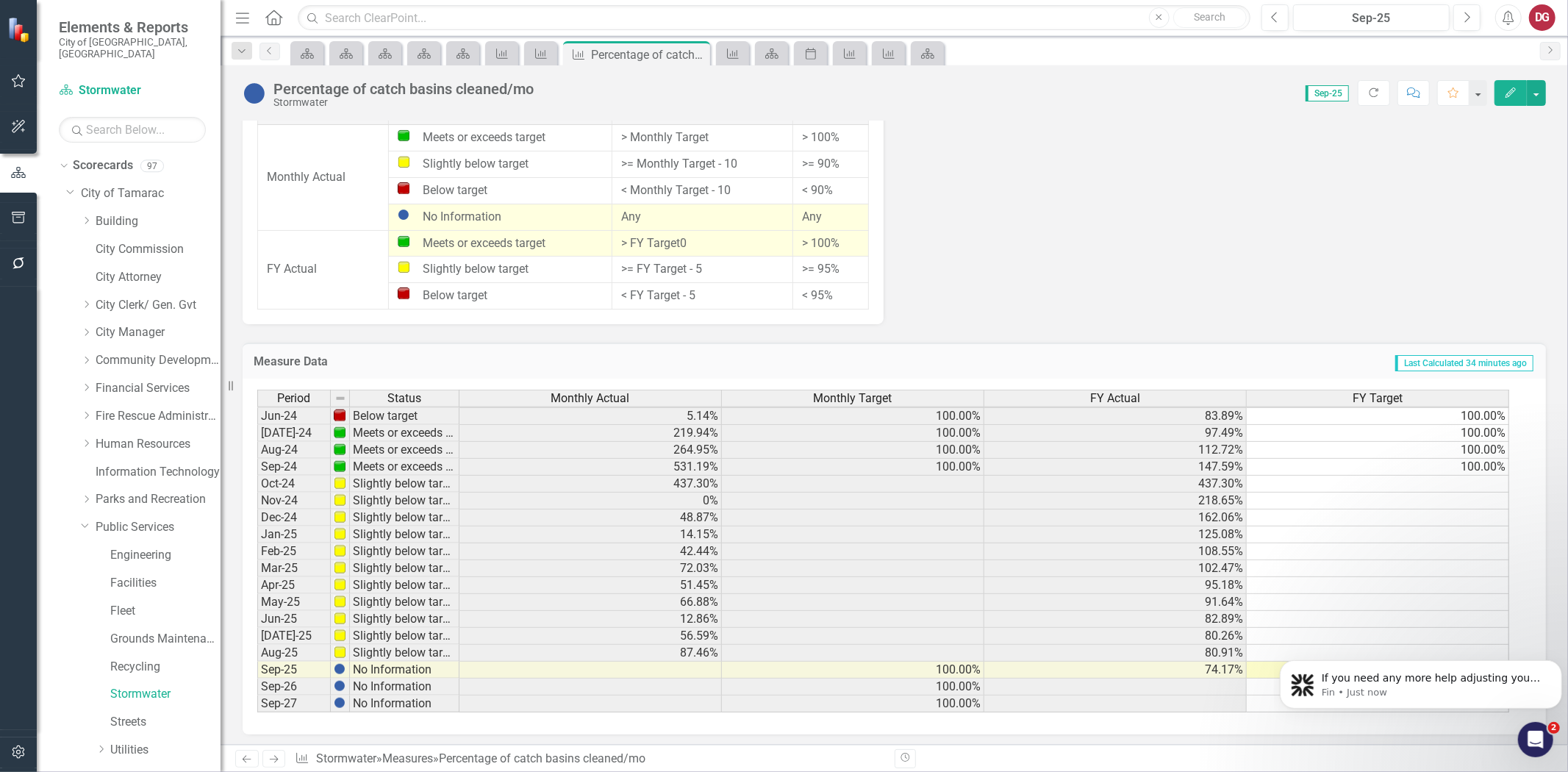
click at [1468, 459] on td "100.00%" at bounding box center [1378, 467] width 263 height 17
drag, startPoint x: 1504, startPoint y: 470, endPoint x: 1479, endPoint y: 537, distance: 71.5
click at [257, 537] on div "Period Status Monthly Actual Monthly Target FY Actual FY Target Feb-23 Below ta…" at bounding box center [257, 416] width 0 height 594
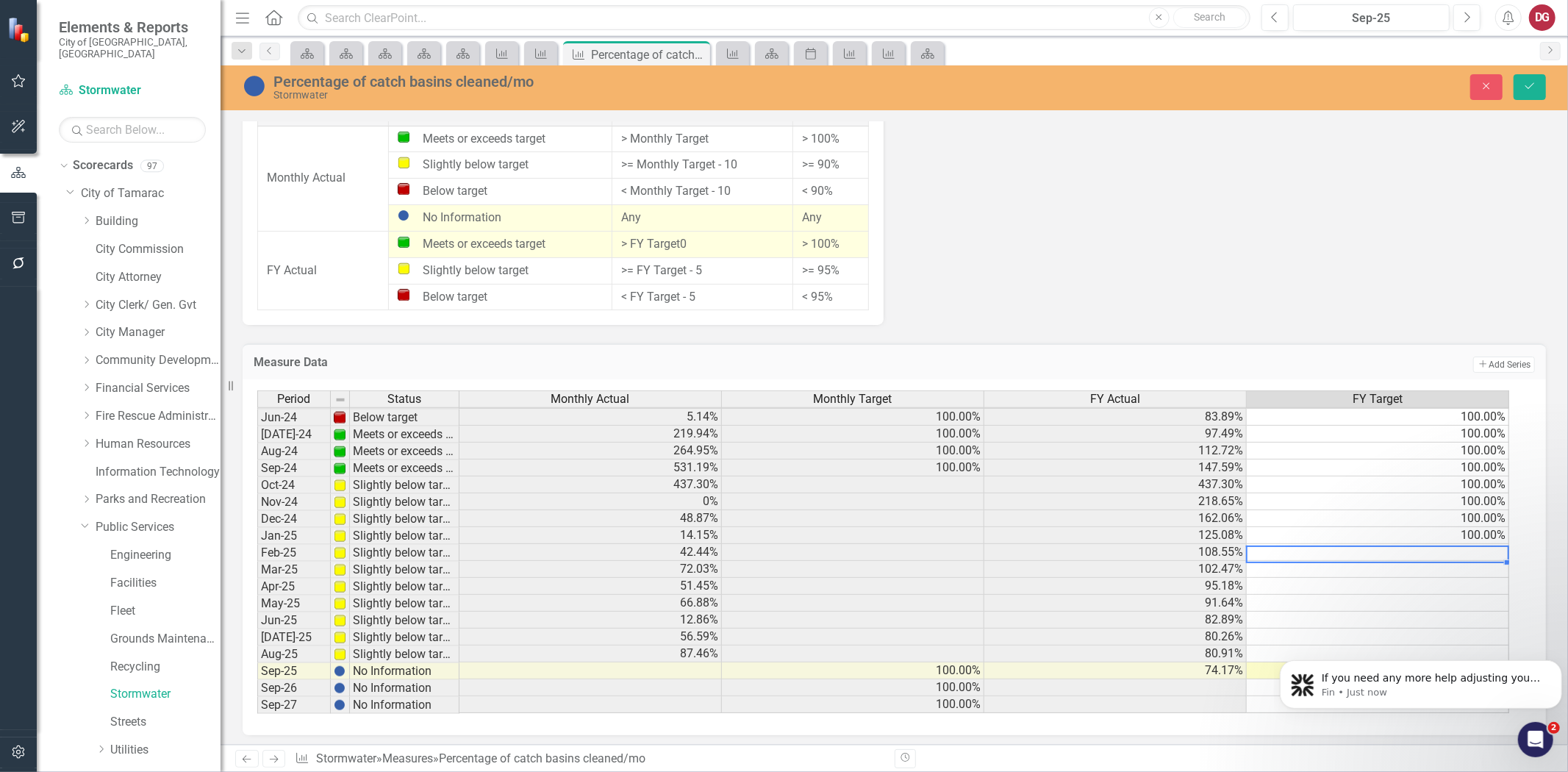
click at [1479, 546] on td at bounding box center [1378, 552] width 263 height 17
type textarea "100"
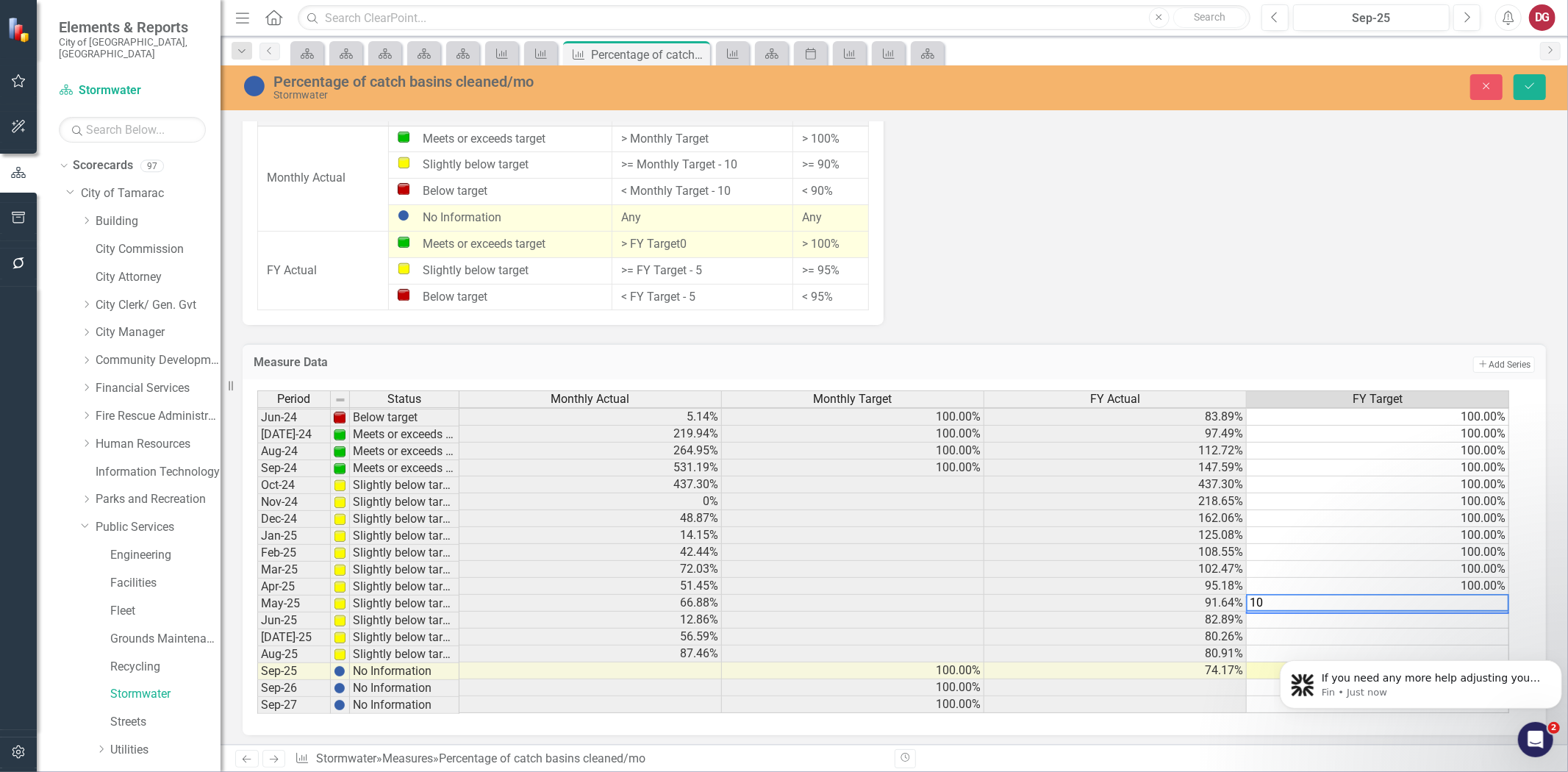
type textarea "100"
click at [1441, 355] on td "Add Add Series" at bounding box center [1242, 364] width 584 height 19
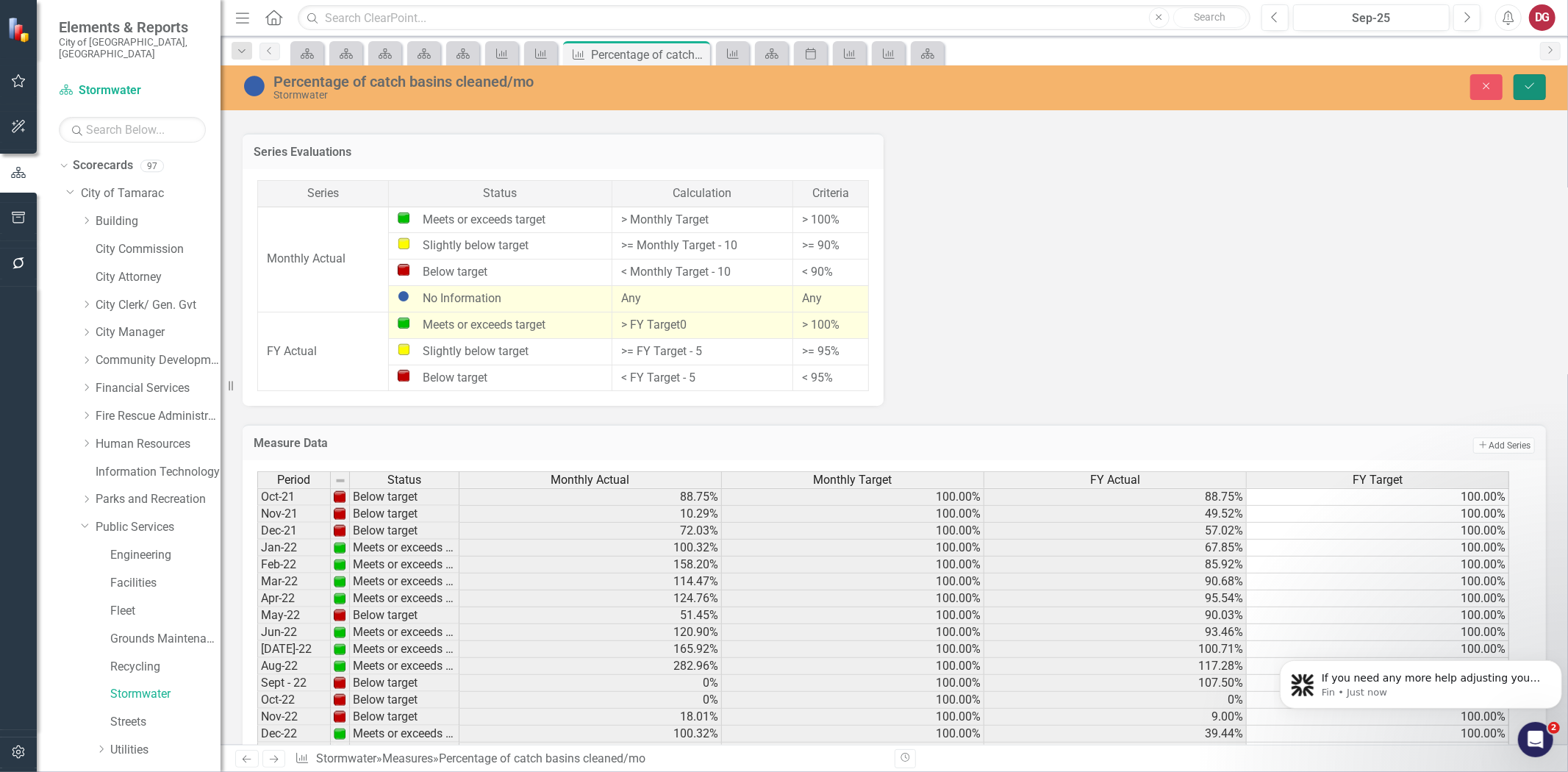
click at [1534, 89] on icon "Save" at bounding box center [1529, 86] width 13 height 11
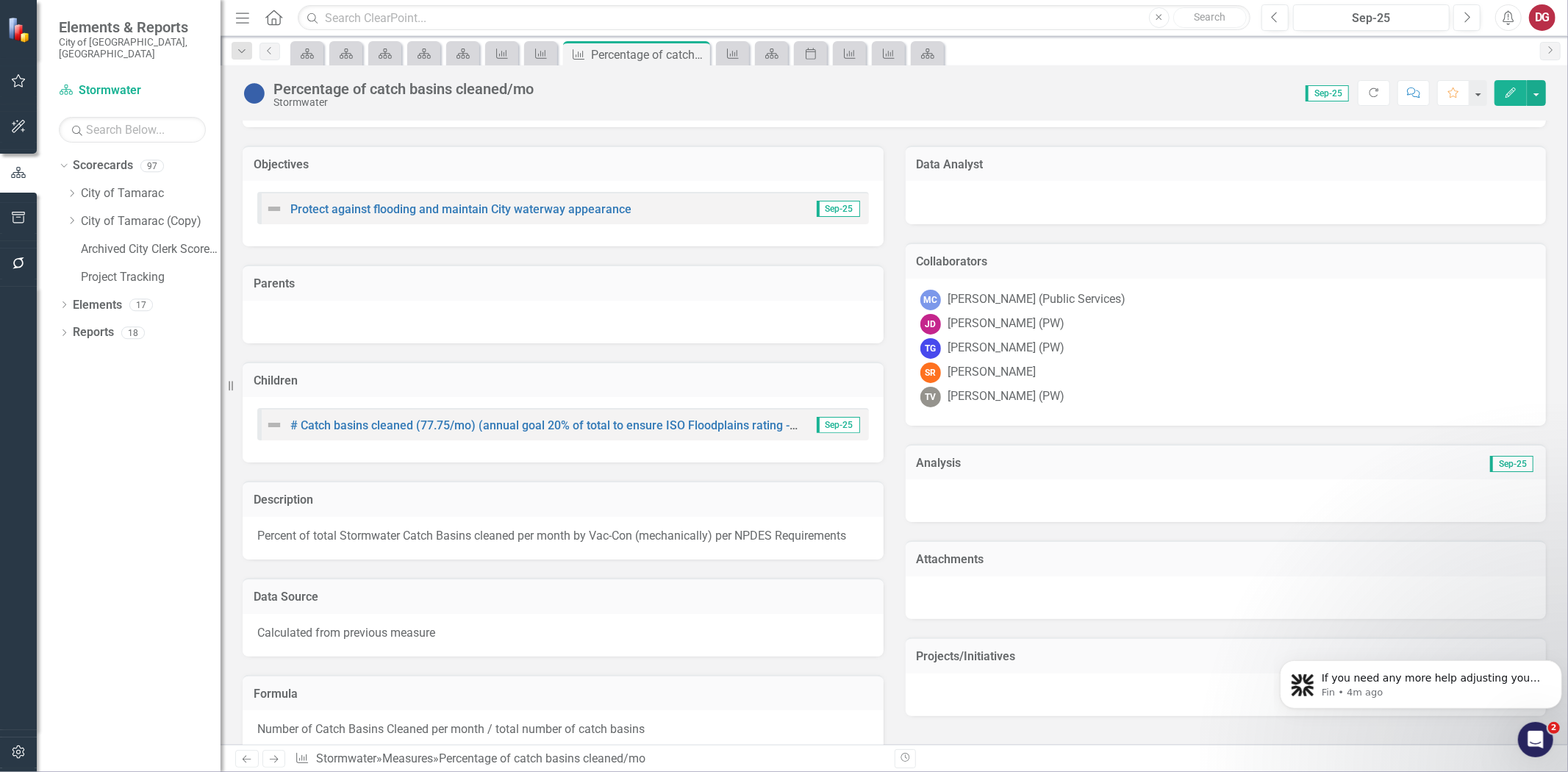
scroll to position [194, 0]
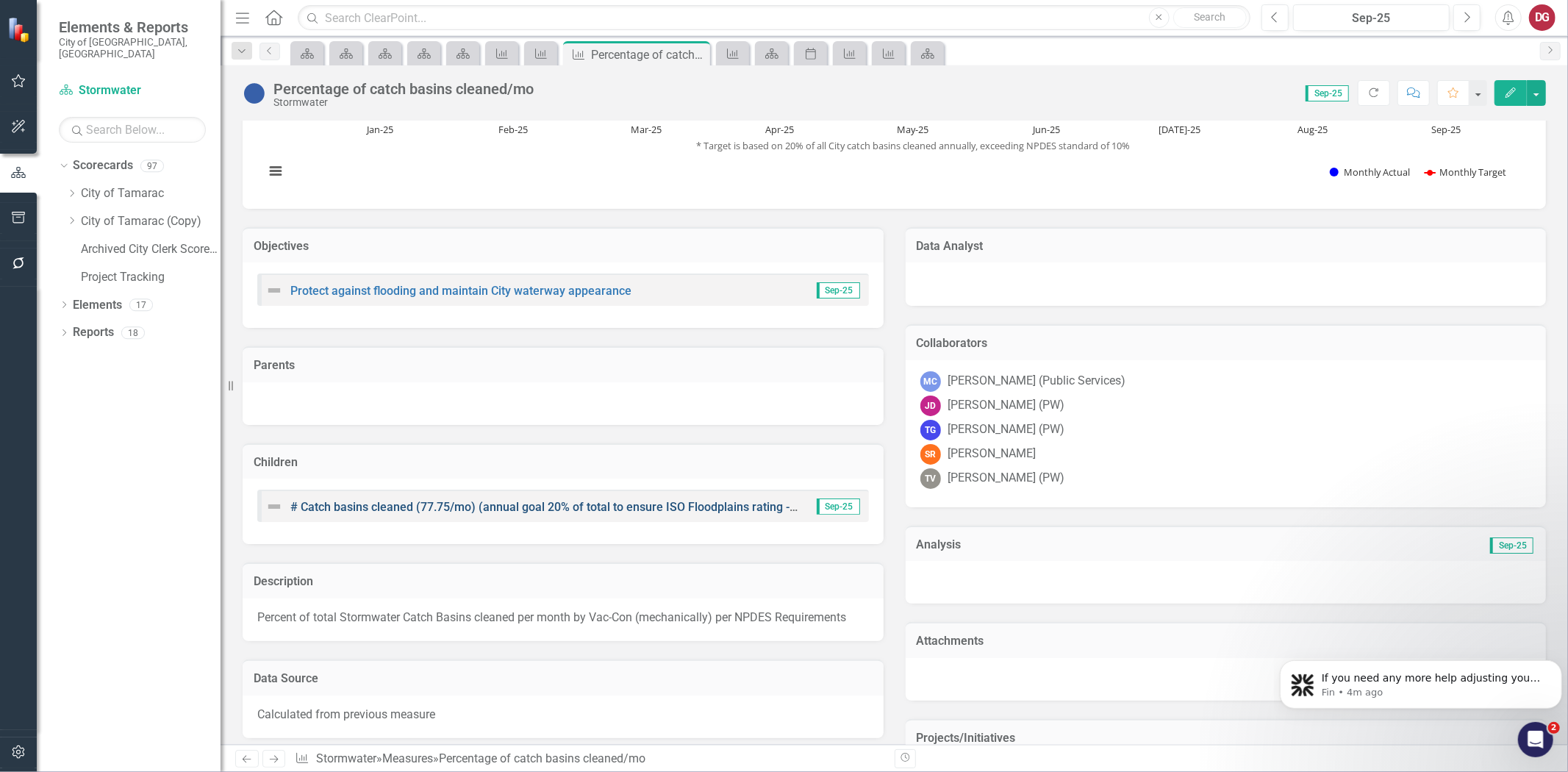
click at [482, 505] on link "# Catch basins cleaned (77.75/mo) (annual goal 20% of total to ensure ISO Flood…" at bounding box center [644, 507] width 706 height 14
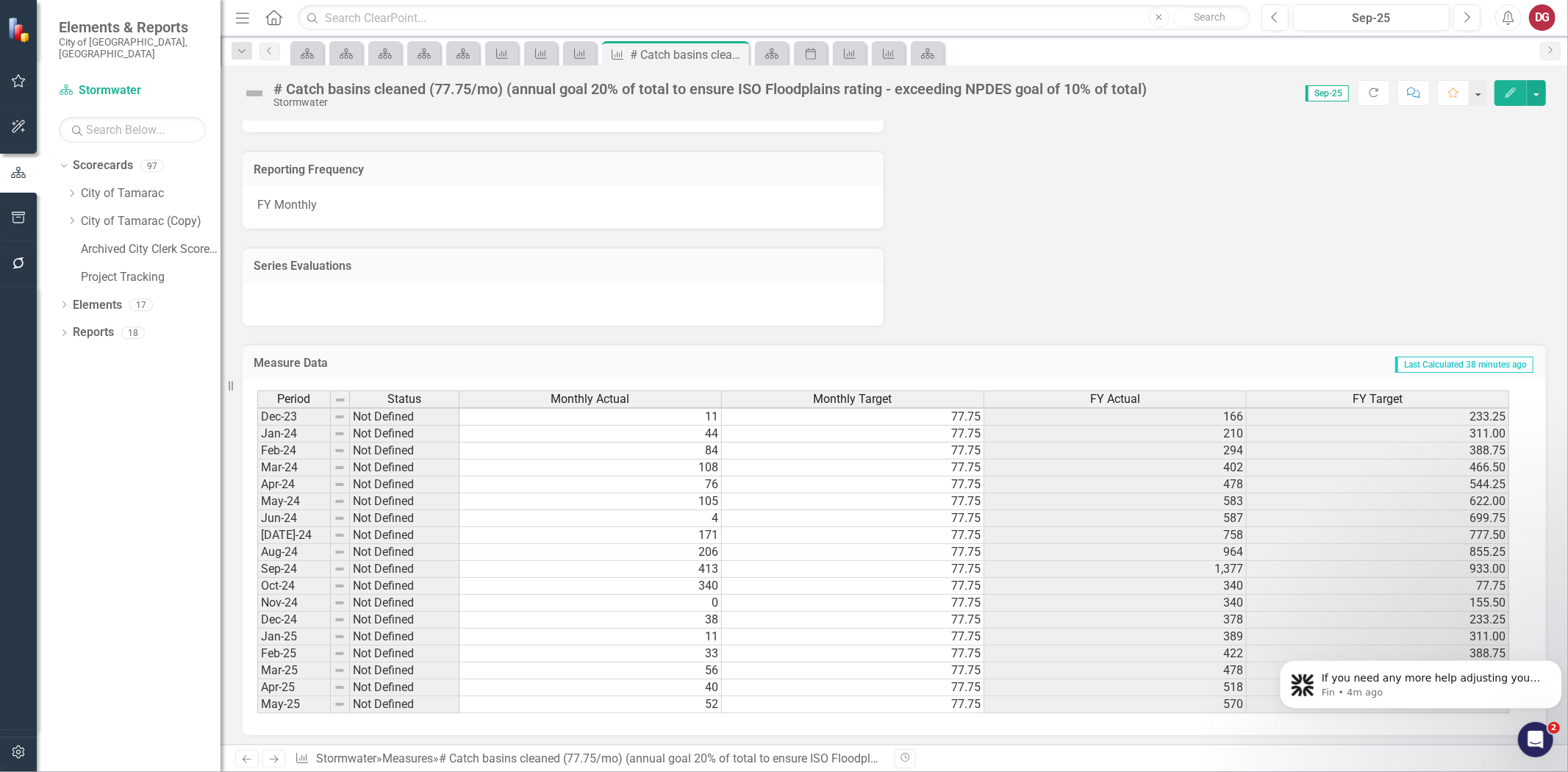
scroll to position [490, 0]
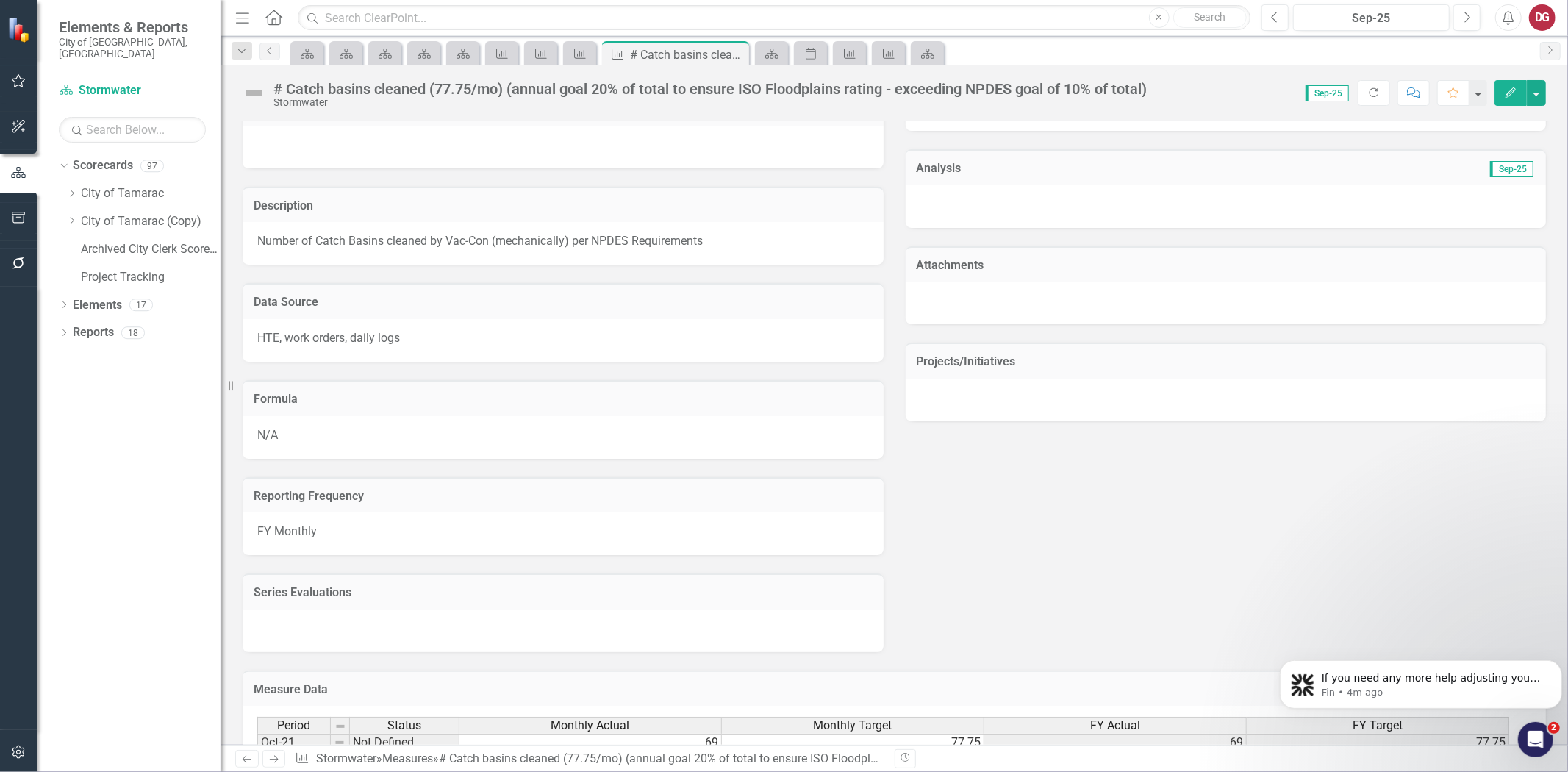
click at [272, 586] on h3 "Series Evaluations" at bounding box center [563, 592] width 619 height 13
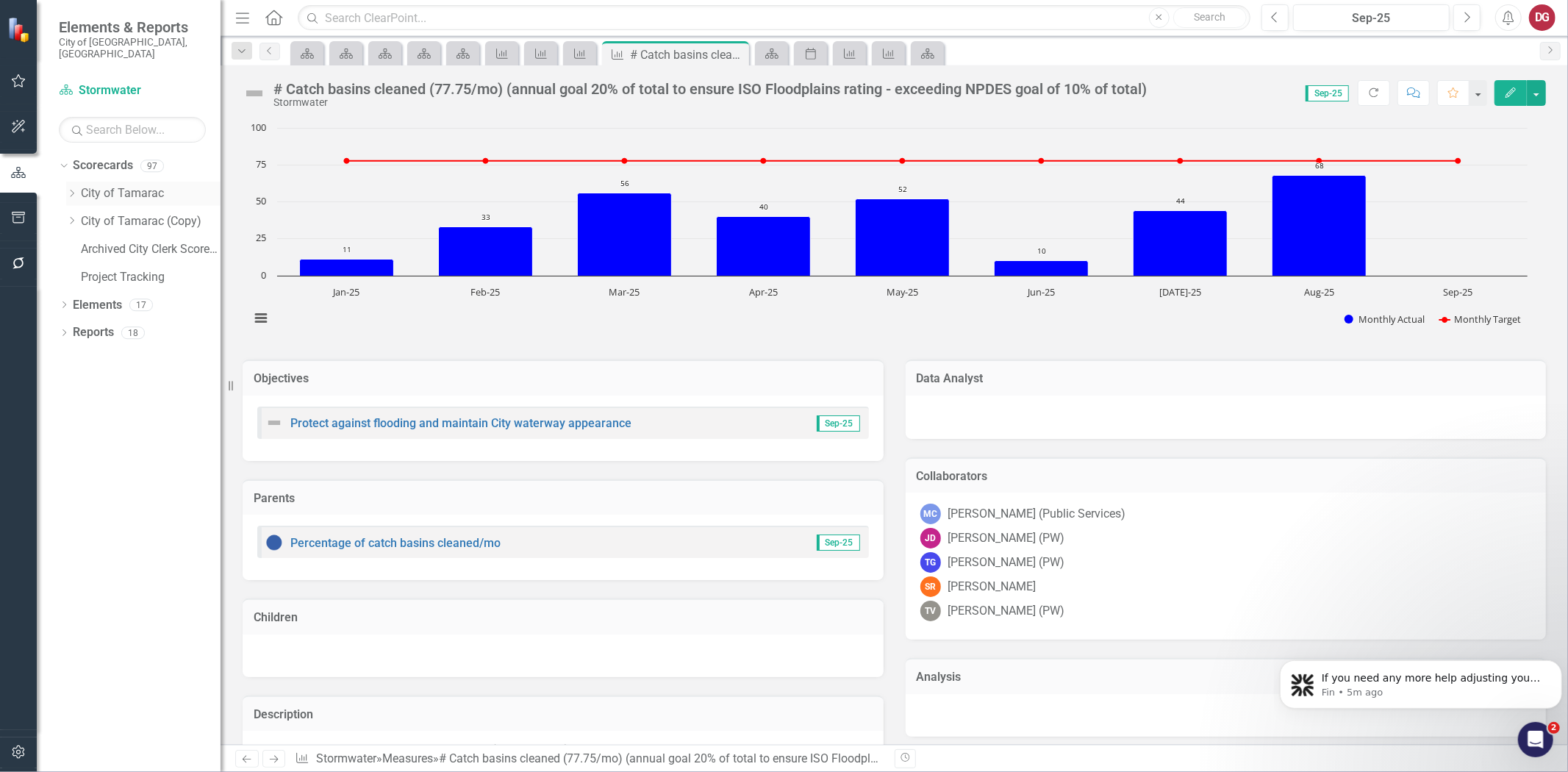
click at [69, 182] on div "Dropdown City of Tamarac" at bounding box center [143, 194] width 154 height 24
click at [73, 189] on icon "Dropdown" at bounding box center [71, 194] width 11 height 9
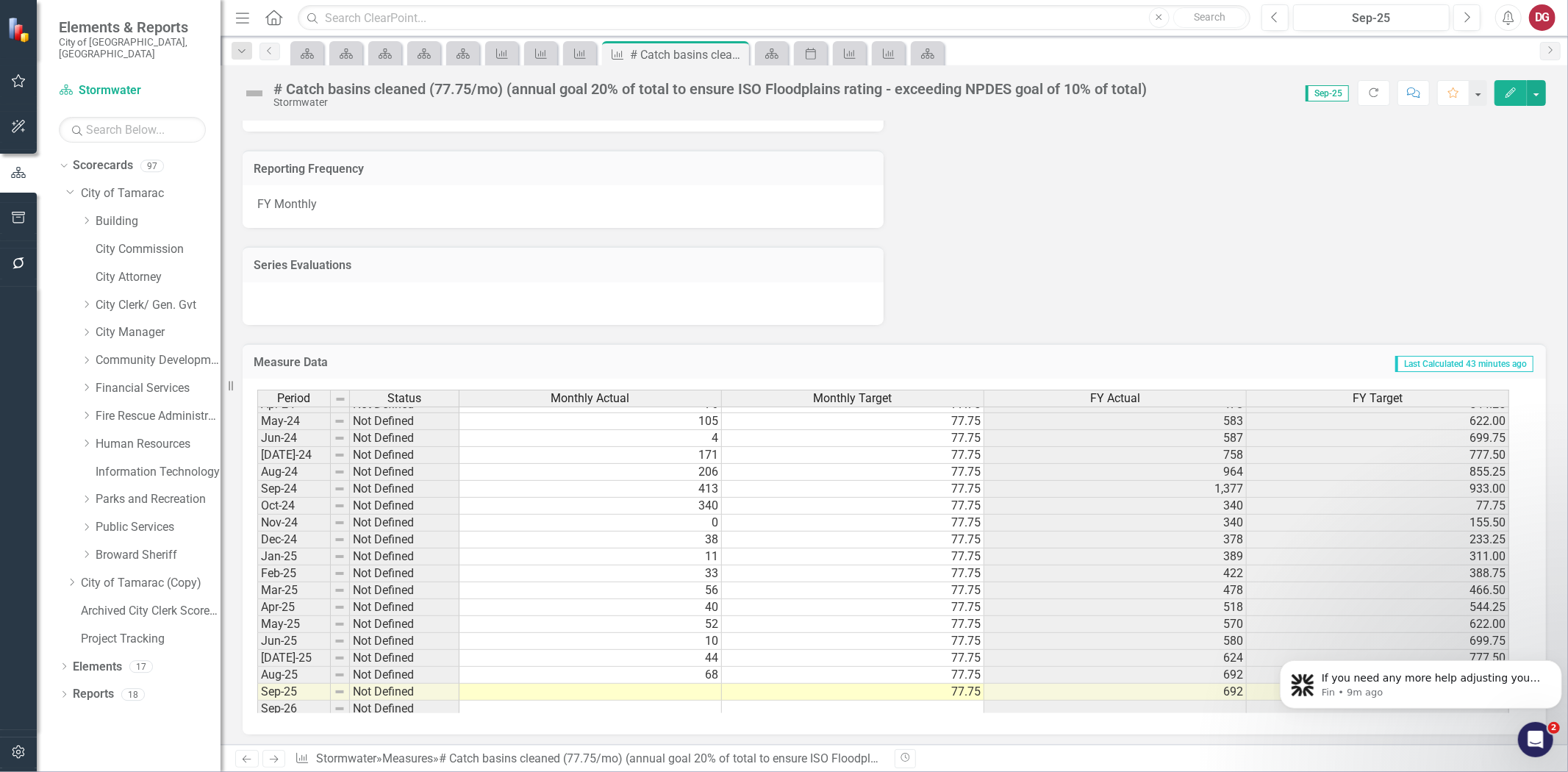
scroll to position [543, 0]
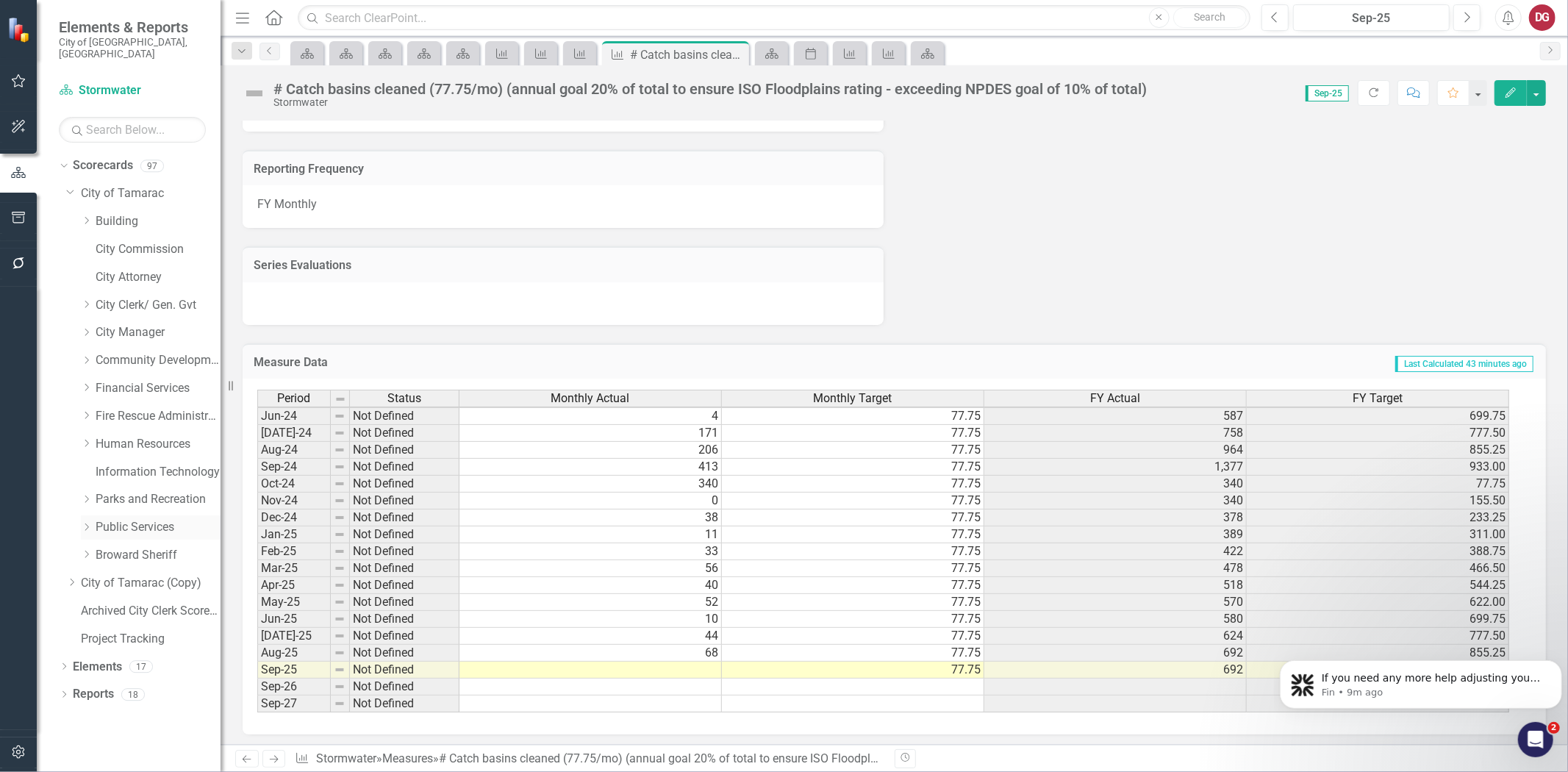
click at [89, 521] on div "Dropdown" at bounding box center [86, 527] width 11 height 13
click at [136, 547] on link "Engineering" at bounding box center [166, 555] width 111 height 17
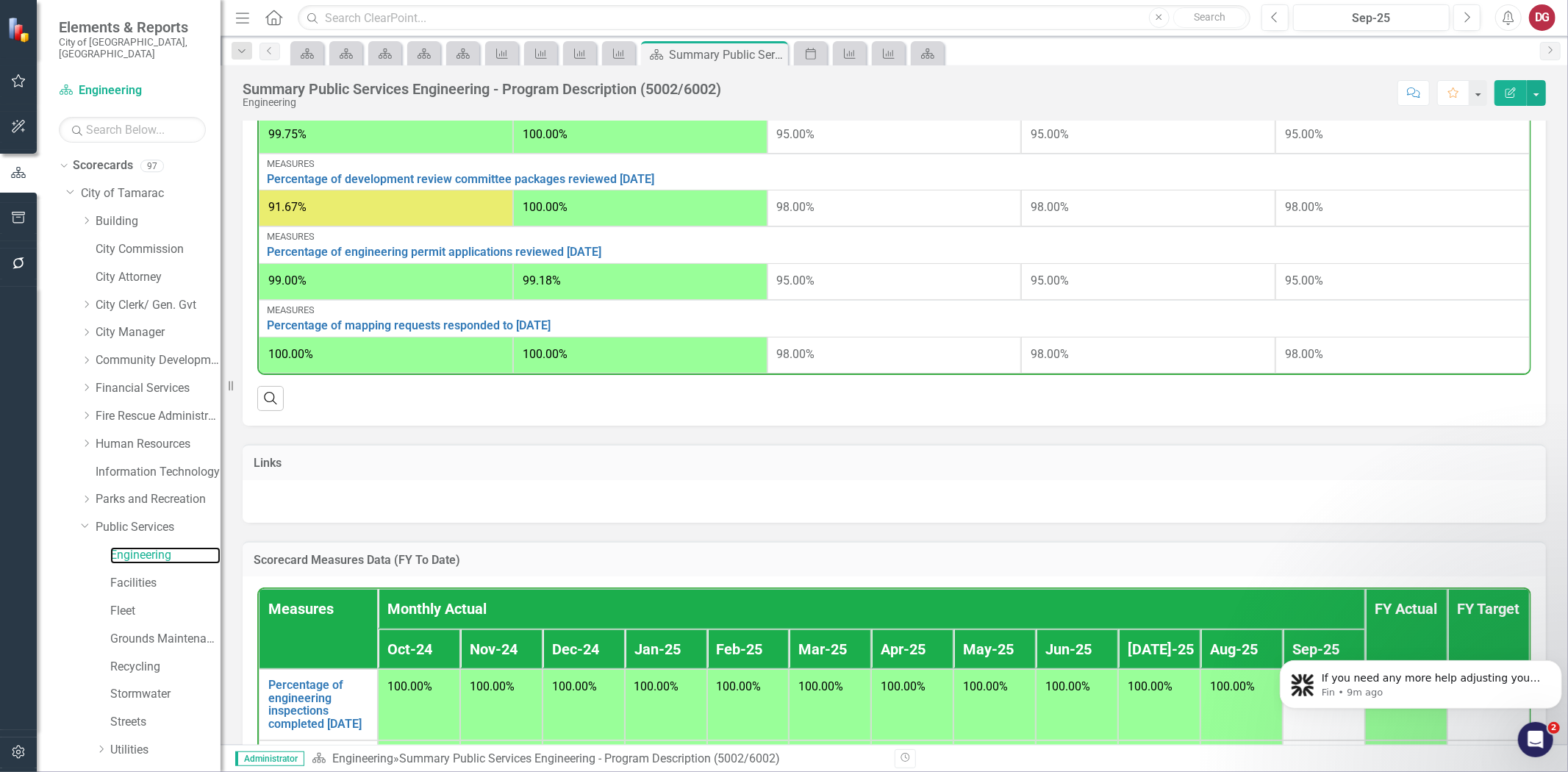
scroll to position [653, 0]
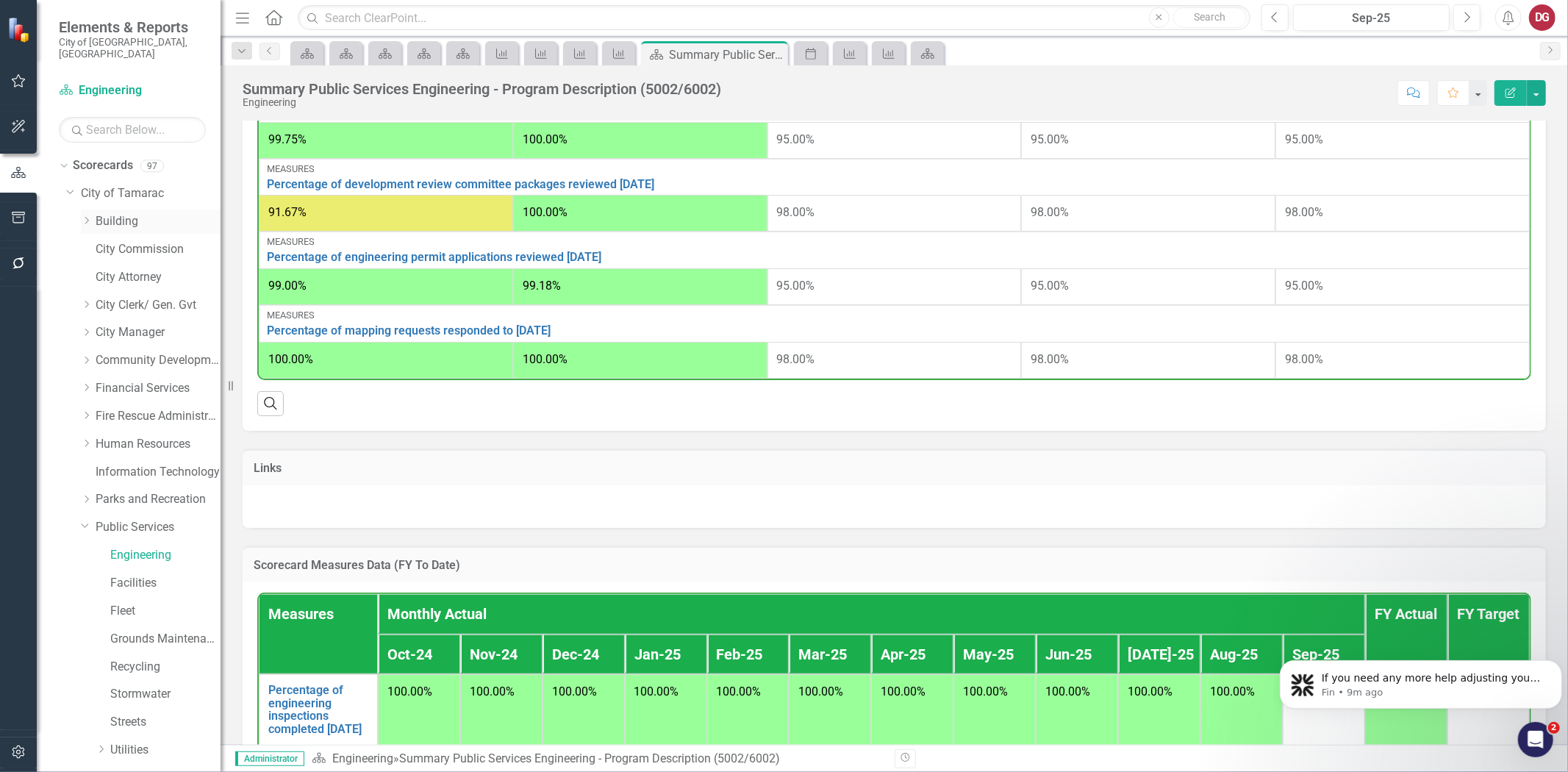
click at [129, 214] on link "Building" at bounding box center [157, 222] width 125 height 17
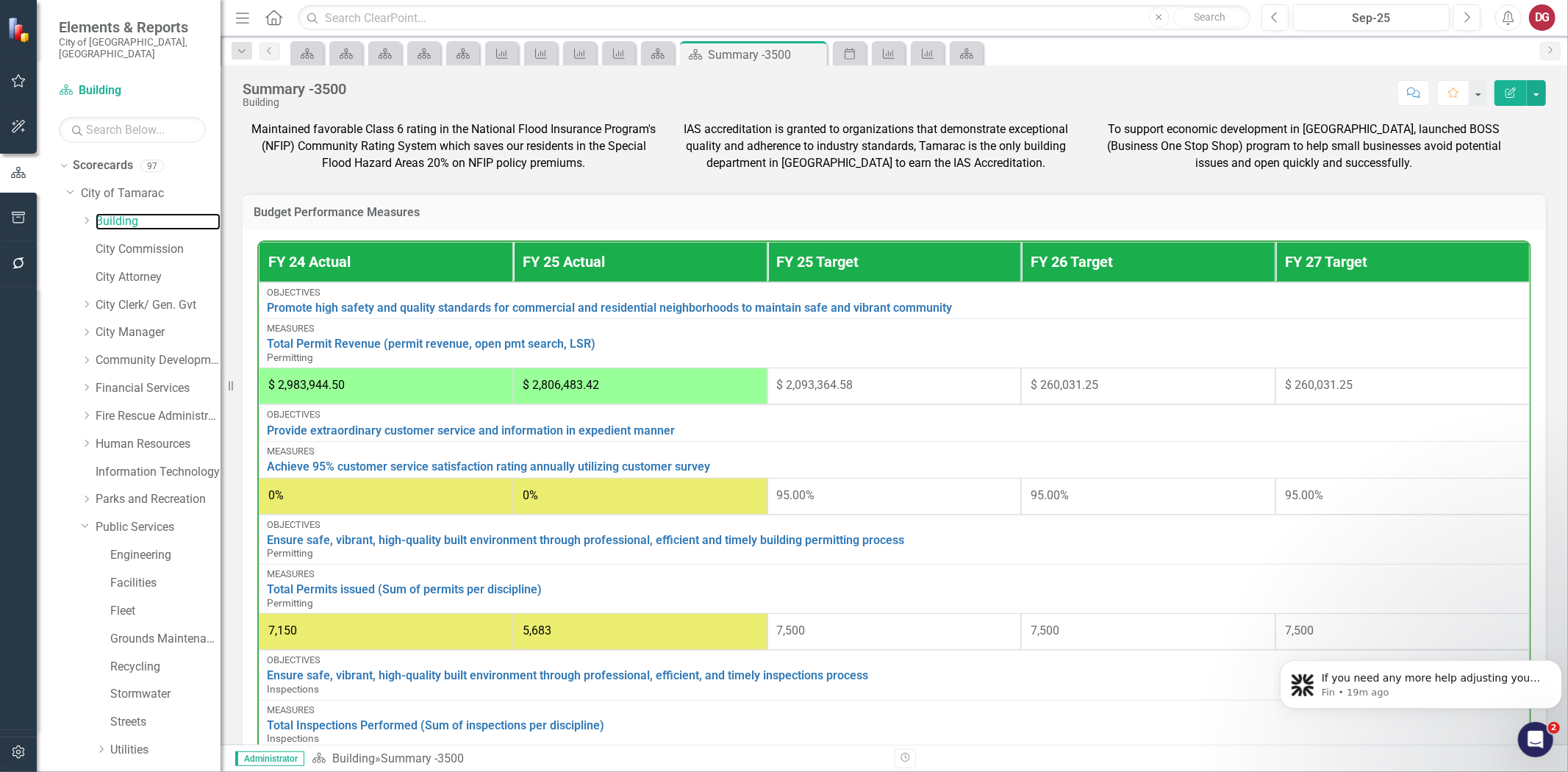
scroll to position [653, 0]
